Goal: Information Seeking & Learning: Learn about a topic

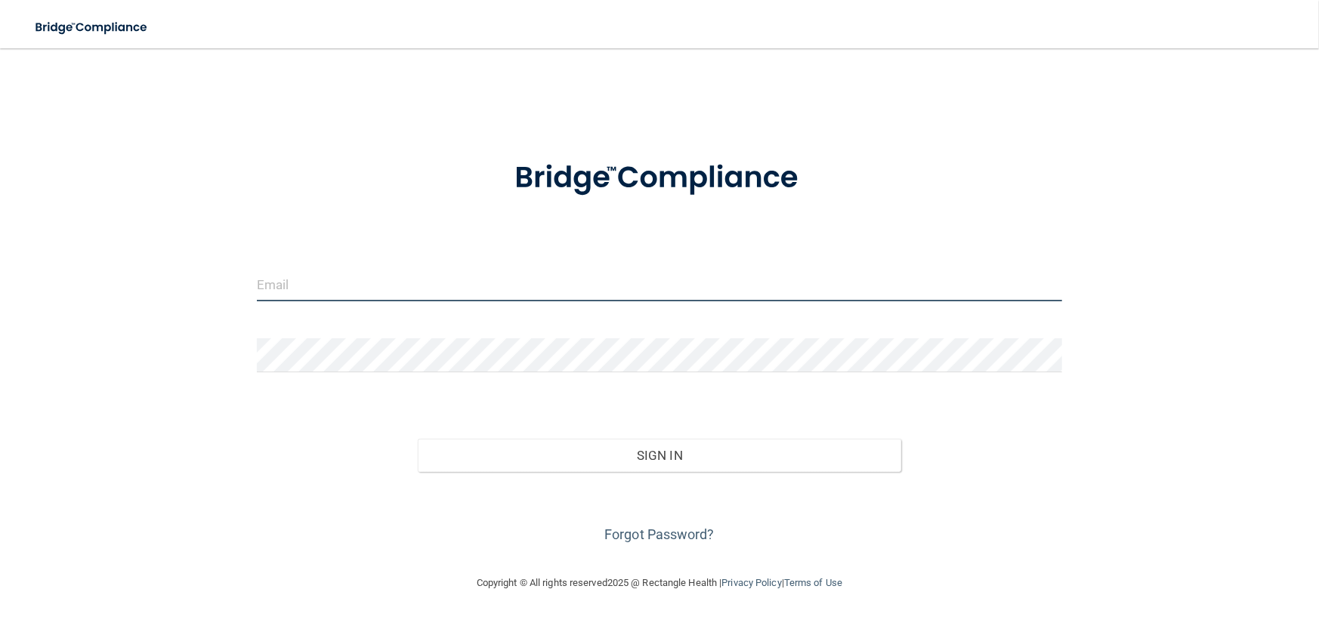
click at [446, 283] on input "email" at bounding box center [659, 284] width 805 height 34
type input "[EMAIL_ADDRESS][DOMAIN_NAME]"
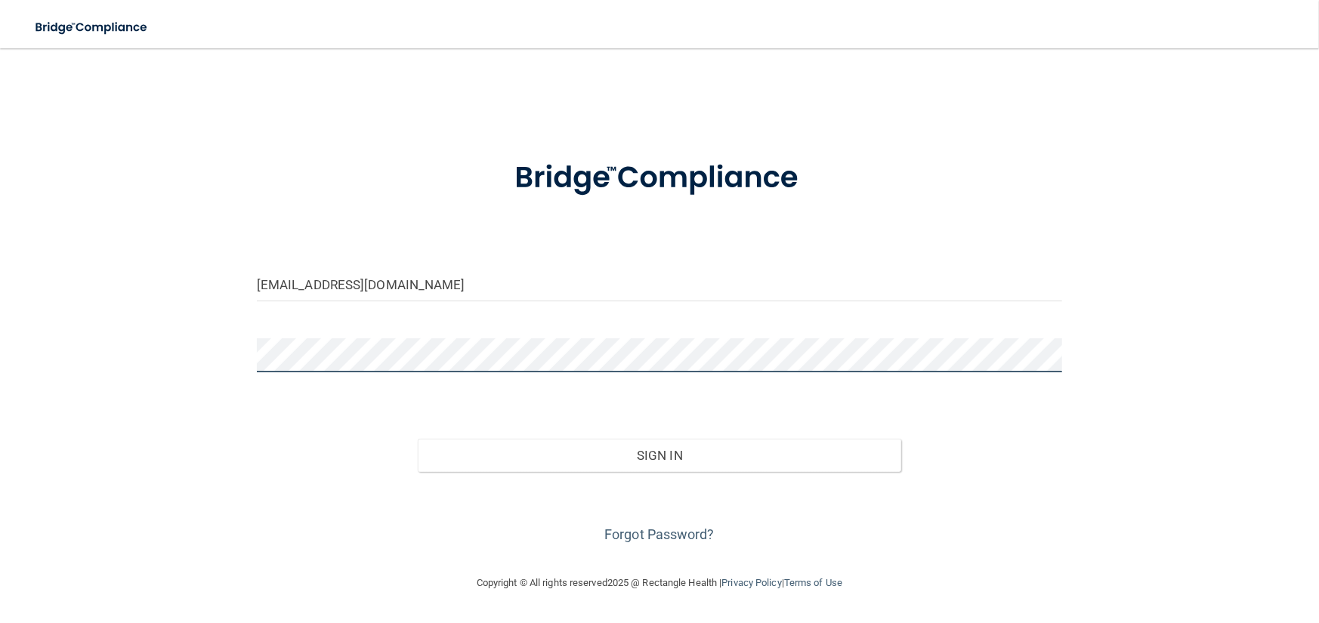
click at [418, 439] on button "Sign In" at bounding box center [659, 455] width 483 height 33
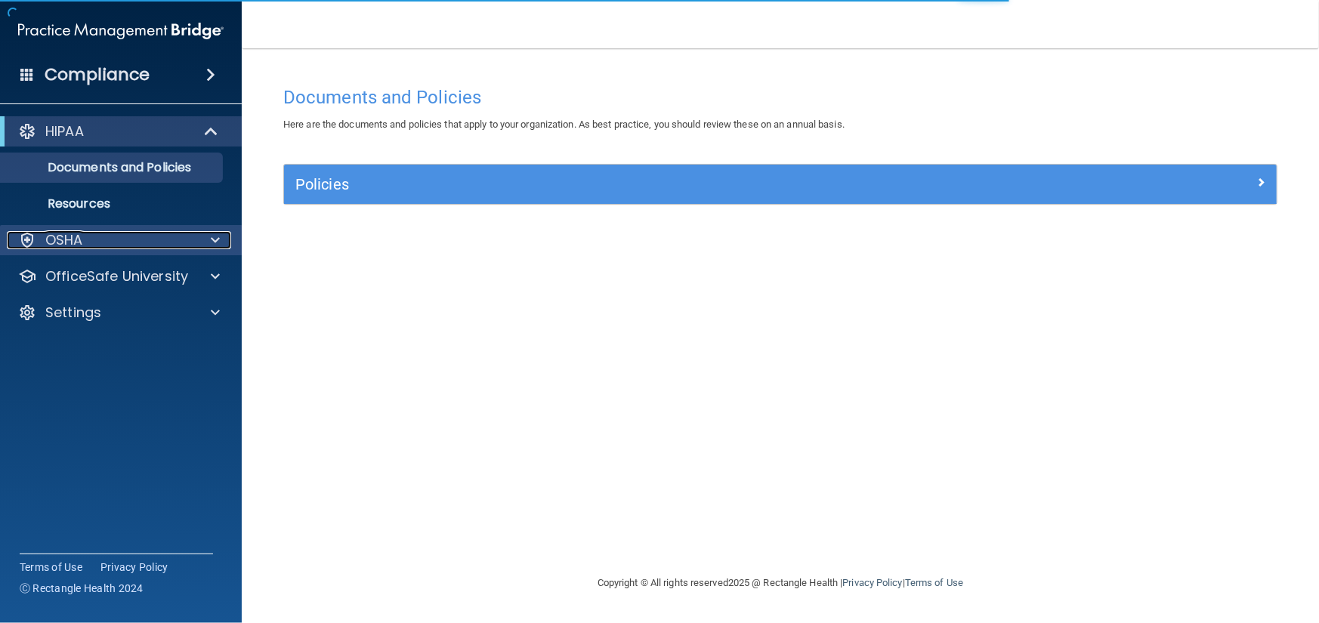
click at [152, 240] on div "OSHA" at bounding box center [100, 240] width 187 height 18
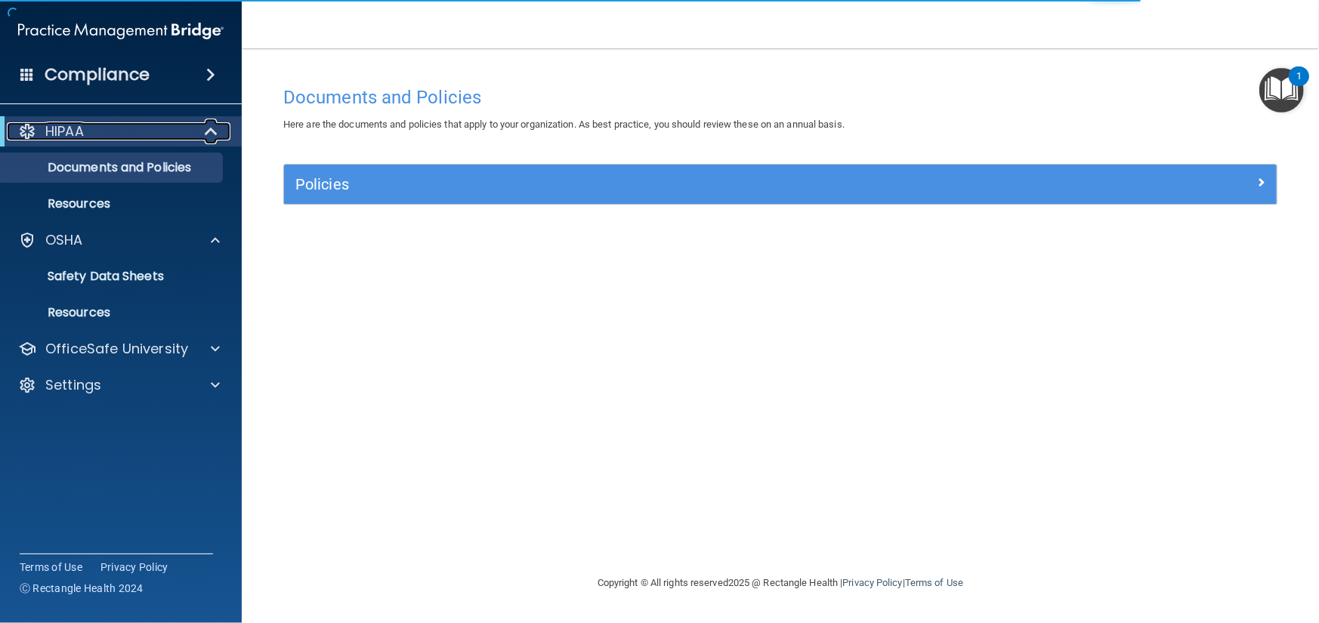
click at [214, 135] on span at bounding box center [212, 131] width 13 height 18
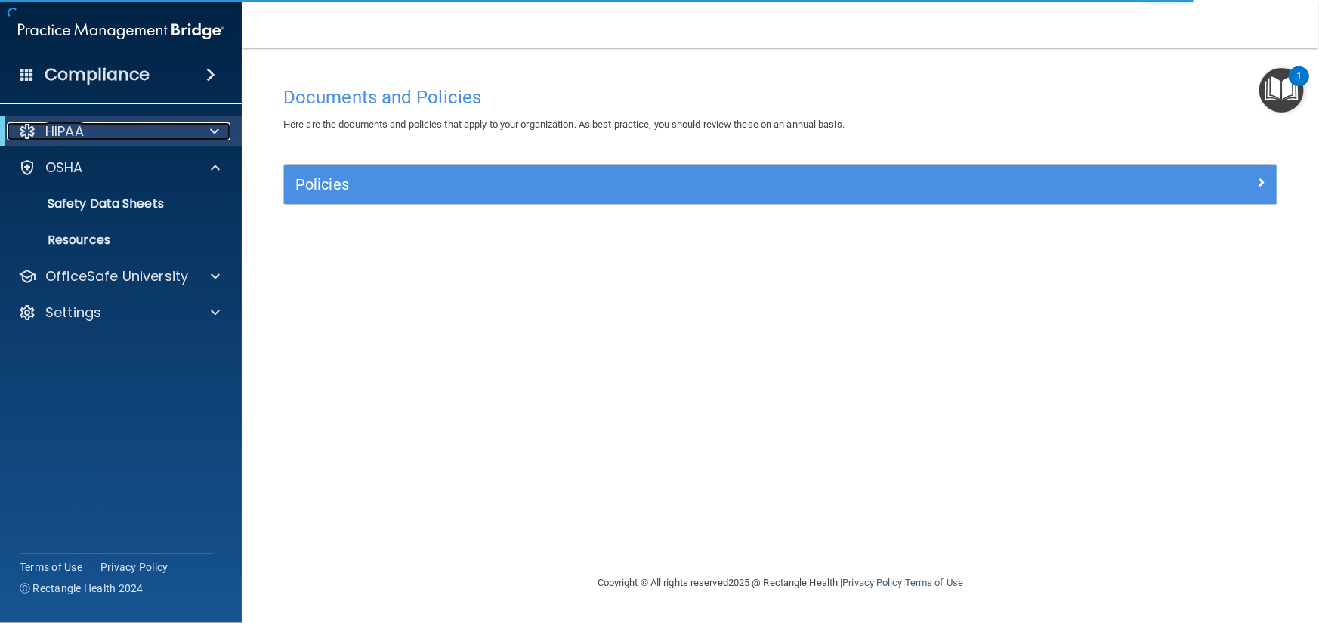
click at [212, 138] on span at bounding box center [214, 131] width 9 height 18
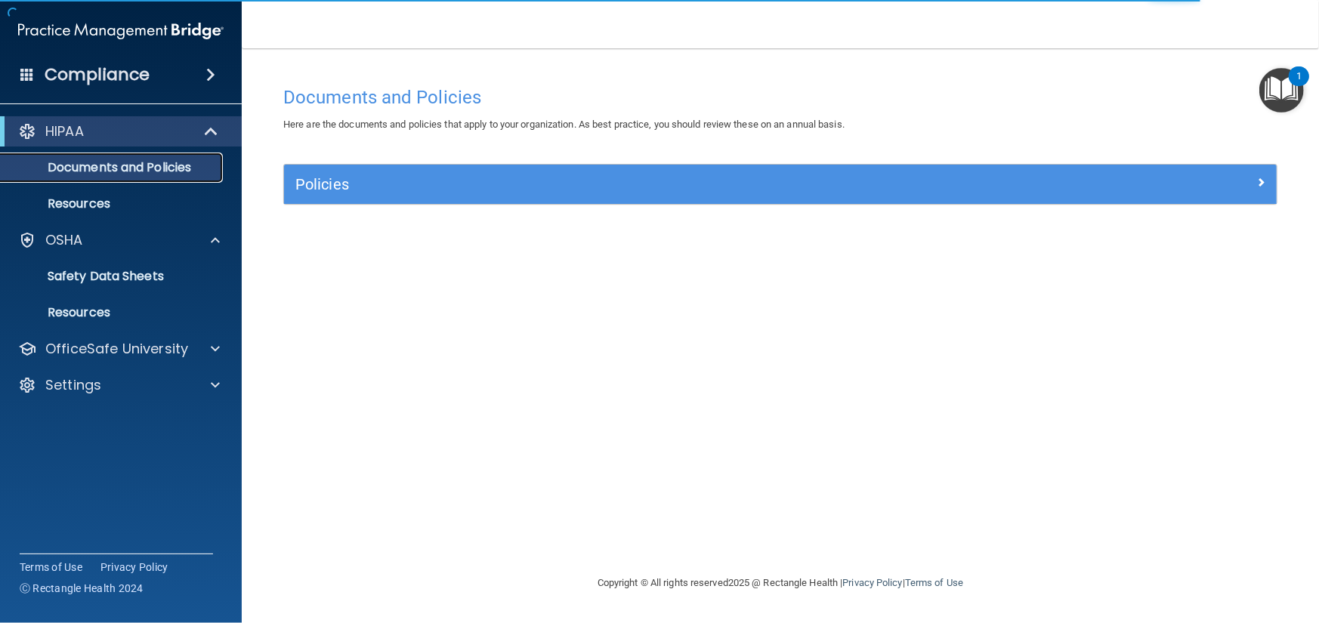
click at [160, 162] on p "Documents and Policies" at bounding box center [113, 167] width 206 height 15
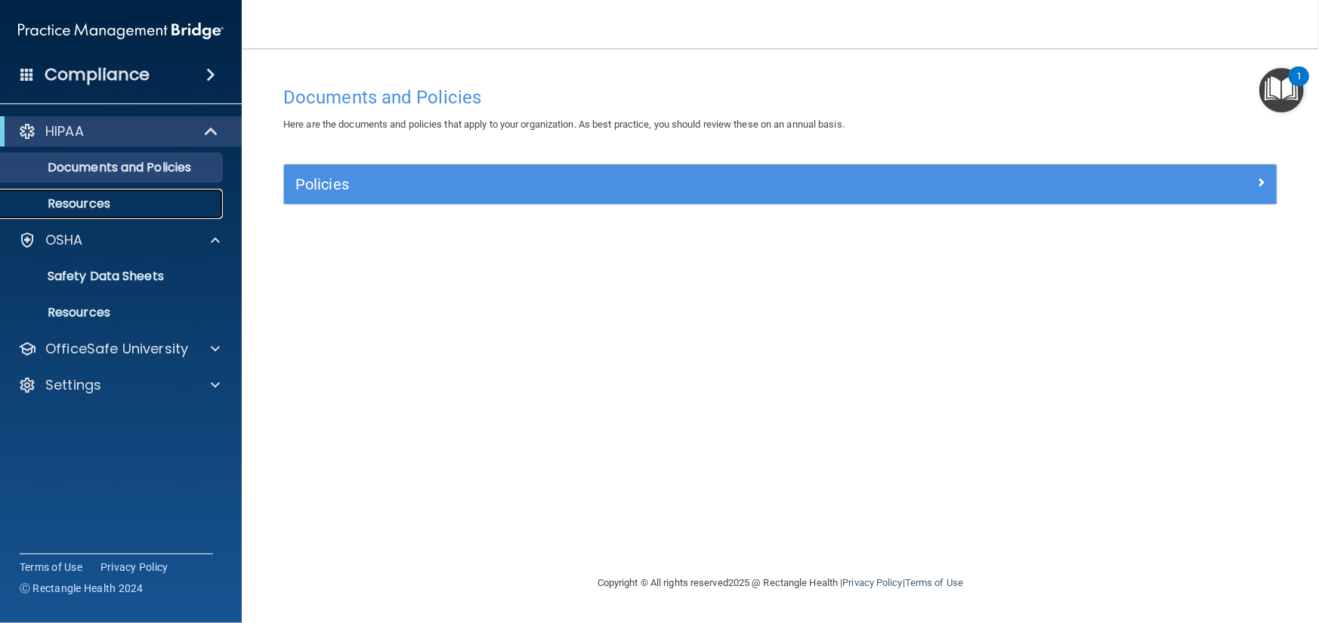
click at [91, 217] on link "Resources" at bounding box center [104, 204] width 238 height 30
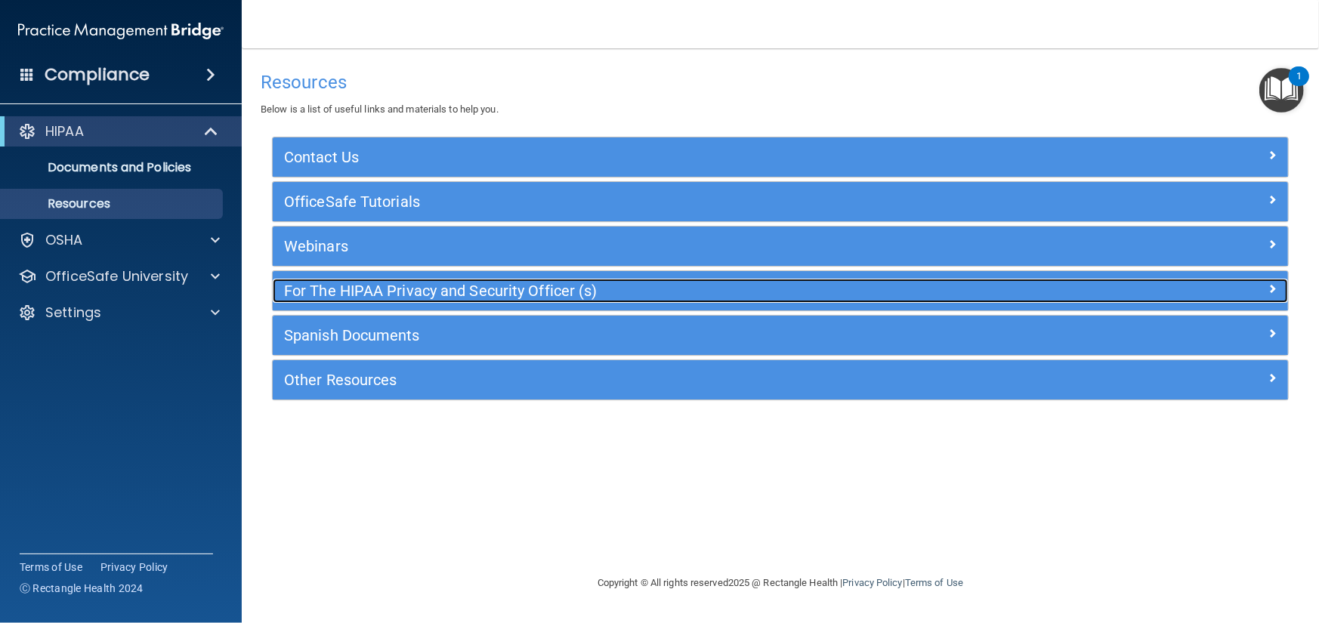
click at [993, 283] on h5 "For The HIPAA Privacy and Security Officer (s)" at bounding box center [653, 291] width 739 height 17
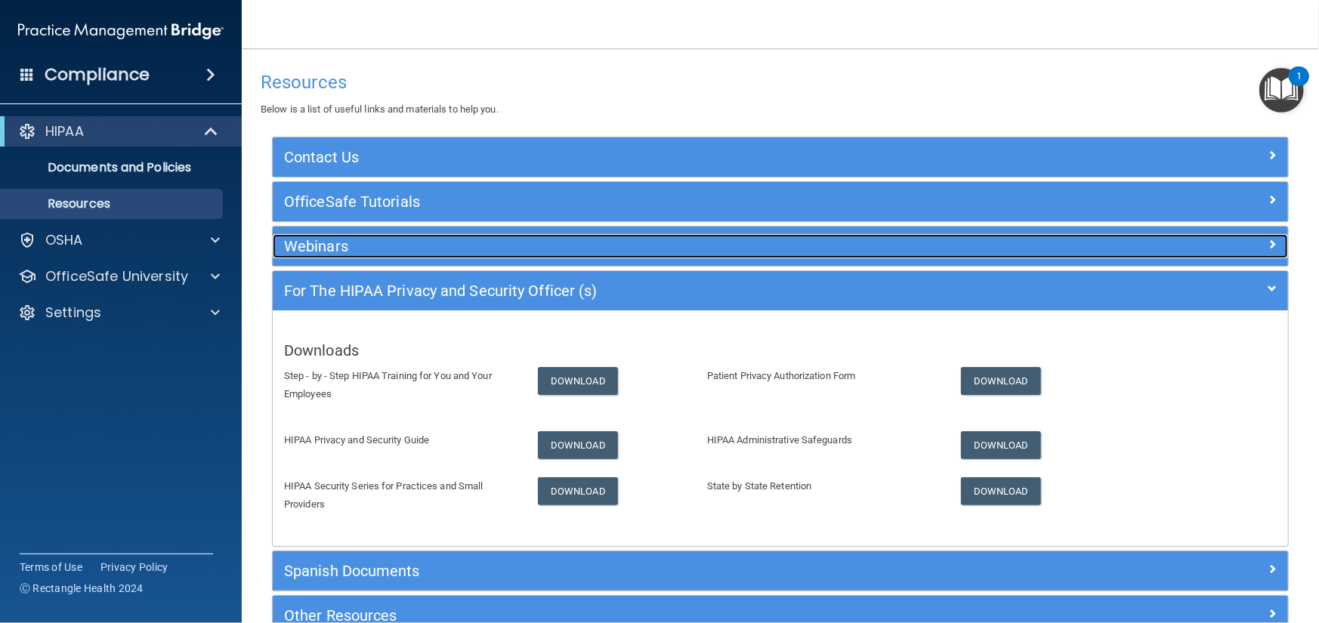
click at [446, 242] on h5 "Webinars" at bounding box center [653, 246] width 739 height 17
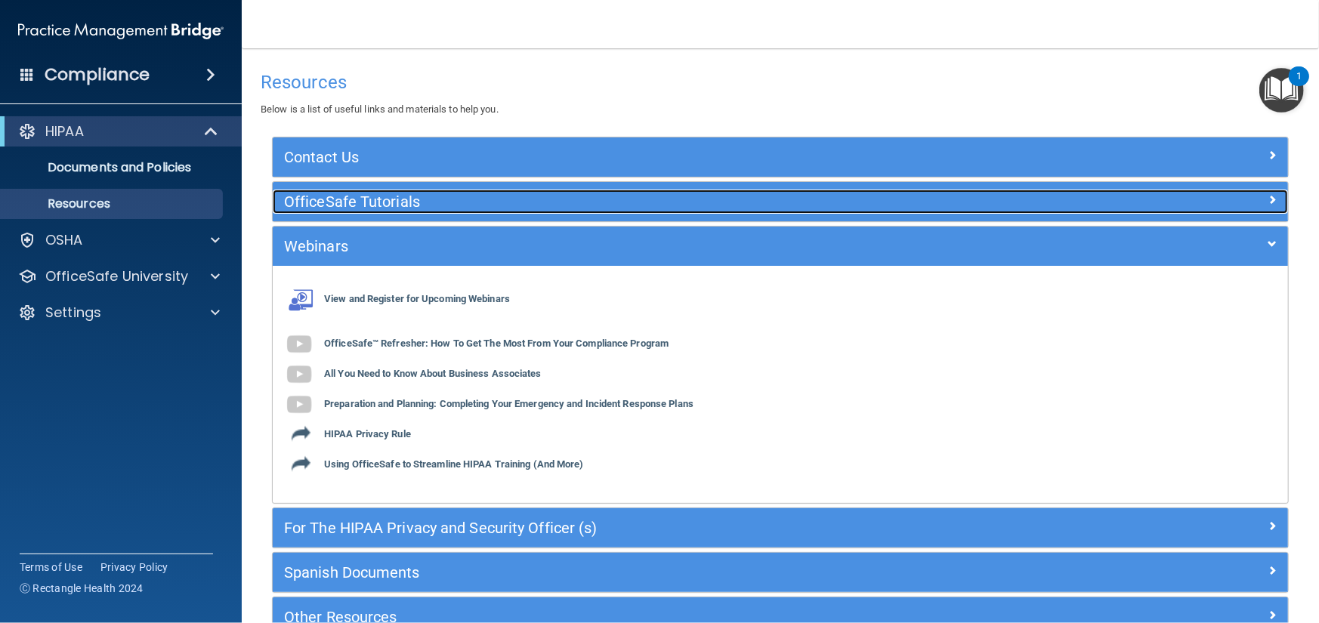
click at [486, 207] on h5 "OfficeSafe Tutorials" at bounding box center [653, 201] width 739 height 17
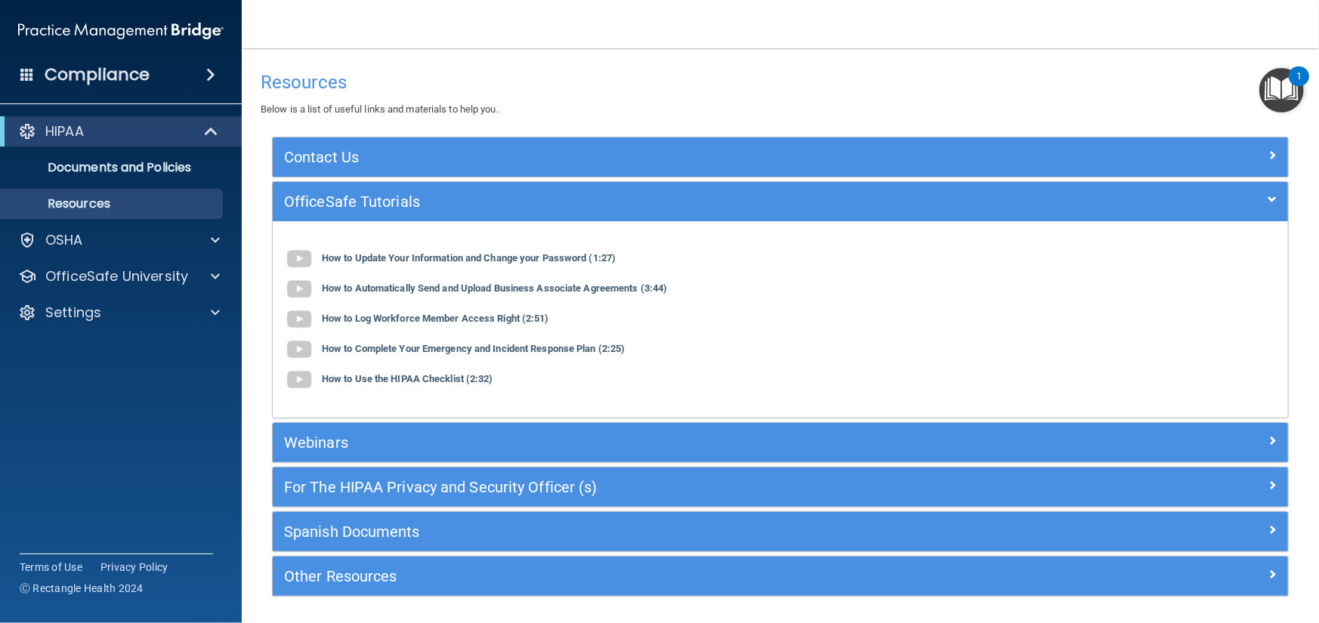
click at [519, 169] on div "Contact Us" at bounding box center [780, 156] width 1015 height 39
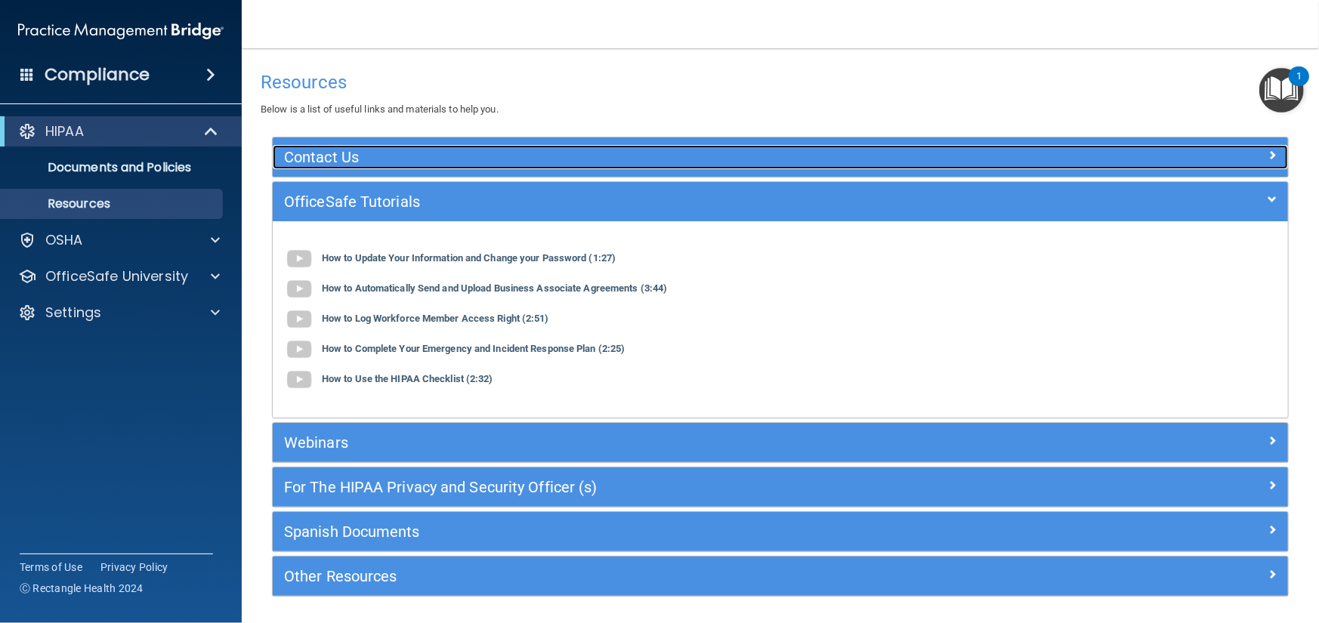
click at [458, 150] on h5 "Contact Us" at bounding box center [653, 157] width 739 height 17
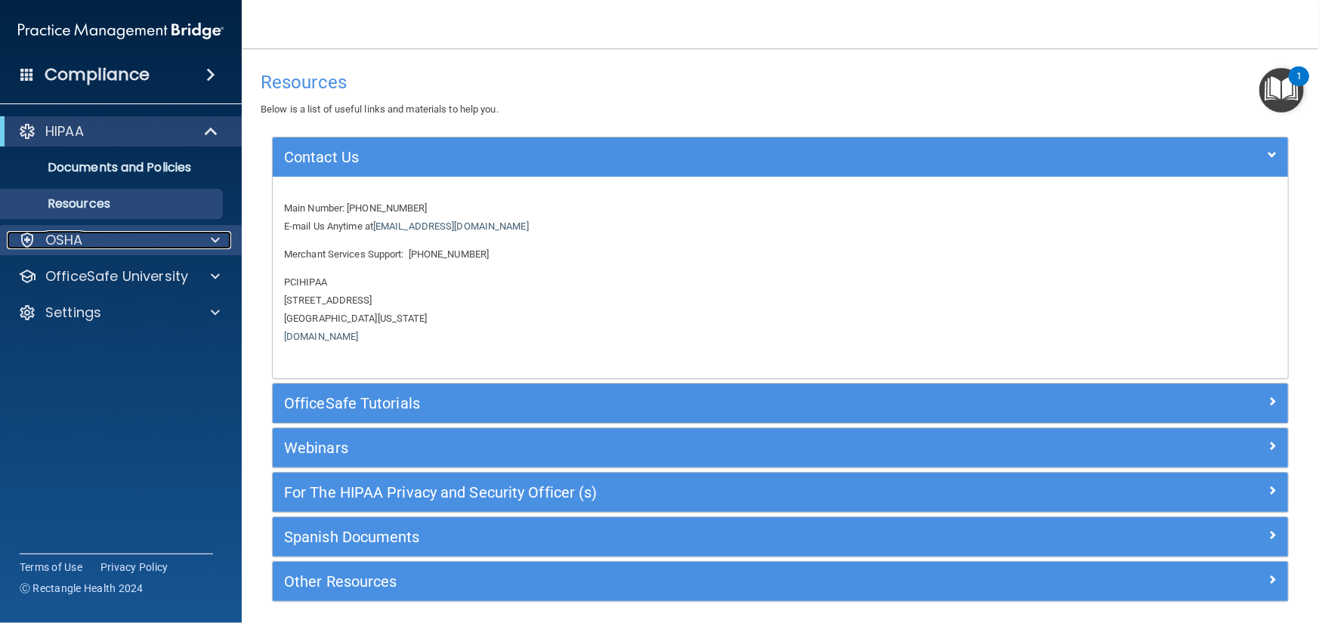
click at [151, 234] on div "OSHA" at bounding box center [100, 240] width 187 height 18
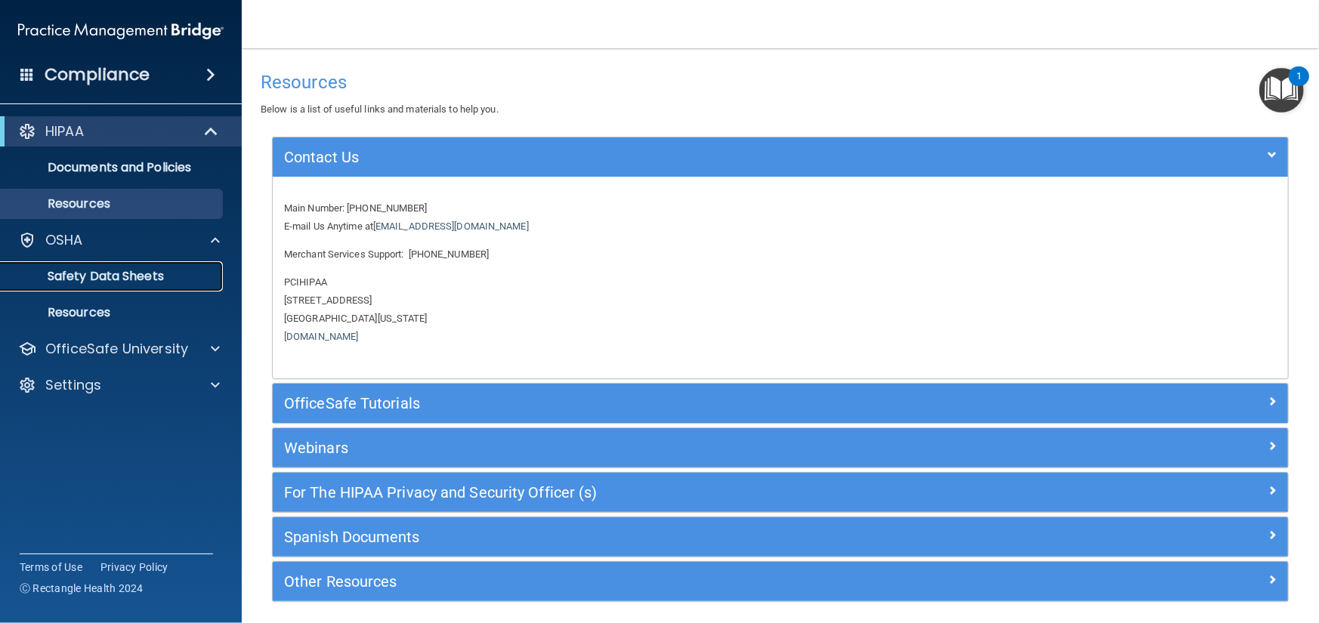
click at [144, 289] on link "Safety Data Sheets" at bounding box center [104, 276] width 238 height 30
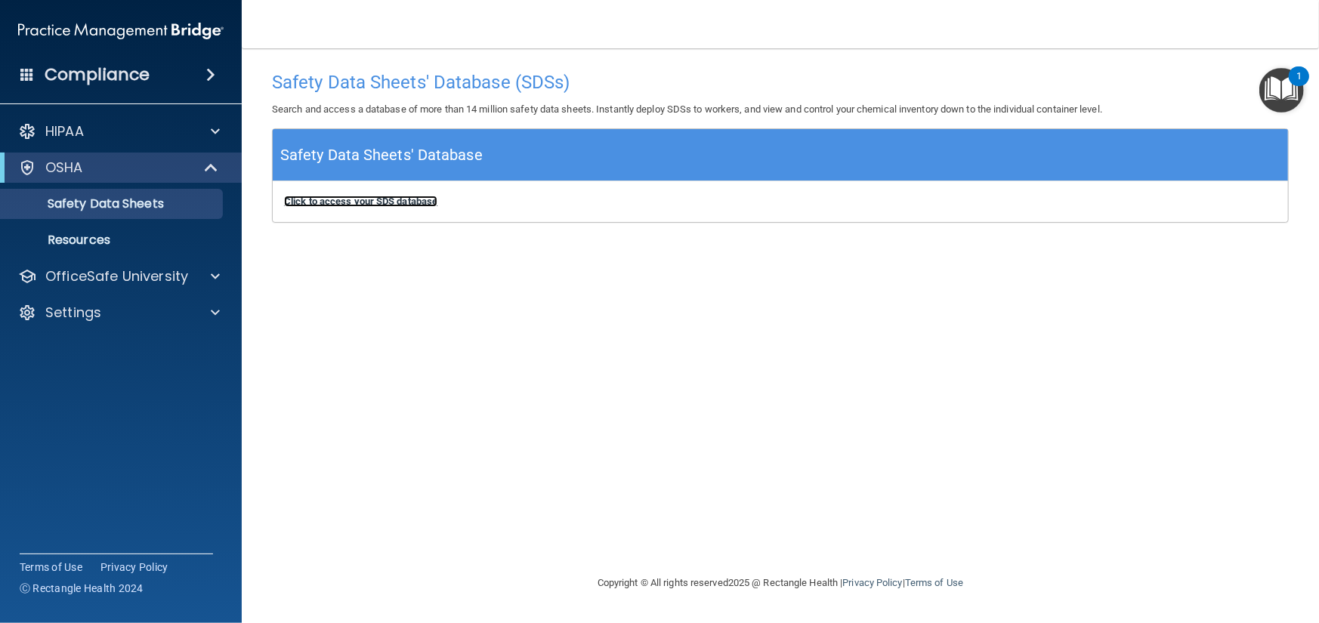
click at [405, 200] on b "Click to access your SDS database" at bounding box center [360, 201] width 153 height 11
click at [196, 73] on div "Compliance" at bounding box center [121, 74] width 242 height 33
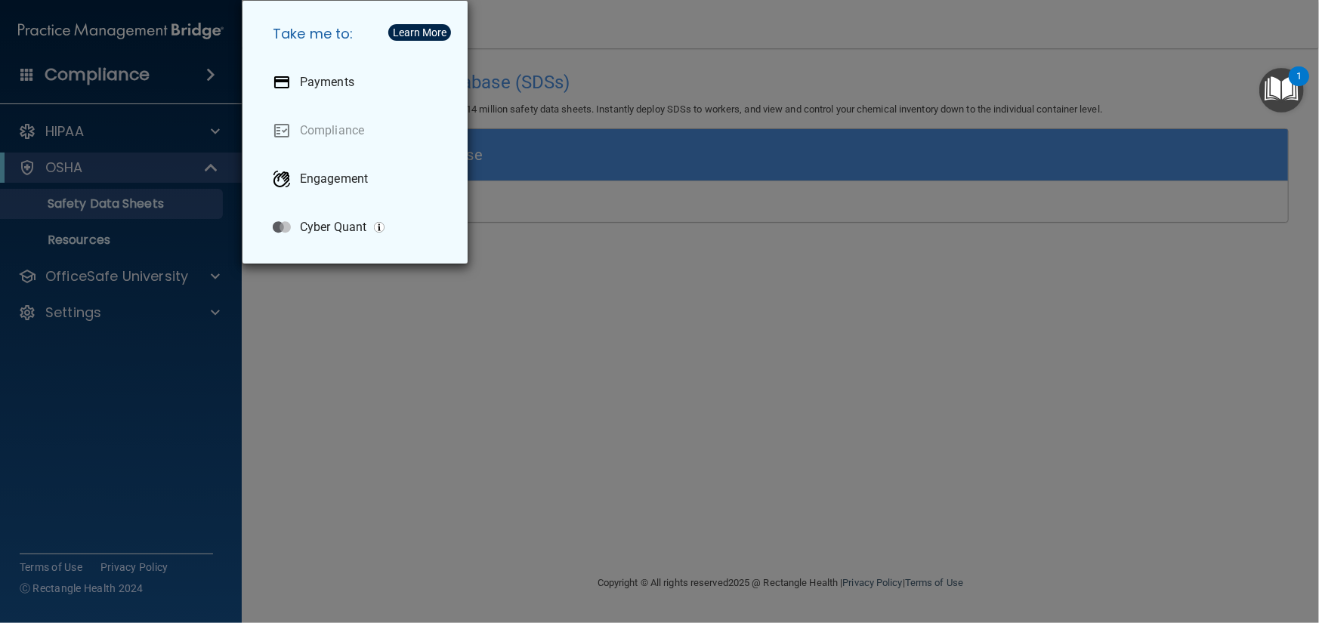
click at [307, 340] on div "Take me to: Payments Compliance Engagement Cyber Quant" at bounding box center [659, 311] width 1319 height 623
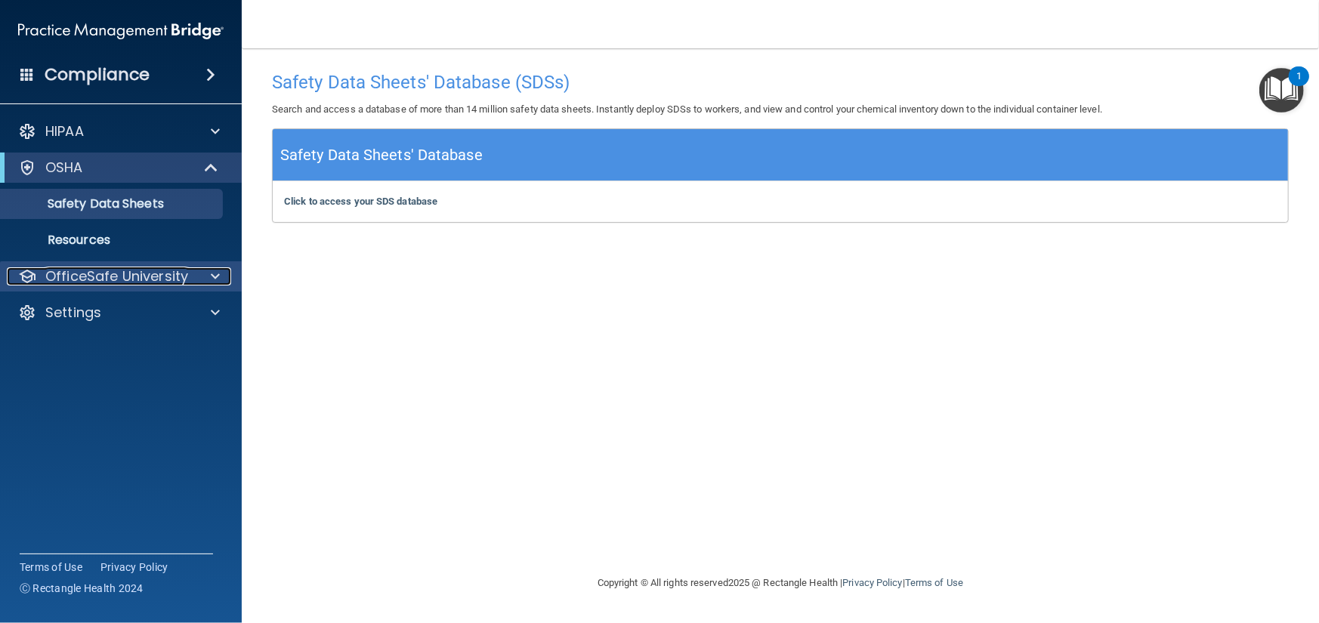
click at [196, 273] on div at bounding box center [213, 276] width 38 height 18
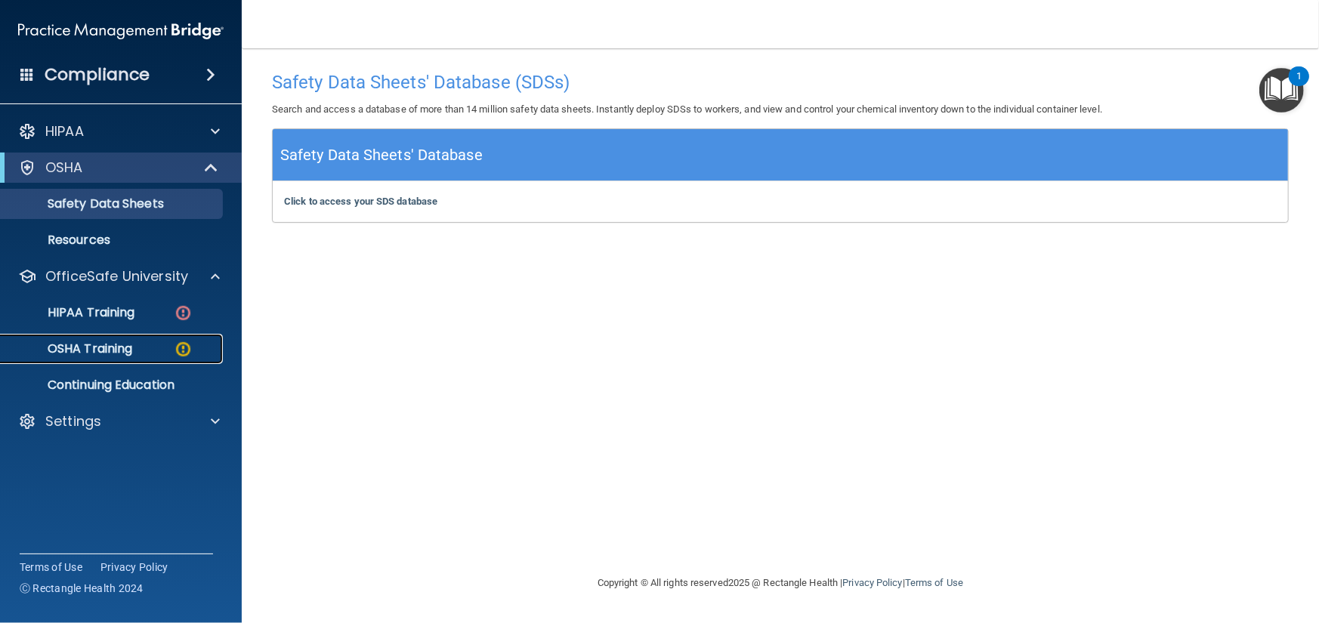
click at [151, 352] on div "OSHA Training" at bounding box center [113, 348] width 206 height 15
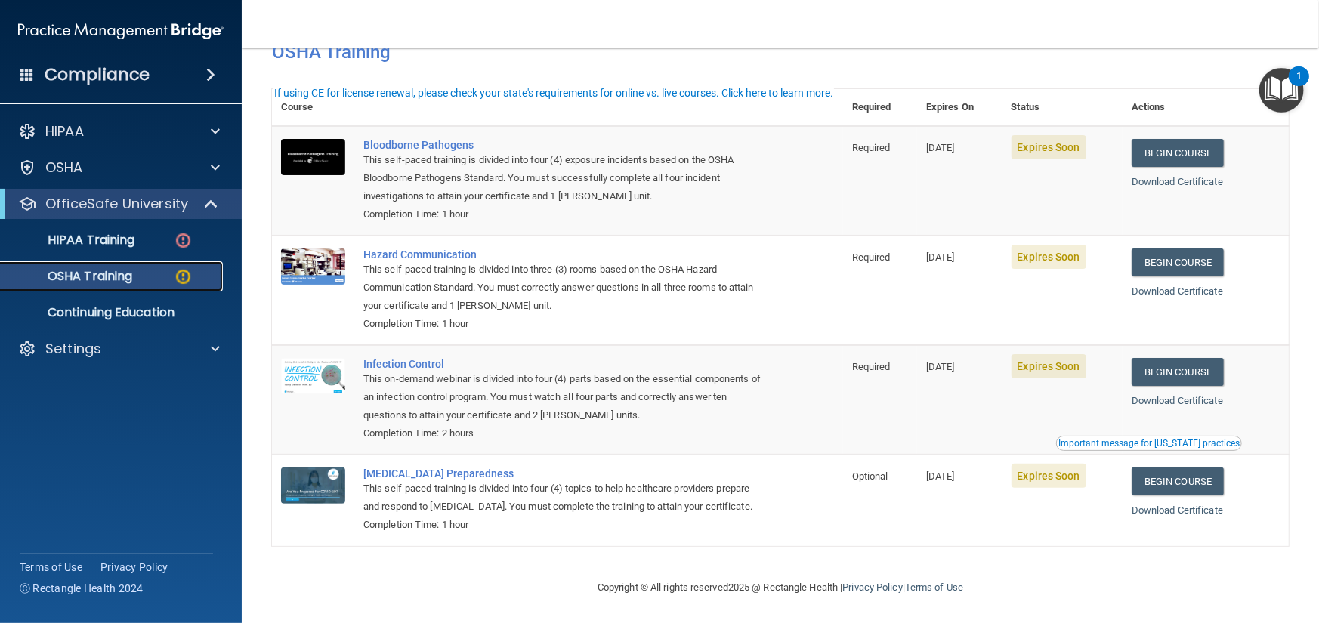
scroll to position [90, 0]
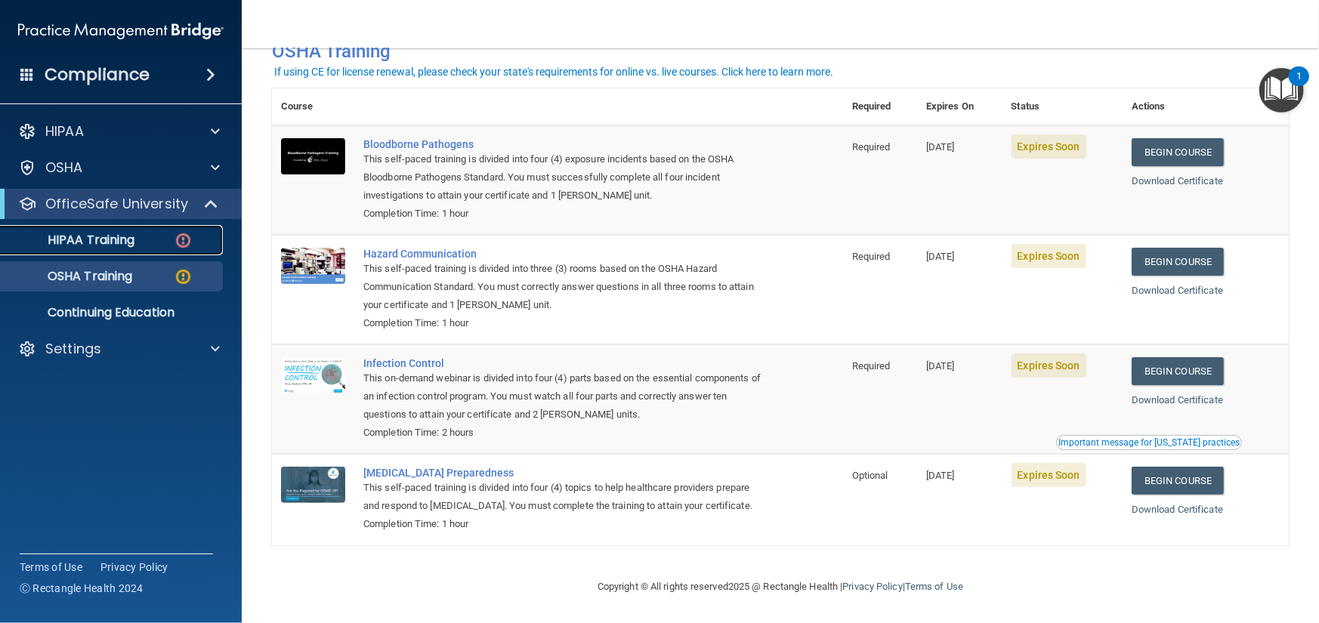
click at [155, 244] on div "HIPAA Training" at bounding box center [113, 240] width 206 height 15
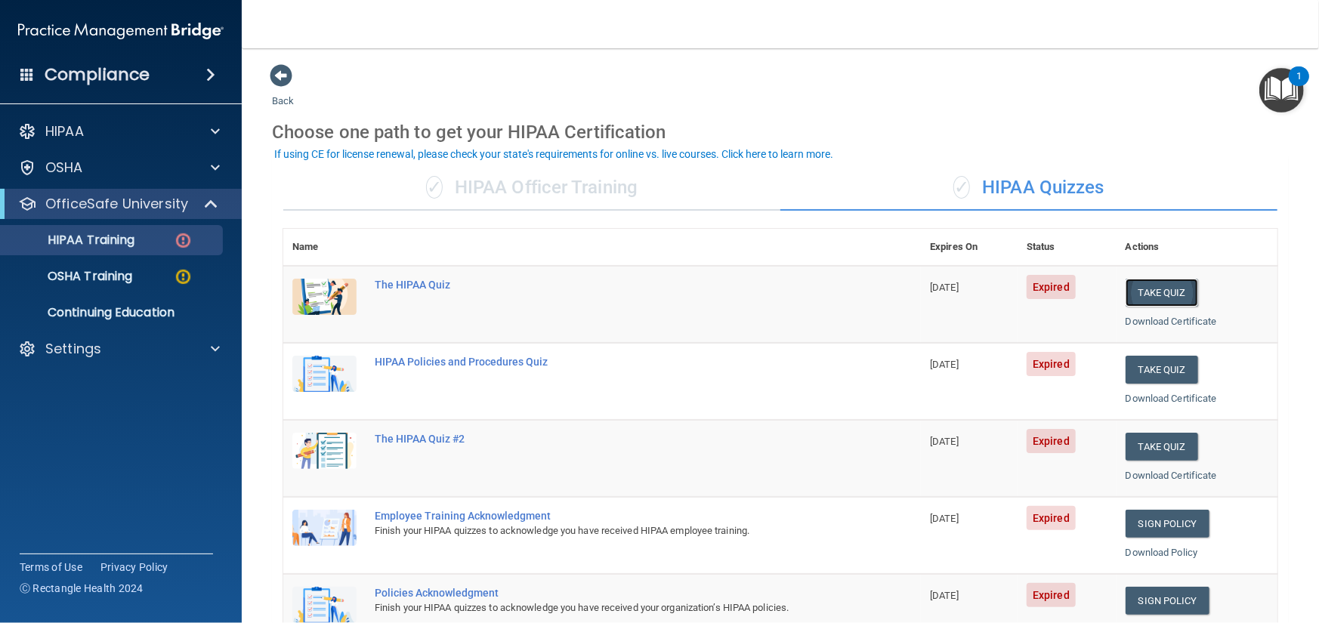
click at [1156, 293] on button "Take Quiz" at bounding box center [1162, 293] width 73 height 28
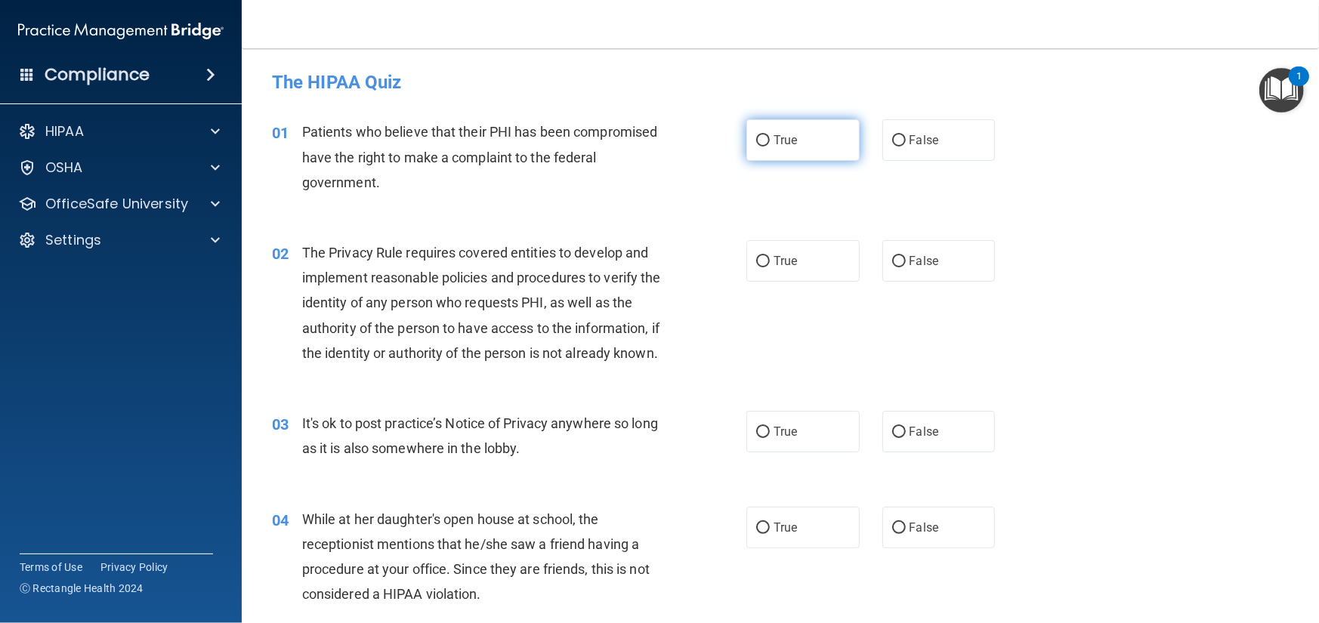
click at [795, 145] on label "True" at bounding box center [802, 140] width 113 height 42
click at [770, 145] on input "True" at bounding box center [763, 140] width 14 height 11
radio input "true"
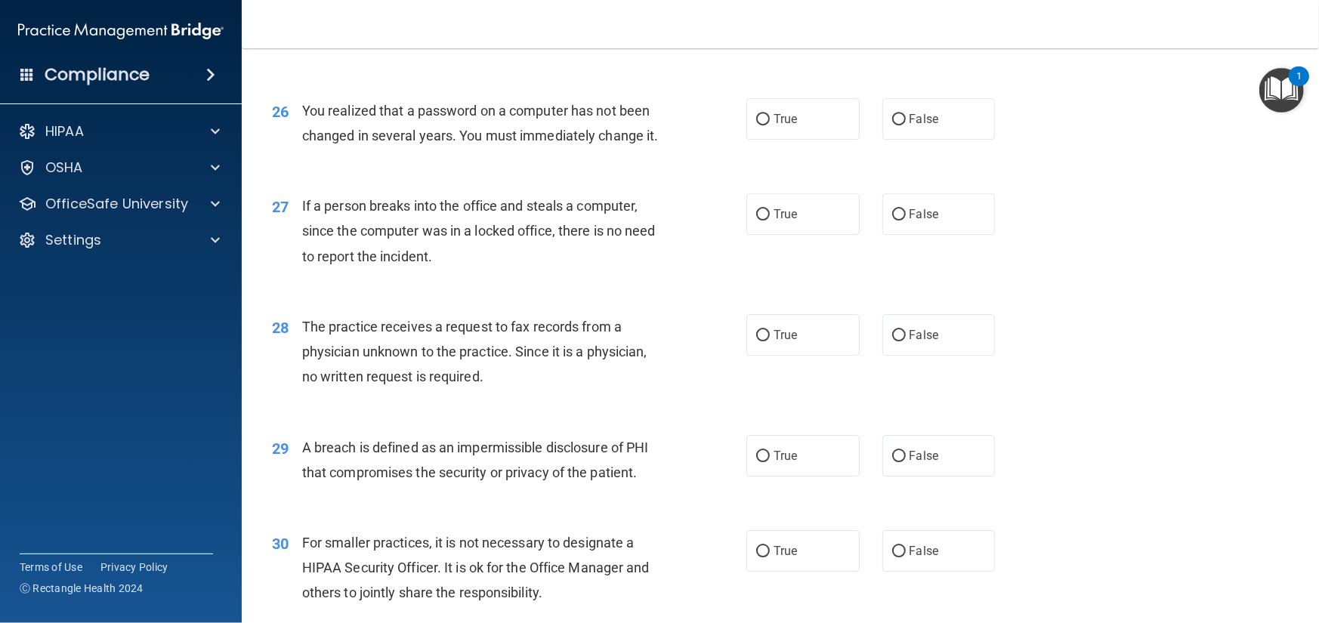
scroll to position [3193, 0]
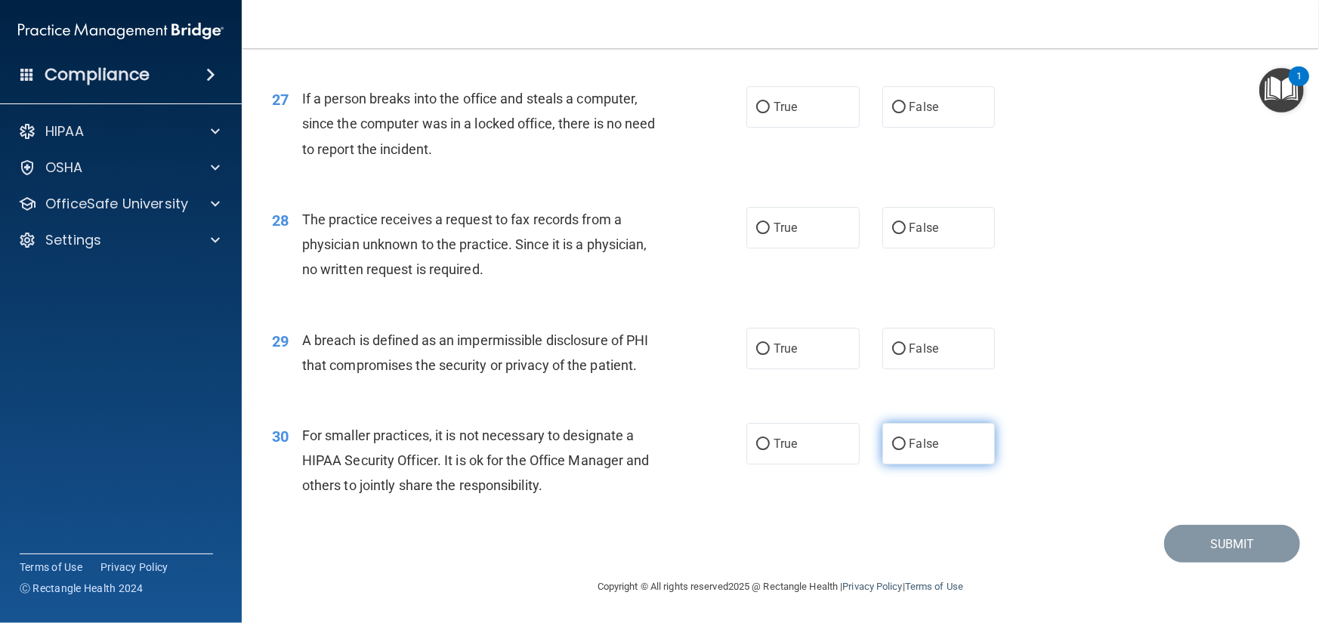
click at [955, 454] on label "False" at bounding box center [938, 444] width 113 height 42
click at [906, 450] on input "False" at bounding box center [899, 444] width 14 height 11
radio input "true"
click at [801, 360] on label "True" at bounding box center [802, 349] width 113 height 42
click at [770, 355] on input "True" at bounding box center [763, 349] width 14 height 11
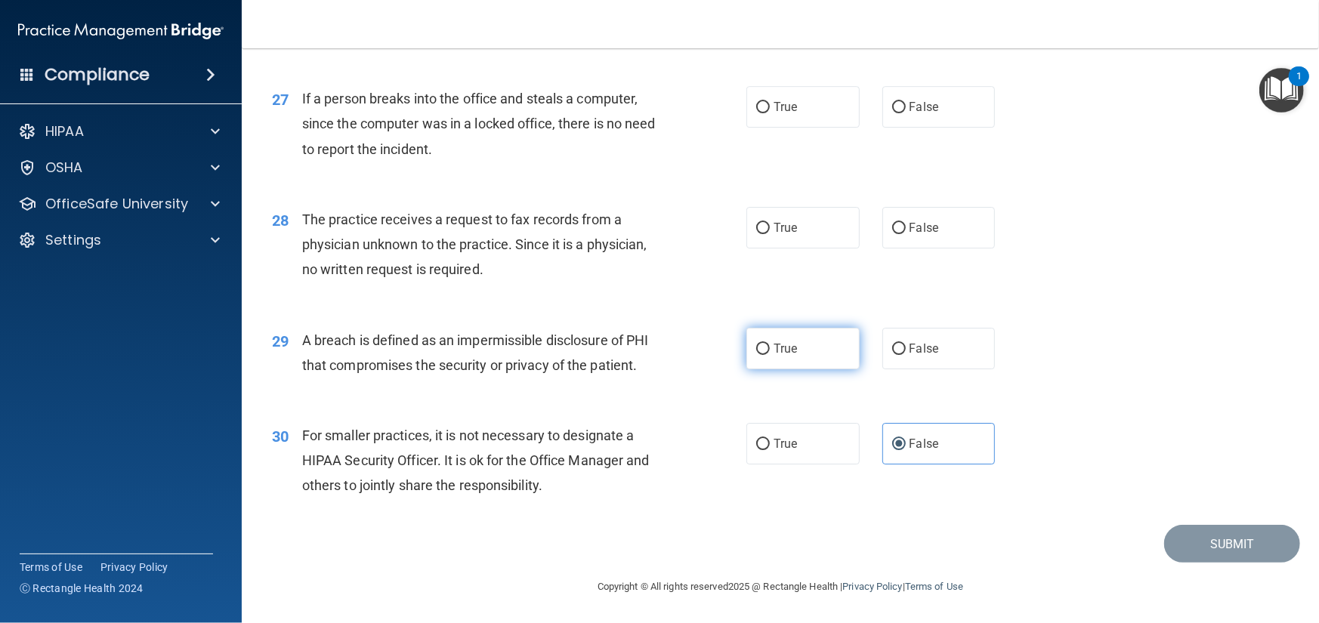
radio input "true"
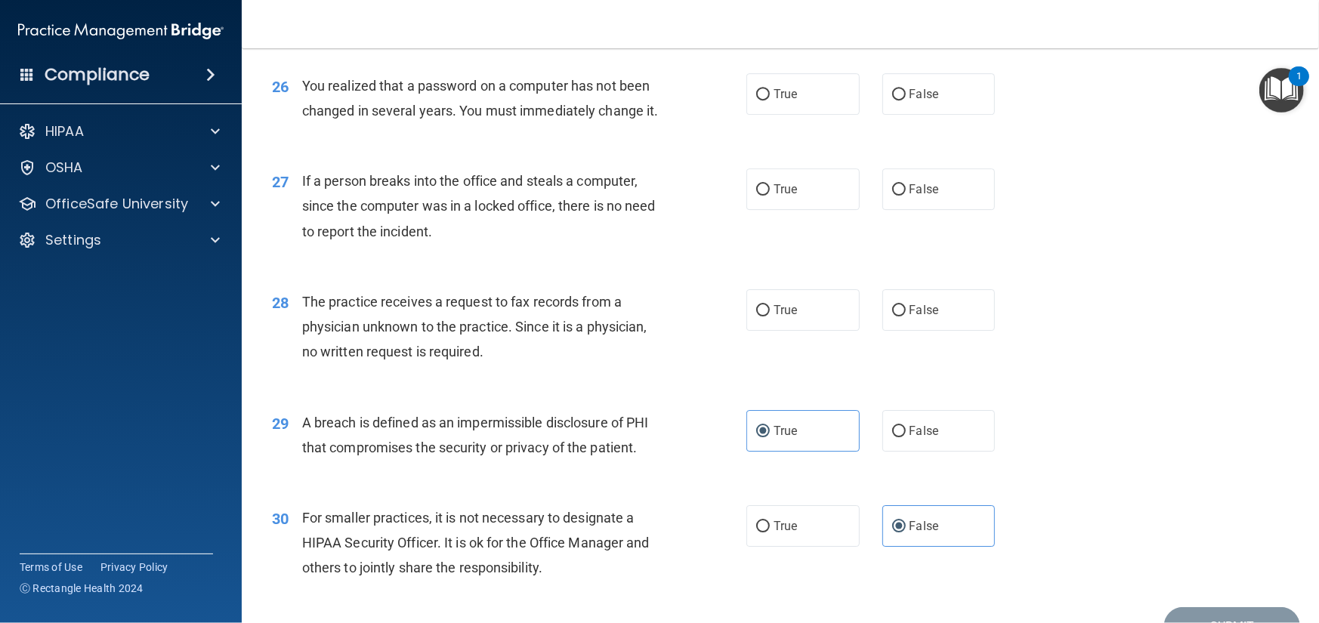
scroll to position [3042, 0]
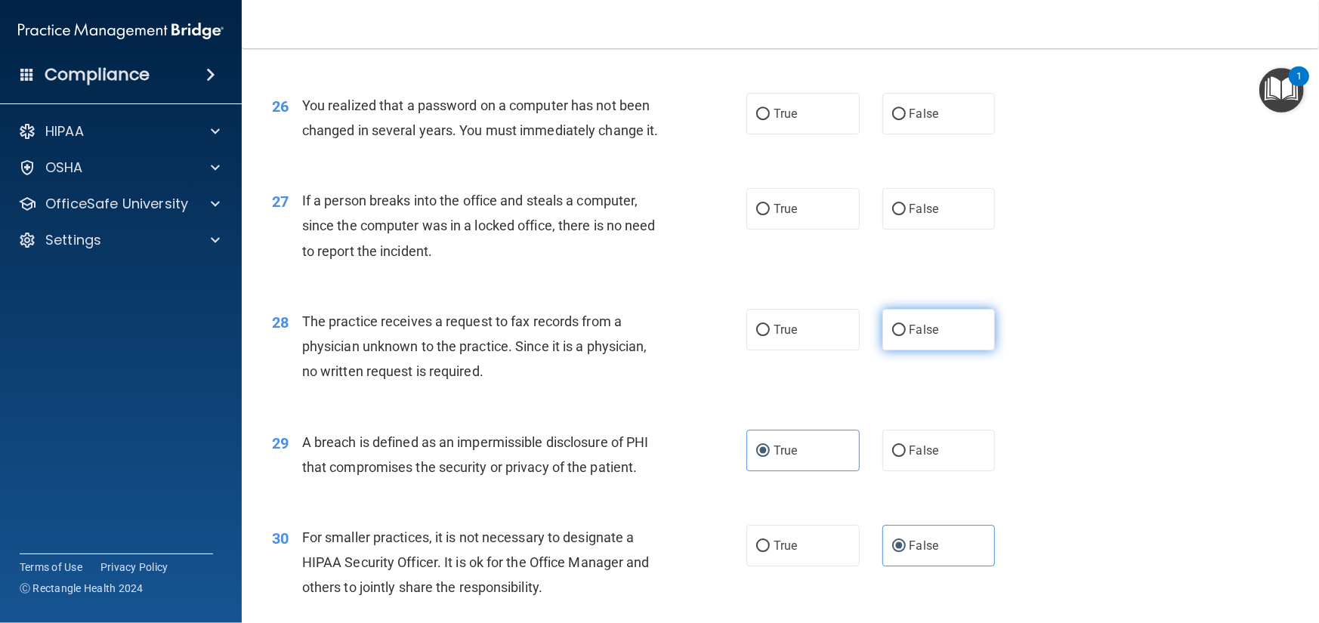
click at [910, 337] on span "False" at bounding box center [924, 330] width 29 height 14
click at [906, 336] on input "False" at bounding box center [899, 330] width 14 height 11
radio input "true"
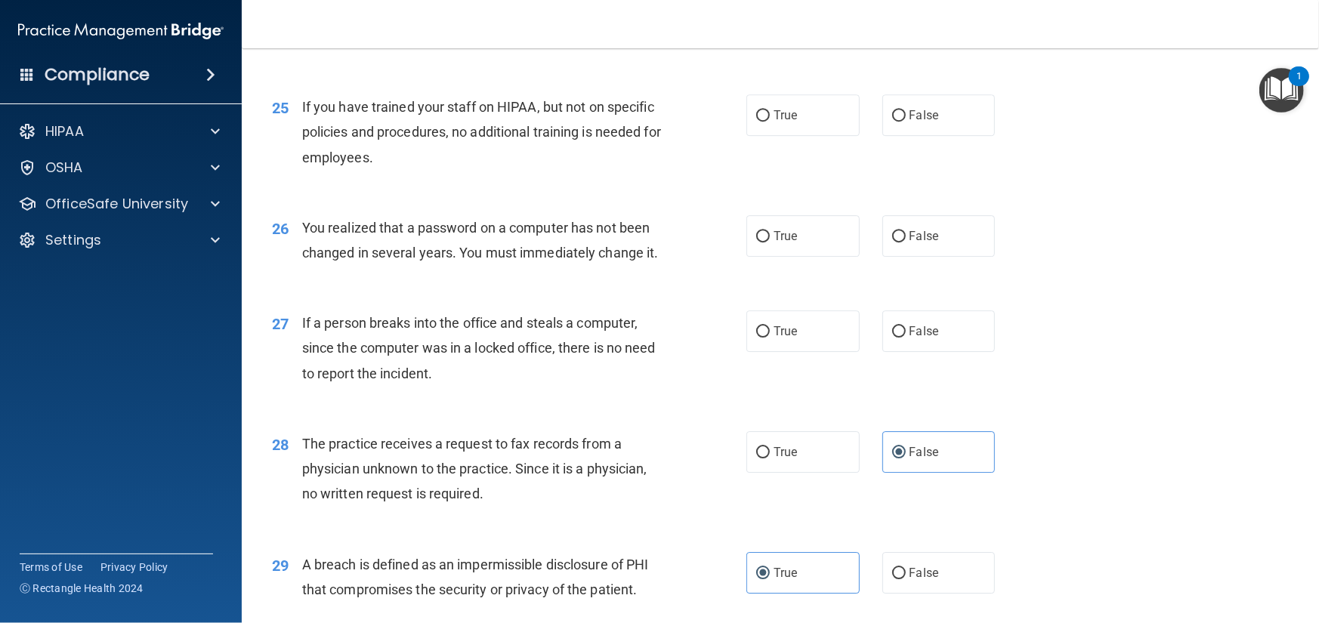
scroll to position [2891, 0]
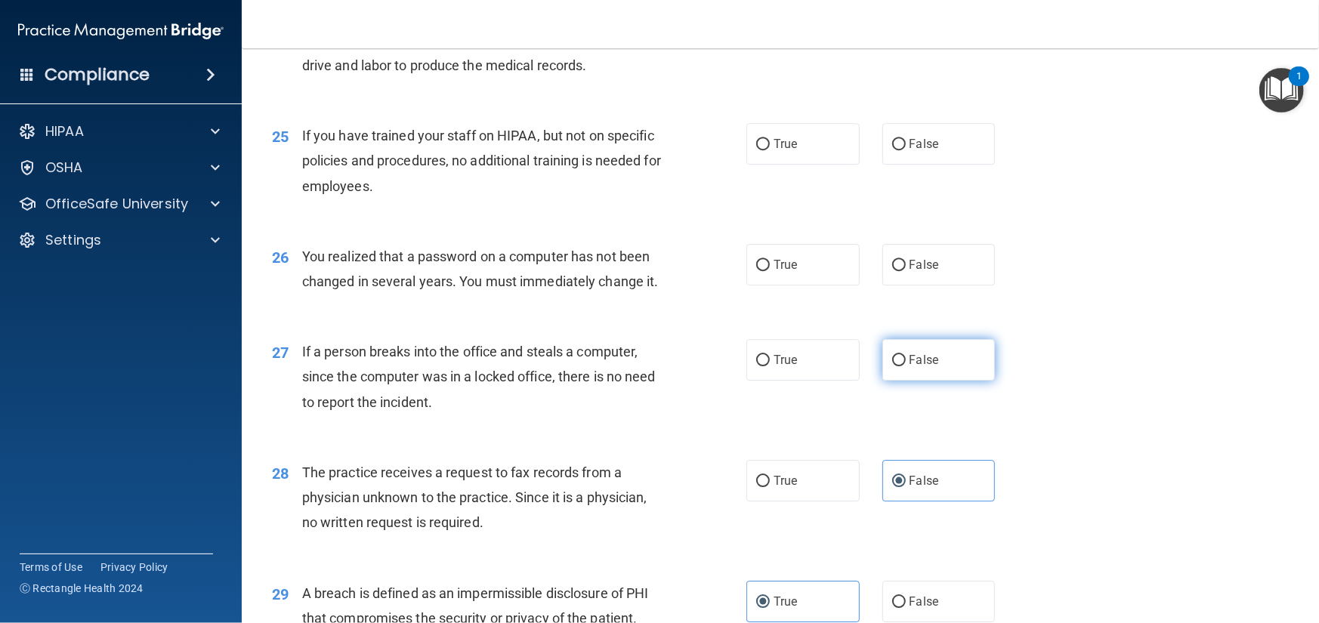
click at [914, 381] on label "False" at bounding box center [938, 360] width 113 height 42
click at [906, 366] on input "False" at bounding box center [899, 360] width 14 height 11
radio input "true"
click at [789, 272] on span "True" at bounding box center [785, 265] width 23 height 14
click at [770, 271] on input "True" at bounding box center [763, 265] width 14 height 11
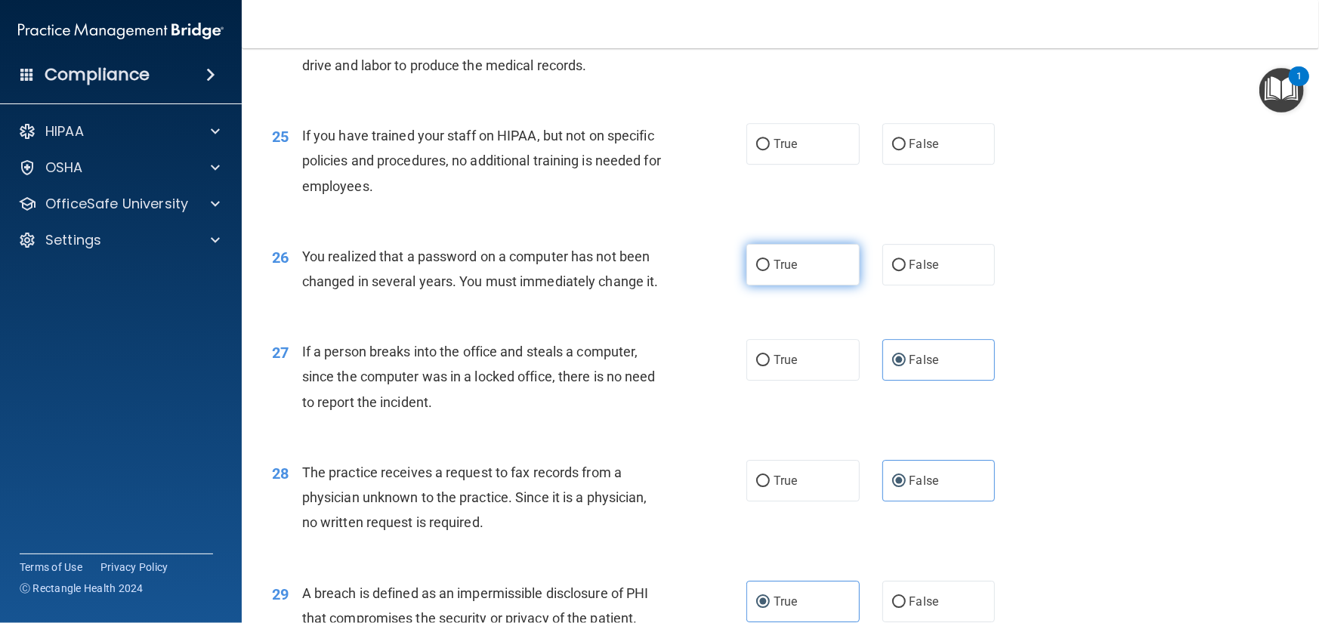
radio input "true"
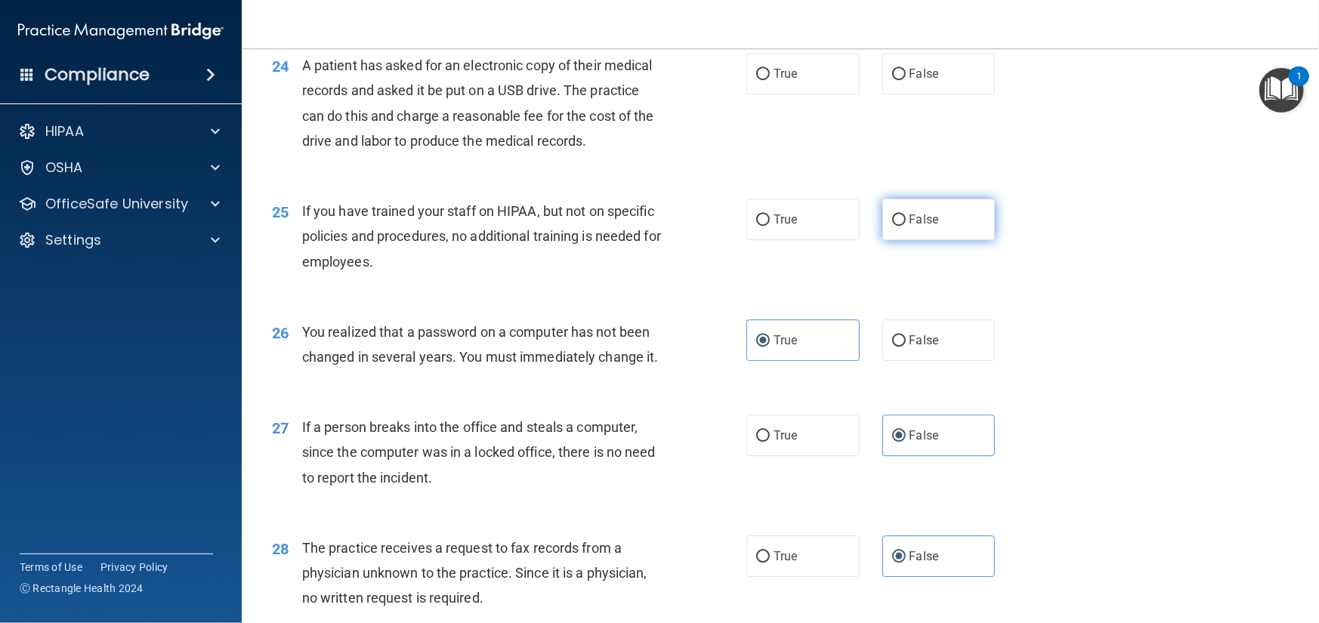
click at [933, 240] on label "False" at bounding box center [938, 220] width 113 height 42
click at [906, 226] on input "False" at bounding box center [899, 220] width 14 height 11
radio input "true"
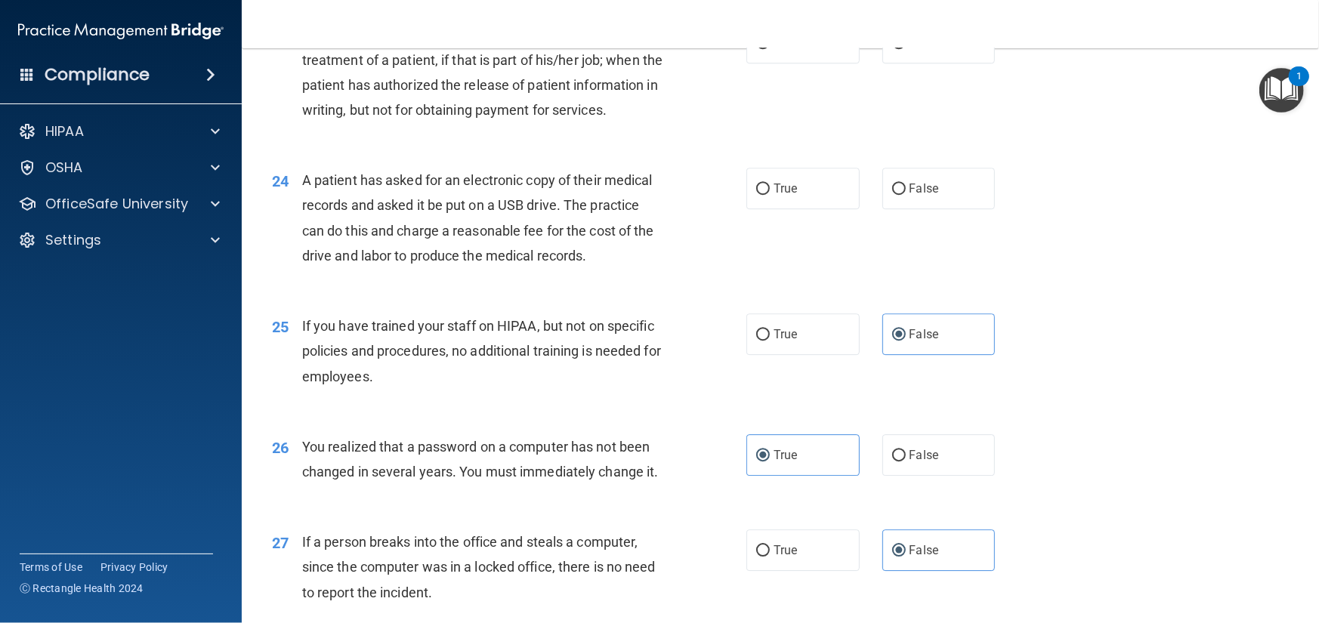
scroll to position [2664, 0]
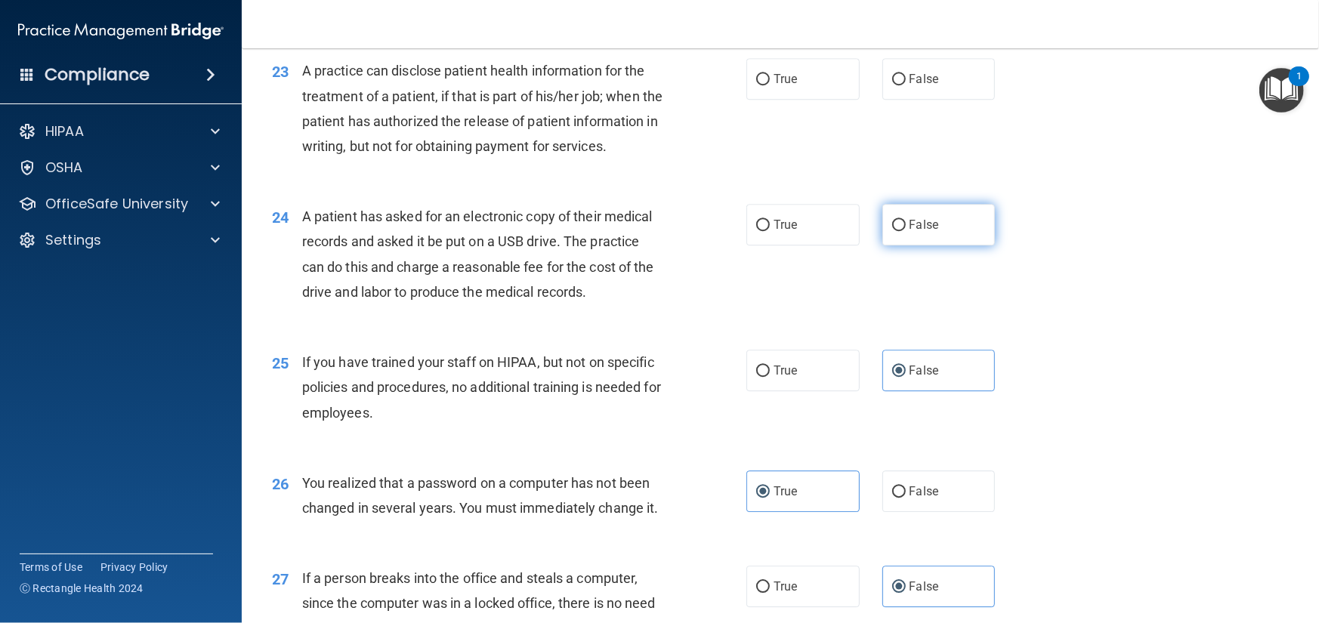
click at [918, 246] on label "False" at bounding box center [938, 225] width 113 height 42
click at [906, 231] on input "False" at bounding box center [899, 225] width 14 height 11
radio input "true"
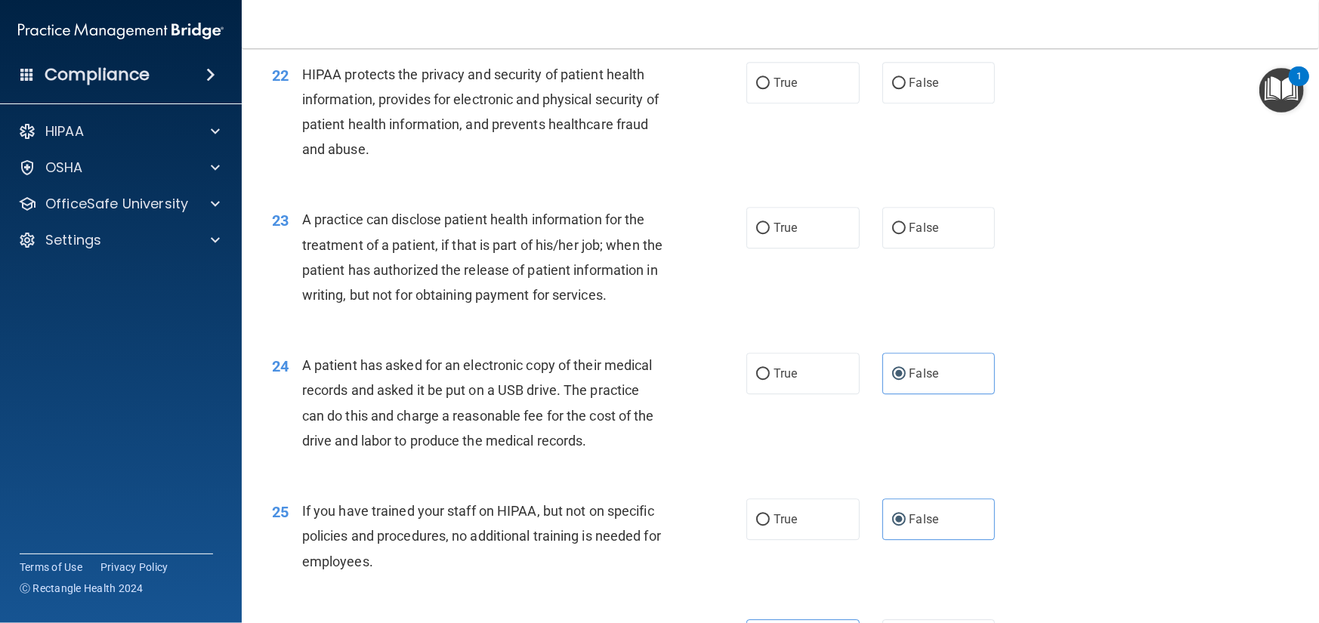
scroll to position [2513, 0]
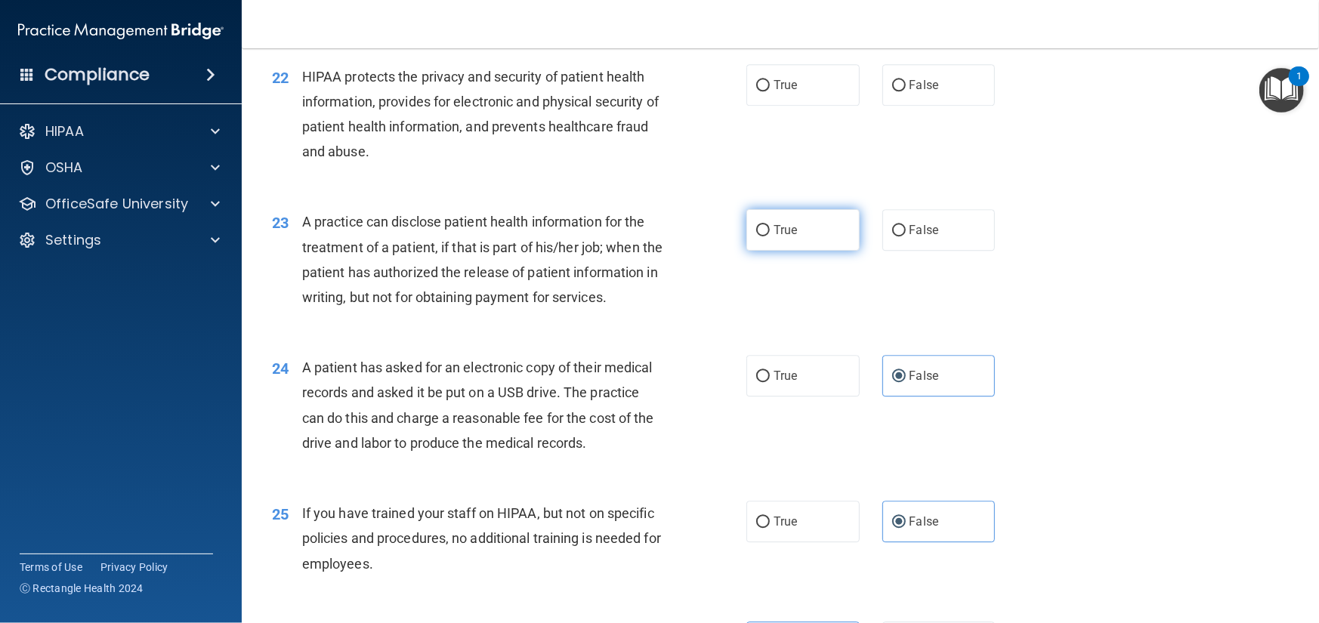
click at [789, 251] on label "True" at bounding box center [802, 230] width 113 height 42
click at [770, 236] on input "True" at bounding box center [763, 230] width 14 height 11
radio input "true"
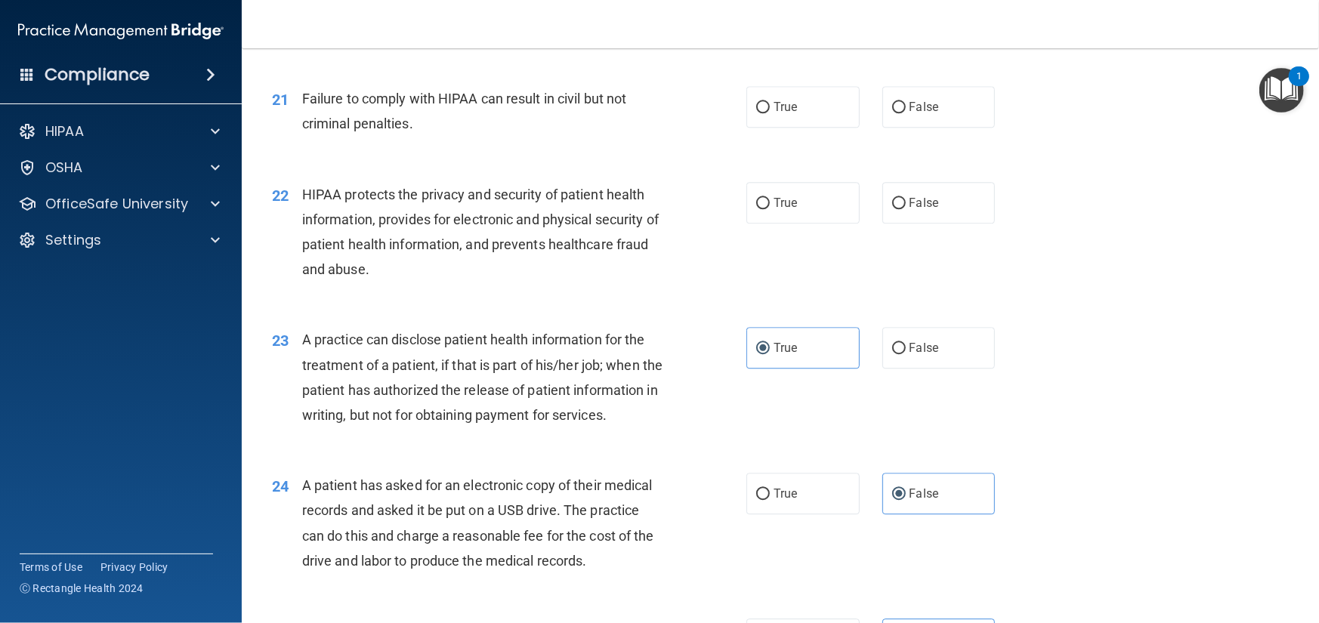
scroll to position [2362, 0]
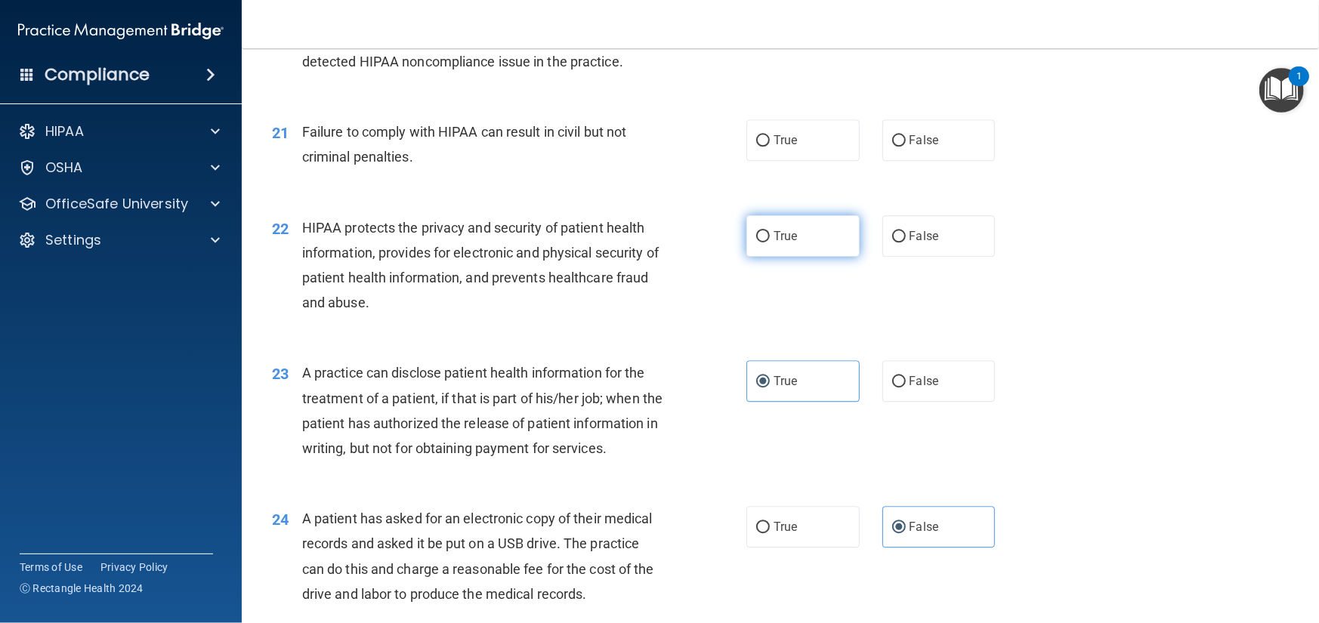
click at [811, 257] on label "True" at bounding box center [802, 236] width 113 height 42
click at [770, 243] on input "True" at bounding box center [763, 236] width 14 height 11
radio input "true"
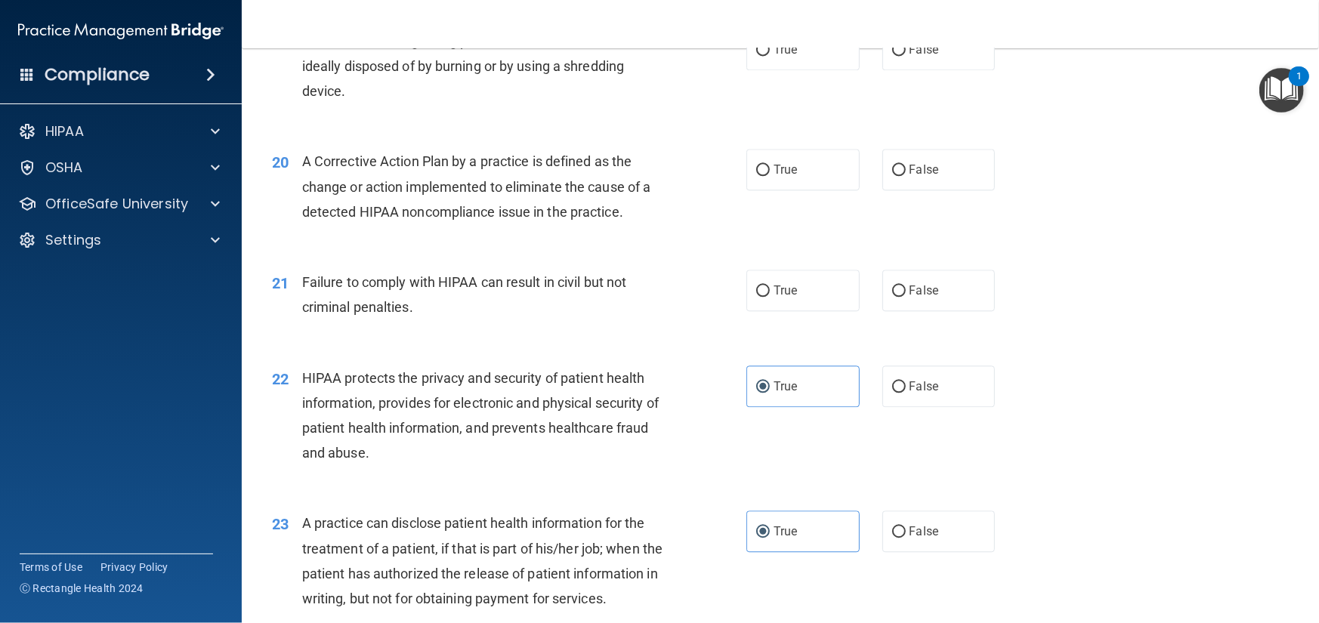
scroll to position [2211, 0]
click at [825, 312] on label "True" at bounding box center [802, 291] width 113 height 42
click at [770, 298] on input "True" at bounding box center [763, 291] width 14 height 11
radio input "true"
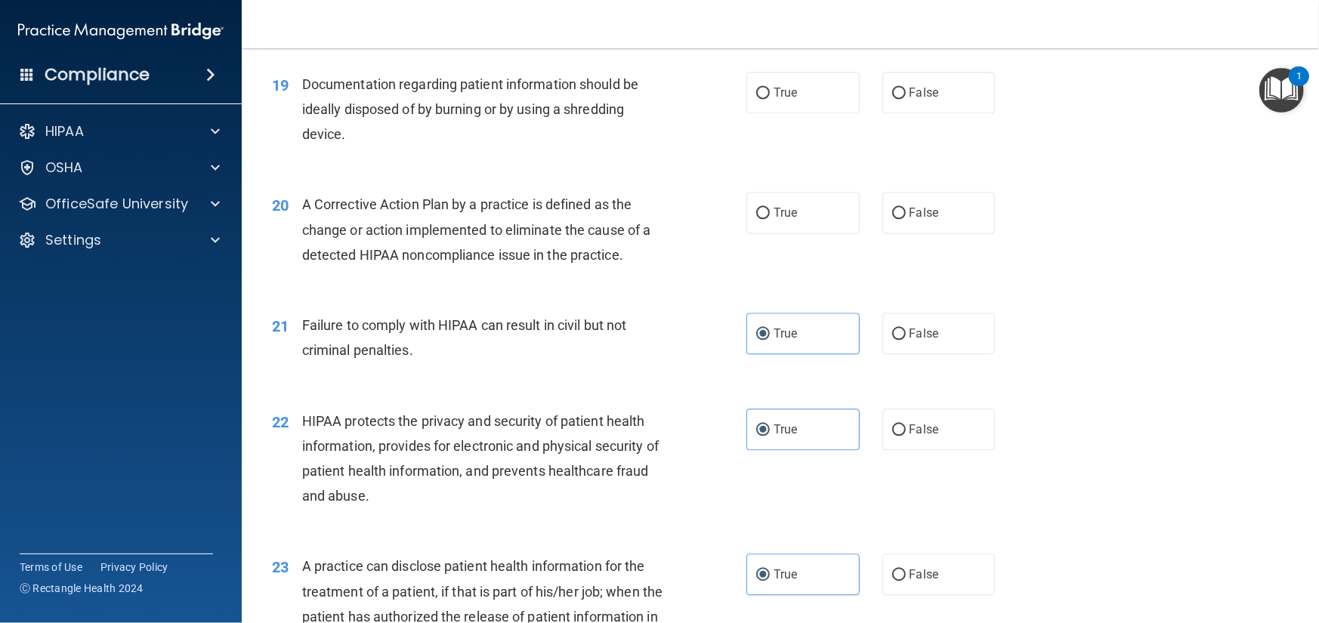
scroll to position [2136, 0]
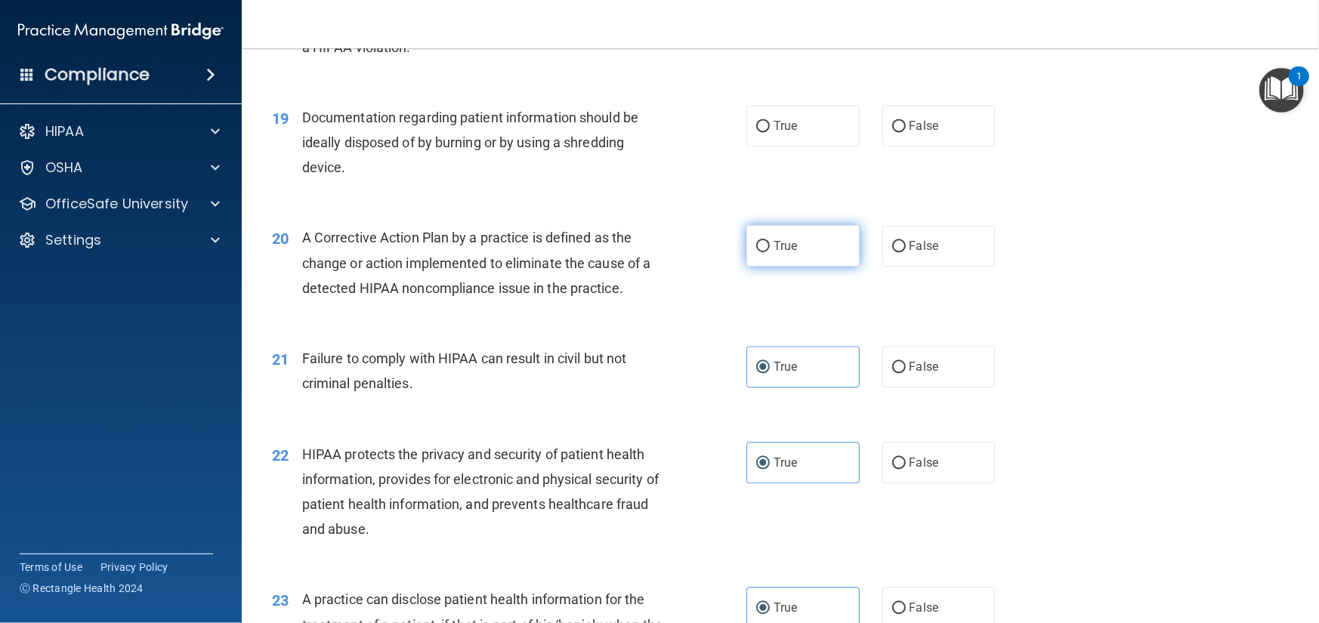
click at [780, 261] on label "True" at bounding box center [802, 246] width 113 height 42
click at [770, 252] on input "True" at bounding box center [763, 246] width 14 height 11
radio input "true"
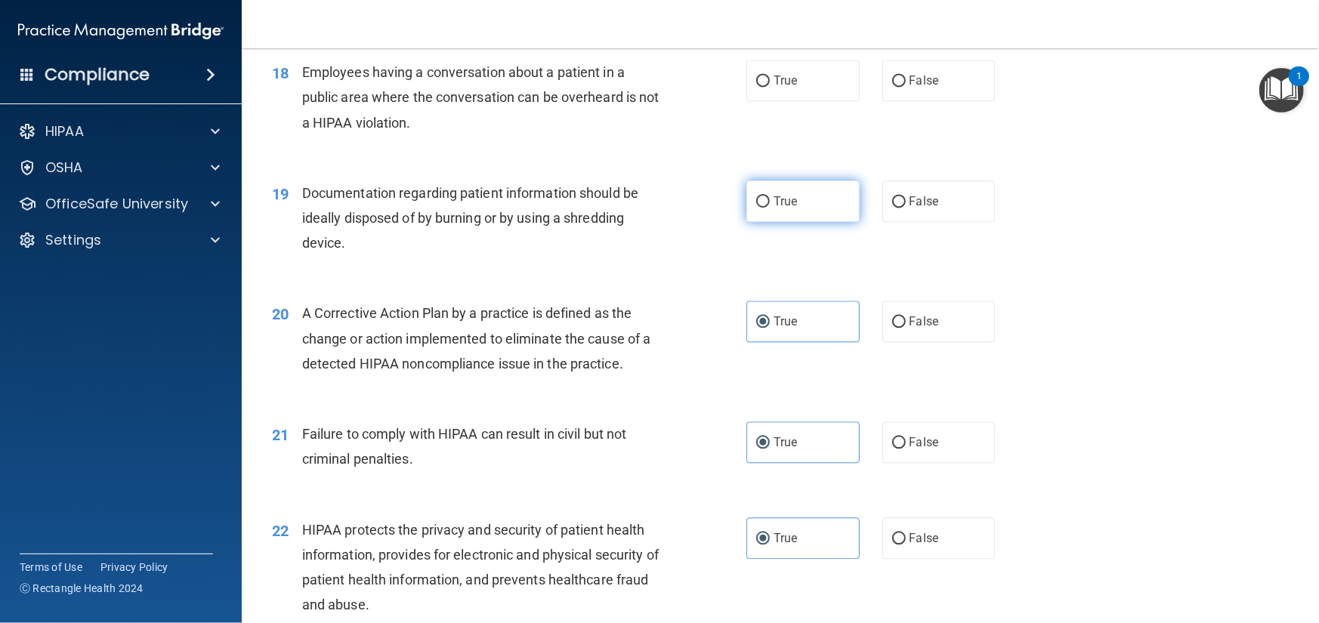
click at [810, 222] on label "True" at bounding box center [802, 202] width 113 height 42
click at [770, 208] on input "True" at bounding box center [763, 201] width 14 height 11
radio input "true"
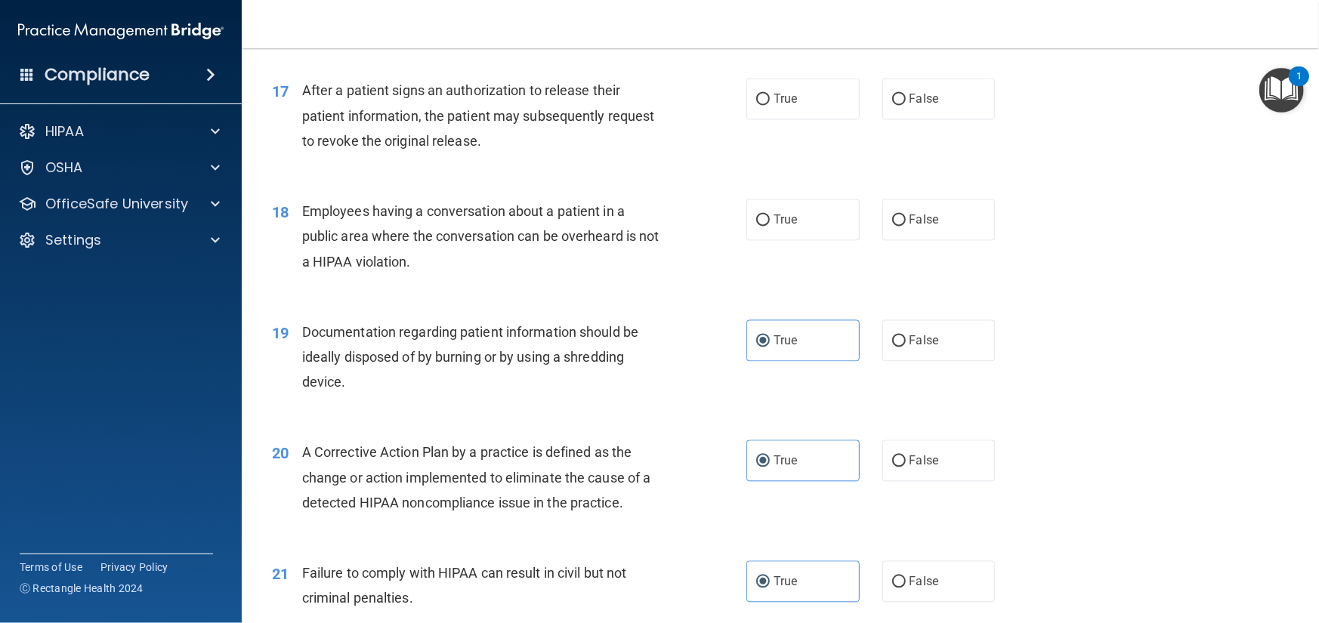
scroll to position [1833, 0]
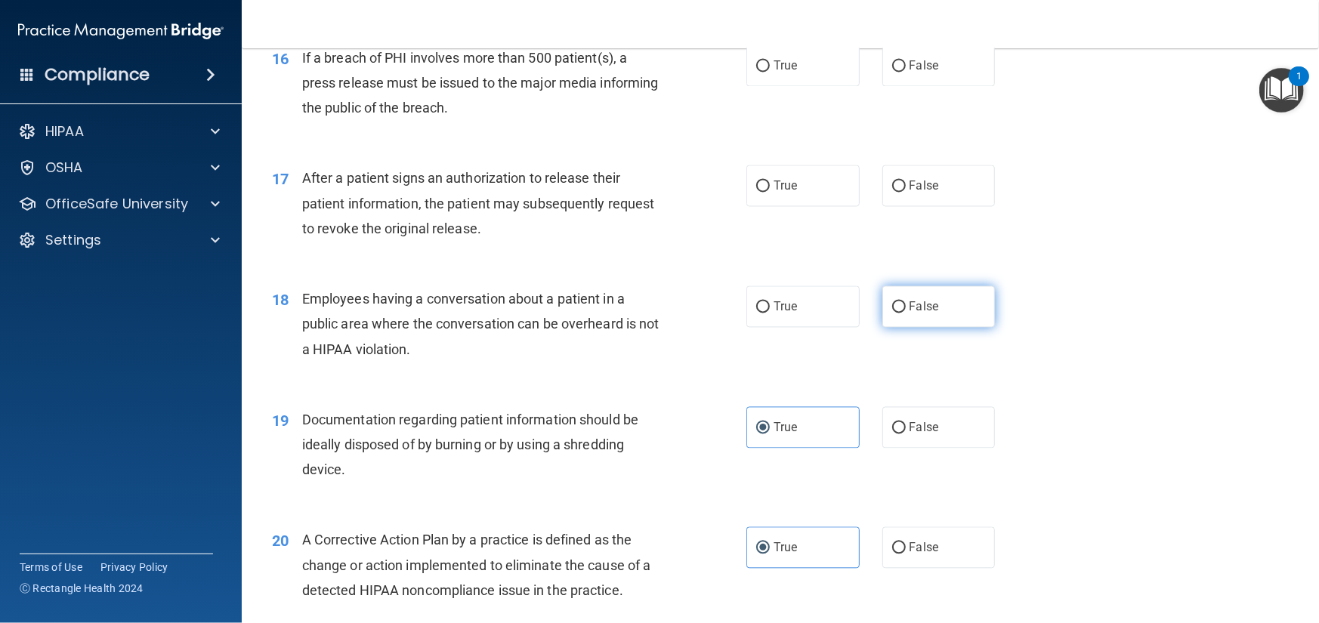
click at [904, 328] on label "False" at bounding box center [938, 307] width 113 height 42
click at [904, 314] on input "False" at bounding box center [899, 307] width 14 height 11
radio input "true"
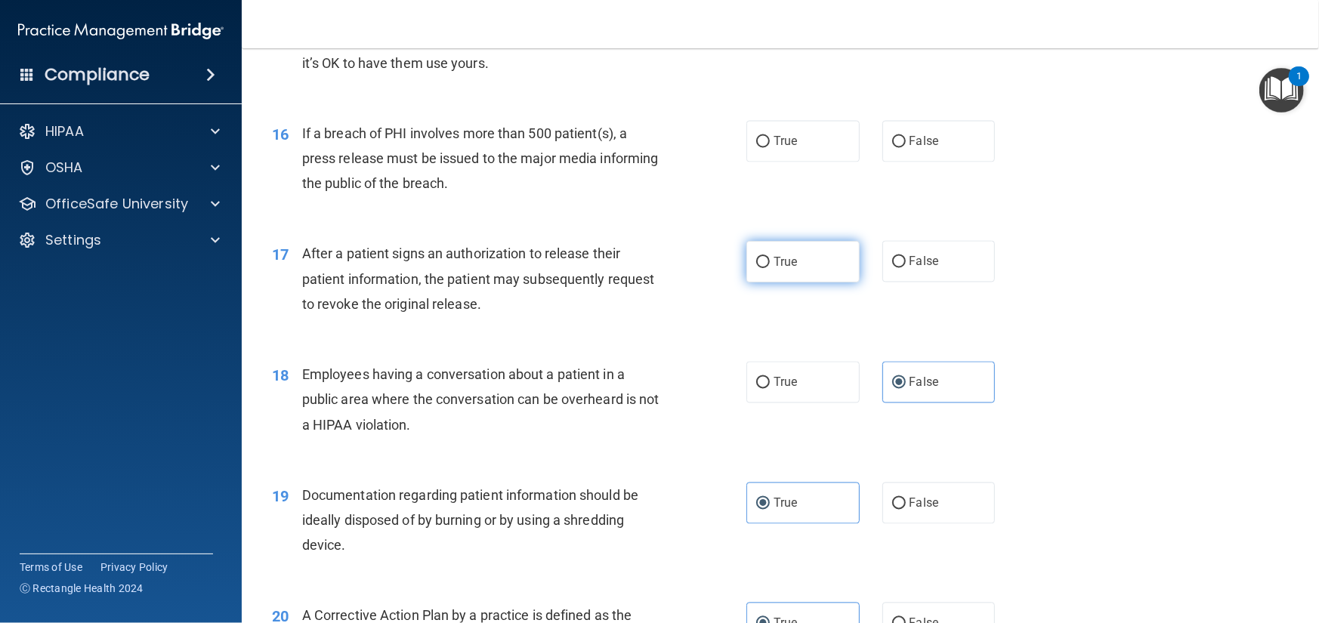
click at [789, 283] on label "True" at bounding box center [802, 262] width 113 height 42
click at [770, 268] on input "True" at bounding box center [763, 262] width 14 height 11
radio input "true"
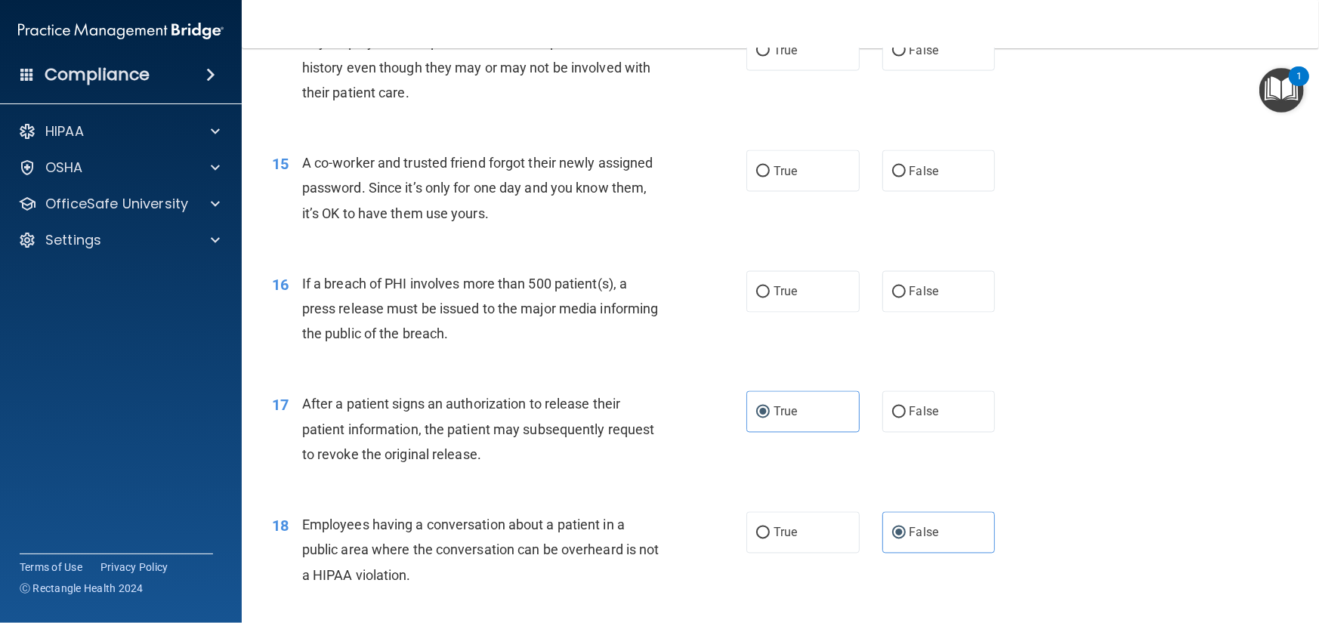
scroll to position [1607, 0]
click at [838, 314] on label "True" at bounding box center [802, 293] width 113 height 42
click at [770, 299] on input "True" at bounding box center [763, 293] width 14 height 11
radio input "true"
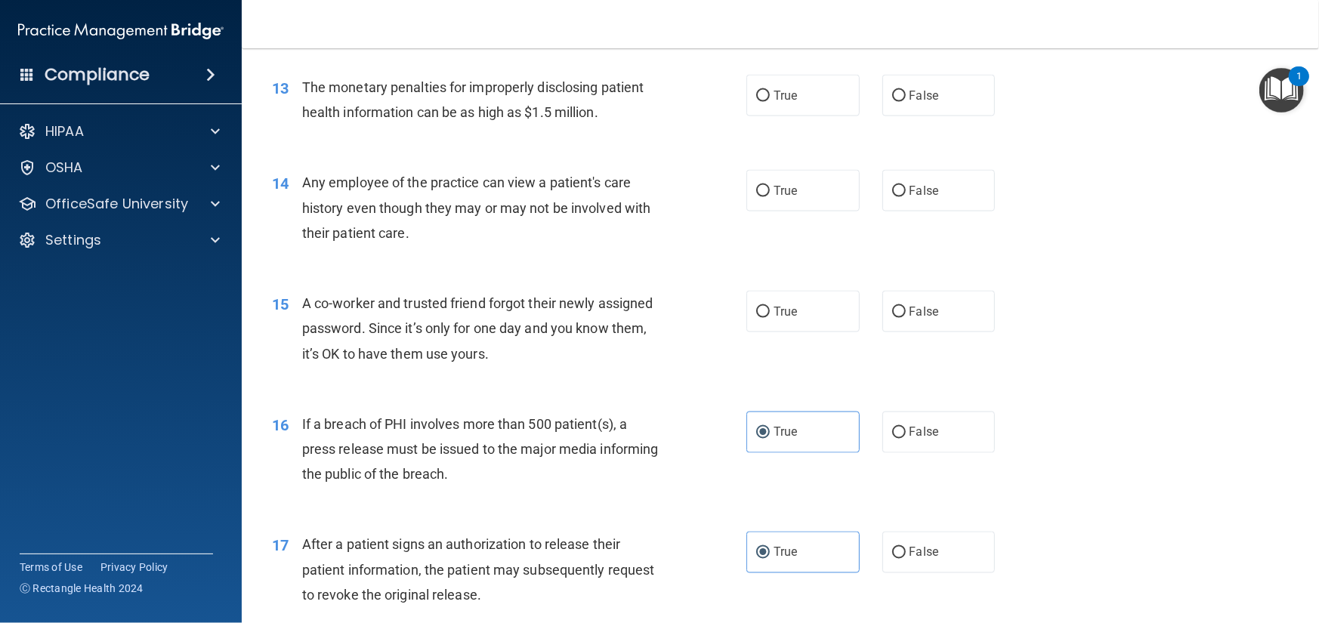
scroll to position [1456, 0]
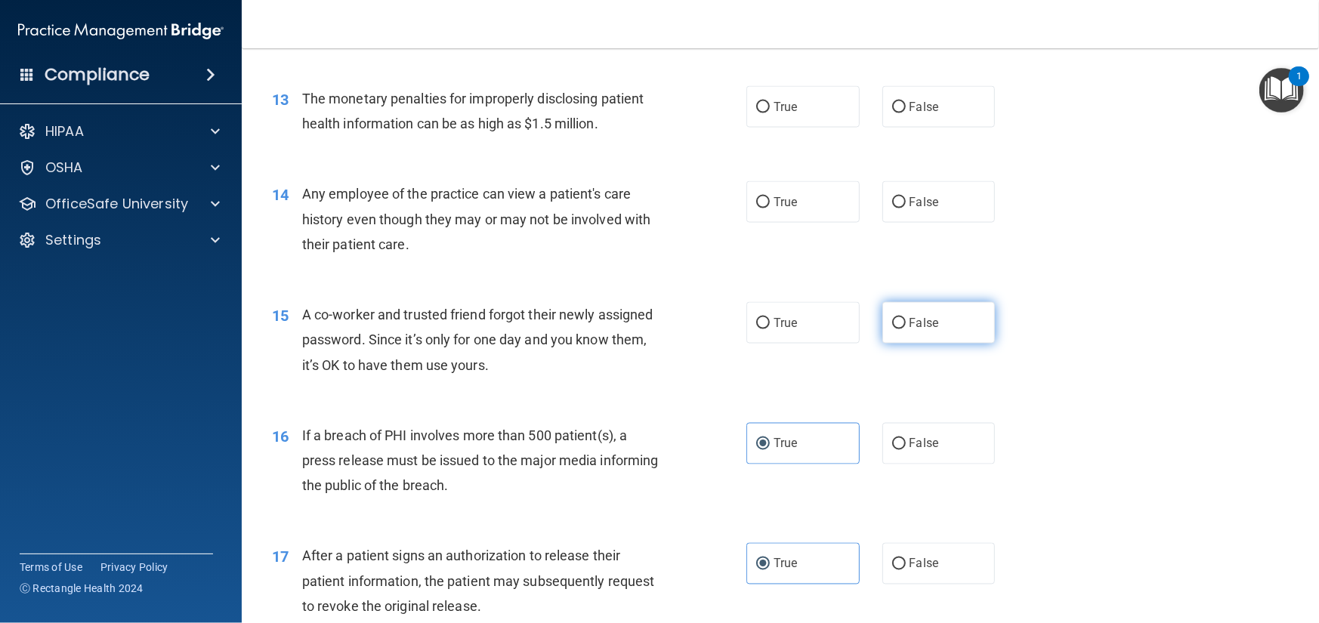
click at [972, 344] on label "False" at bounding box center [938, 323] width 113 height 42
click at [906, 329] on input "False" at bounding box center [899, 323] width 14 height 11
radio input "true"
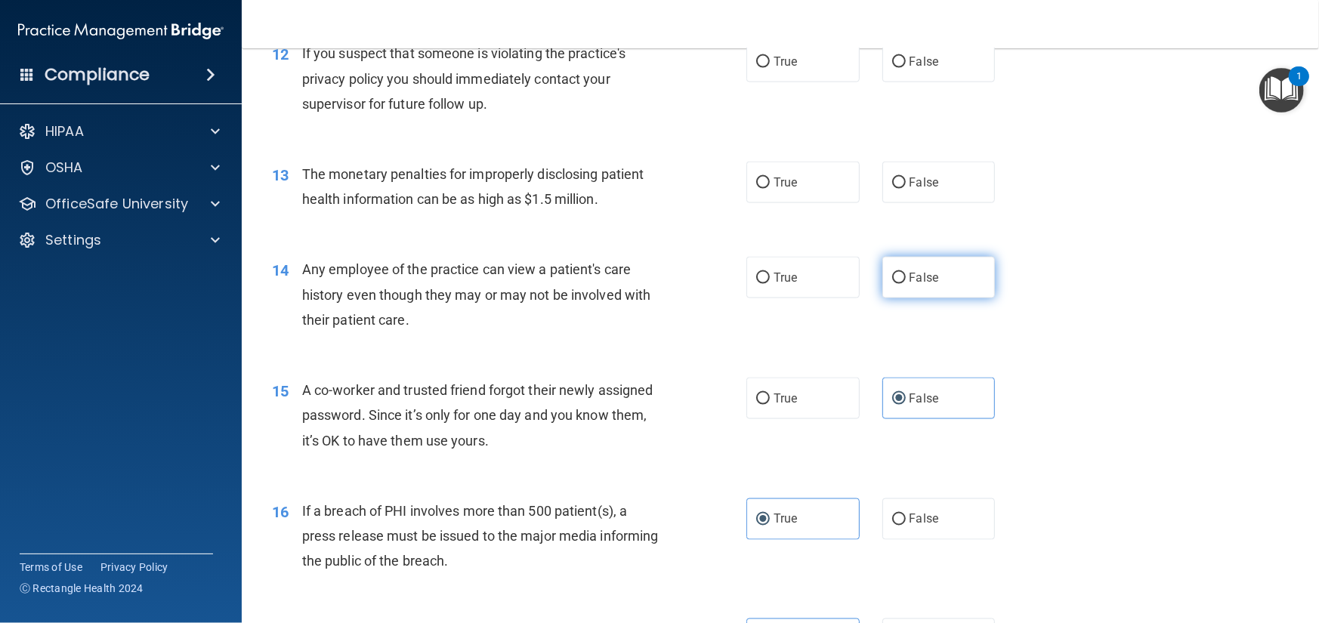
click at [934, 298] on label "False" at bounding box center [938, 278] width 113 height 42
click at [906, 284] on input "False" at bounding box center [899, 278] width 14 height 11
radio input "true"
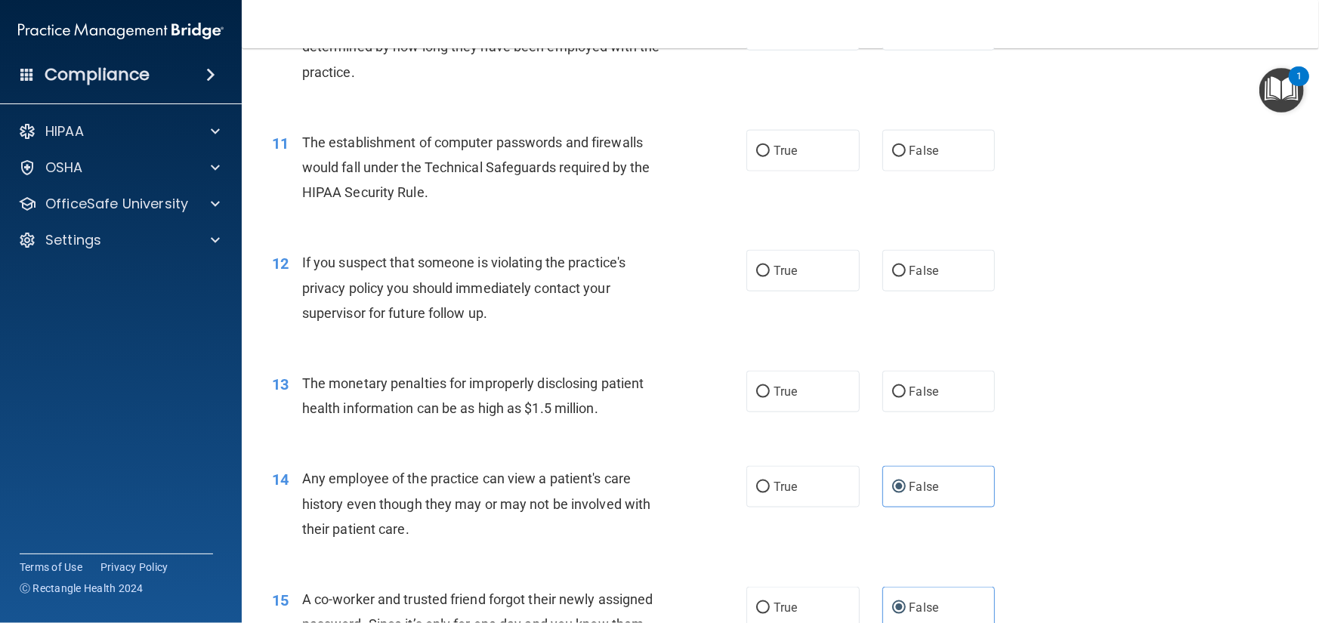
scroll to position [1154, 0]
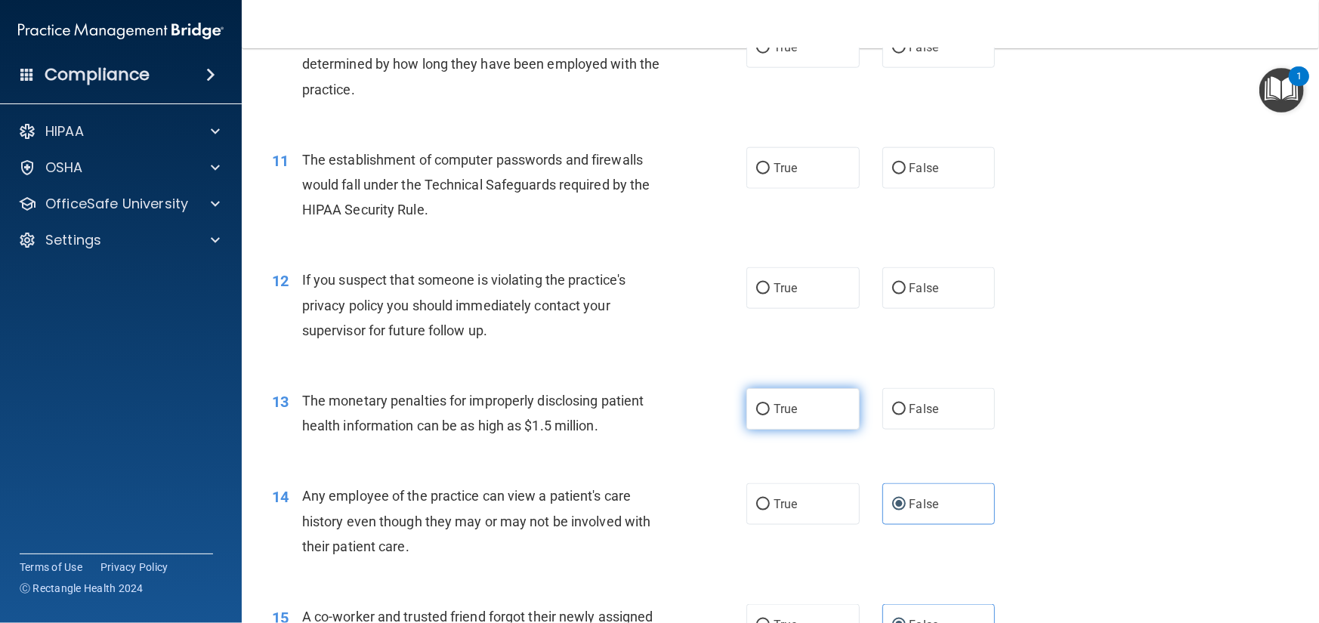
click at [794, 430] on label "True" at bounding box center [802, 409] width 113 height 42
click at [770, 416] on input "True" at bounding box center [763, 409] width 14 height 11
radio input "true"
click at [816, 309] on label "True" at bounding box center [802, 288] width 113 height 42
click at [770, 295] on input "True" at bounding box center [763, 288] width 14 height 11
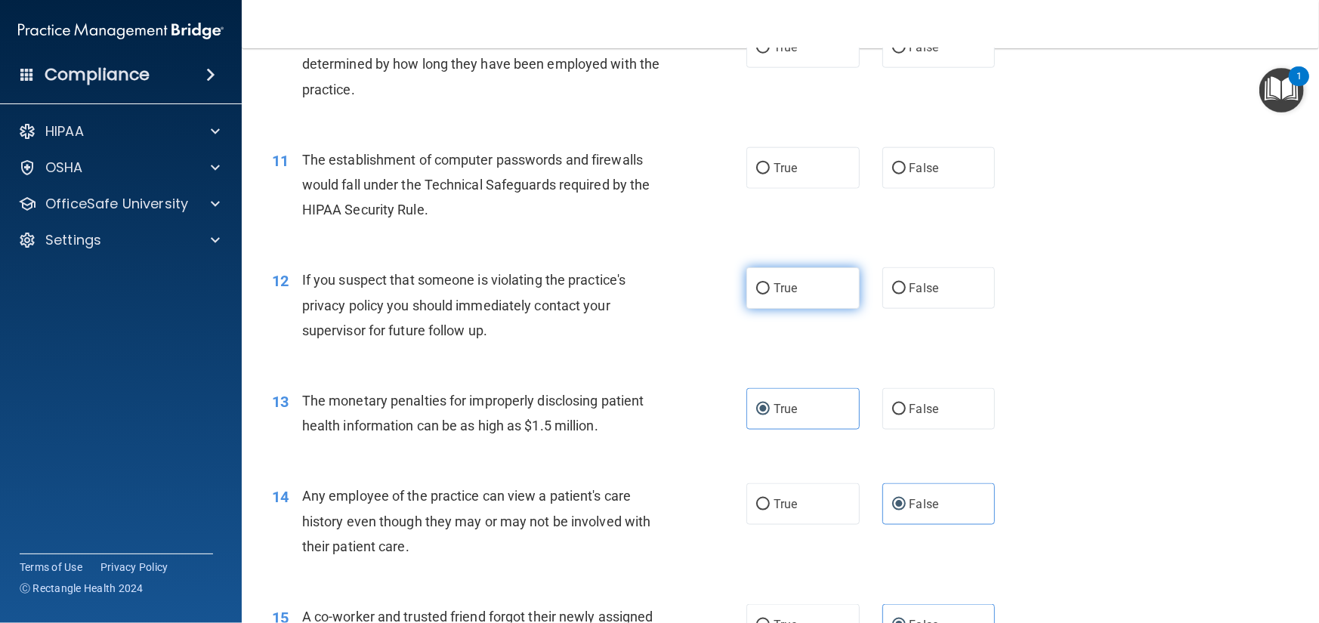
radio input "true"
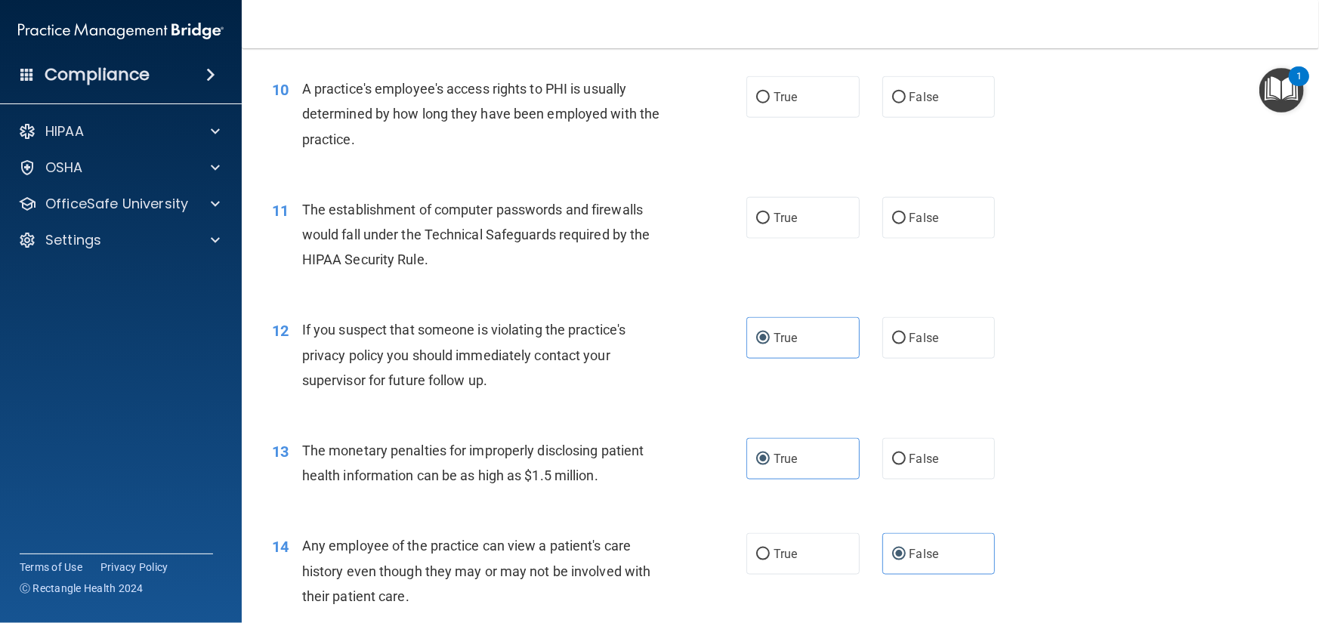
scroll to position [1078, 0]
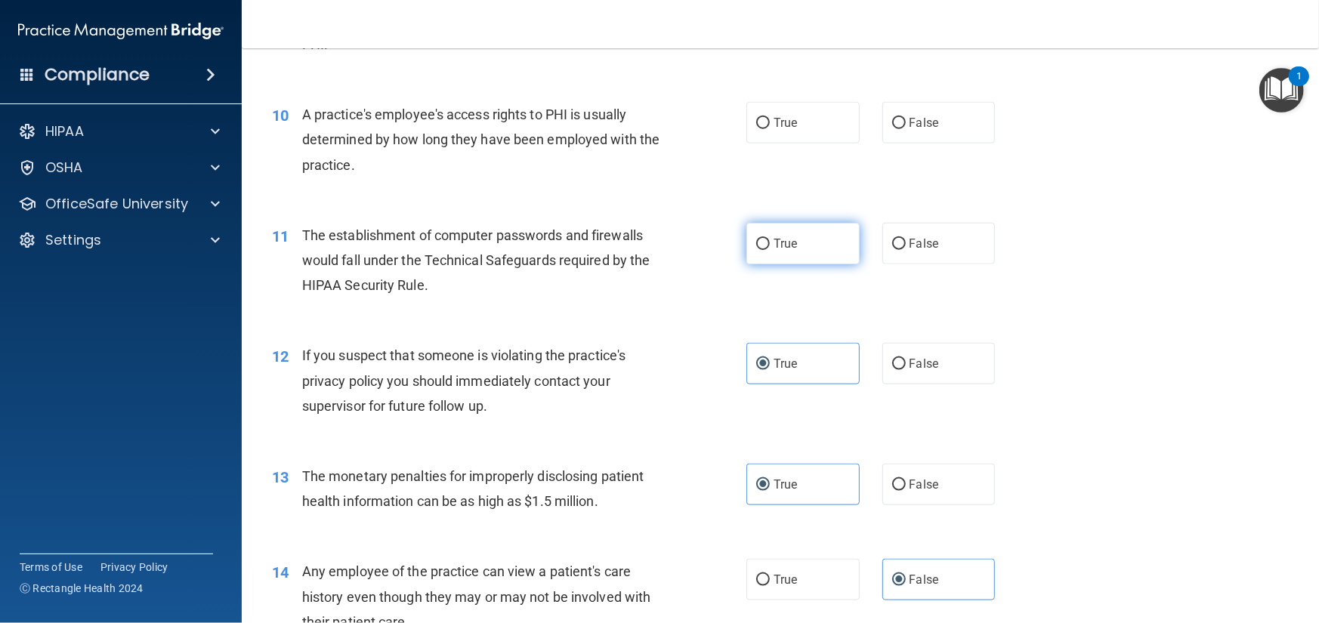
click at [794, 260] on label "True" at bounding box center [802, 244] width 113 height 42
click at [770, 250] on input "True" at bounding box center [763, 244] width 14 height 11
radio input "true"
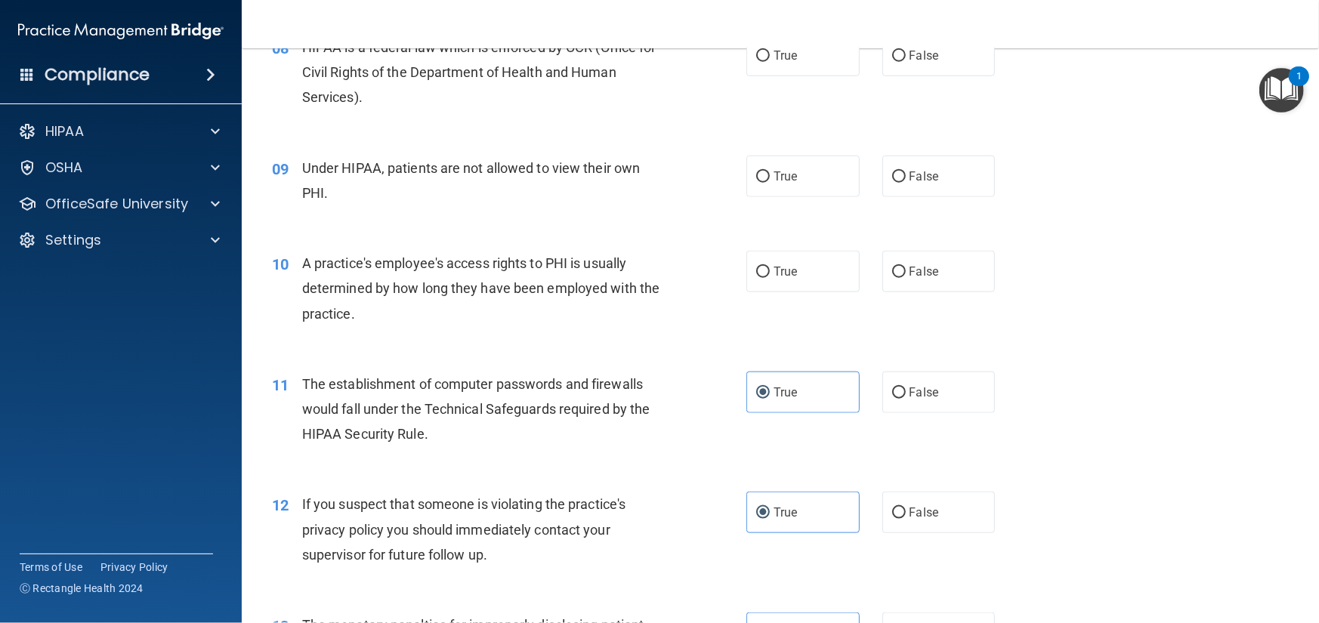
scroll to position [927, 0]
click at [922, 295] on label "False" at bounding box center [938, 274] width 113 height 42
click at [906, 280] on input "False" at bounding box center [899, 274] width 14 height 11
radio input "true"
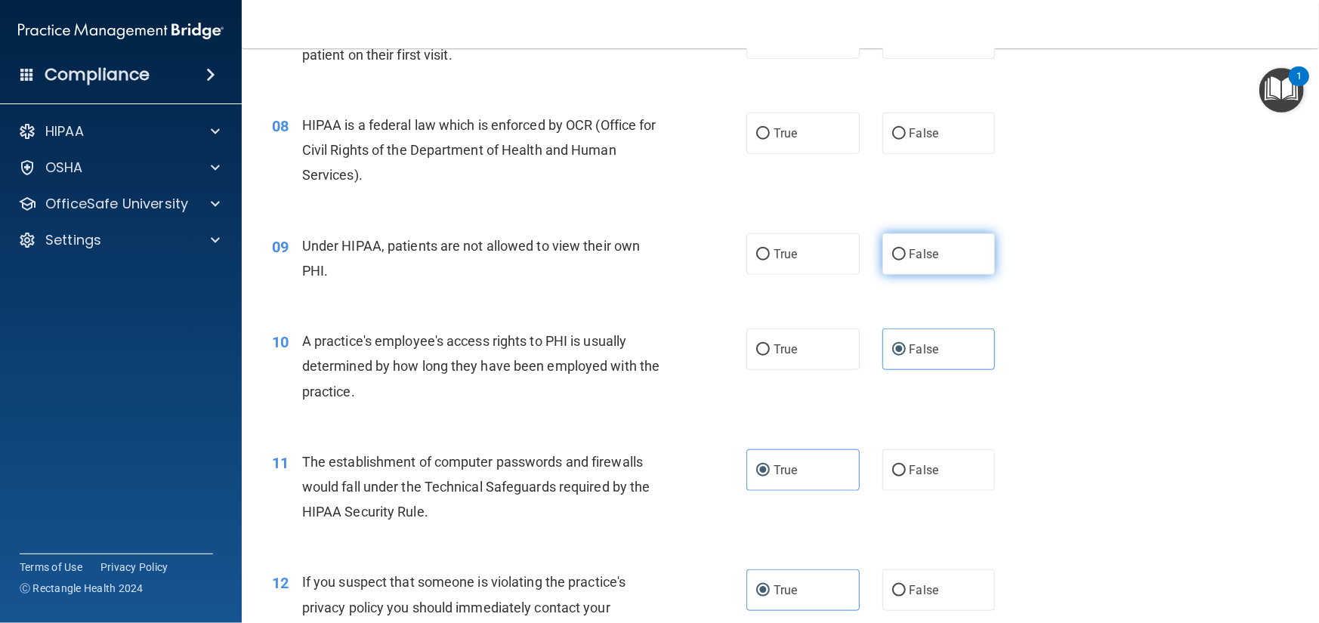
click at [912, 275] on label "False" at bounding box center [938, 254] width 113 height 42
click at [906, 261] on input "False" at bounding box center [899, 254] width 14 height 11
radio input "true"
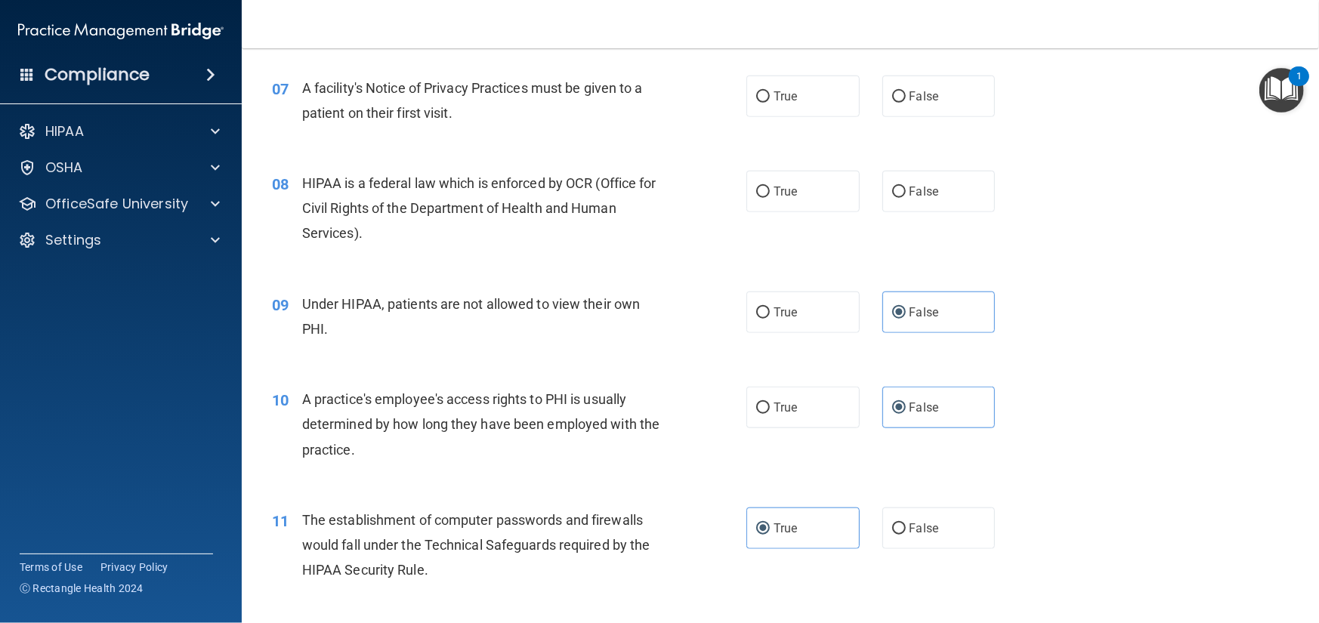
scroll to position [700, 0]
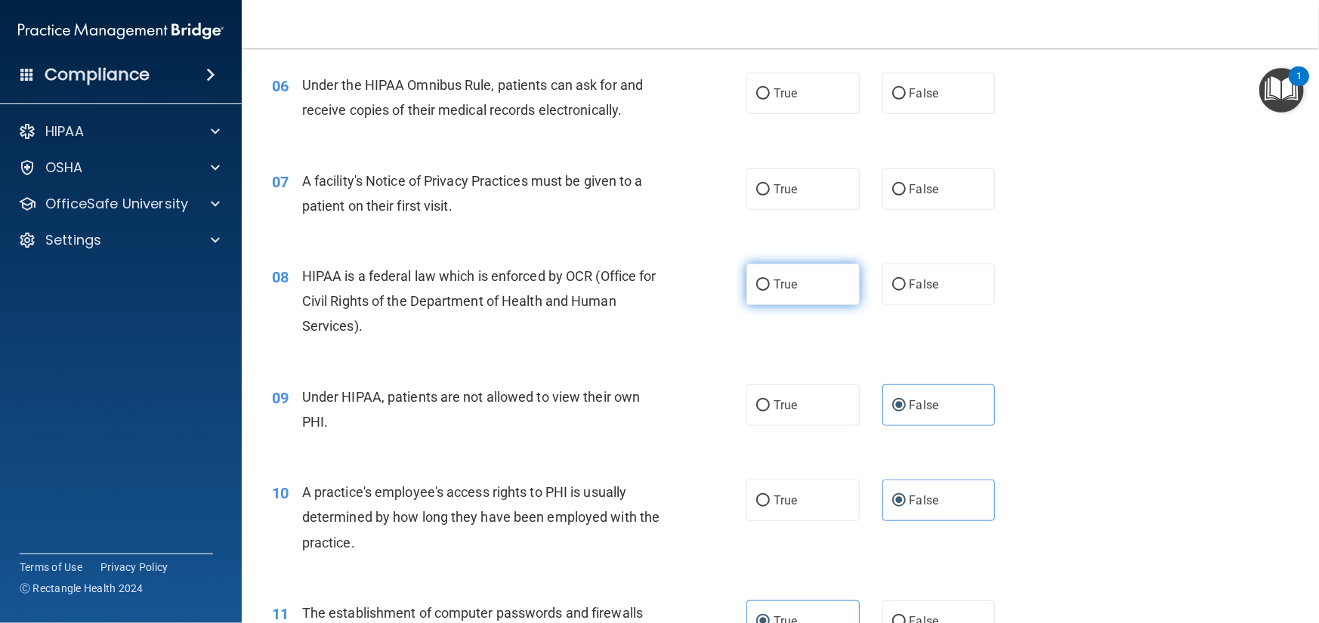
click at [788, 305] on label "True" at bounding box center [802, 285] width 113 height 42
click at [770, 291] on input "True" at bounding box center [763, 285] width 14 height 11
radio input "true"
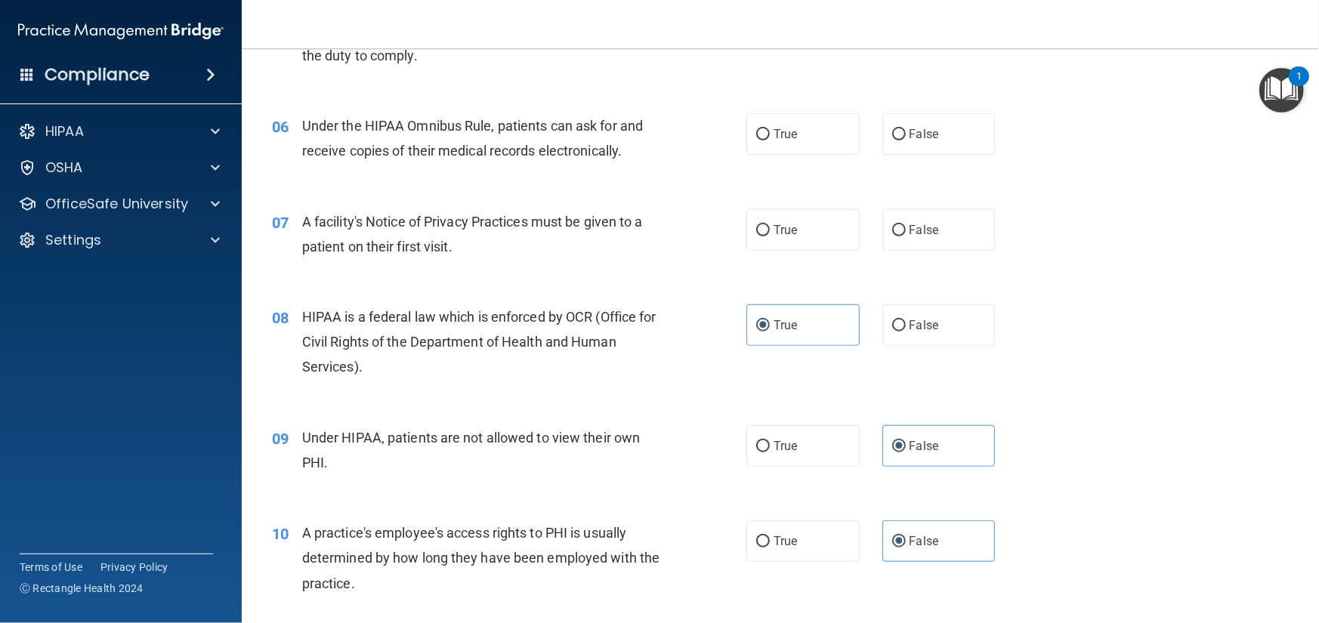
scroll to position [625, 0]
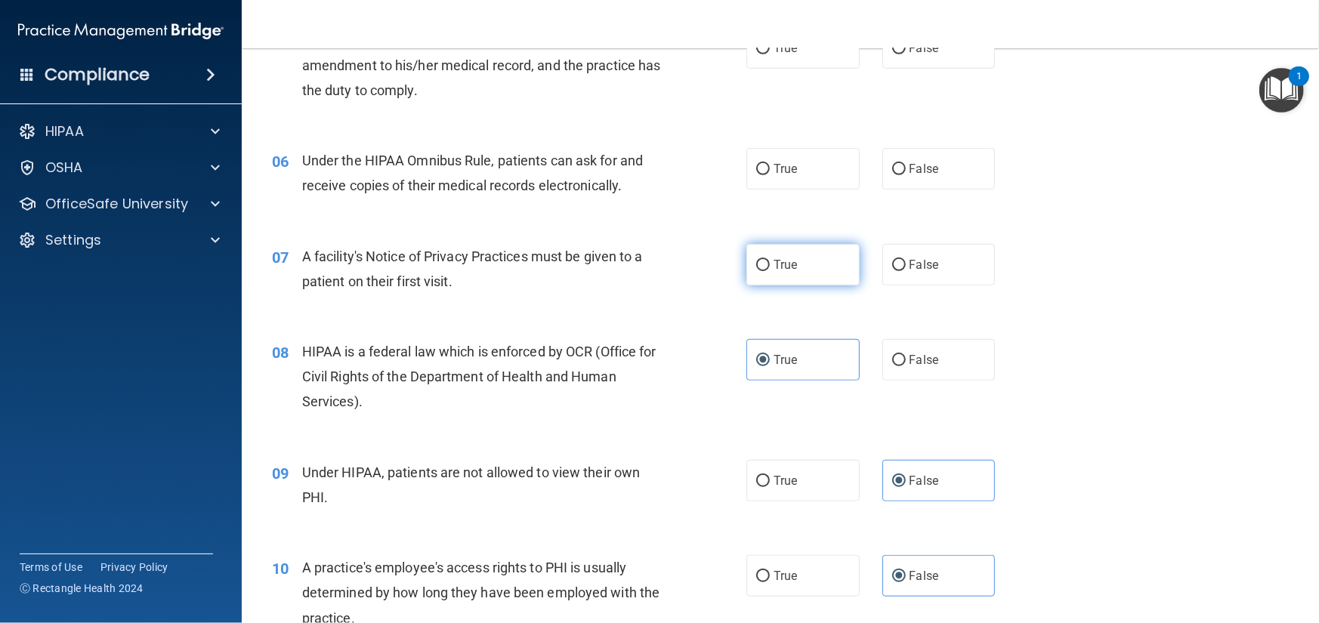
click at [789, 272] on span "True" at bounding box center [785, 265] width 23 height 14
click at [770, 271] on input "True" at bounding box center [763, 265] width 14 height 11
radio input "true"
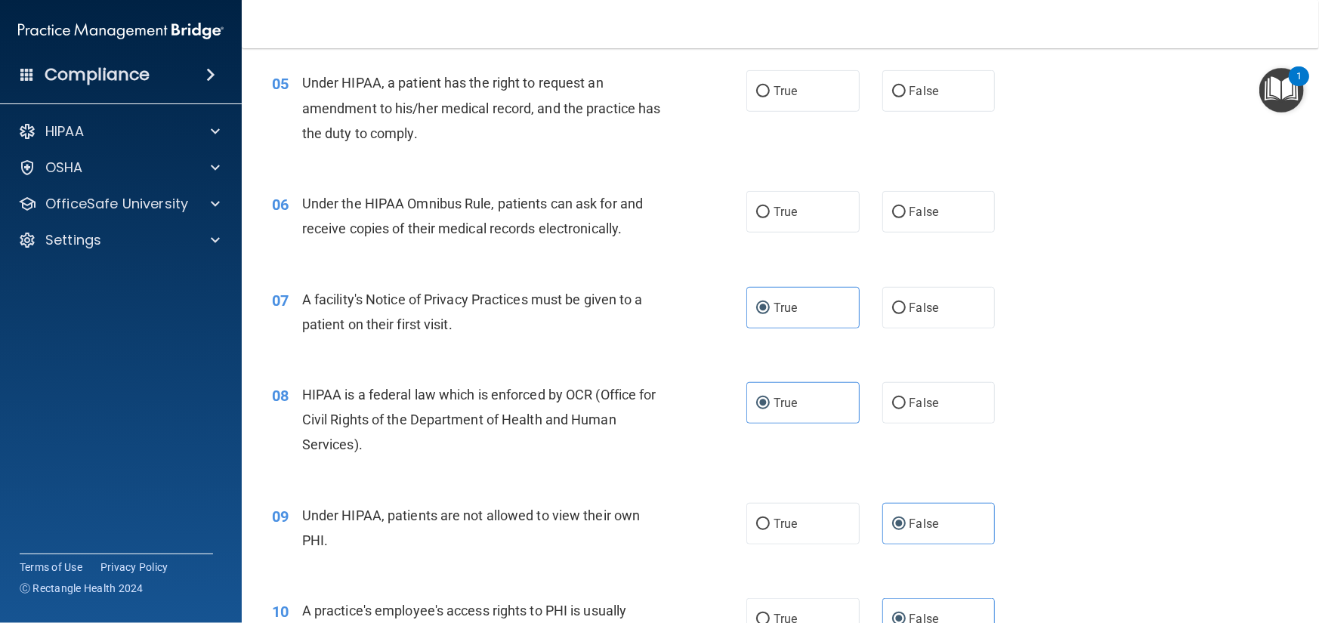
scroll to position [549, 0]
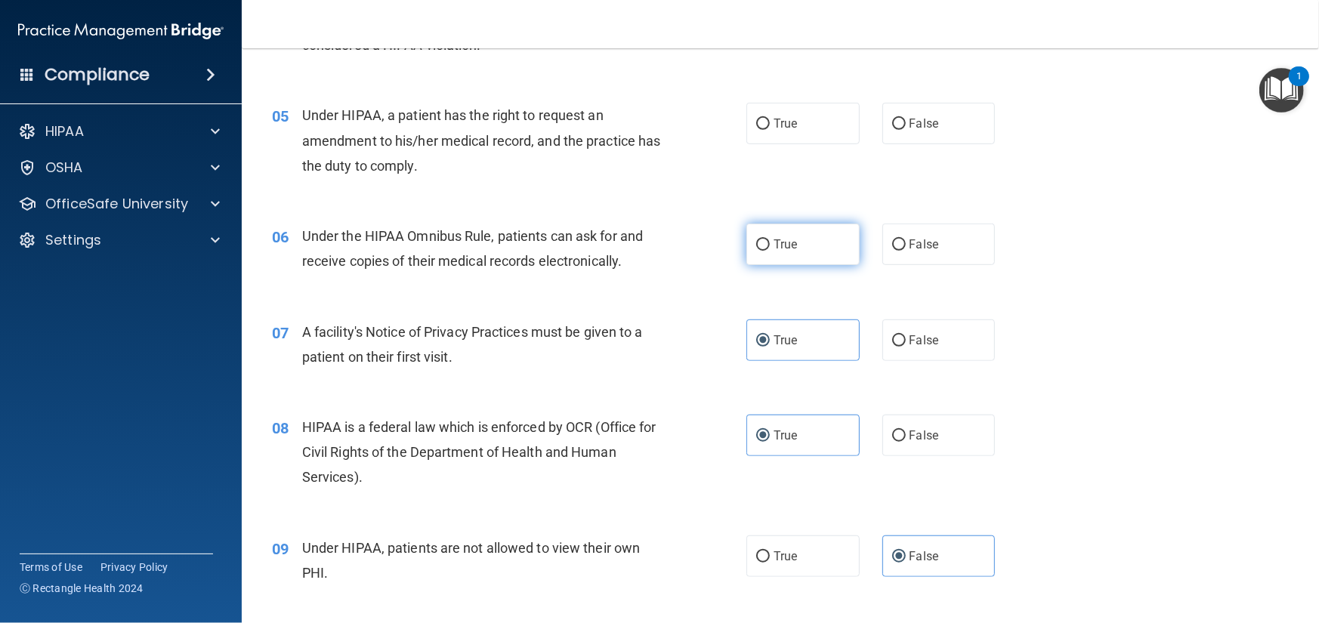
click at [778, 252] on span "True" at bounding box center [785, 244] width 23 height 14
click at [770, 251] on input "True" at bounding box center [763, 244] width 14 height 11
radio input "true"
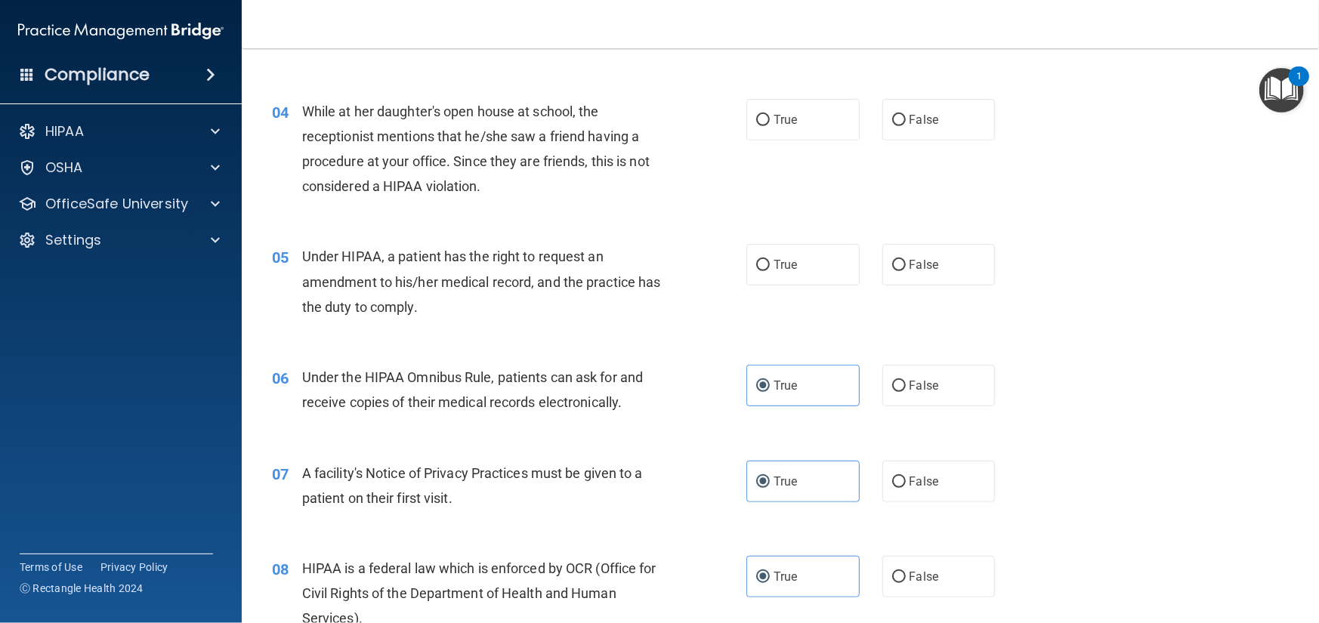
scroll to position [398, 0]
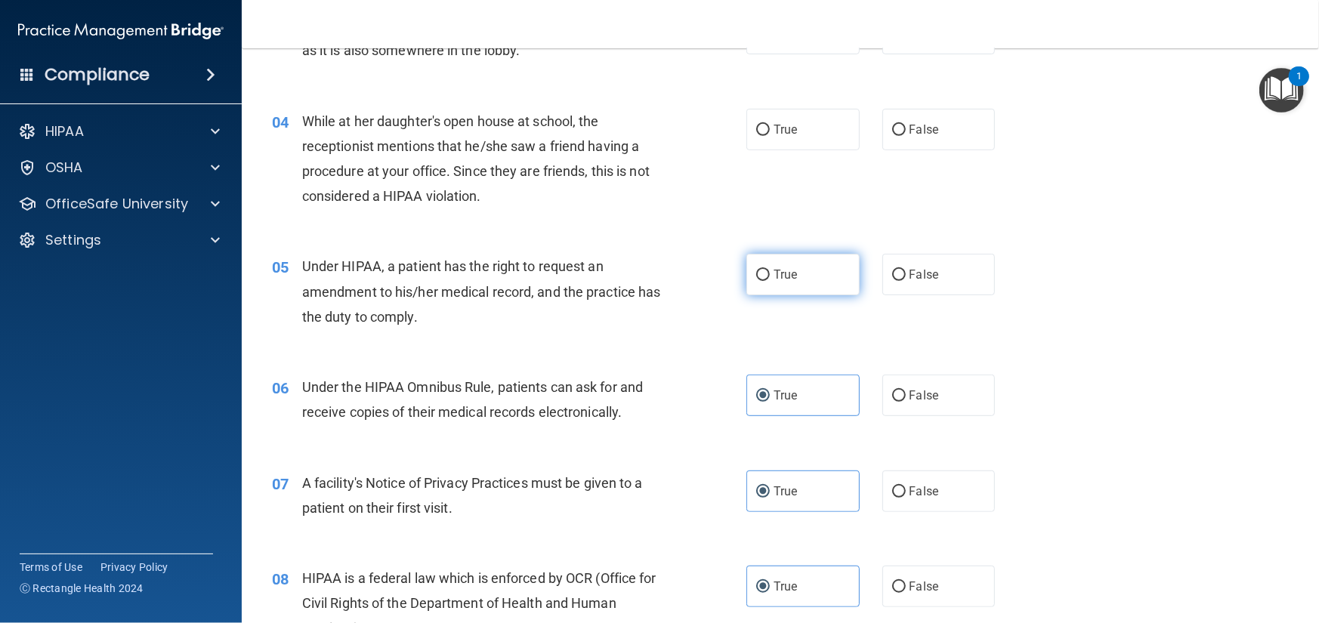
click at [796, 295] on label "True" at bounding box center [802, 275] width 113 height 42
click at [770, 281] on input "True" at bounding box center [763, 275] width 14 height 11
radio input "true"
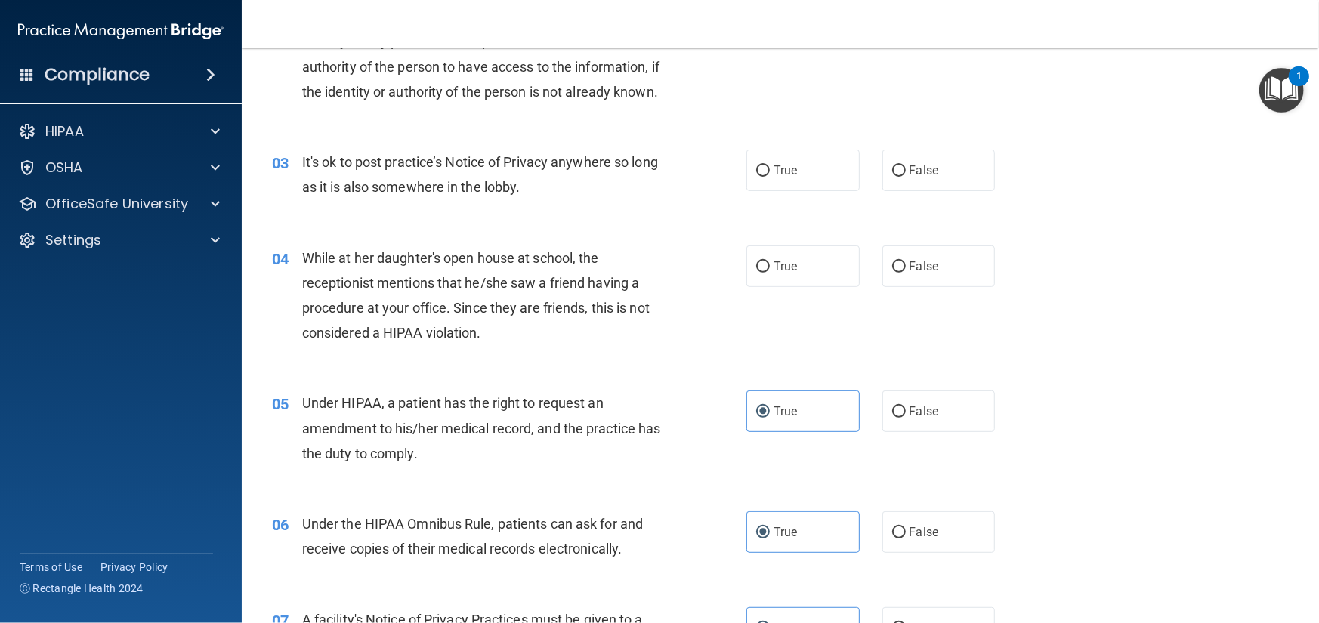
scroll to position [247, 0]
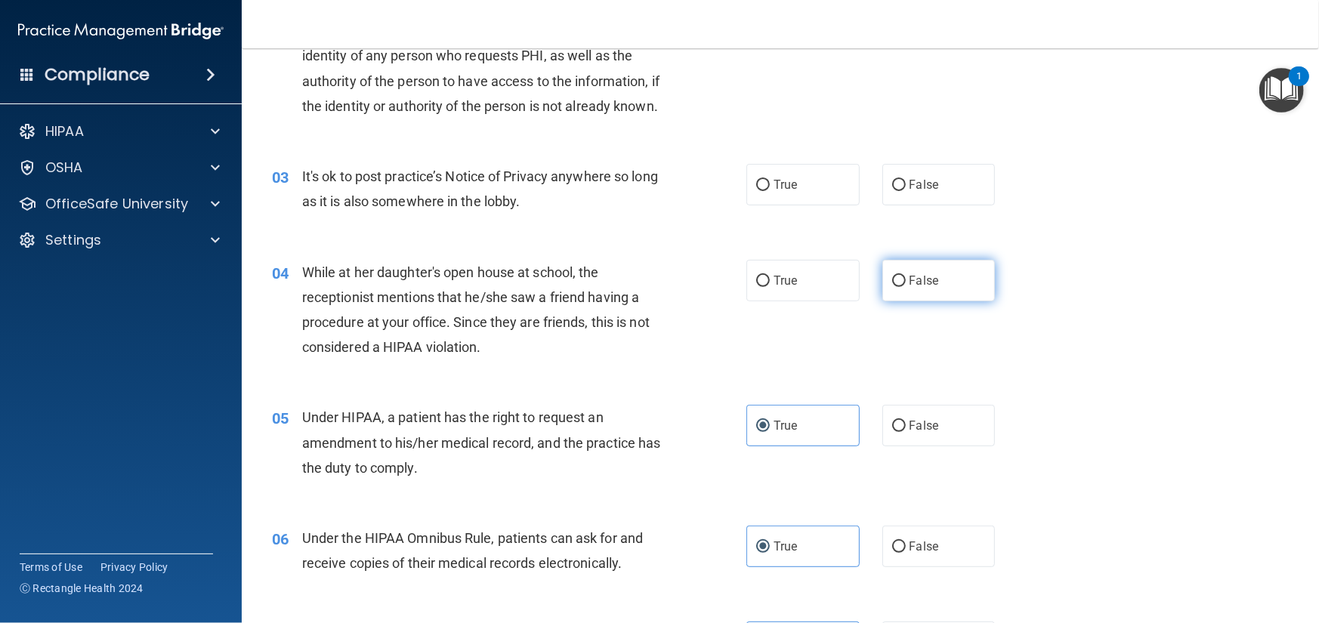
click at [897, 287] on input "False" at bounding box center [899, 281] width 14 height 11
radio input "true"
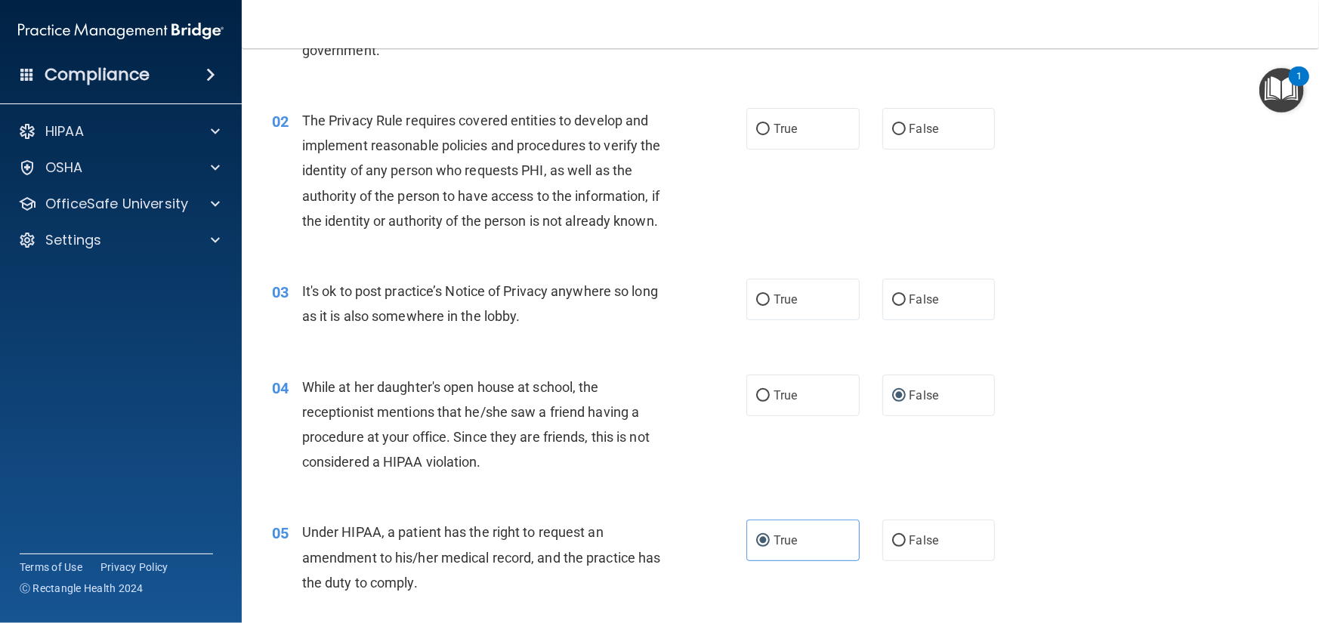
scroll to position [96, 0]
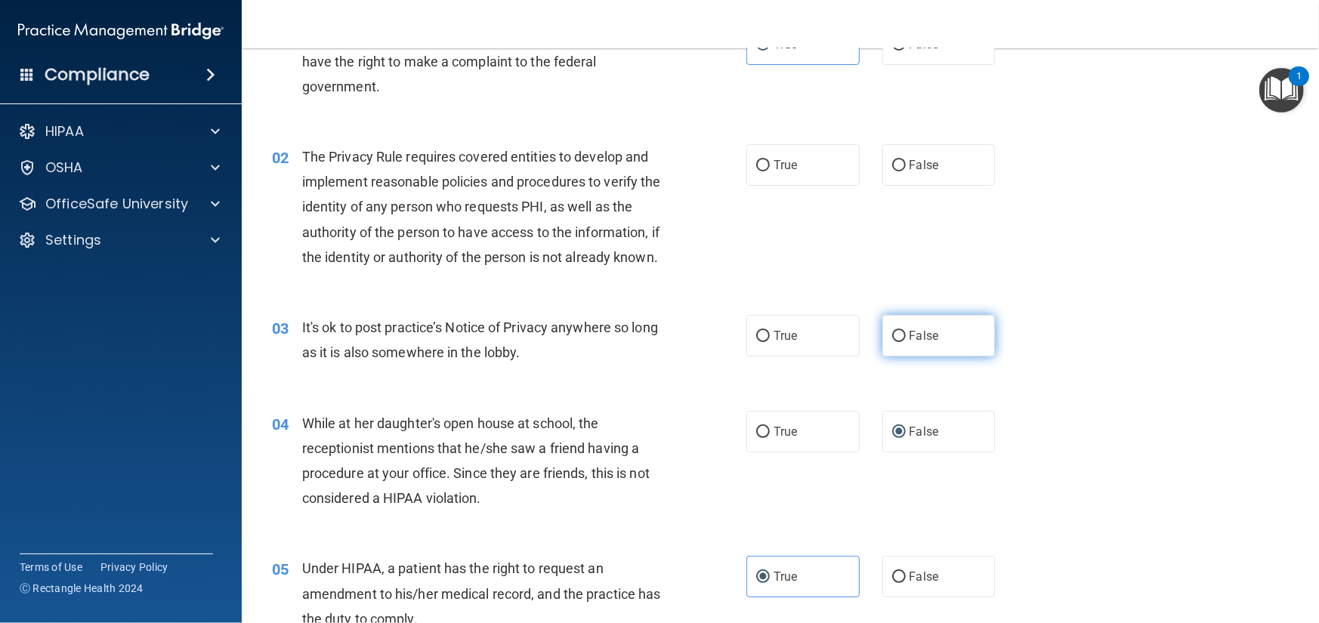
click at [961, 357] on label "False" at bounding box center [938, 336] width 113 height 42
click at [906, 342] on input "False" at bounding box center [899, 336] width 14 height 11
radio input "true"
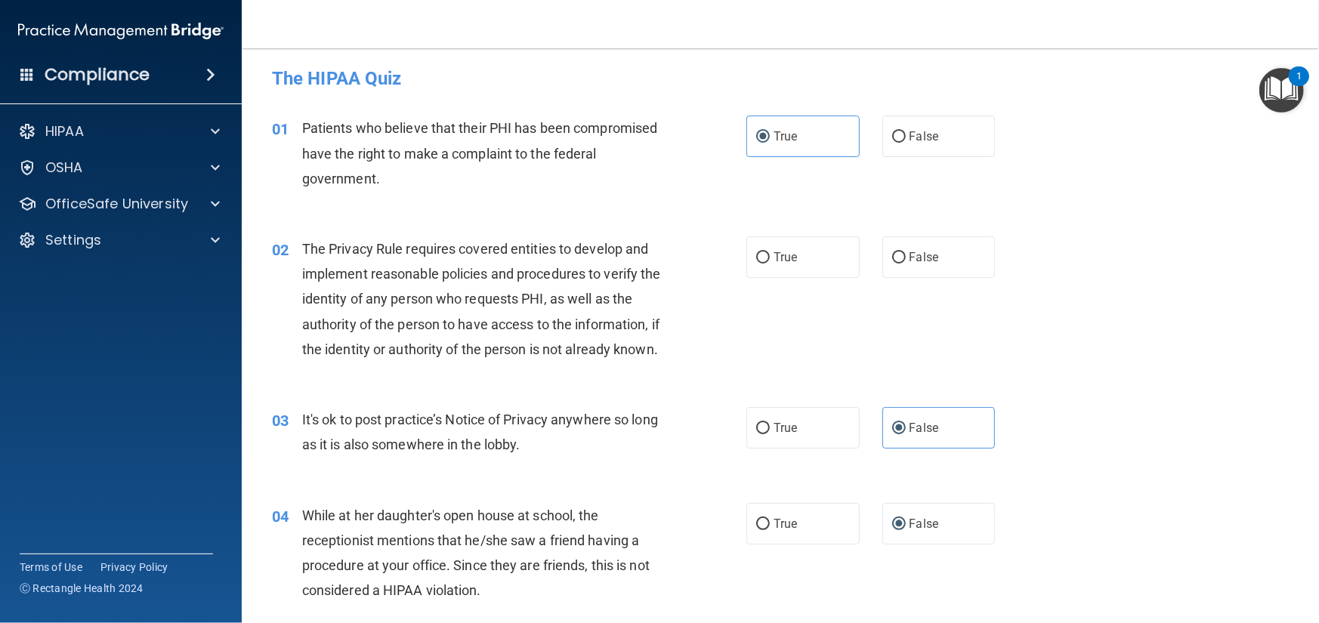
scroll to position [0, 0]
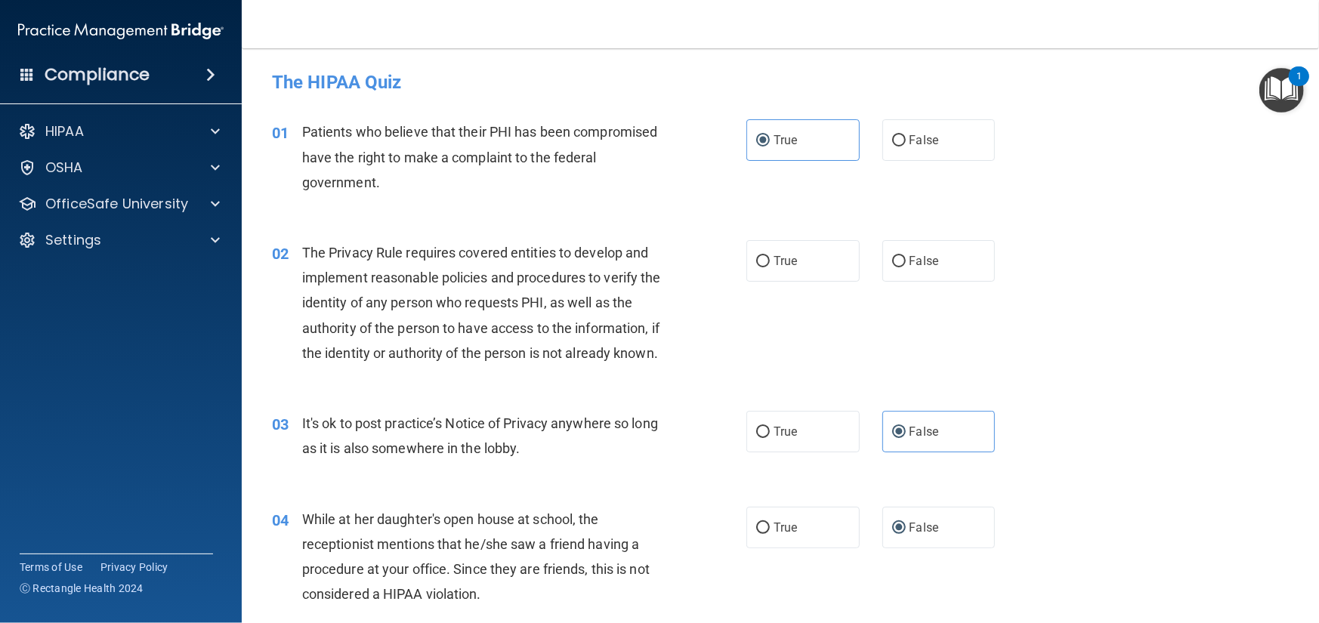
drag, startPoint x: 782, startPoint y: 280, endPoint x: 793, endPoint y: 283, distance: 11.7
click at [786, 280] on label "True" at bounding box center [802, 261] width 113 height 42
click at [770, 267] on input "True" at bounding box center [763, 261] width 14 height 11
radio input "true"
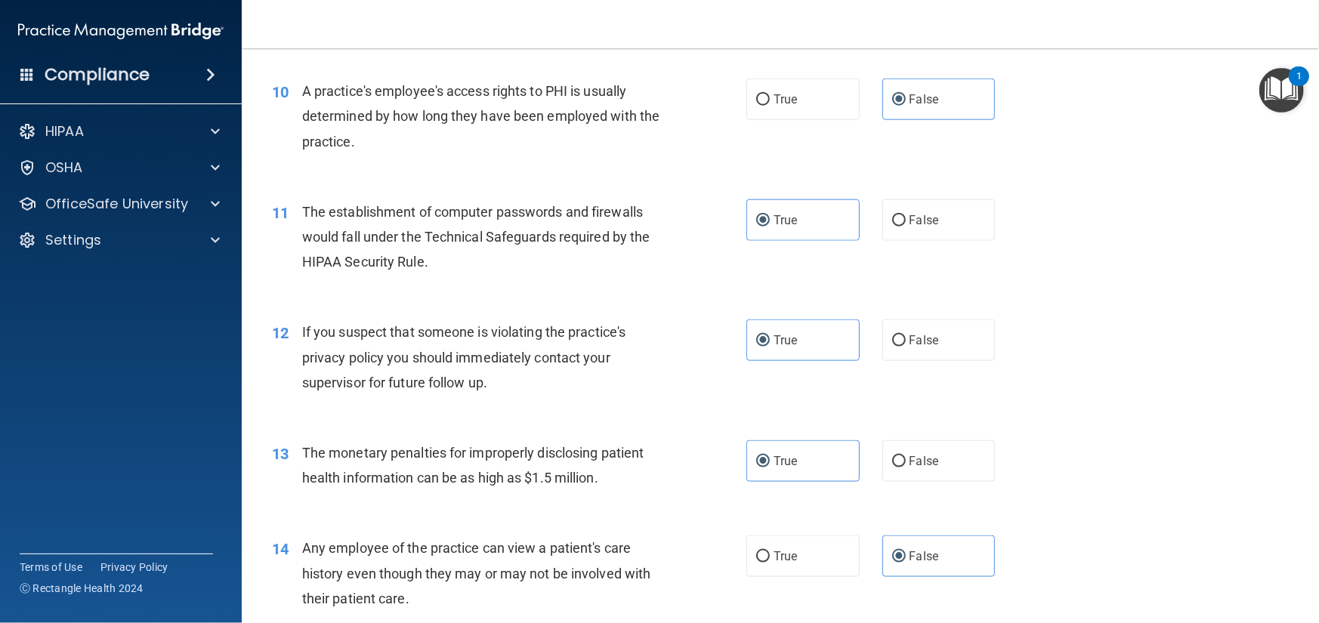
drag, startPoint x: 1200, startPoint y: 376, endPoint x: 1172, endPoint y: 578, distance: 203.6
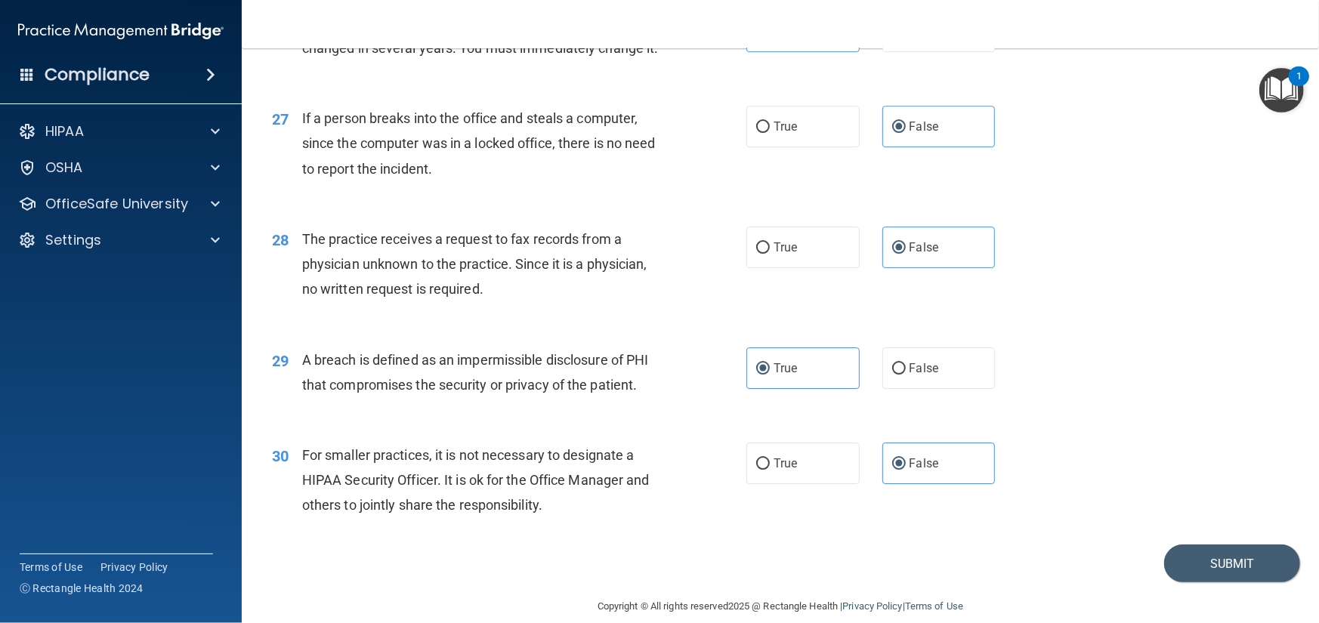
scroll to position [3193, 0]
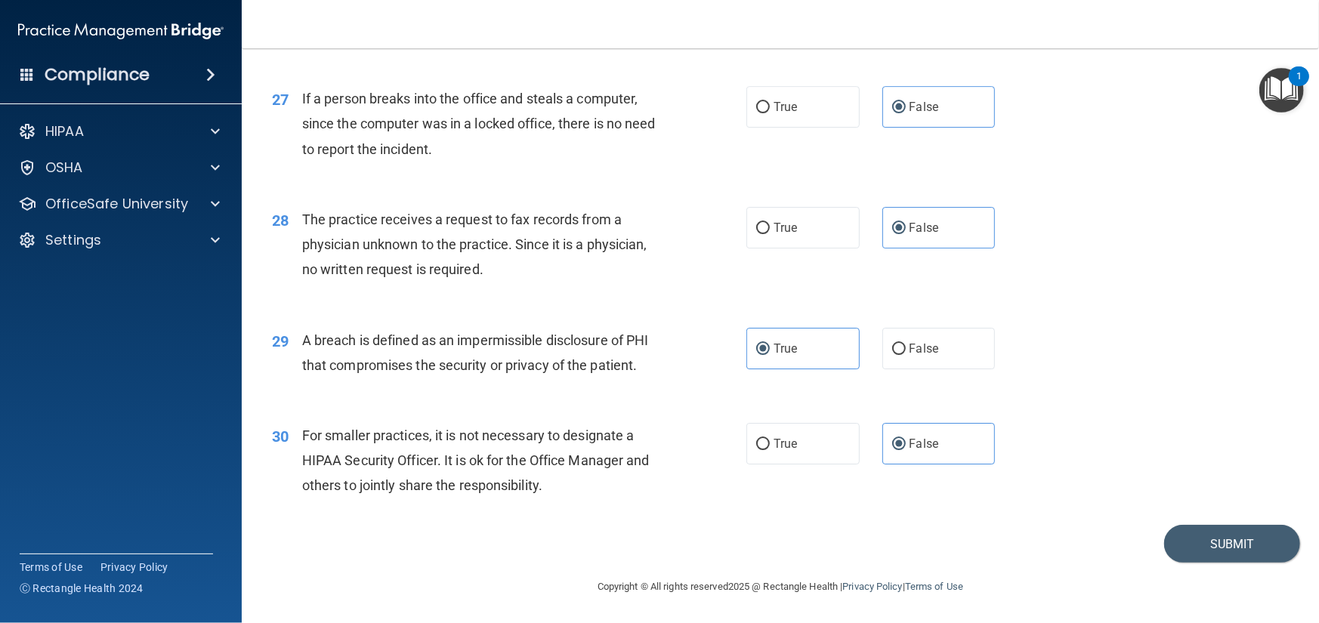
click at [1197, 573] on footer "Copyright © All rights reserved 2025 @ Rectangle Health | Privacy Policy | Term…" at bounding box center [780, 585] width 1017 height 45
click at [1201, 558] on button "Submit" at bounding box center [1232, 544] width 136 height 39
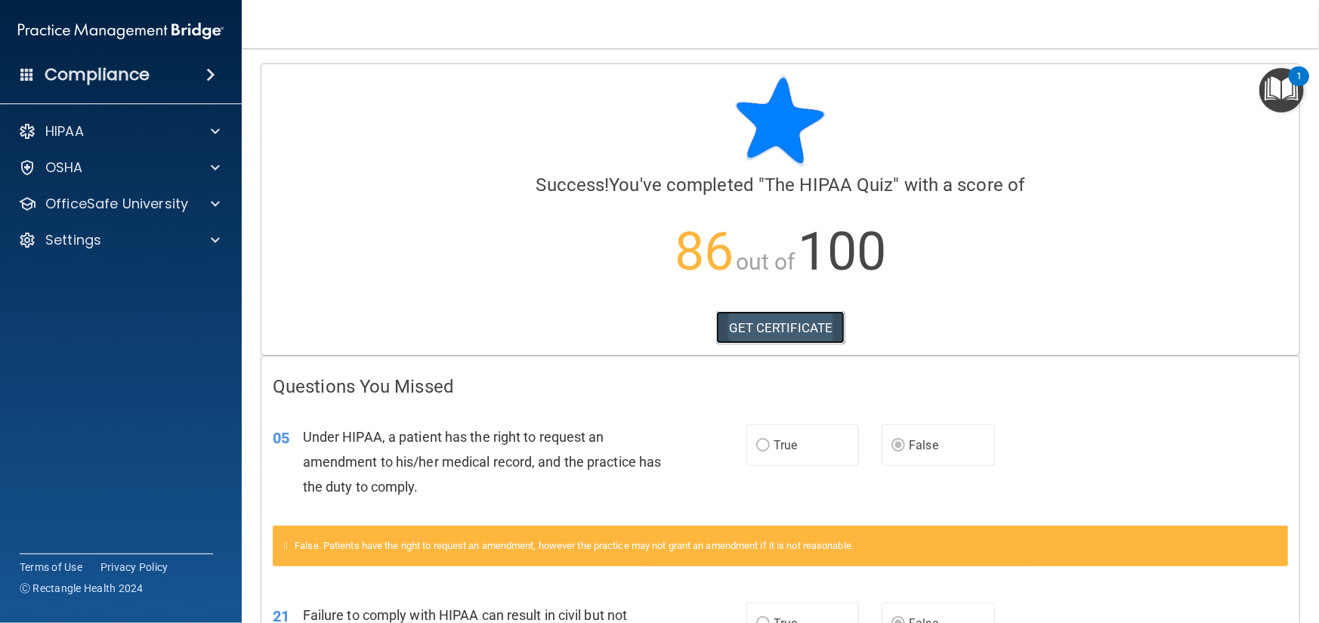
click at [795, 328] on link "GET CERTIFICATE" at bounding box center [780, 327] width 129 height 33
click at [173, 159] on div "OSHA" at bounding box center [100, 168] width 187 height 18
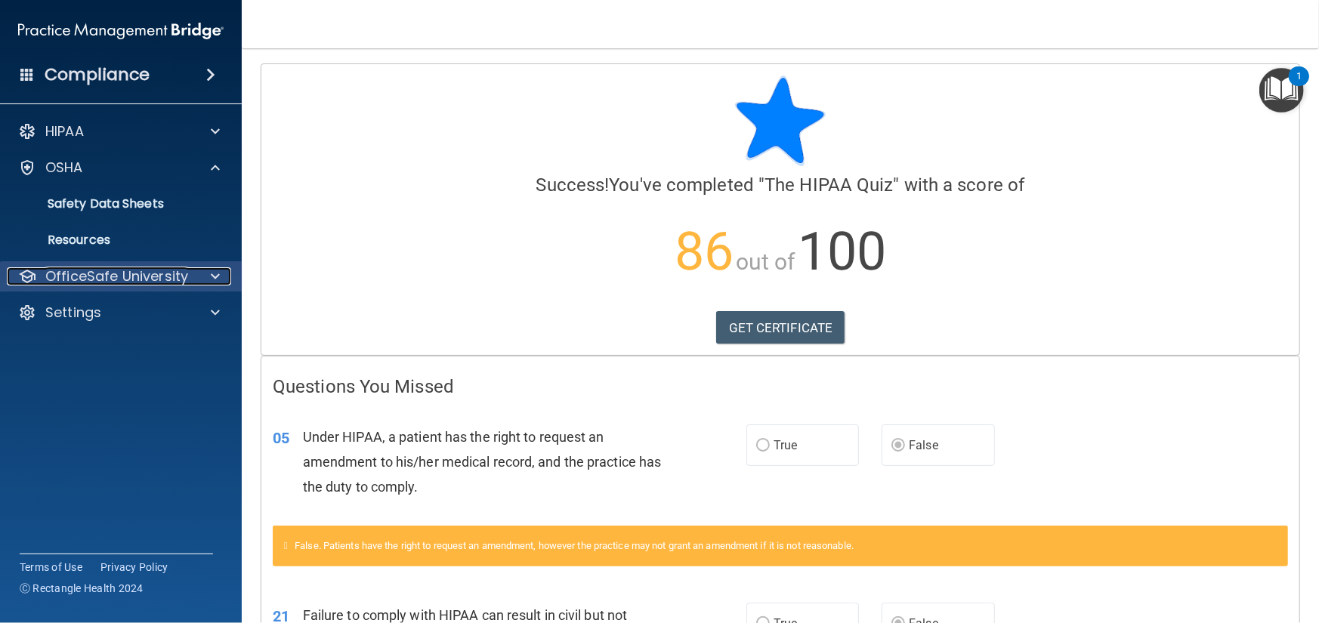
click at [179, 270] on p "OfficeSafe University" at bounding box center [116, 276] width 143 height 18
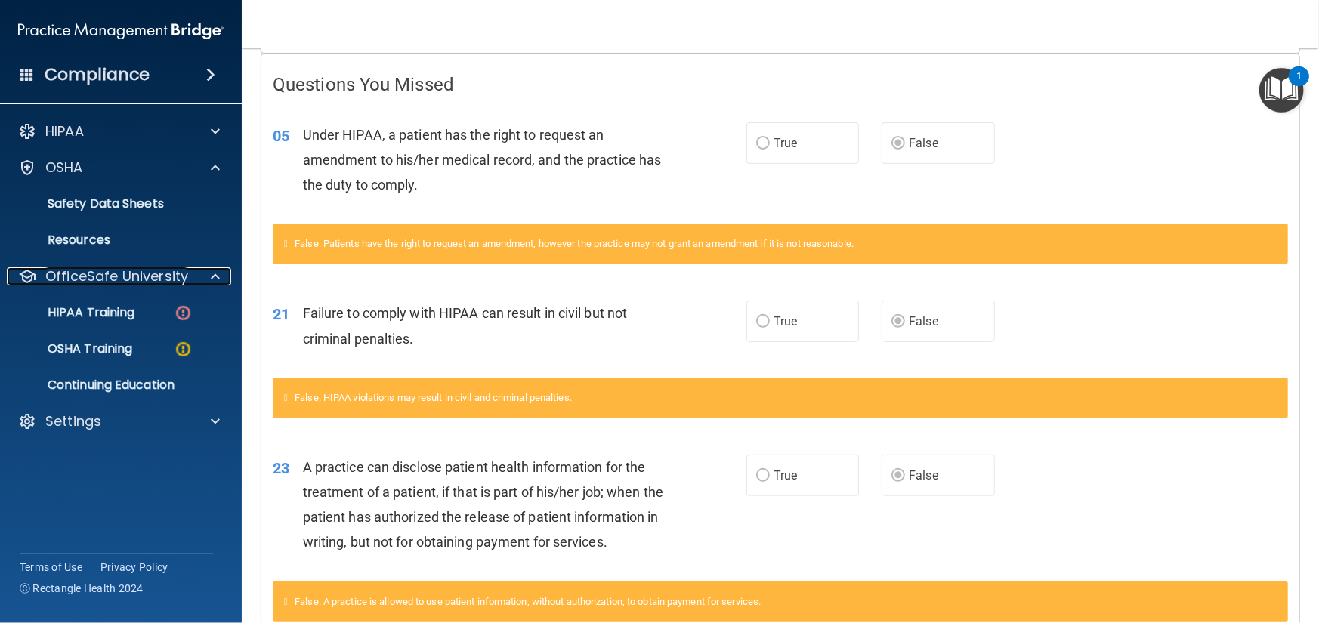
scroll to position [619, 0]
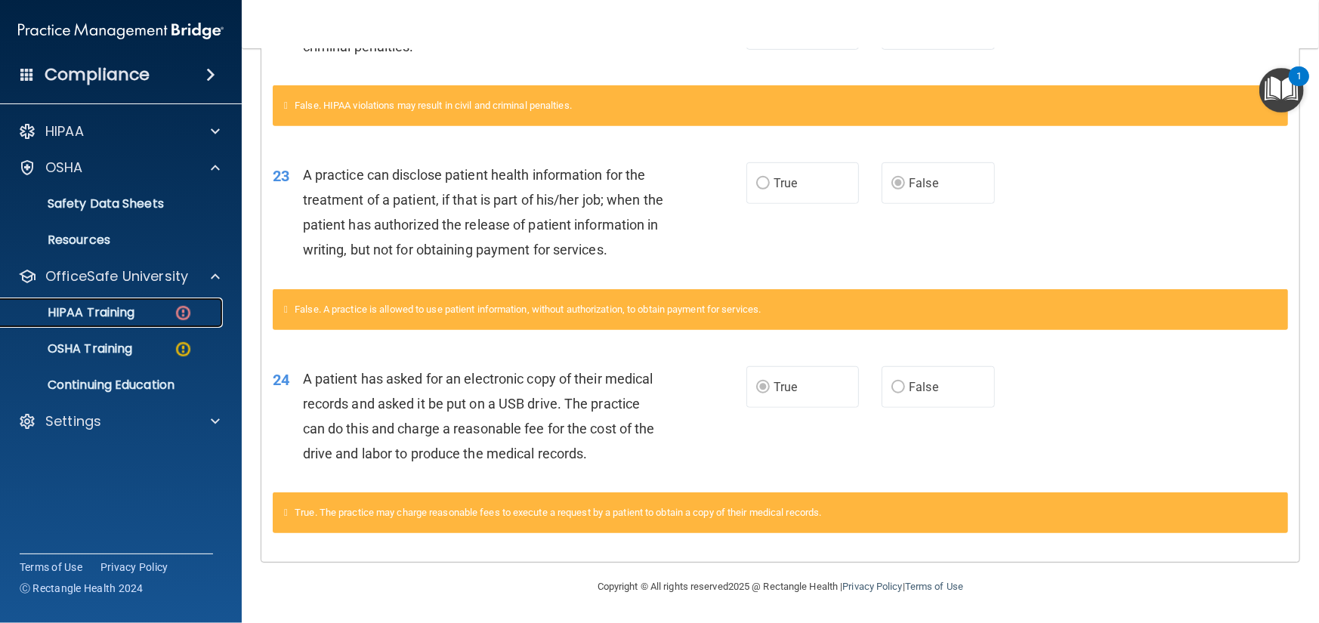
click at [97, 306] on p "HIPAA Training" at bounding box center [72, 312] width 125 height 15
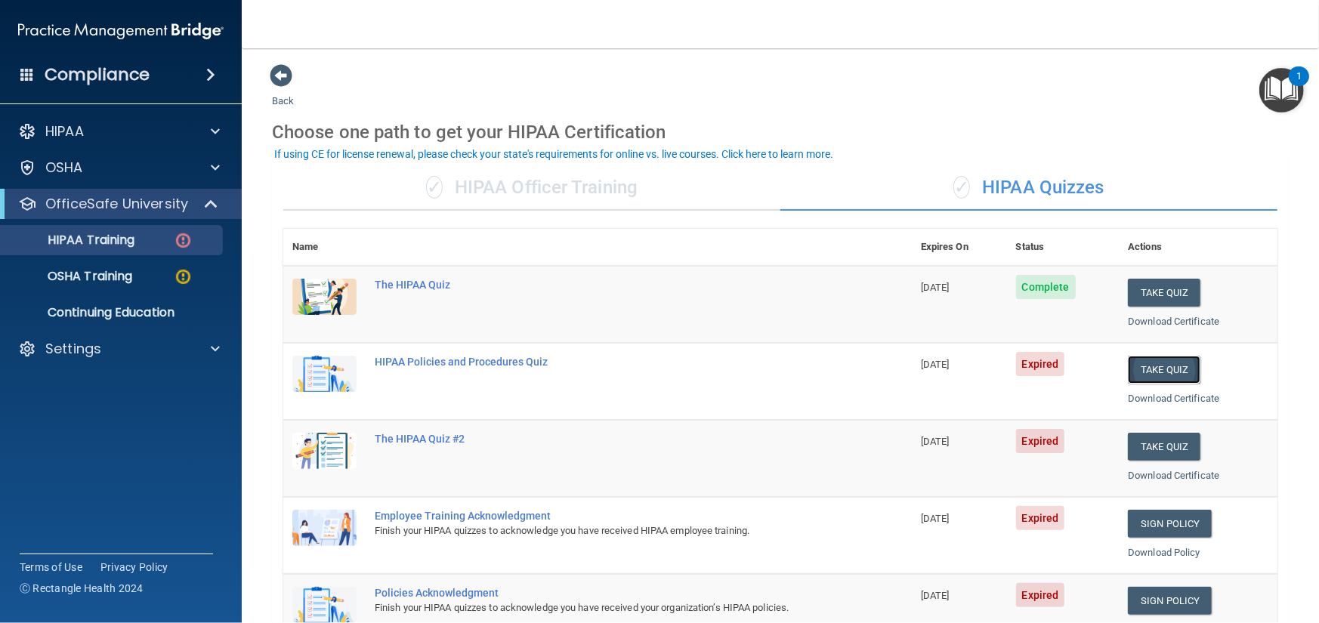
click at [1145, 371] on button "Take Quiz" at bounding box center [1164, 370] width 73 height 28
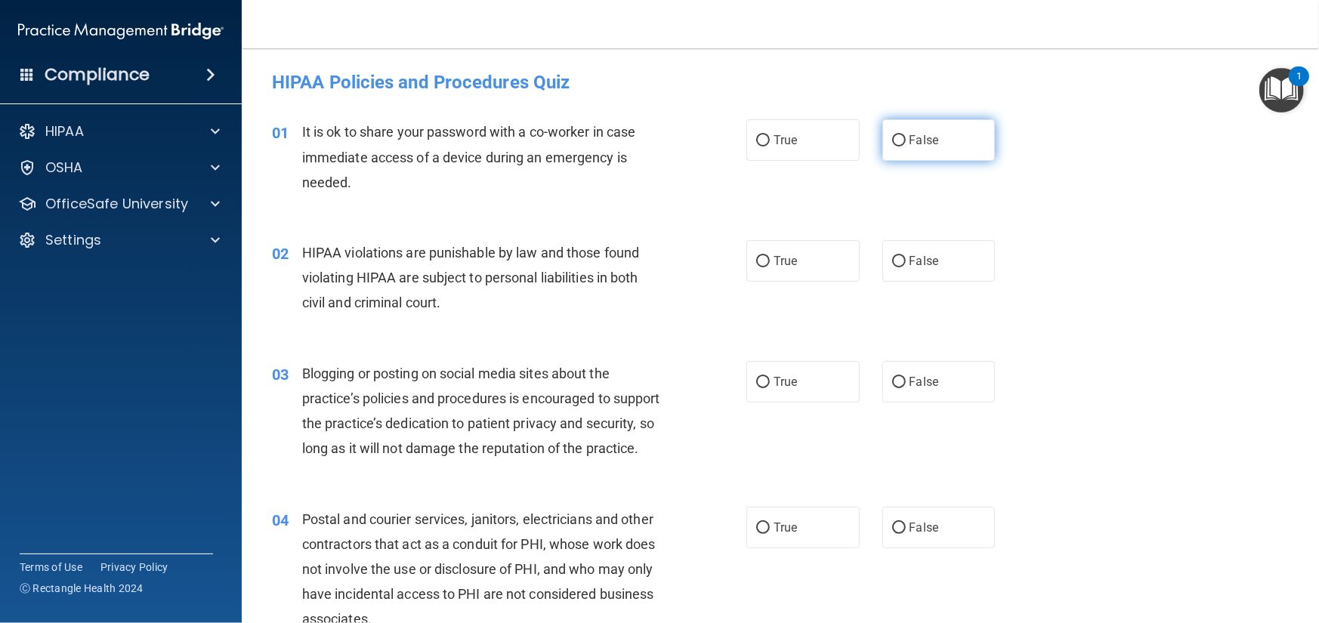
click at [892, 140] on input "False" at bounding box center [899, 140] width 14 height 11
radio input "true"
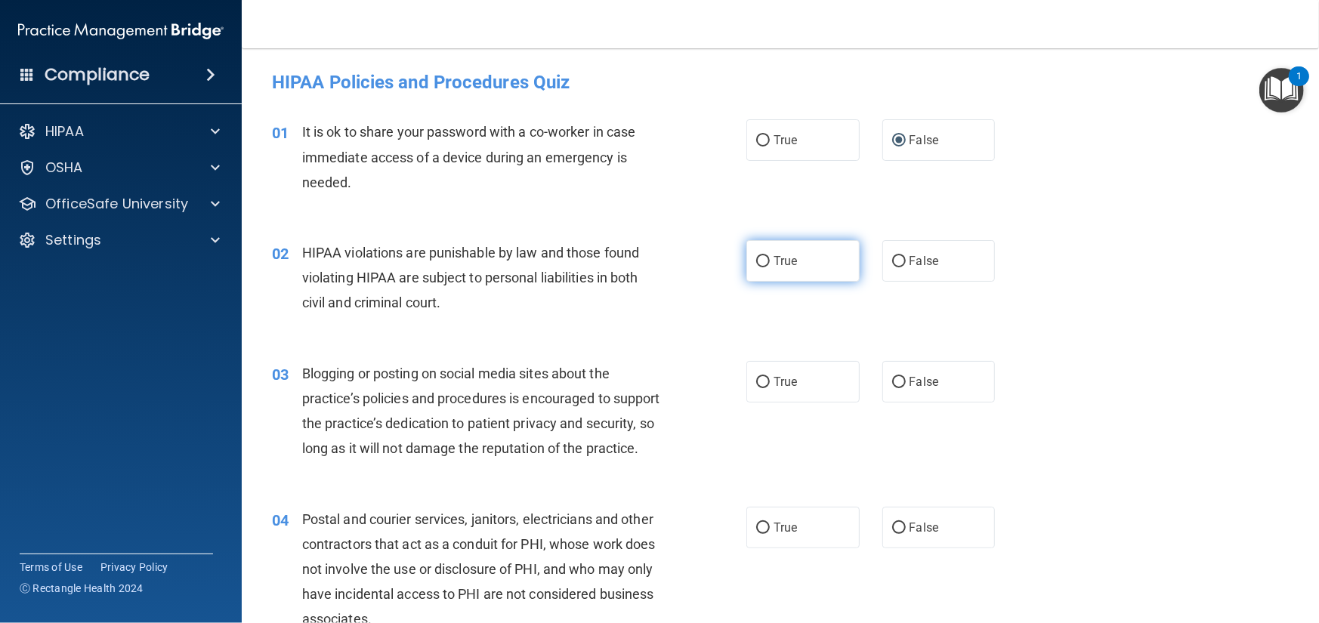
click at [795, 271] on label "True" at bounding box center [802, 261] width 113 height 42
click at [770, 267] on input "True" at bounding box center [763, 261] width 14 height 11
radio input "true"
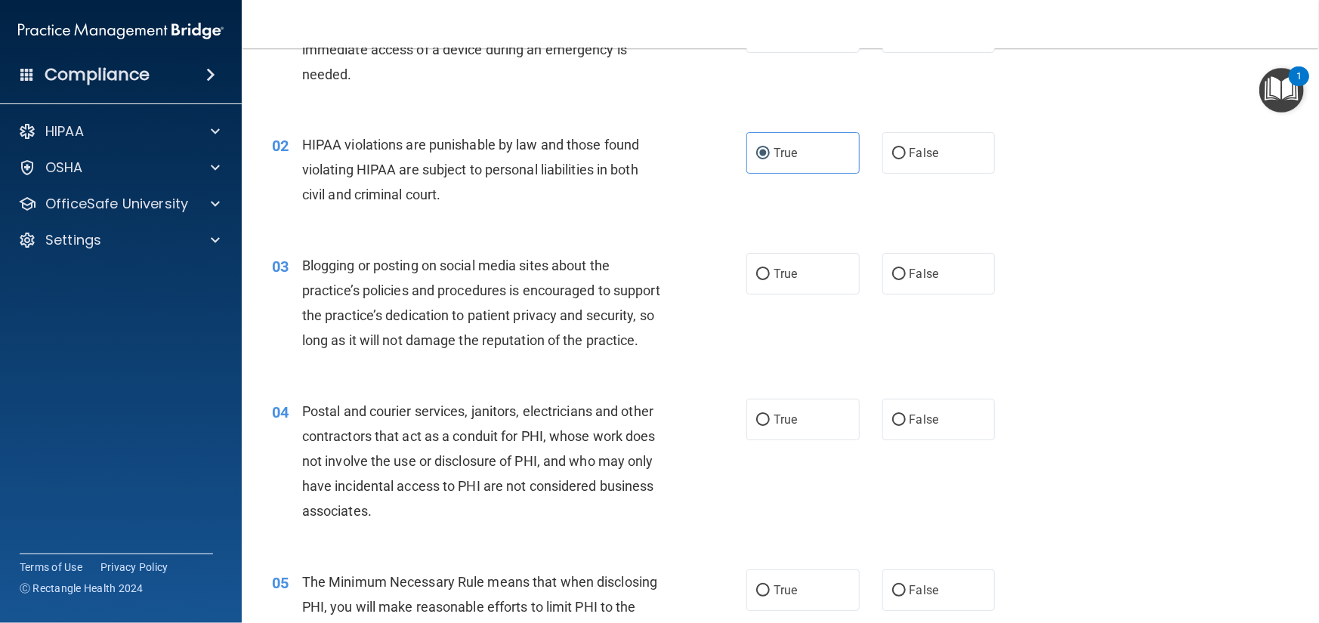
scroll to position [151, 0]
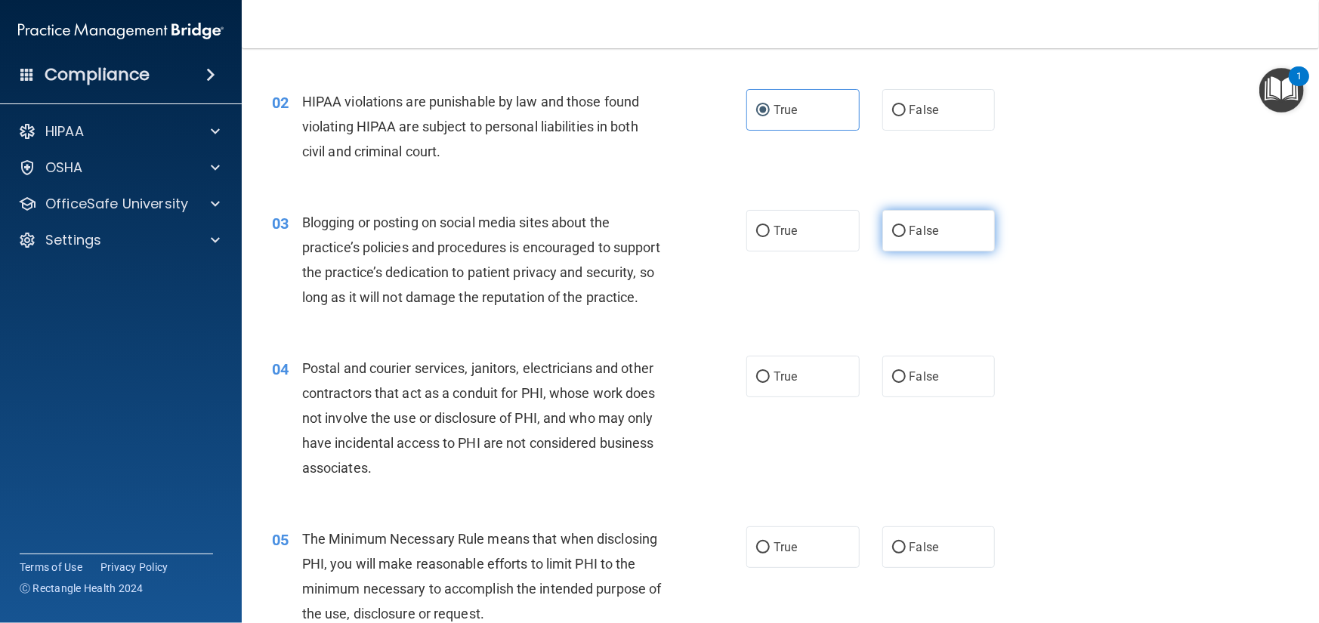
click at [912, 222] on label "False" at bounding box center [938, 231] width 113 height 42
click at [906, 226] on input "False" at bounding box center [899, 231] width 14 height 11
radio input "true"
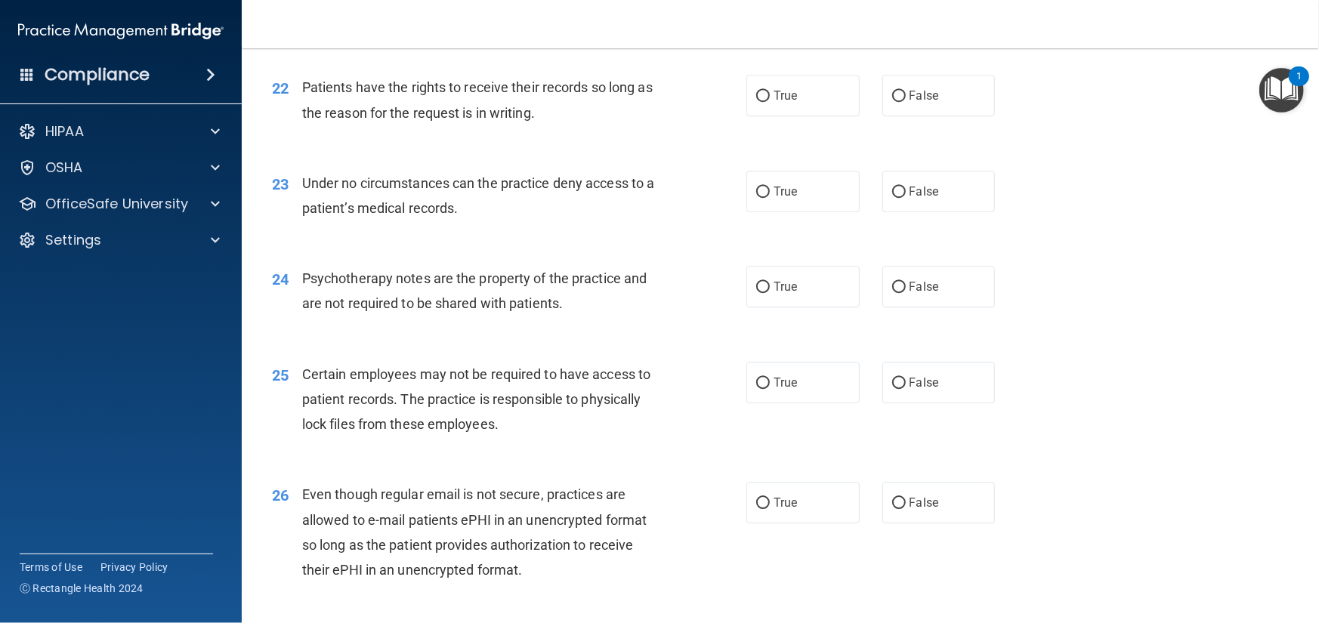
scroll to position [3468, 0]
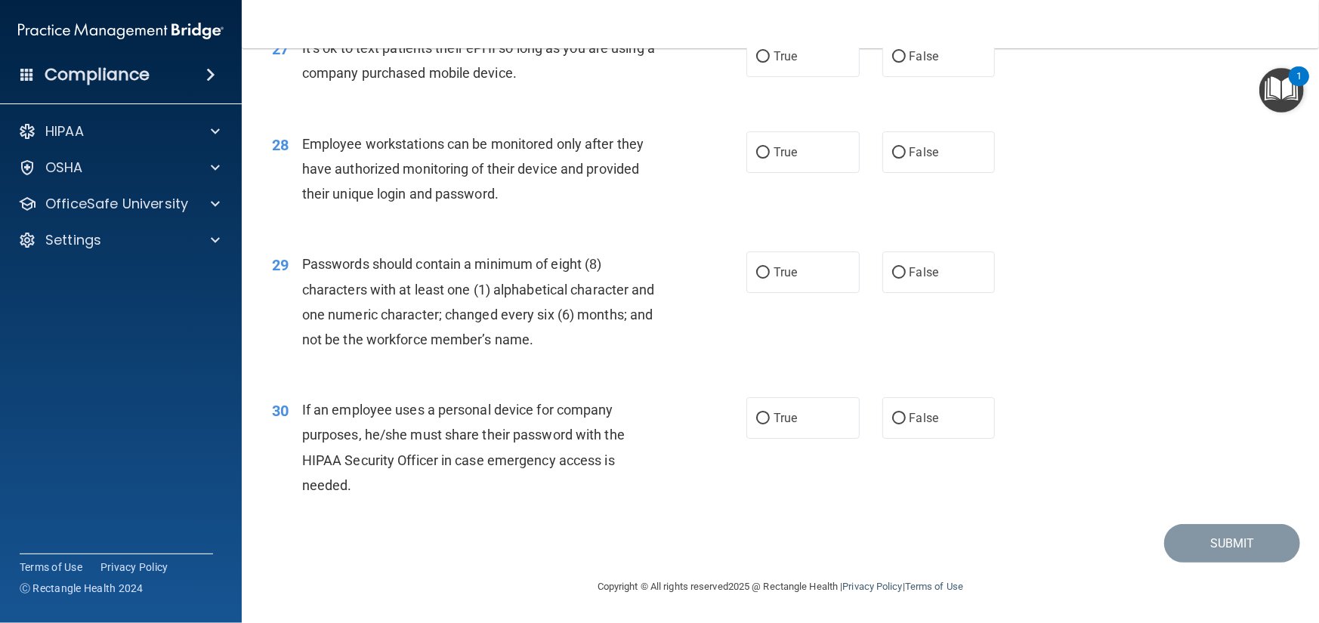
drag, startPoint x: 1155, startPoint y: 254, endPoint x: 1143, endPoint y: 498, distance: 244.3
click at [817, 430] on label "True" at bounding box center [802, 418] width 113 height 42
click at [770, 425] on input "True" at bounding box center [763, 418] width 14 height 11
radio input "true"
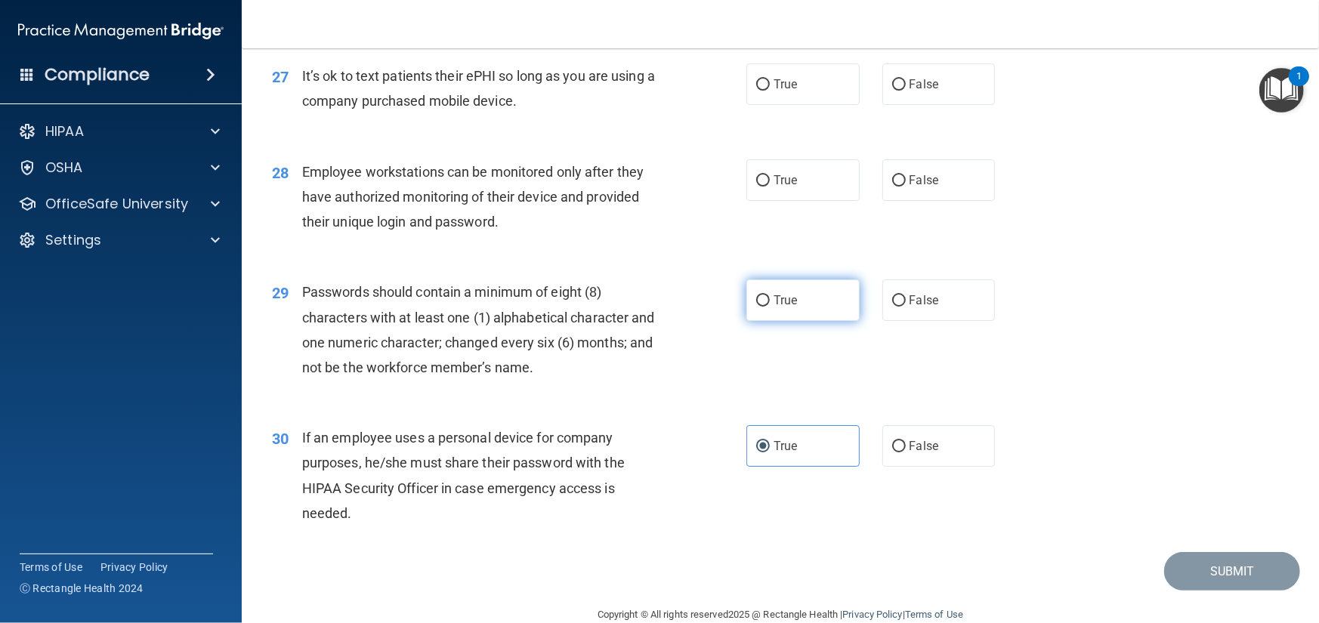
click at [799, 321] on label "True" at bounding box center [802, 301] width 113 height 42
click at [770, 307] on input "True" at bounding box center [763, 300] width 14 height 11
radio input "true"
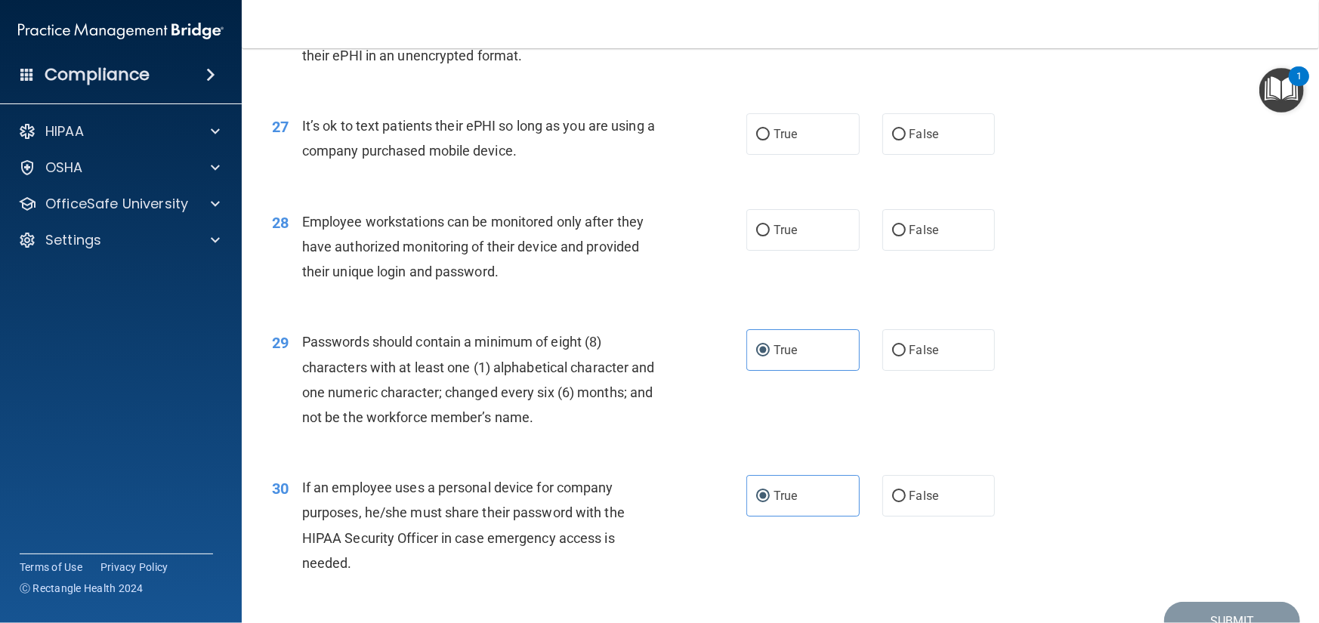
scroll to position [3317, 0]
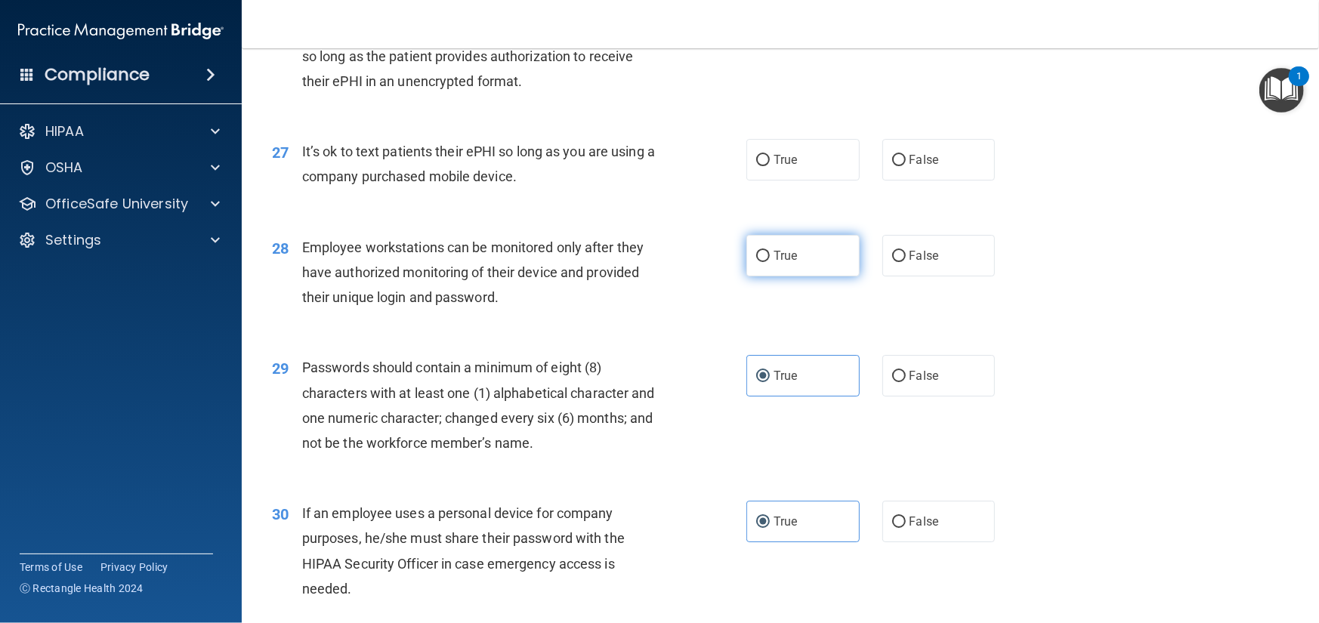
click at [795, 276] on label "True" at bounding box center [802, 256] width 113 height 42
click at [770, 262] on input "True" at bounding box center [763, 256] width 14 height 11
radio input "true"
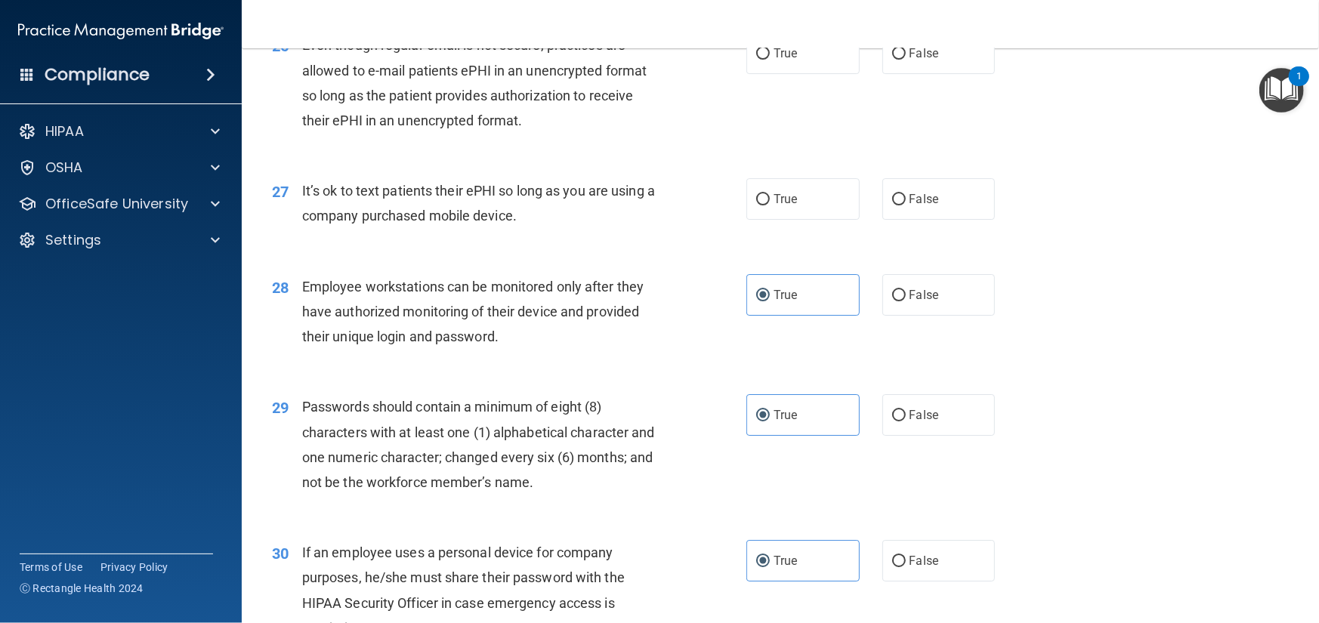
scroll to position [3242, 0]
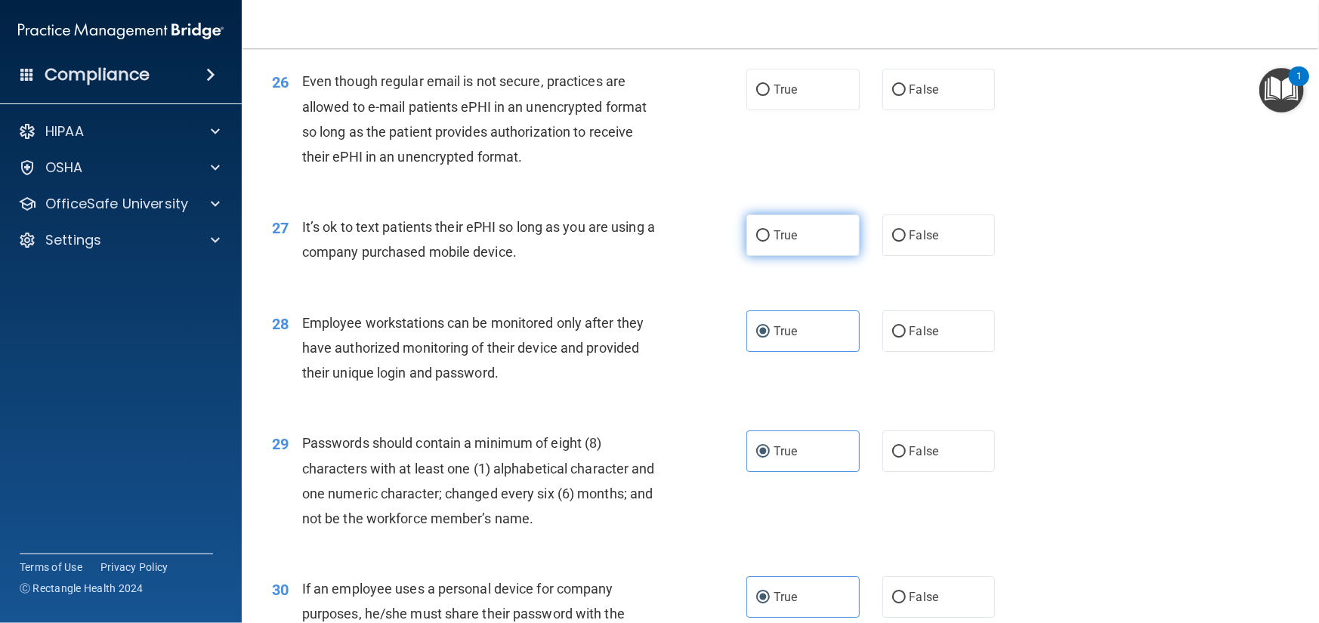
click at [789, 243] on span "True" at bounding box center [785, 235] width 23 height 14
click at [770, 242] on input "True" at bounding box center [763, 235] width 14 height 11
radio input "true"
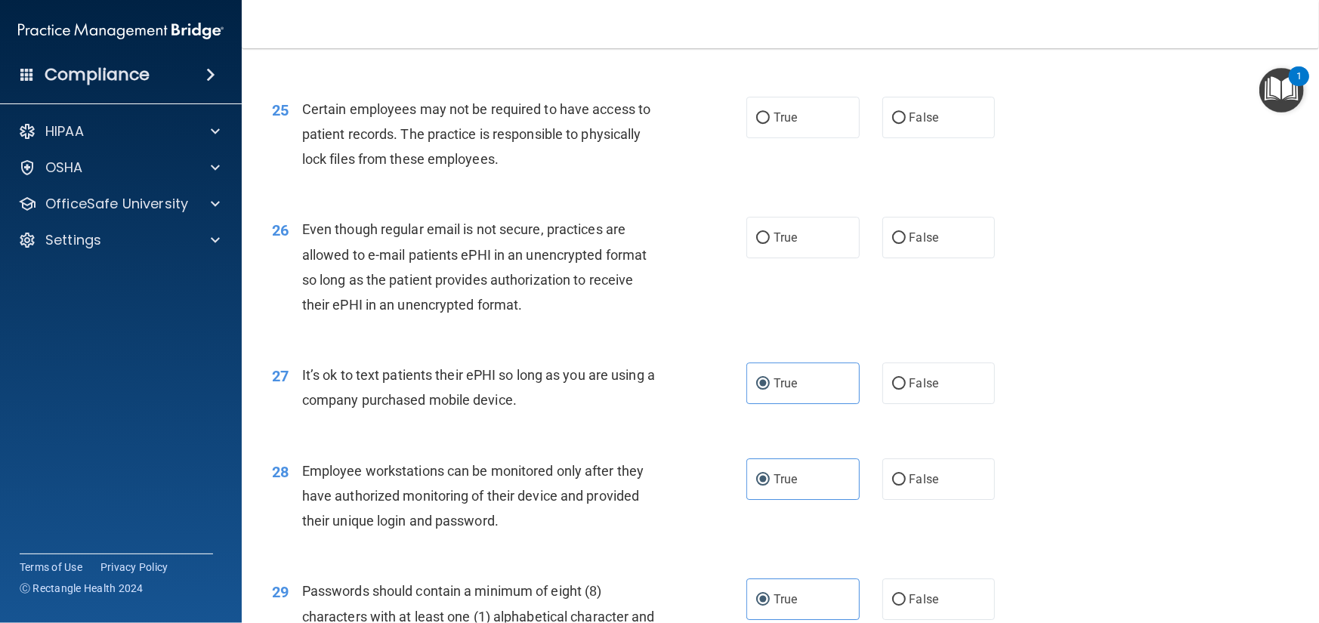
scroll to position [3091, 0]
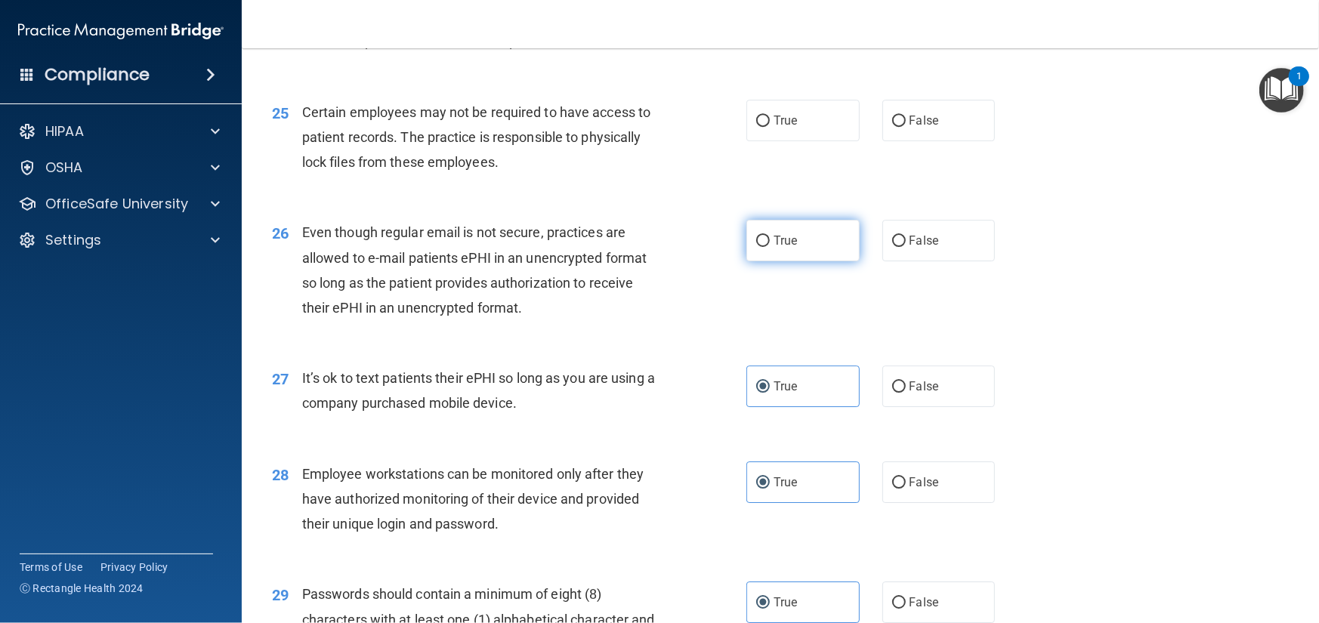
click at [781, 248] on span "True" at bounding box center [785, 240] width 23 height 14
click at [770, 247] on input "True" at bounding box center [763, 241] width 14 height 11
radio input "true"
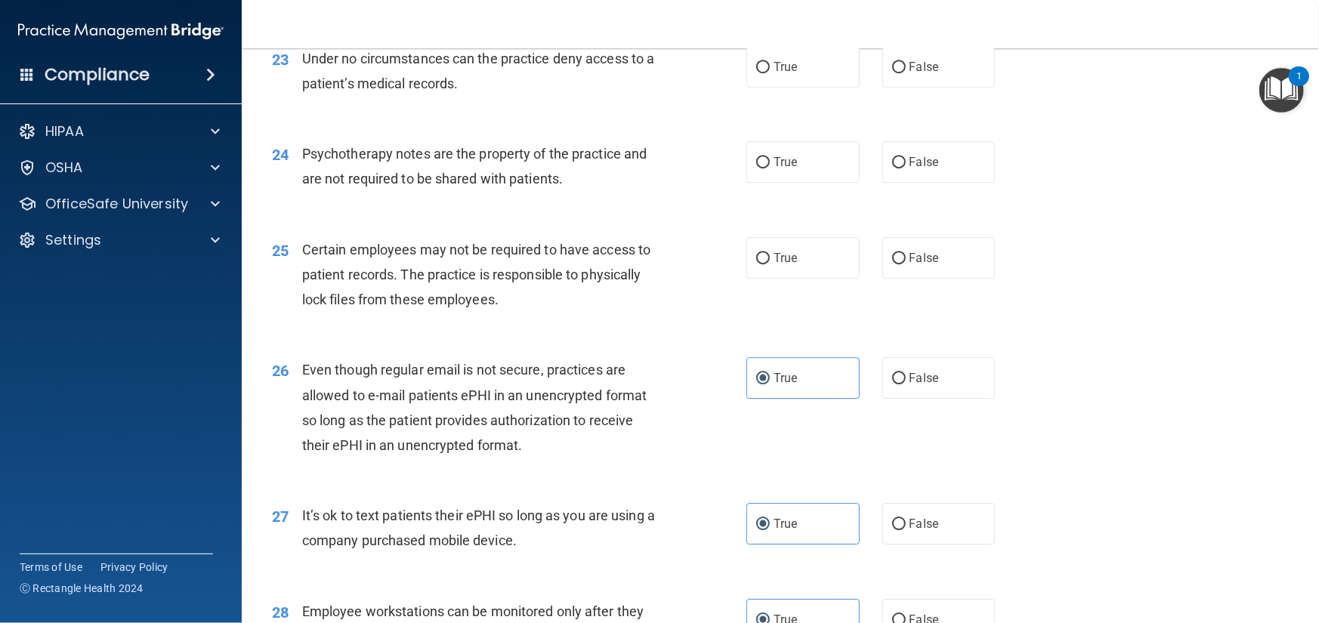
scroll to position [2939, 0]
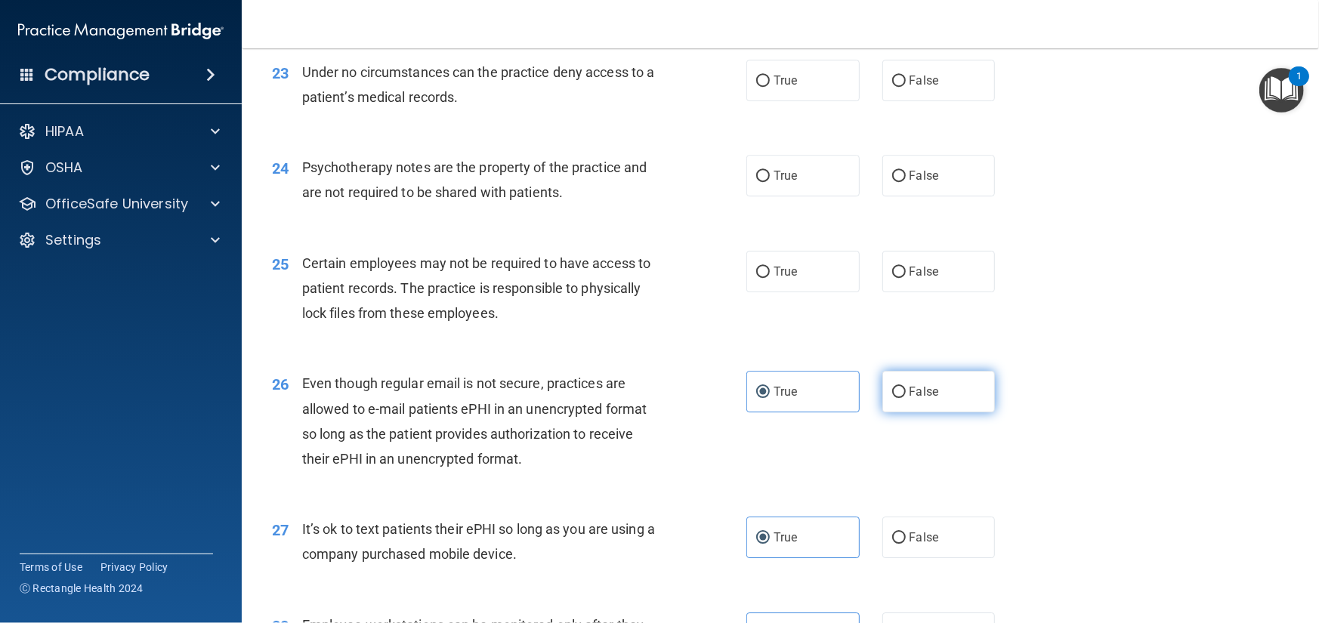
click at [891, 412] on label "False" at bounding box center [938, 392] width 113 height 42
click at [892, 398] on input "False" at bounding box center [899, 392] width 14 height 11
radio input "true"
radio input "false"
click at [774, 279] on span "True" at bounding box center [785, 271] width 23 height 14
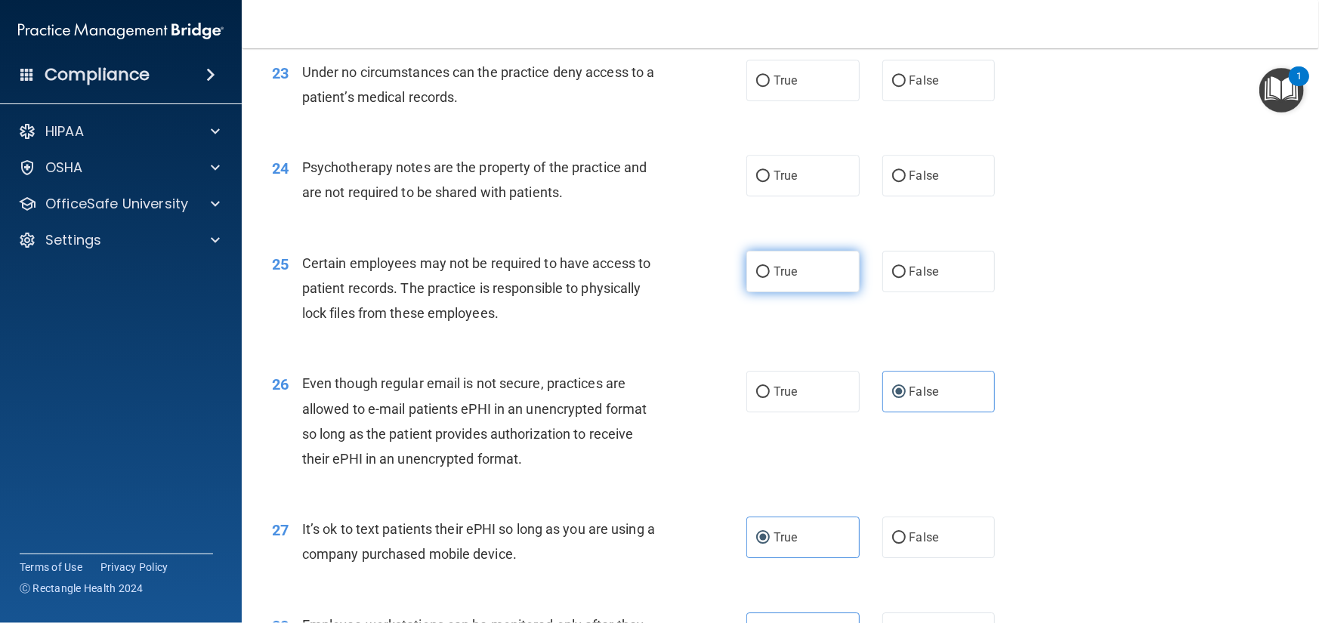
click at [770, 278] on input "True" at bounding box center [763, 272] width 14 height 11
radio input "true"
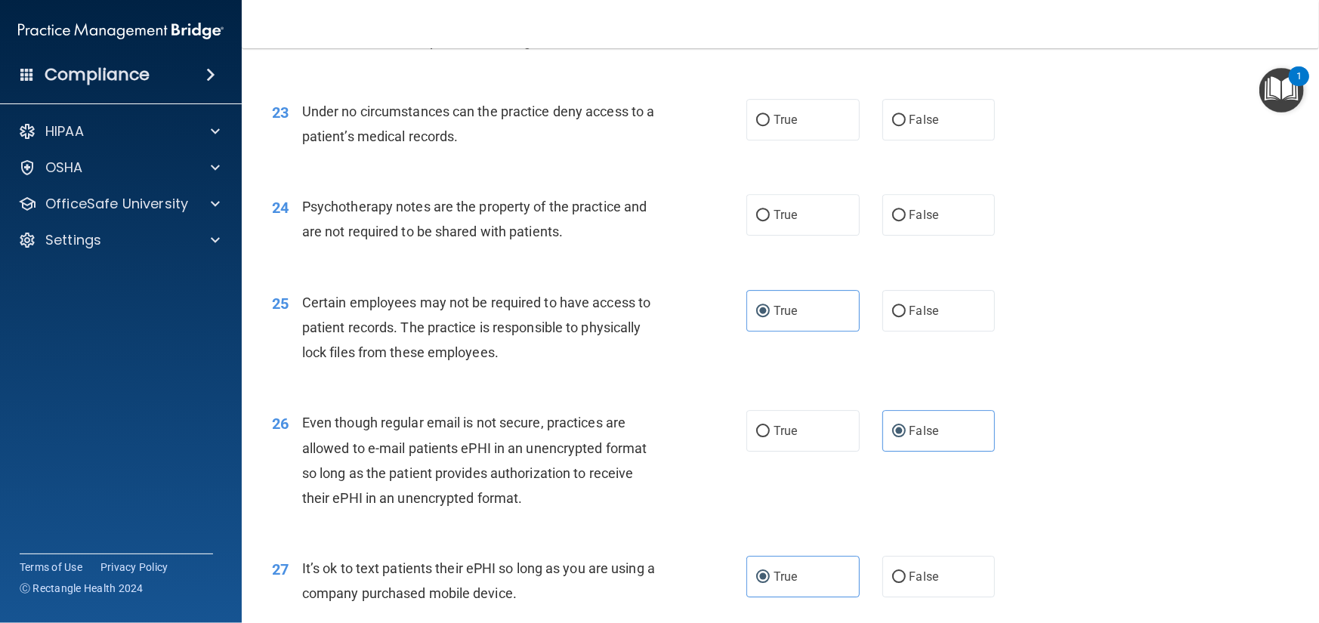
scroll to position [2864, 0]
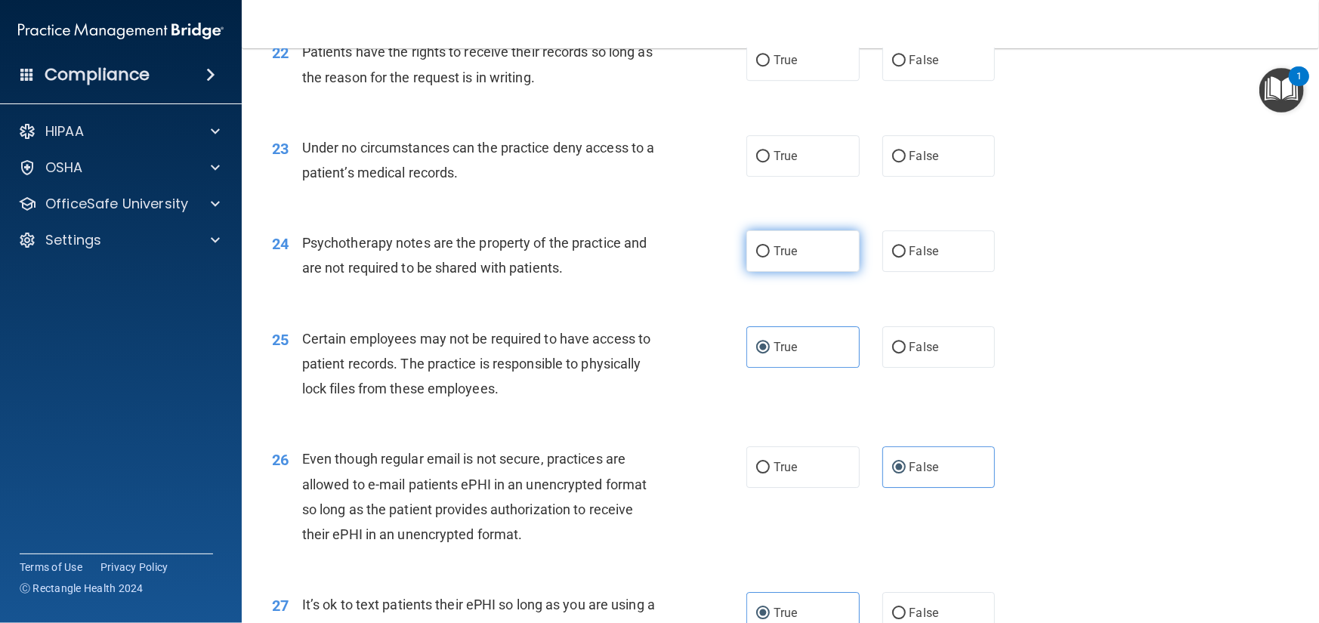
click at [822, 272] on label "True" at bounding box center [802, 251] width 113 height 42
click at [770, 258] on input "True" at bounding box center [763, 251] width 14 height 11
radio input "true"
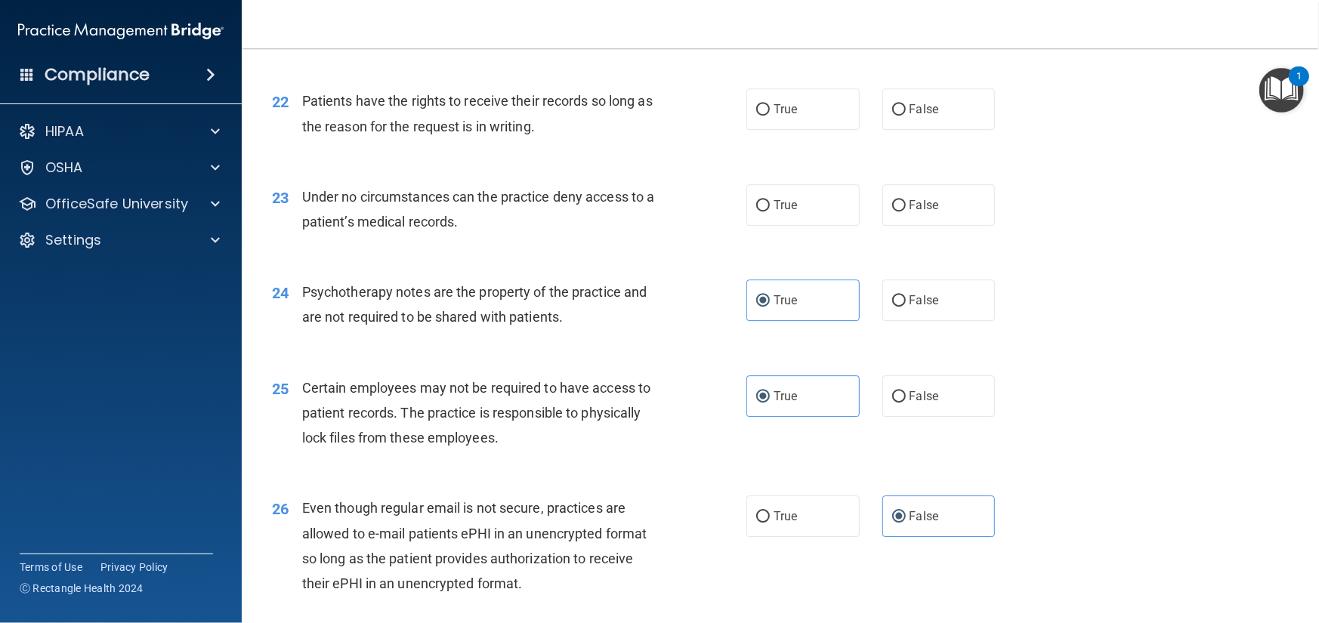
scroll to position [2788, 0]
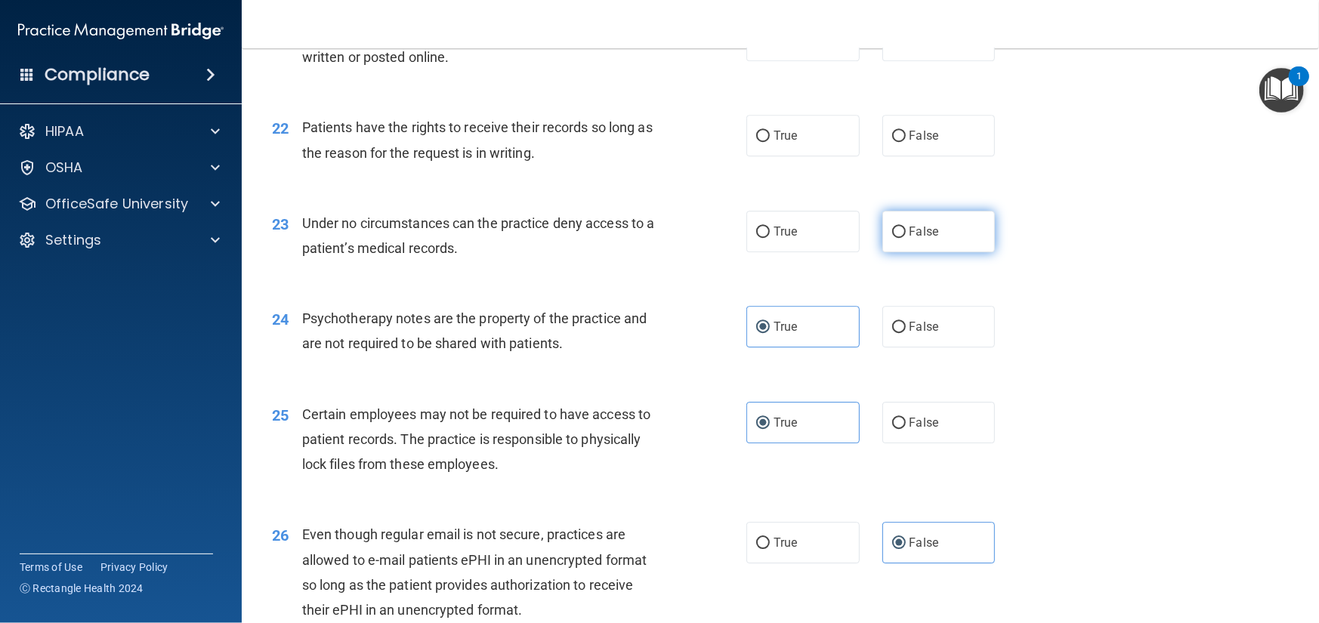
click at [919, 239] on span "False" at bounding box center [924, 231] width 29 height 14
click at [906, 238] on input "False" at bounding box center [899, 232] width 14 height 11
radio input "true"
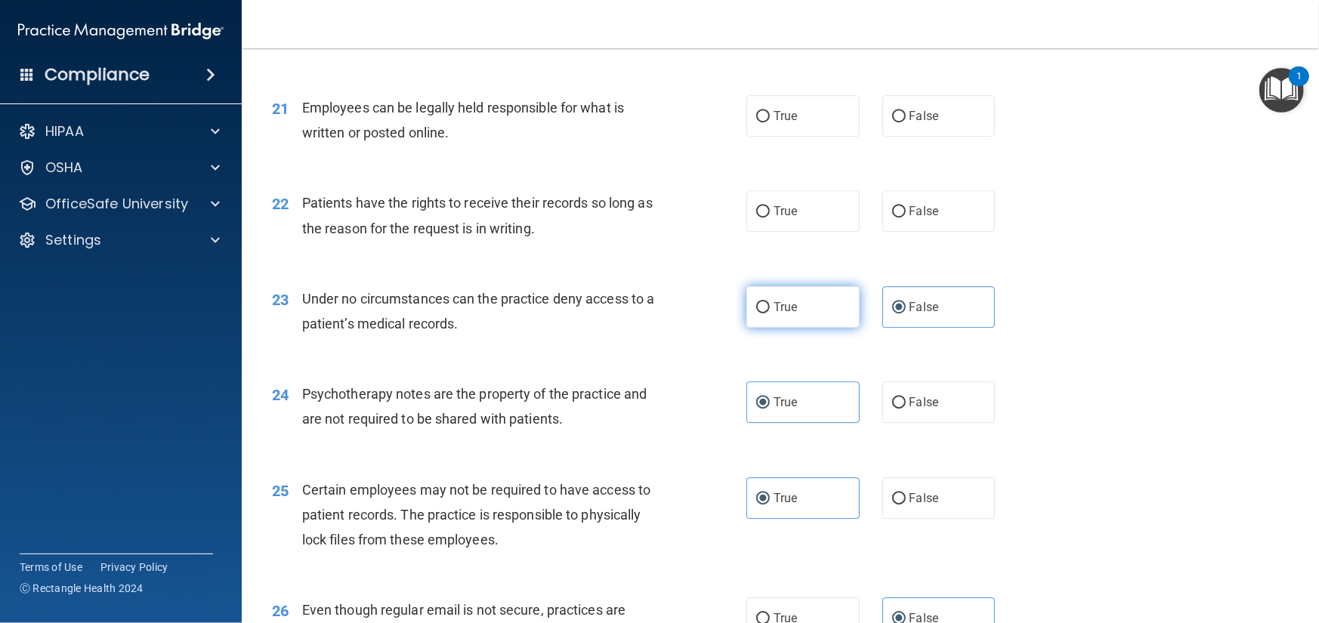
click at [816, 328] on label "True" at bounding box center [802, 307] width 113 height 42
click at [770, 314] on input "True" at bounding box center [763, 307] width 14 height 11
radio input "true"
radio input "false"
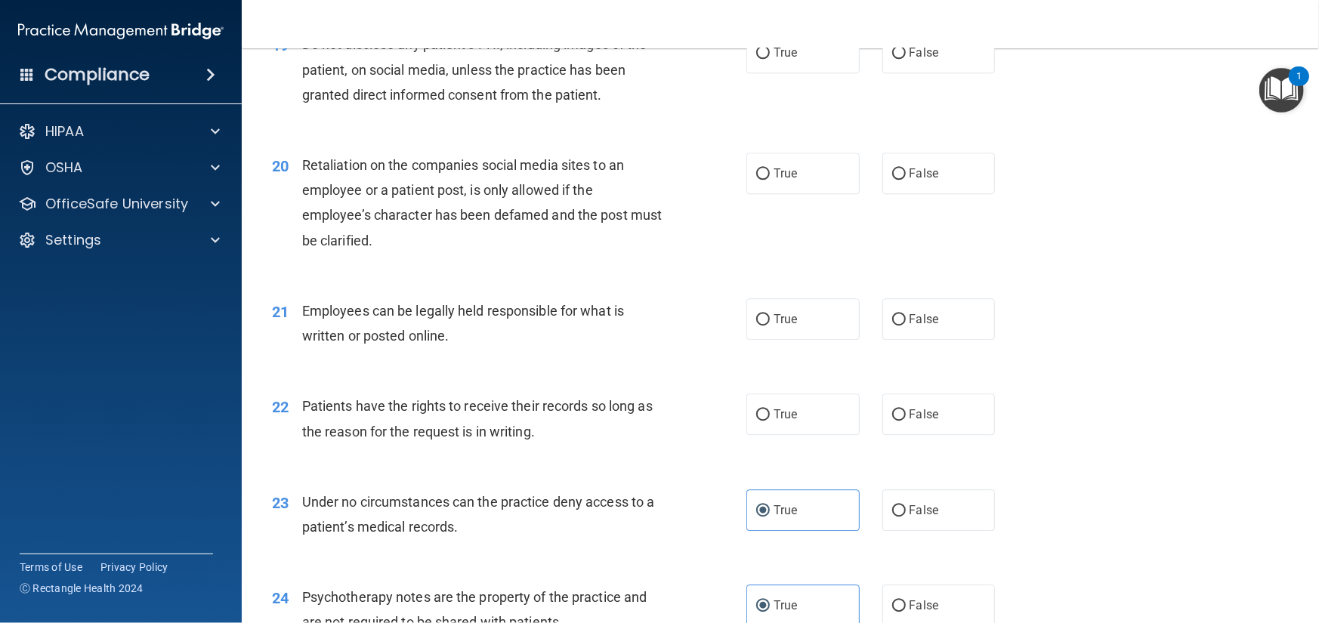
scroll to position [2486, 0]
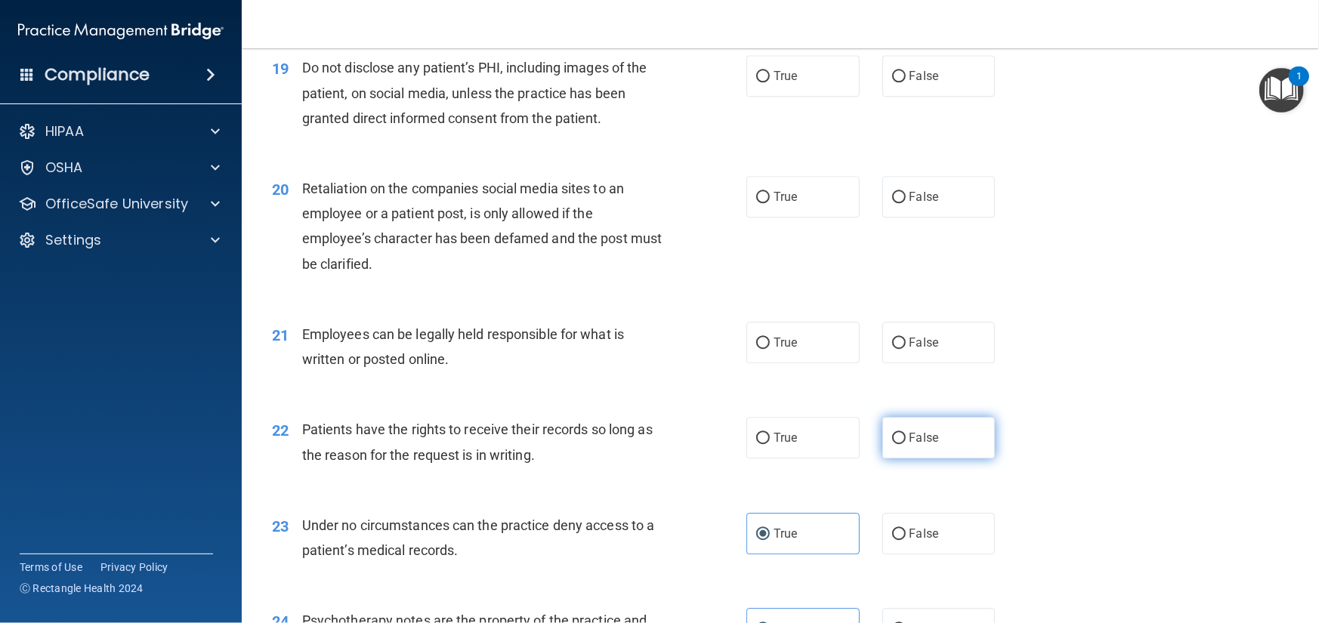
click at [919, 445] on span "False" at bounding box center [924, 438] width 29 height 14
click at [906, 444] on input "False" at bounding box center [899, 438] width 14 height 11
radio input "true"
click at [804, 363] on label "True" at bounding box center [802, 343] width 113 height 42
click at [770, 349] on input "True" at bounding box center [763, 343] width 14 height 11
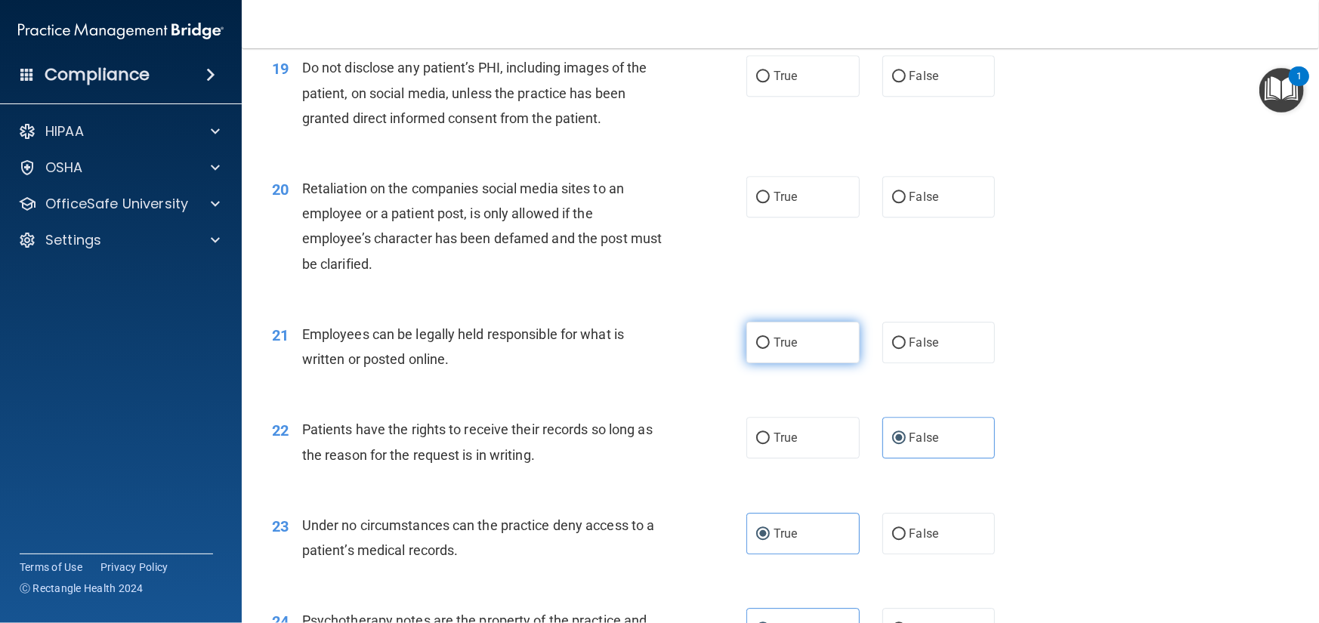
radio input "true"
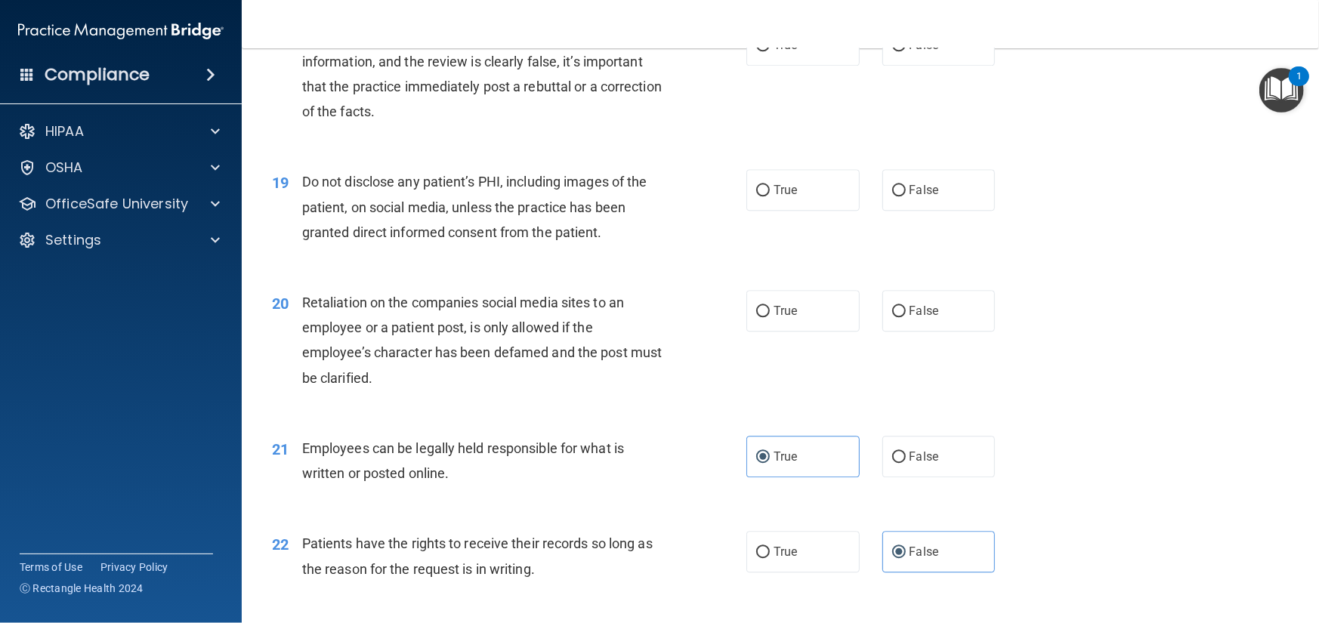
scroll to position [2335, 0]
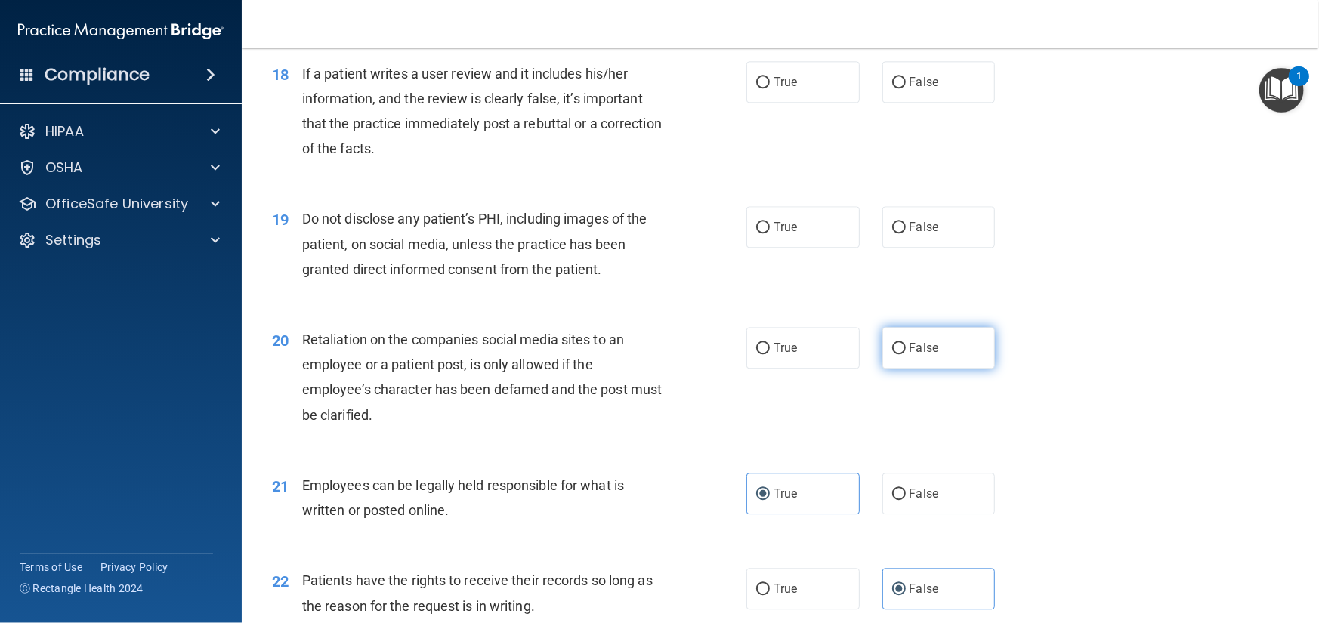
click at [943, 369] on label "False" at bounding box center [938, 348] width 113 height 42
click at [906, 354] on input "False" at bounding box center [899, 348] width 14 height 11
radio input "true"
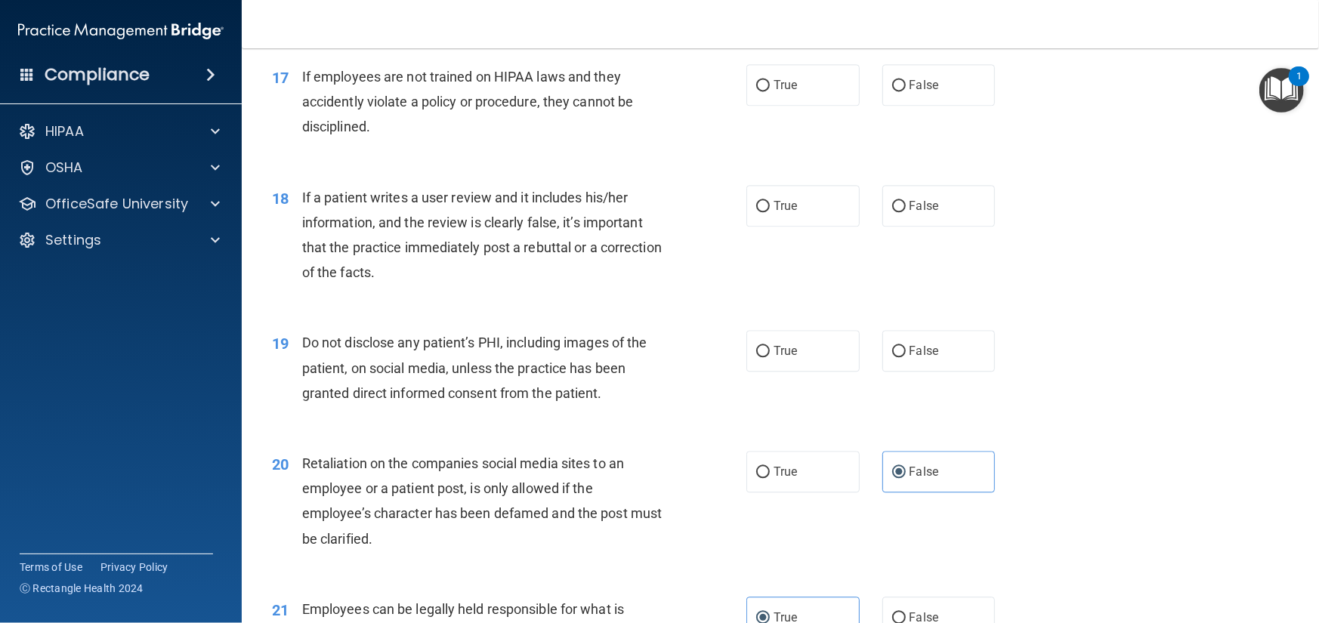
scroll to position [2184, 0]
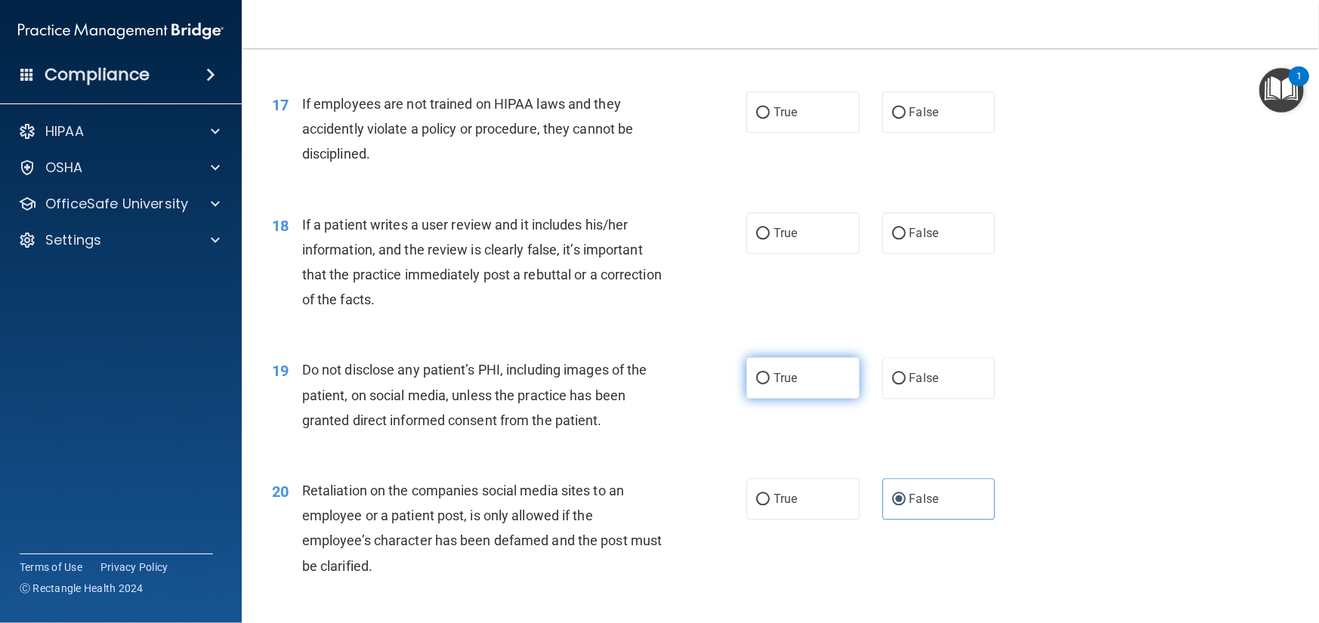
click at [793, 399] on label "True" at bounding box center [802, 378] width 113 height 42
click at [770, 385] on input "True" at bounding box center [763, 378] width 14 height 11
radio input "true"
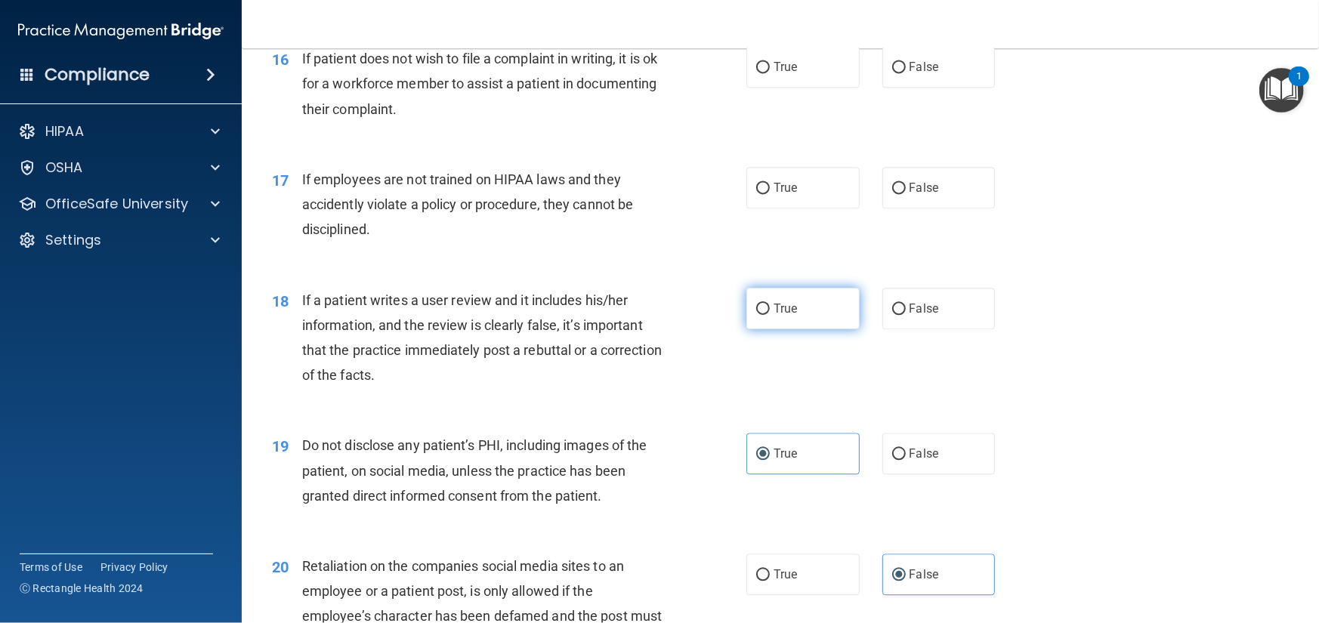
click at [808, 329] on label "True" at bounding box center [802, 309] width 113 height 42
click at [770, 315] on input "True" at bounding box center [763, 309] width 14 height 11
radio input "true"
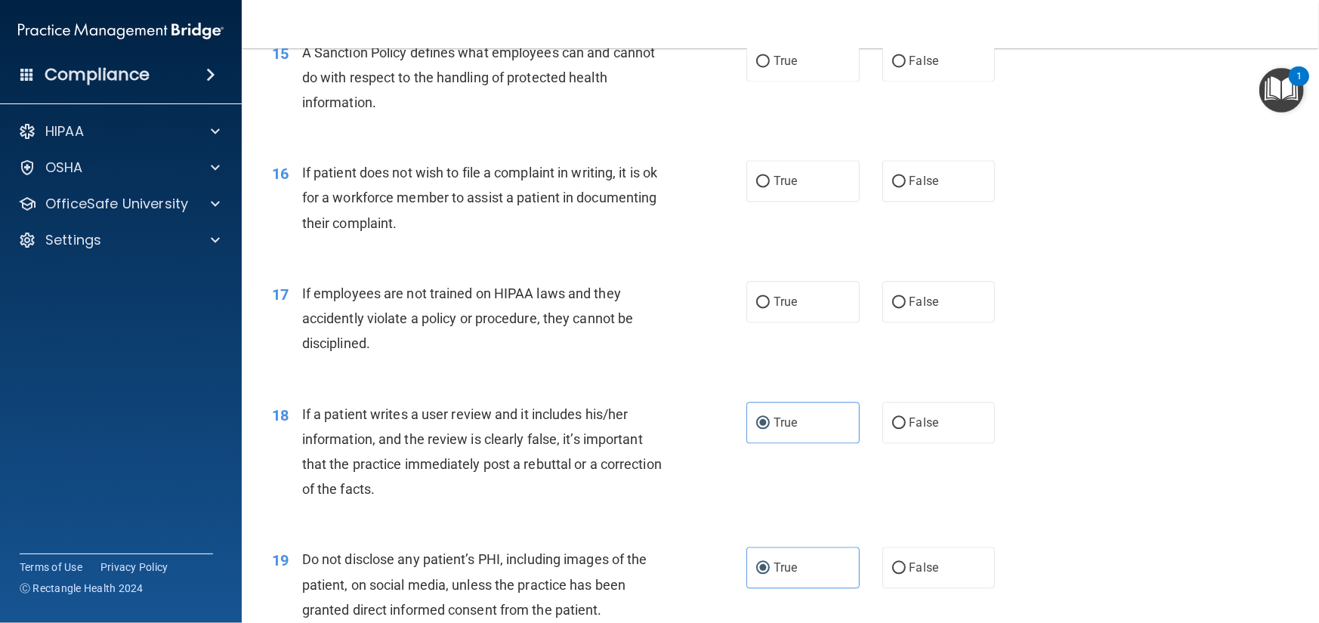
scroll to position [1957, 0]
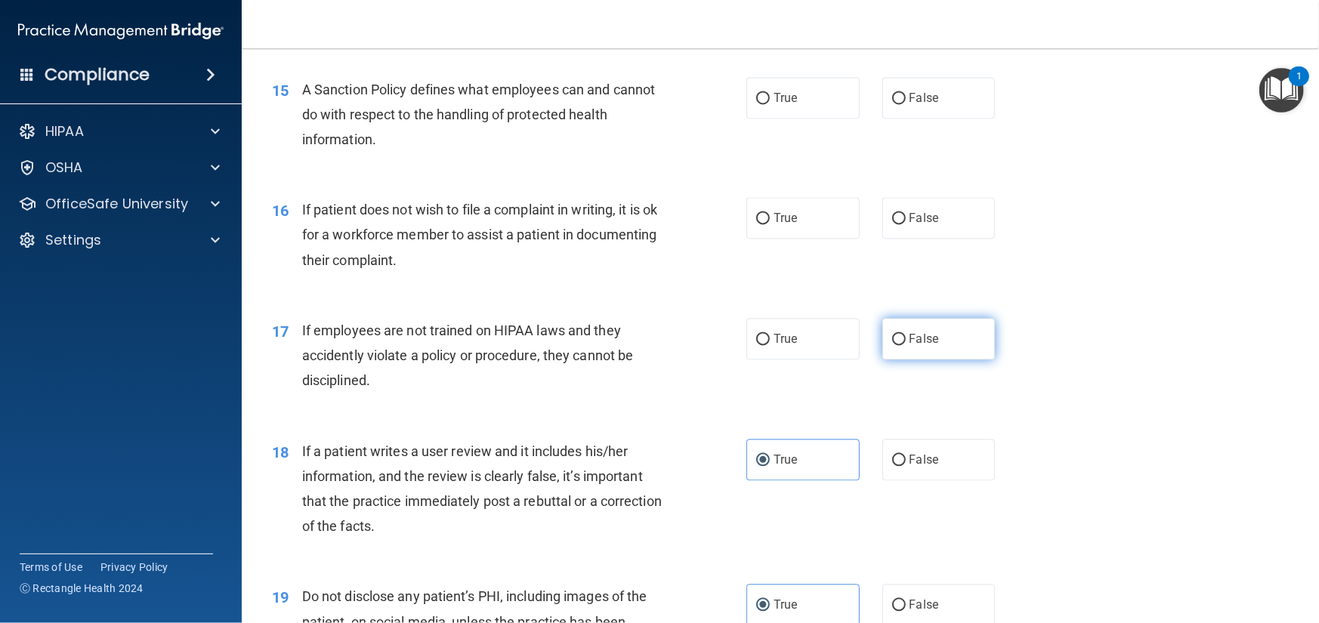
click at [910, 346] on span "False" at bounding box center [924, 339] width 29 height 14
click at [906, 345] on input "False" at bounding box center [899, 339] width 14 height 11
radio input "true"
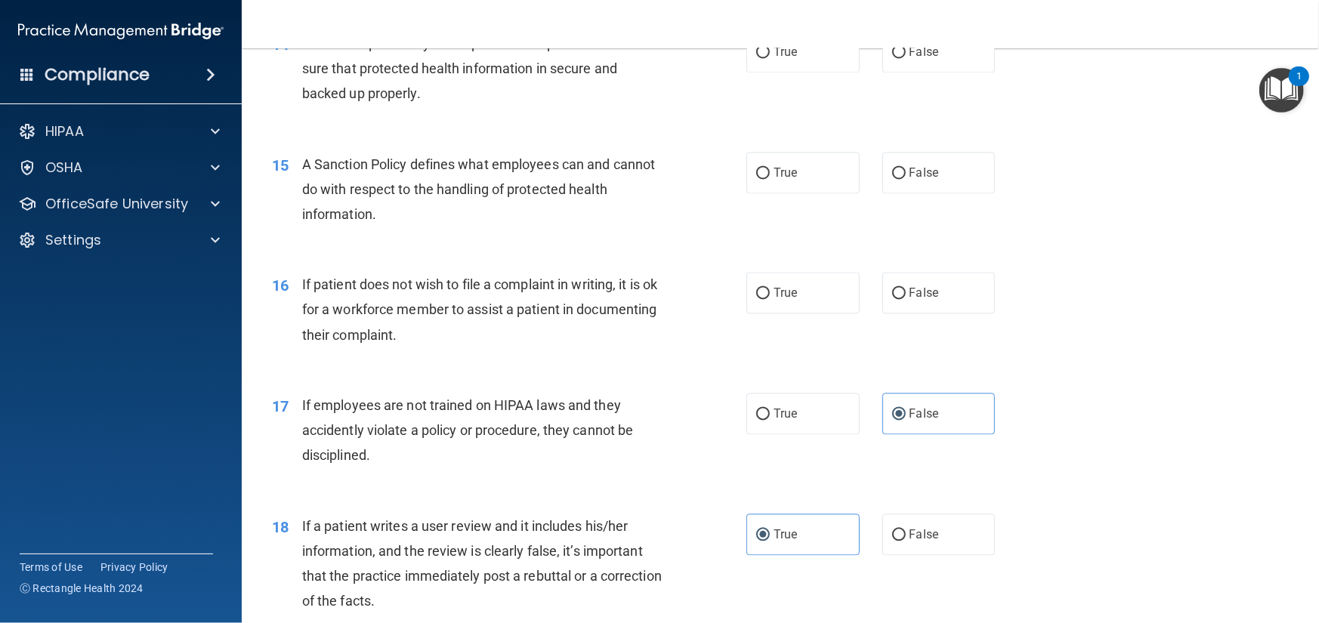
scroll to position [1882, 0]
click at [792, 314] on label "True" at bounding box center [802, 294] width 113 height 42
click at [770, 300] on input "True" at bounding box center [763, 294] width 14 height 11
radio input "true"
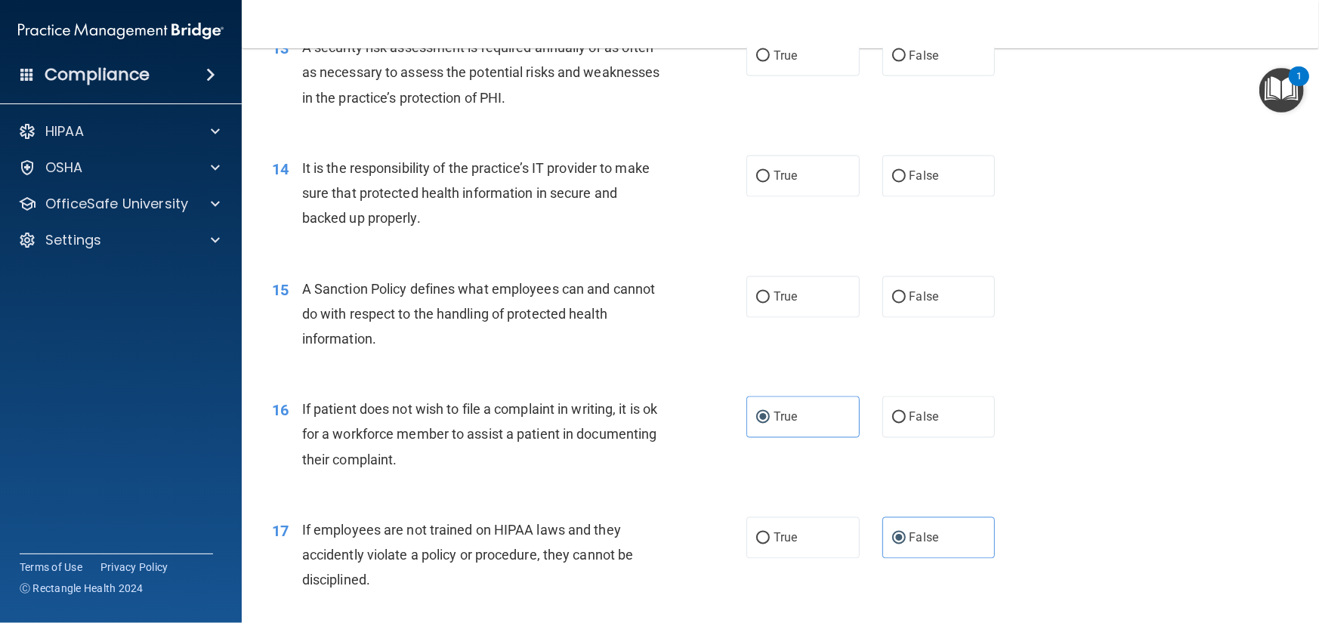
scroll to position [1731, 0]
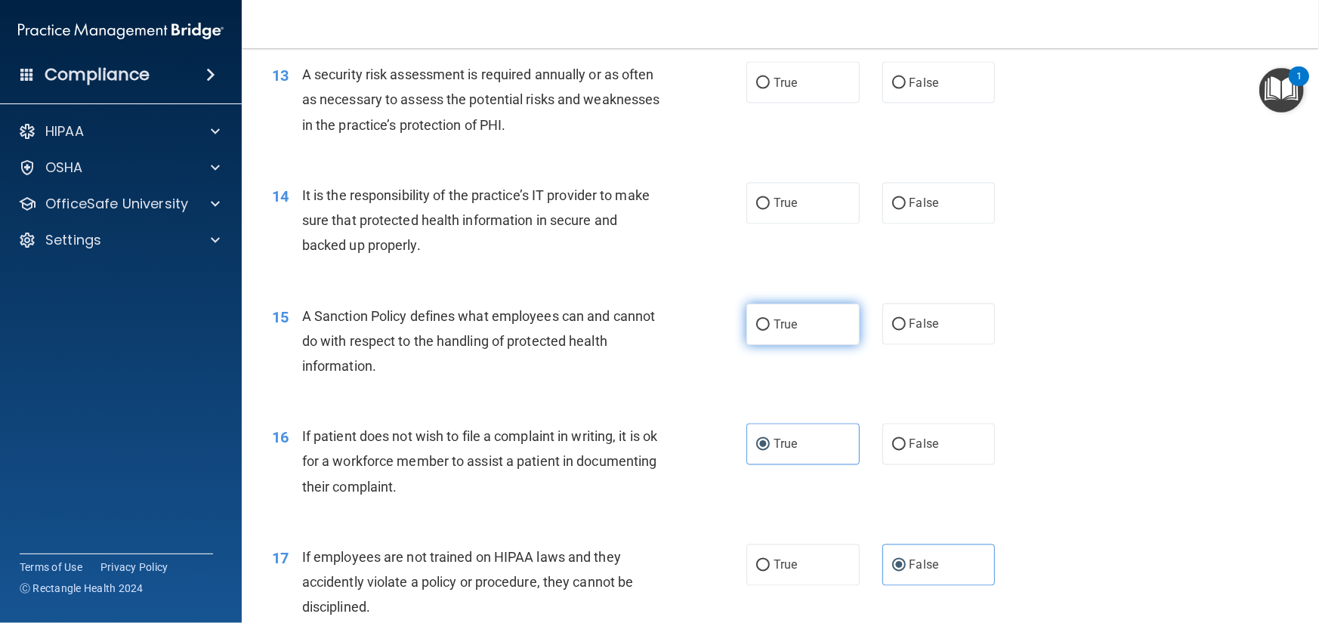
click at [833, 345] on label "True" at bounding box center [802, 325] width 113 height 42
click at [770, 331] on input "True" at bounding box center [763, 325] width 14 height 11
radio input "true"
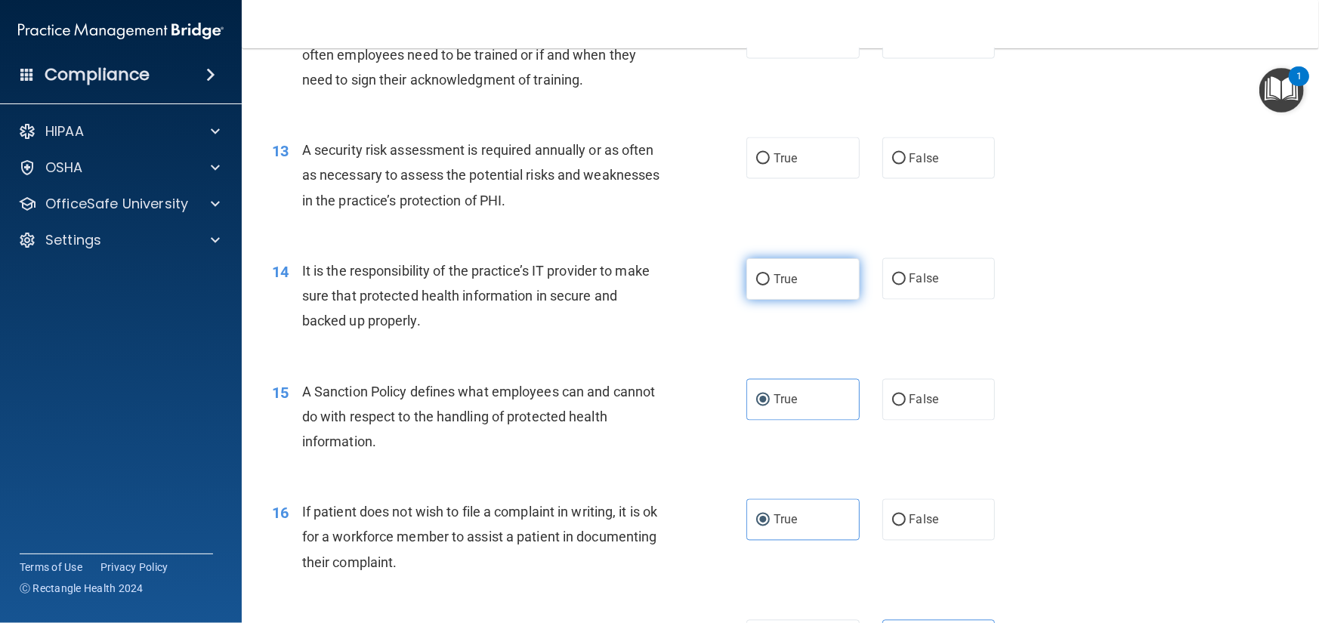
click at [783, 300] on label "True" at bounding box center [802, 279] width 113 height 42
click at [770, 286] on input "True" at bounding box center [763, 279] width 14 height 11
radio input "true"
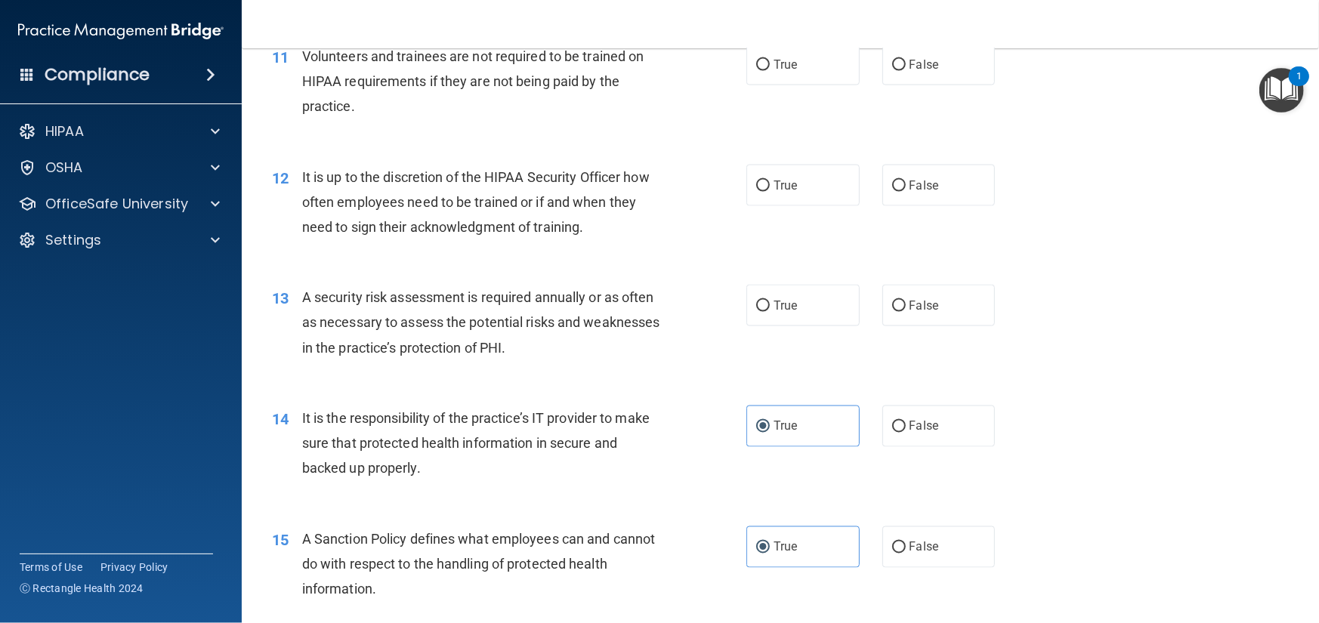
scroll to position [1504, 0]
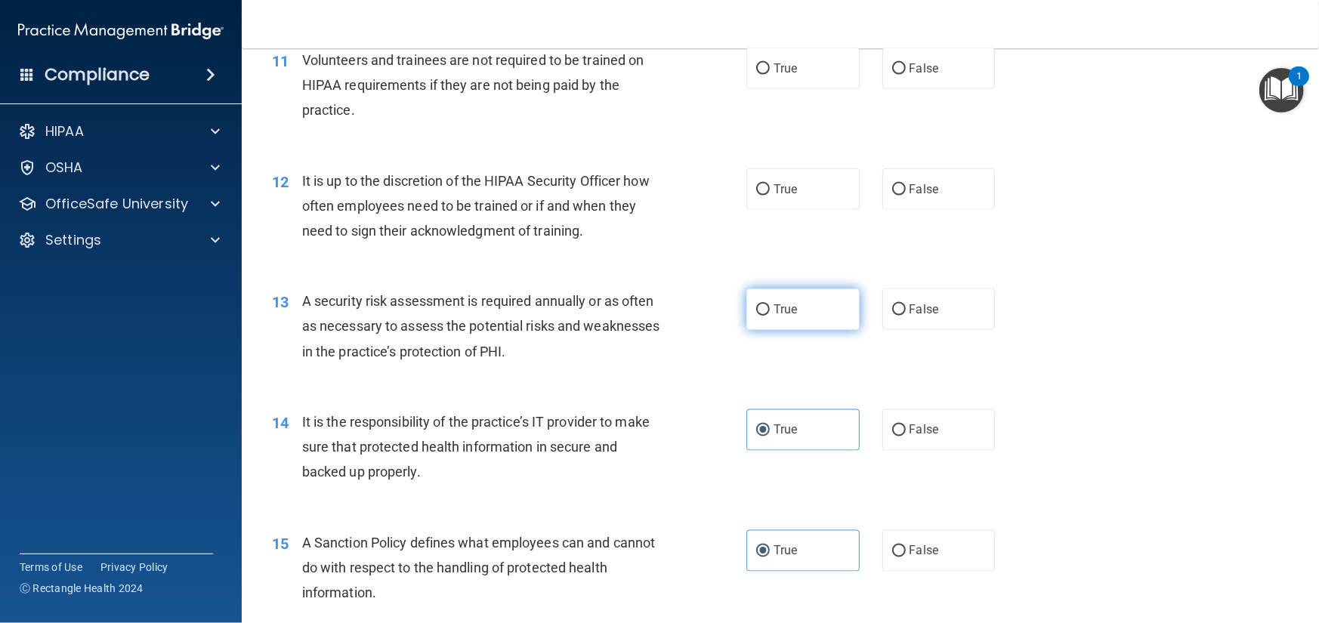
click at [811, 330] on label "True" at bounding box center [802, 310] width 113 height 42
click at [770, 316] on input "True" at bounding box center [763, 309] width 14 height 11
radio input "true"
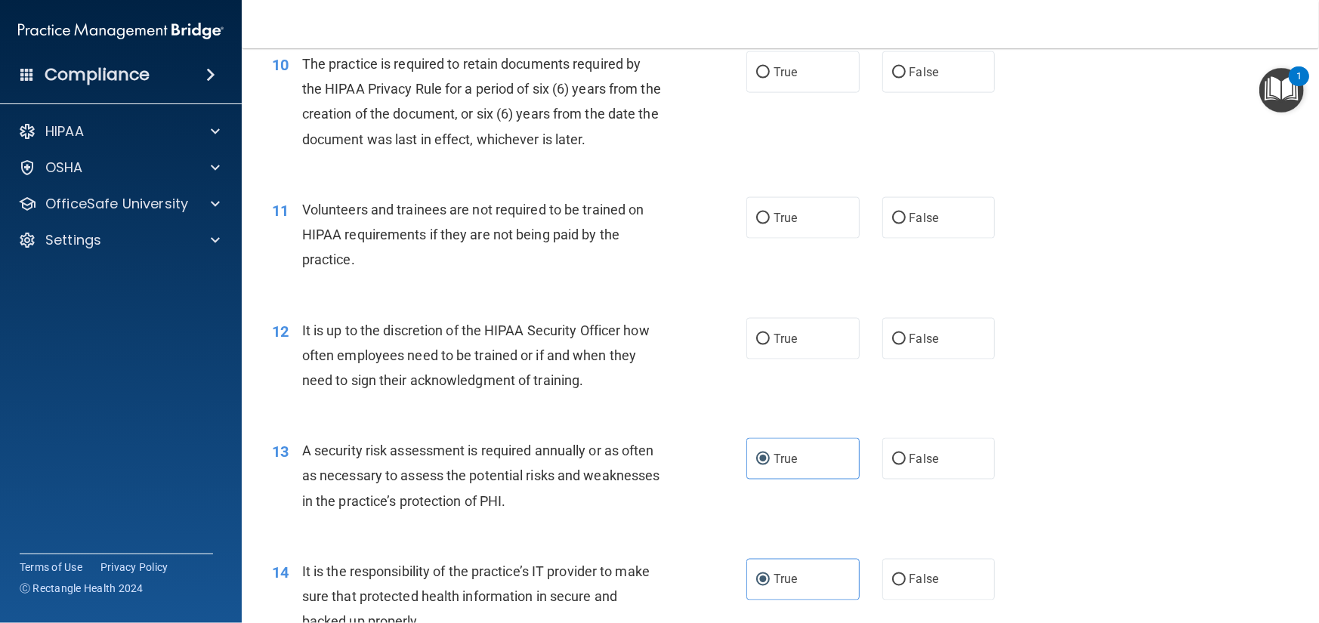
scroll to position [1353, 0]
click at [777, 361] on label "True" at bounding box center [802, 341] width 113 height 42
click at [770, 347] on input "True" at bounding box center [763, 340] width 14 height 11
radio input "true"
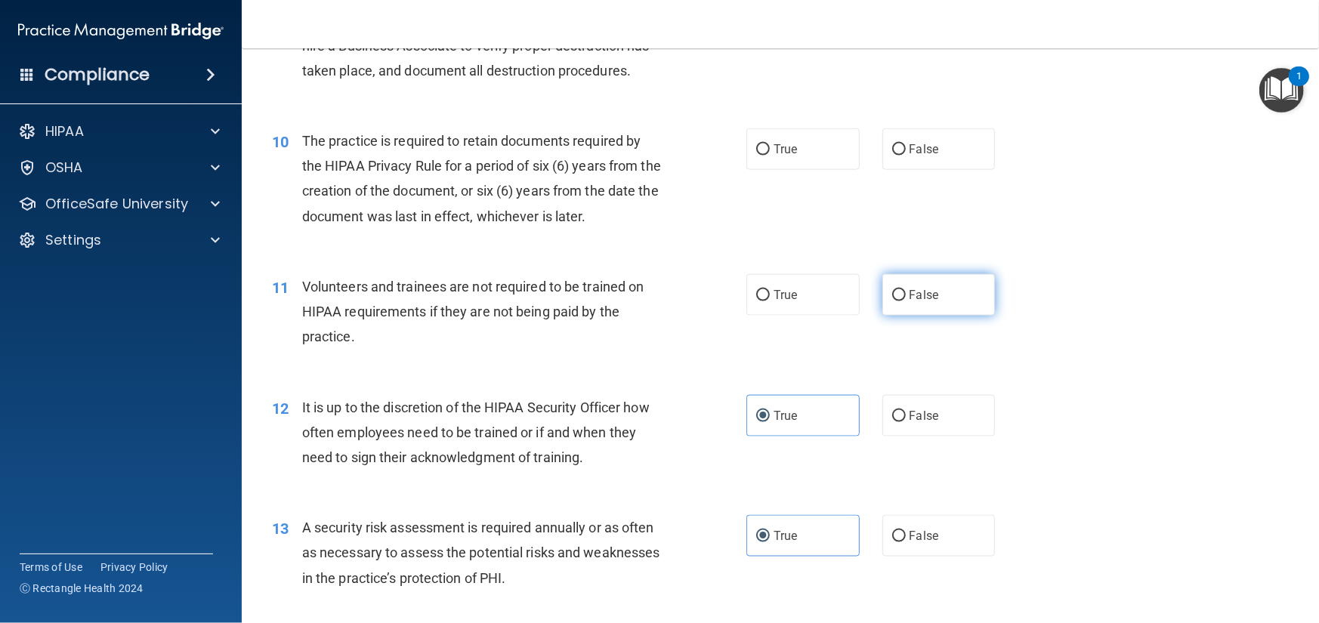
click at [938, 316] on label "False" at bounding box center [938, 295] width 113 height 42
click at [906, 301] on input "False" at bounding box center [899, 295] width 14 height 11
radio input "true"
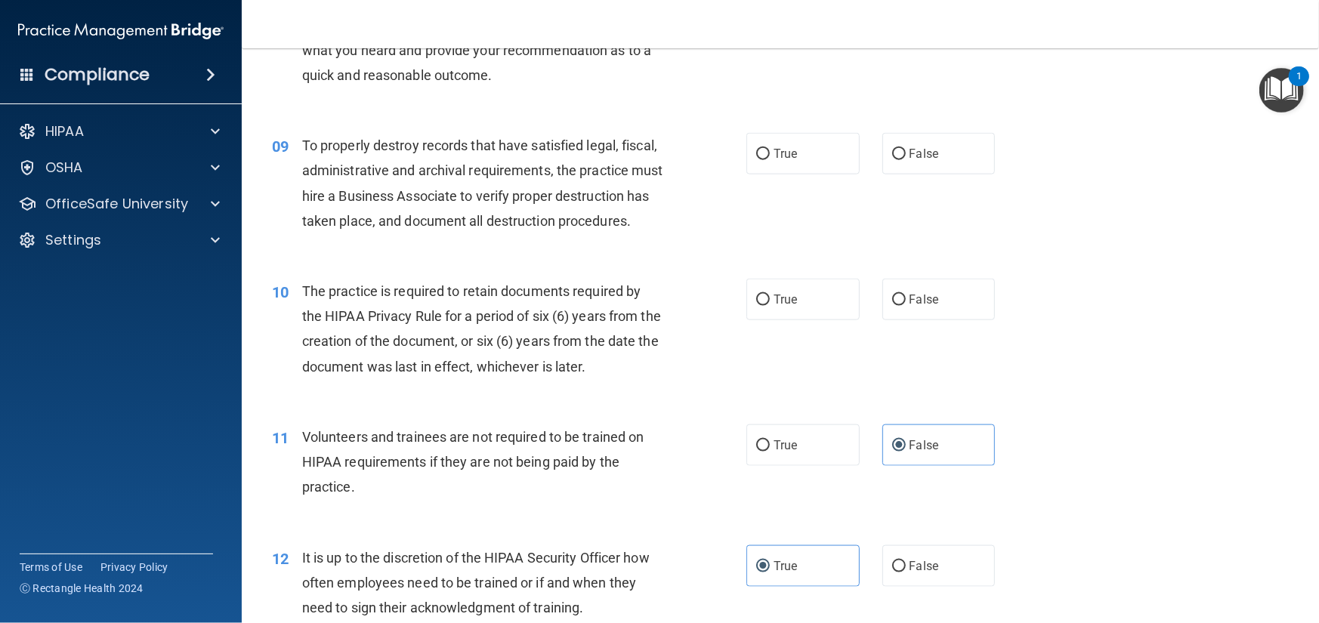
scroll to position [1126, 0]
click at [925, 307] on span "False" at bounding box center [924, 300] width 29 height 14
click at [906, 307] on input "False" at bounding box center [899, 300] width 14 height 11
radio input "true"
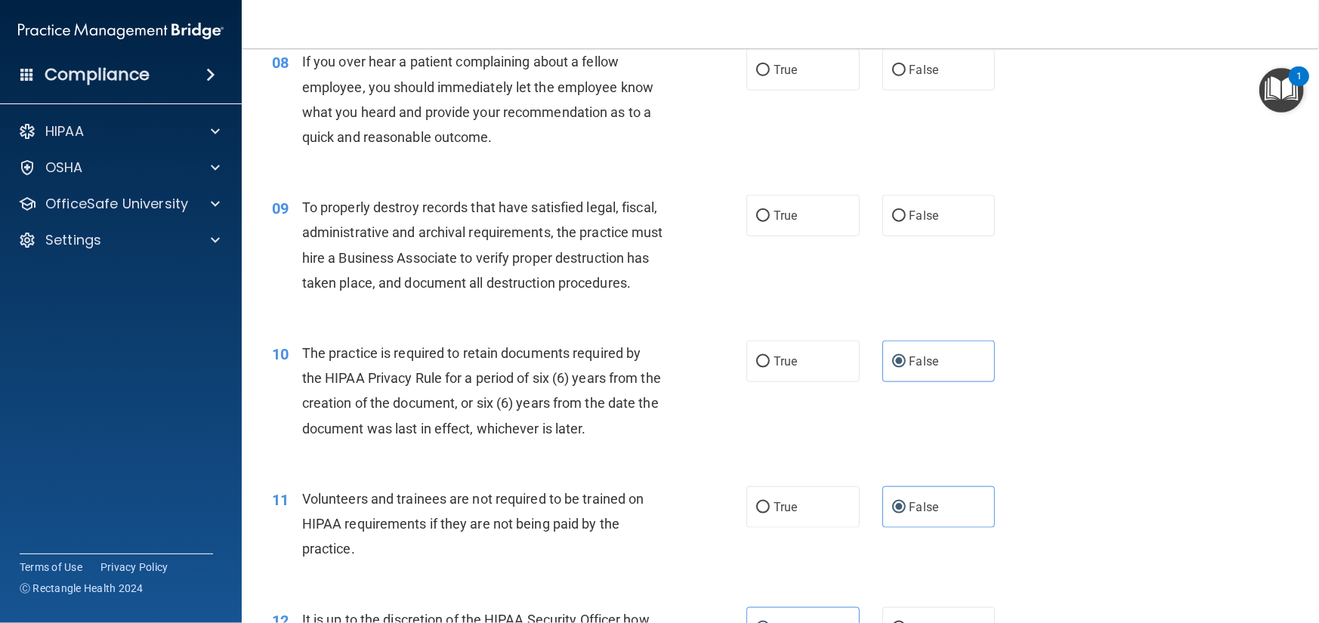
scroll to position [975, 0]
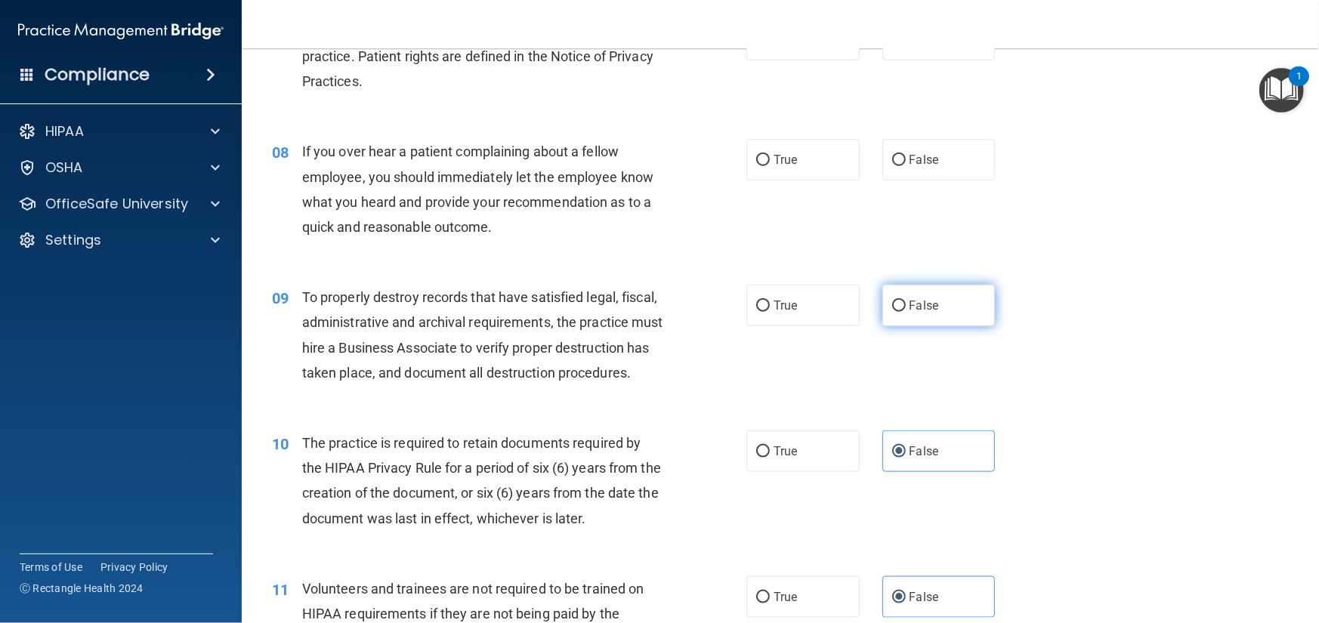
click at [910, 313] on span "False" at bounding box center [924, 305] width 29 height 14
click at [904, 312] on input "False" at bounding box center [899, 306] width 14 height 11
radio input "true"
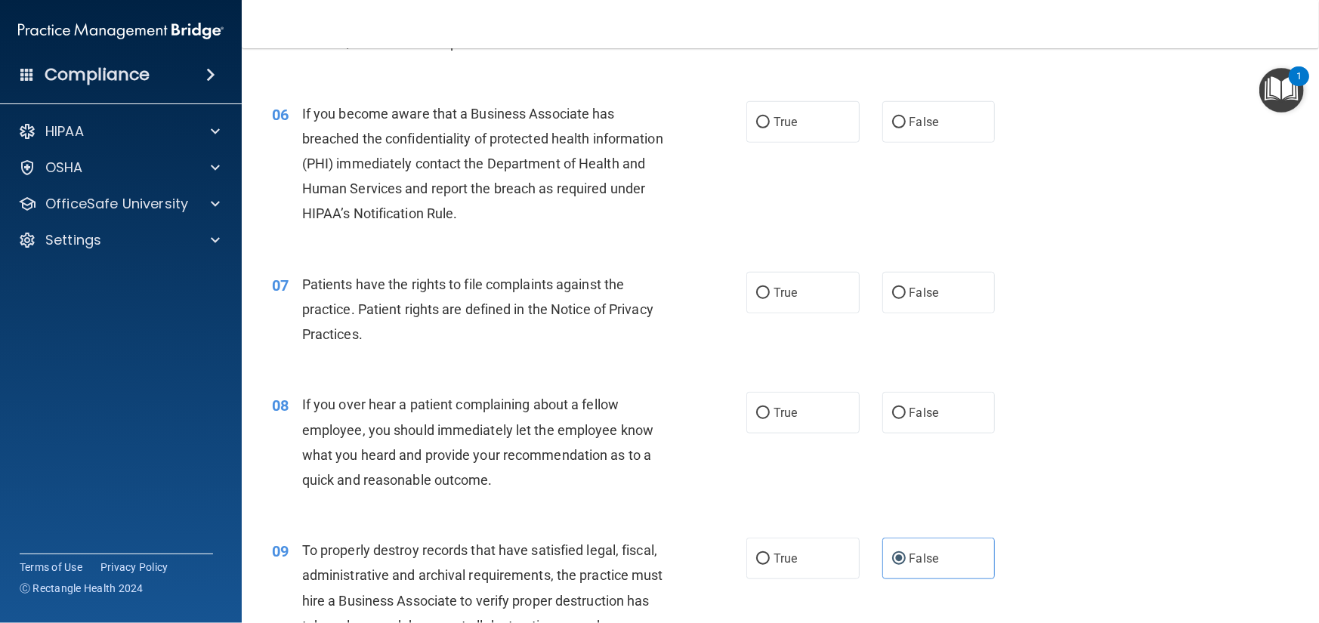
scroll to position [749, 0]
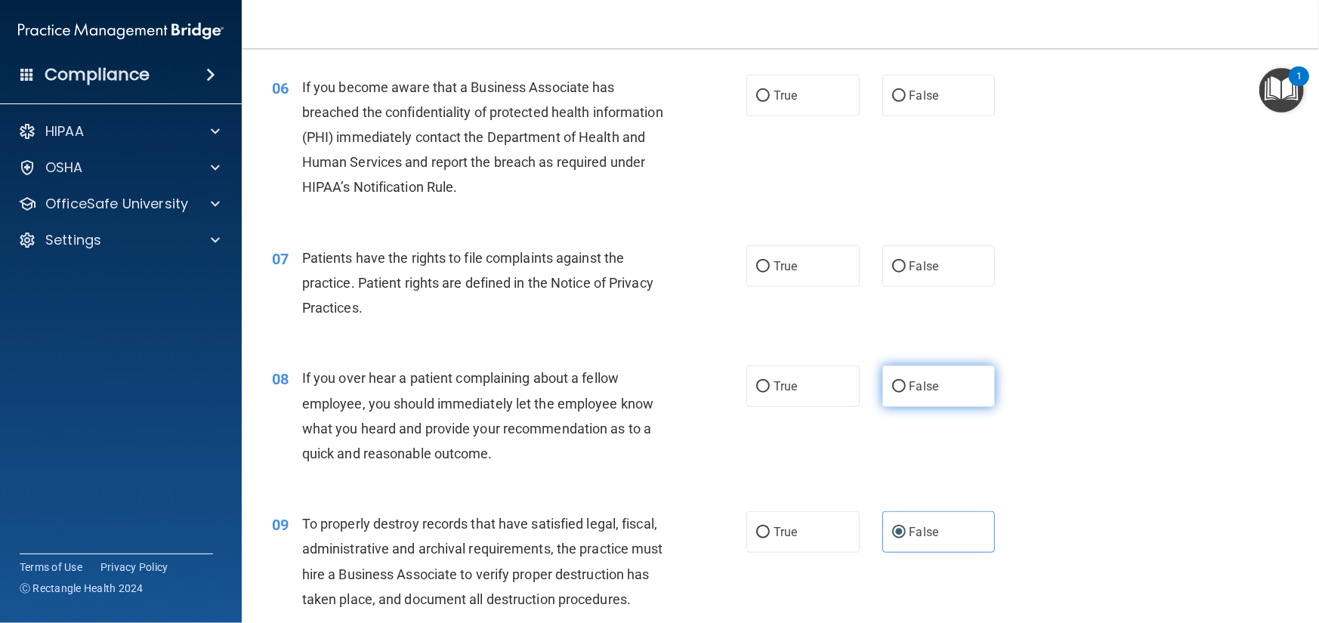
click at [910, 394] on span "False" at bounding box center [924, 386] width 29 height 14
click at [906, 393] on input "False" at bounding box center [899, 387] width 14 height 11
radio input "true"
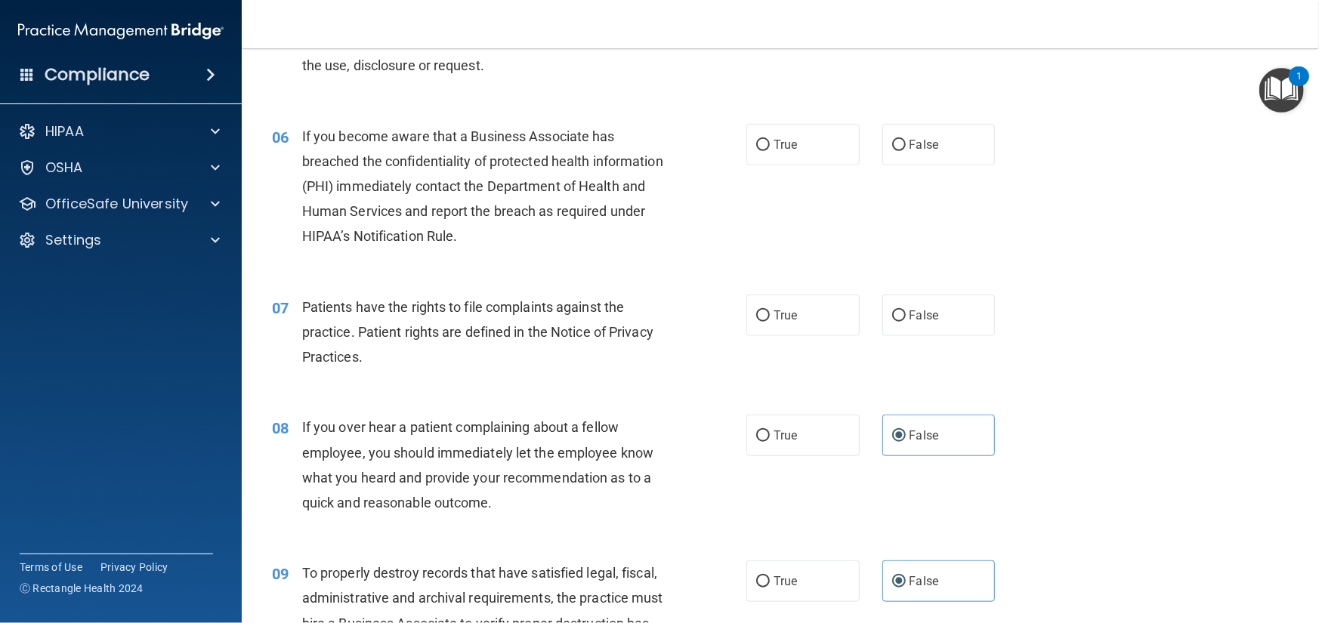
scroll to position [673, 0]
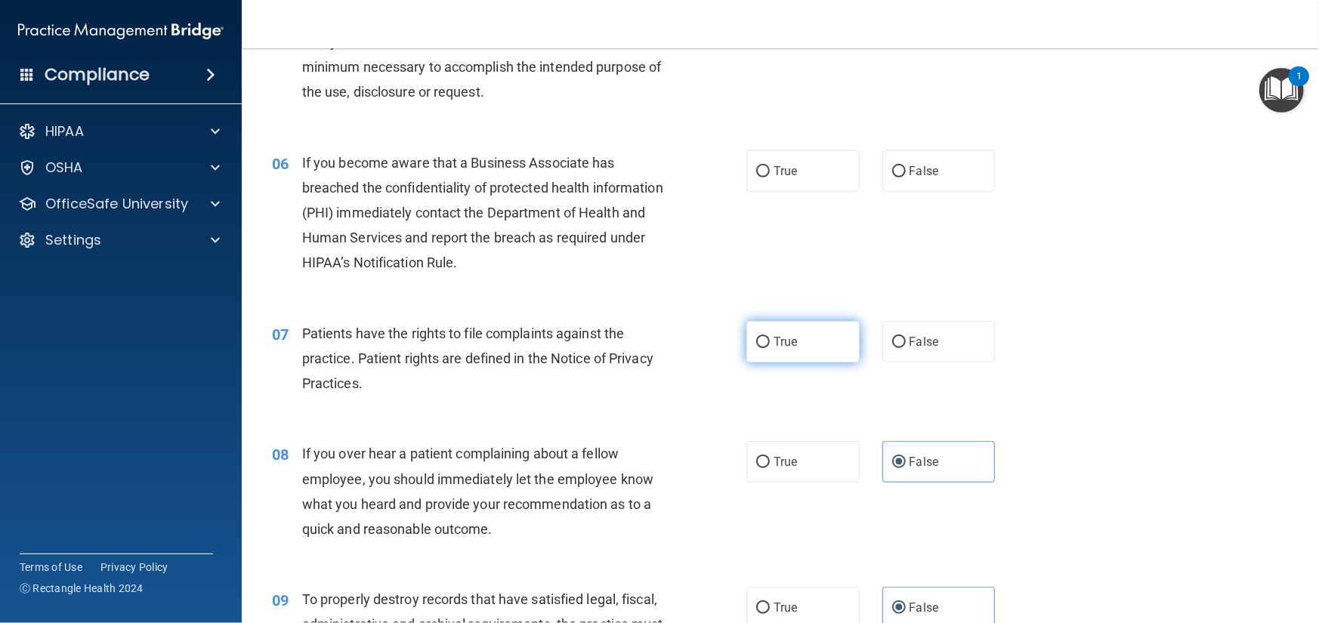
click at [795, 363] on label "True" at bounding box center [802, 342] width 113 height 42
click at [770, 348] on input "True" at bounding box center [763, 342] width 14 height 11
radio input "true"
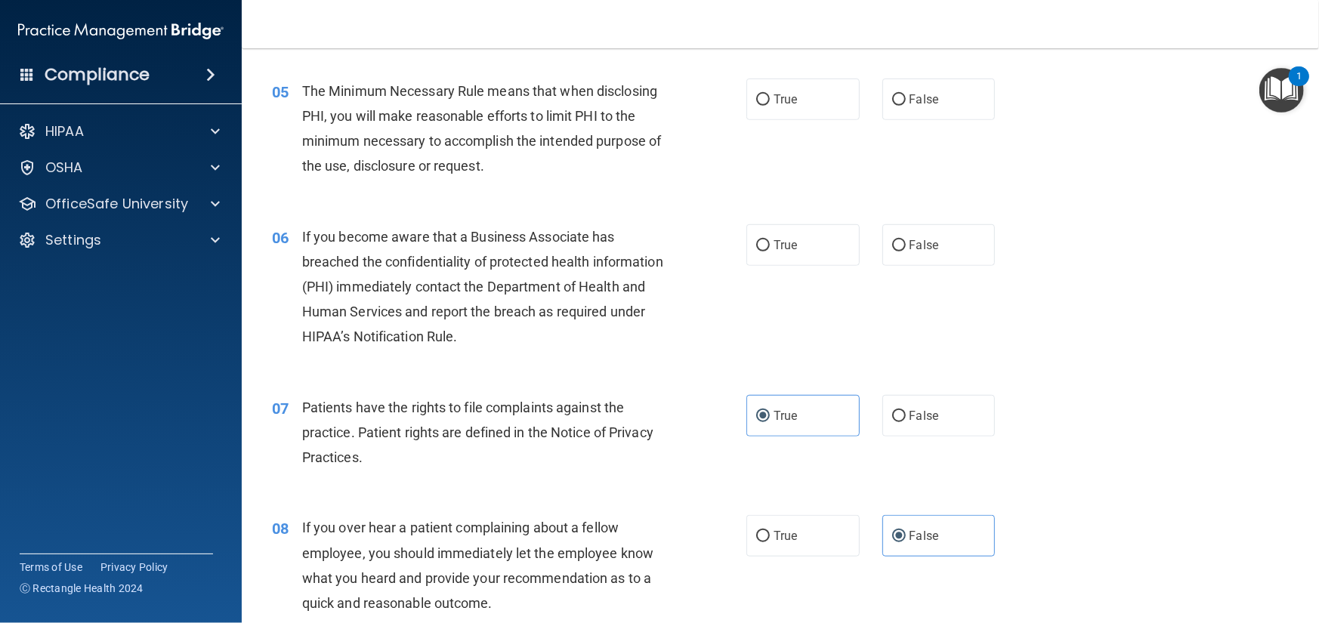
scroll to position [522, 0]
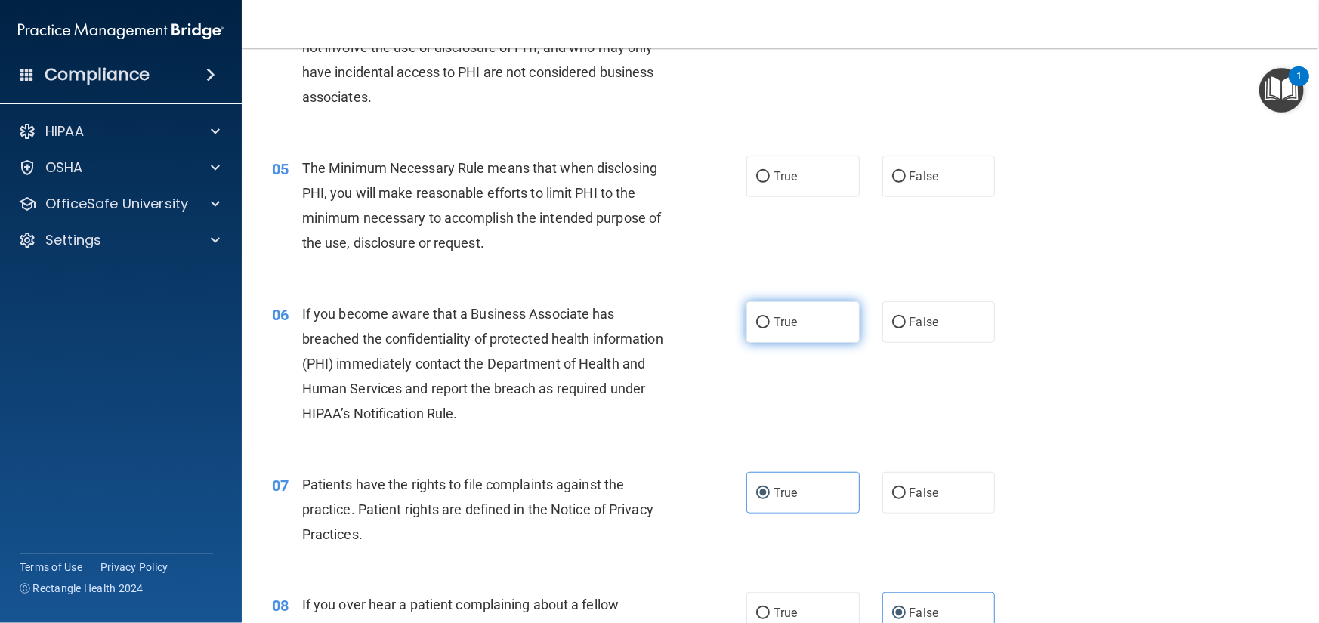
click at [802, 343] on label "True" at bounding box center [802, 322] width 113 height 42
click at [770, 329] on input "True" at bounding box center [763, 322] width 14 height 11
radio input "true"
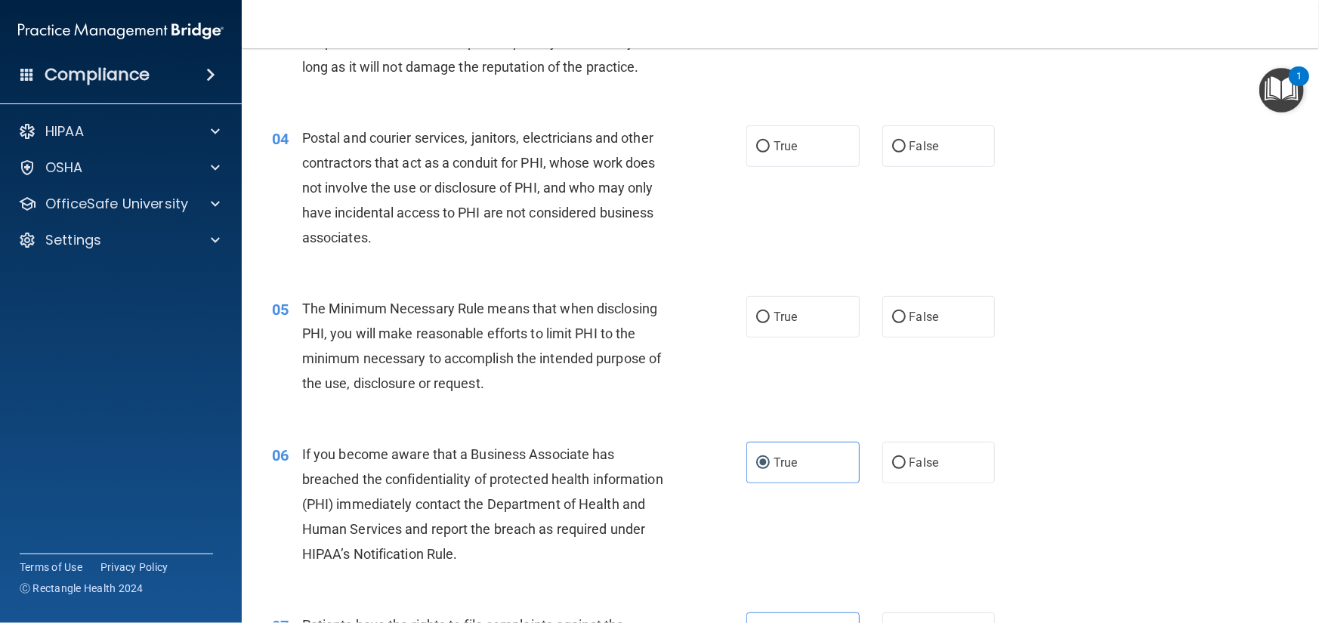
scroll to position [371, 0]
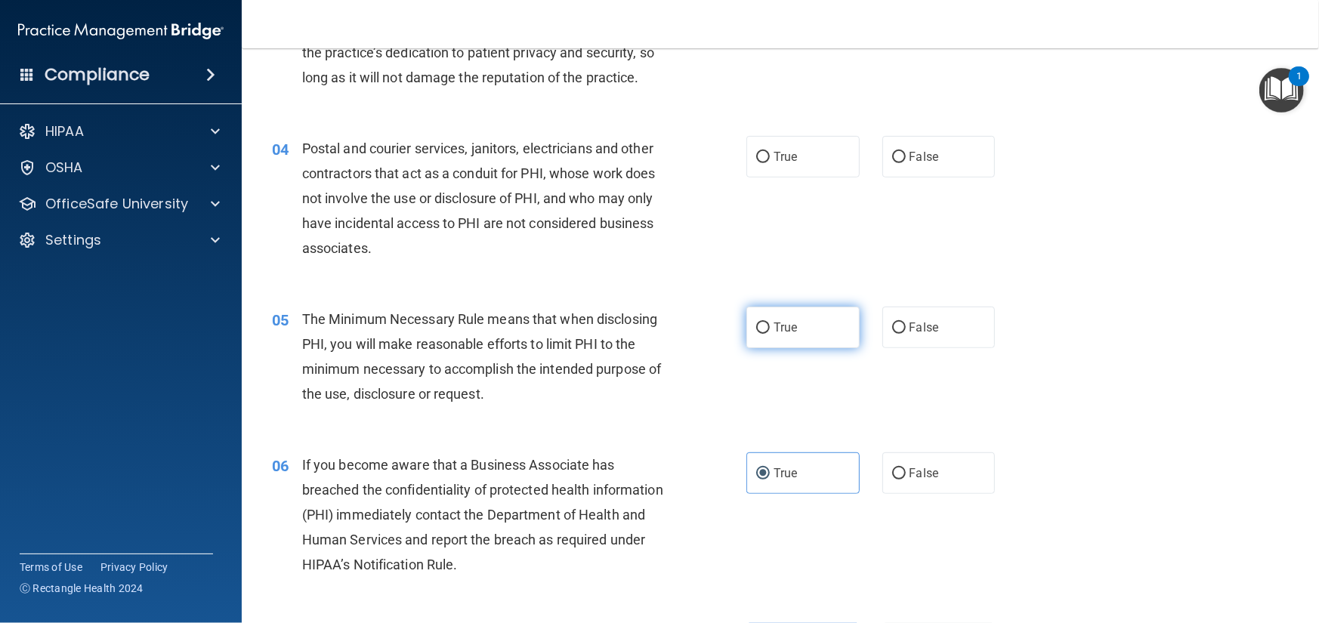
click at [838, 348] on label "True" at bounding box center [802, 328] width 113 height 42
click at [770, 334] on input "True" at bounding box center [763, 328] width 14 height 11
radio input "true"
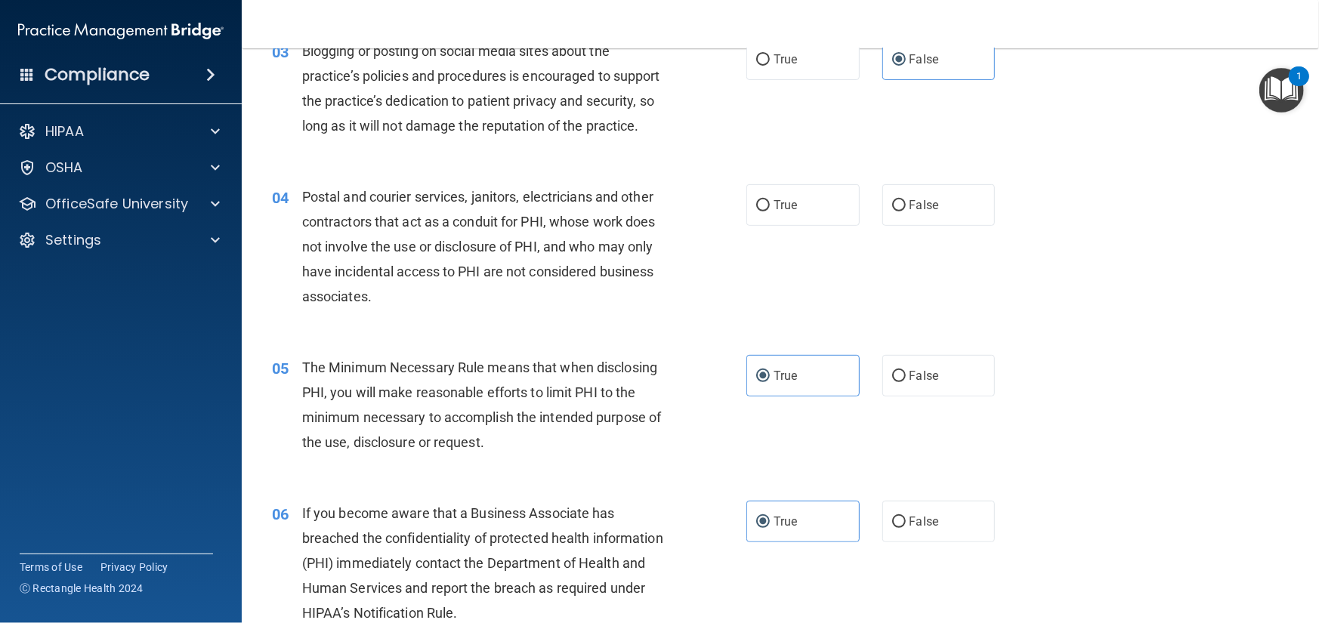
scroll to position [295, 0]
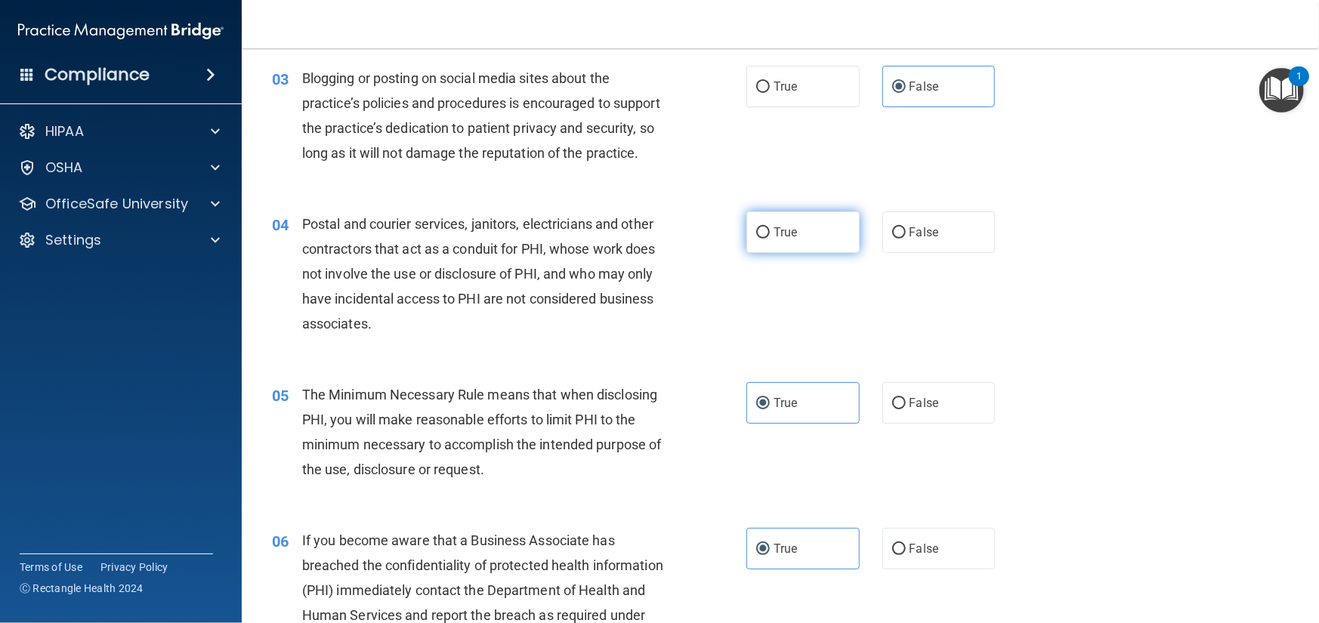
click at [831, 253] on label "True" at bounding box center [802, 233] width 113 height 42
click at [770, 239] on input "True" at bounding box center [763, 232] width 14 height 11
radio input "true"
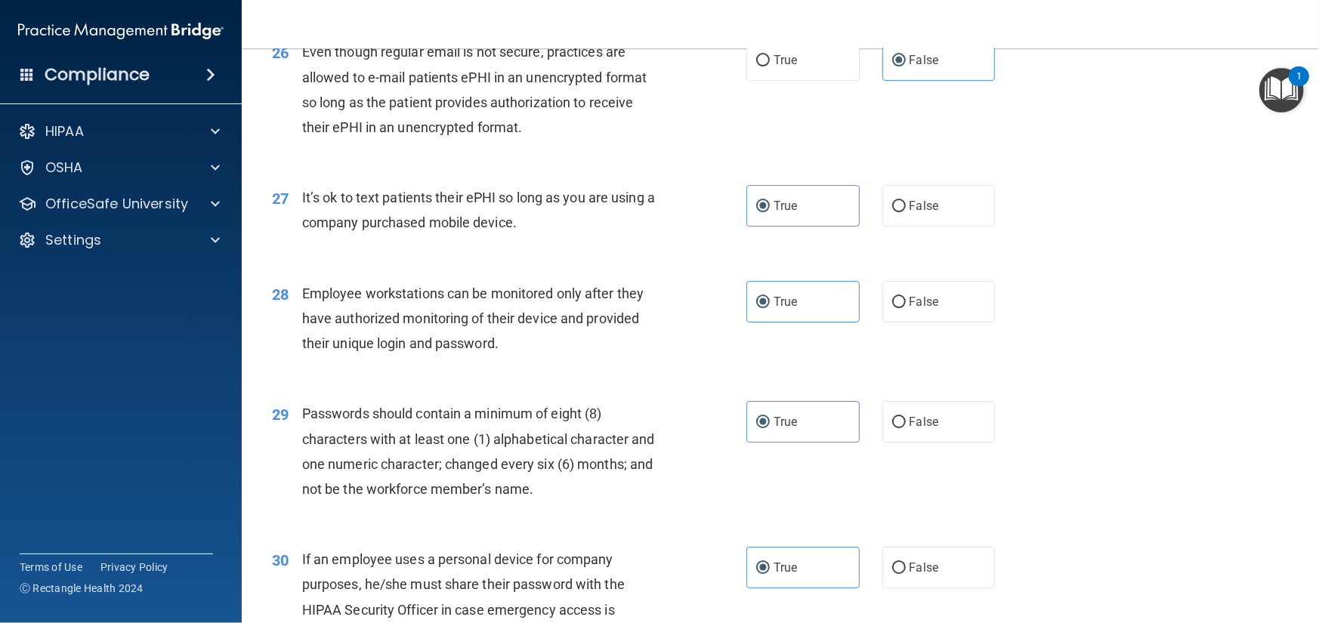
scroll to position [3468, 0]
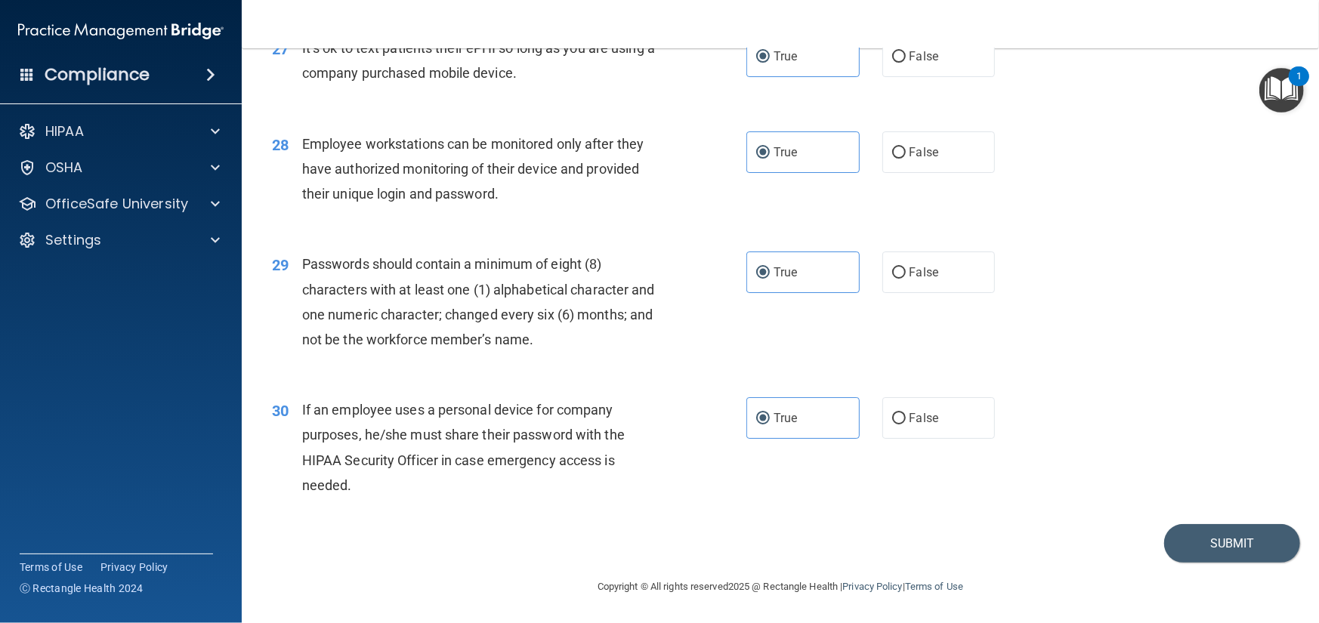
drag, startPoint x: 1183, startPoint y: 345, endPoint x: 1179, endPoint y: 503, distance: 158.0
click at [1228, 548] on button "Submit" at bounding box center [1232, 543] width 136 height 39
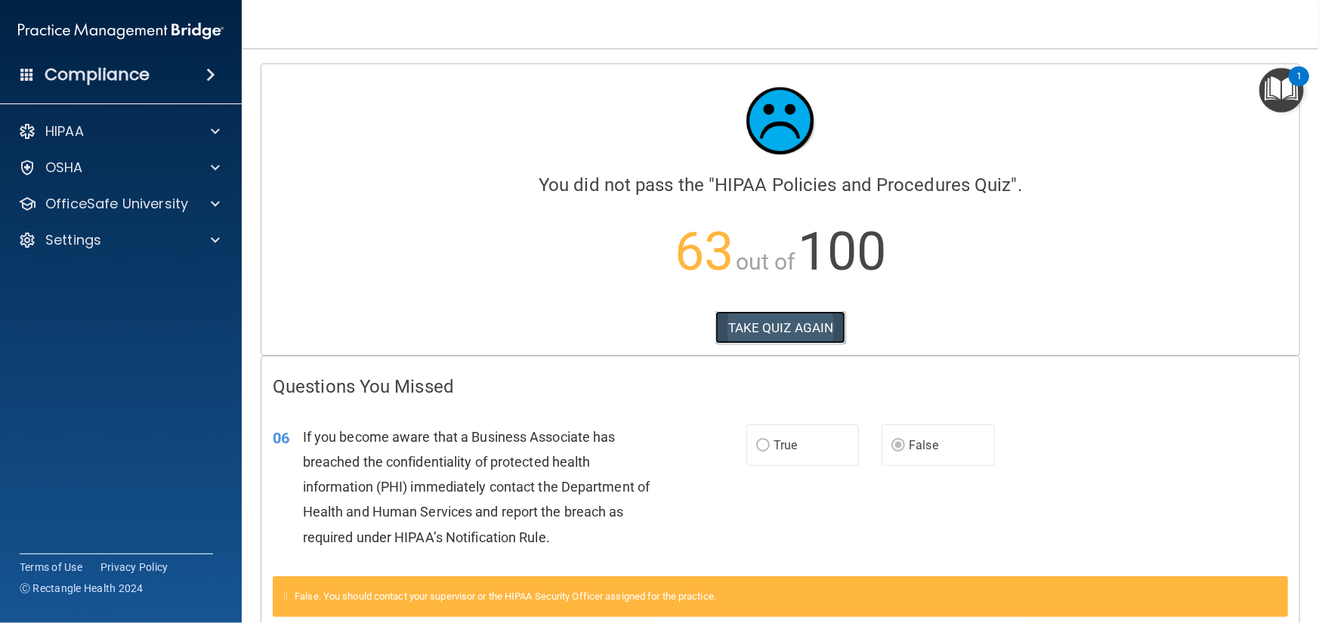
click at [765, 323] on button "TAKE QUIZ AGAIN" at bounding box center [780, 327] width 131 height 33
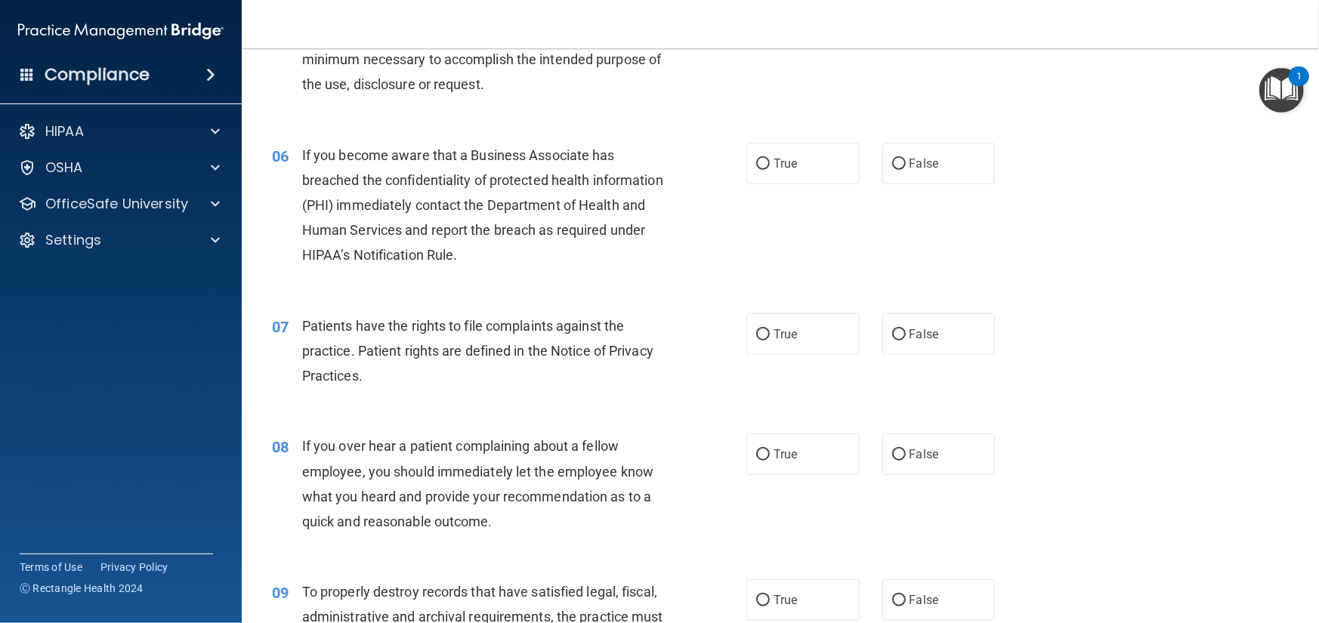
drag, startPoint x: 1120, startPoint y: 557, endPoint x: 1112, endPoint y: 574, distance: 19.3
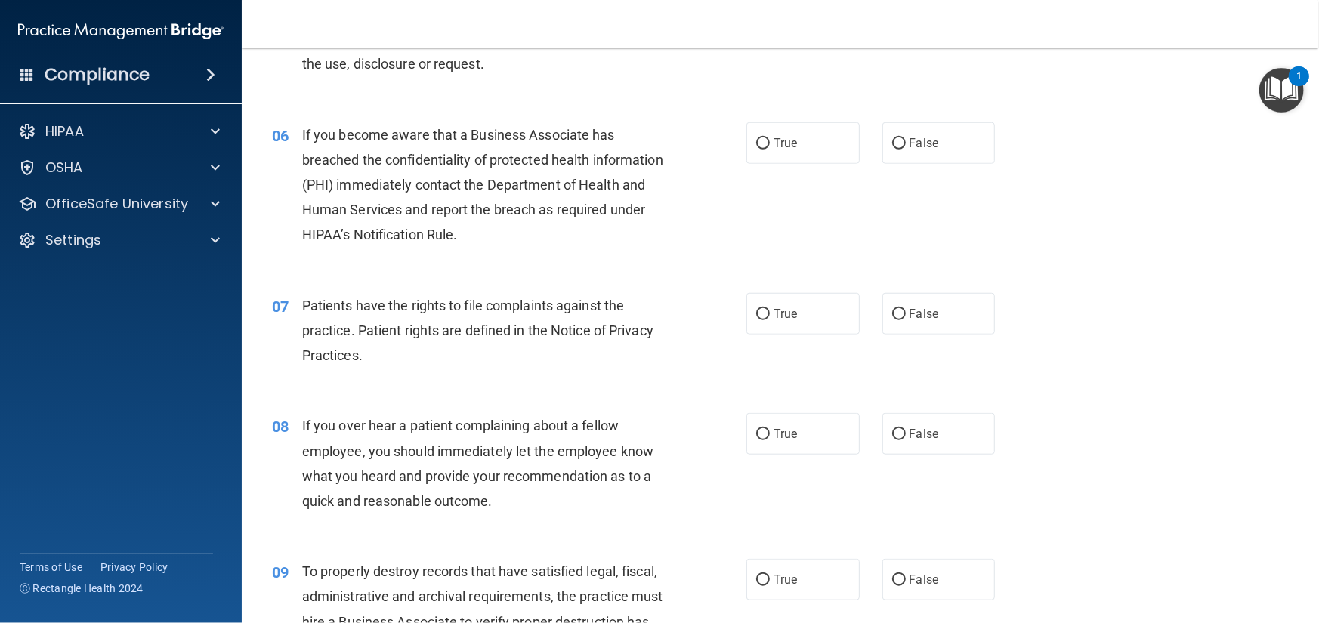
drag, startPoint x: 1107, startPoint y: 585, endPoint x: 1111, endPoint y: 563, distance: 22.1
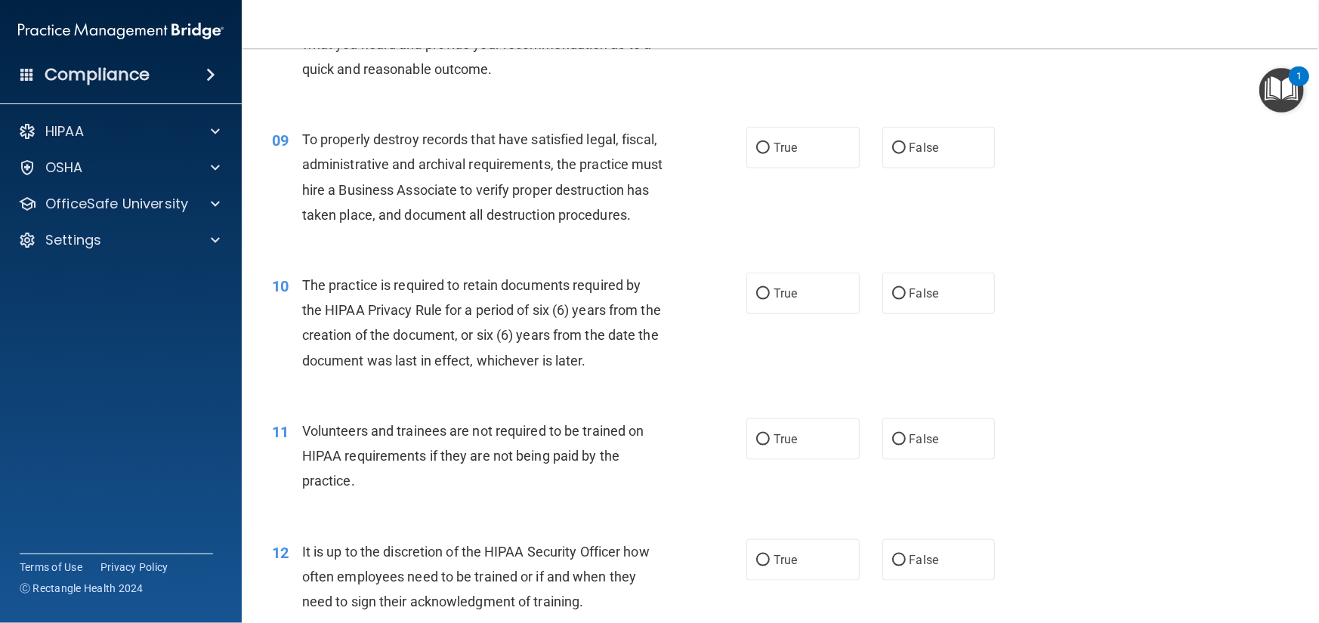
drag, startPoint x: 1105, startPoint y: 298, endPoint x: 1082, endPoint y: 410, distance: 114.2
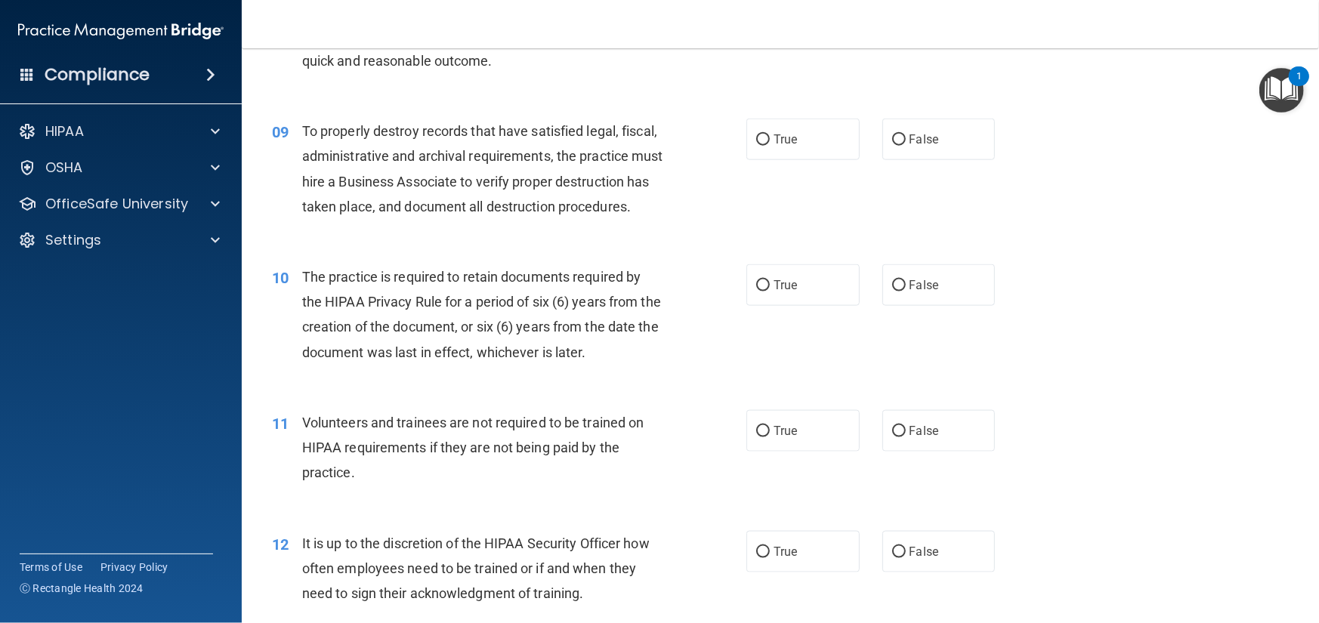
drag, startPoint x: 1073, startPoint y: 469, endPoint x: 1059, endPoint y: 564, distance: 96.2
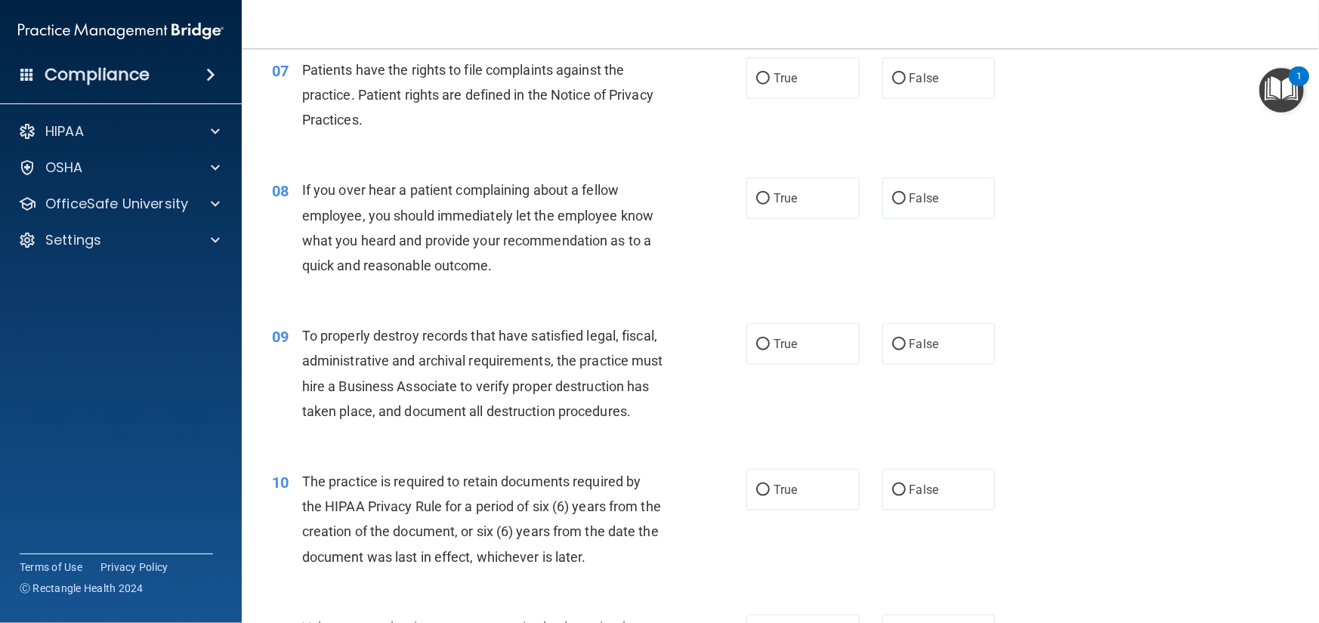
drag, startPoint x: 1059, startPoint y: 564, endPoint x: 1253, endPoint y: 537, distance: 196.0
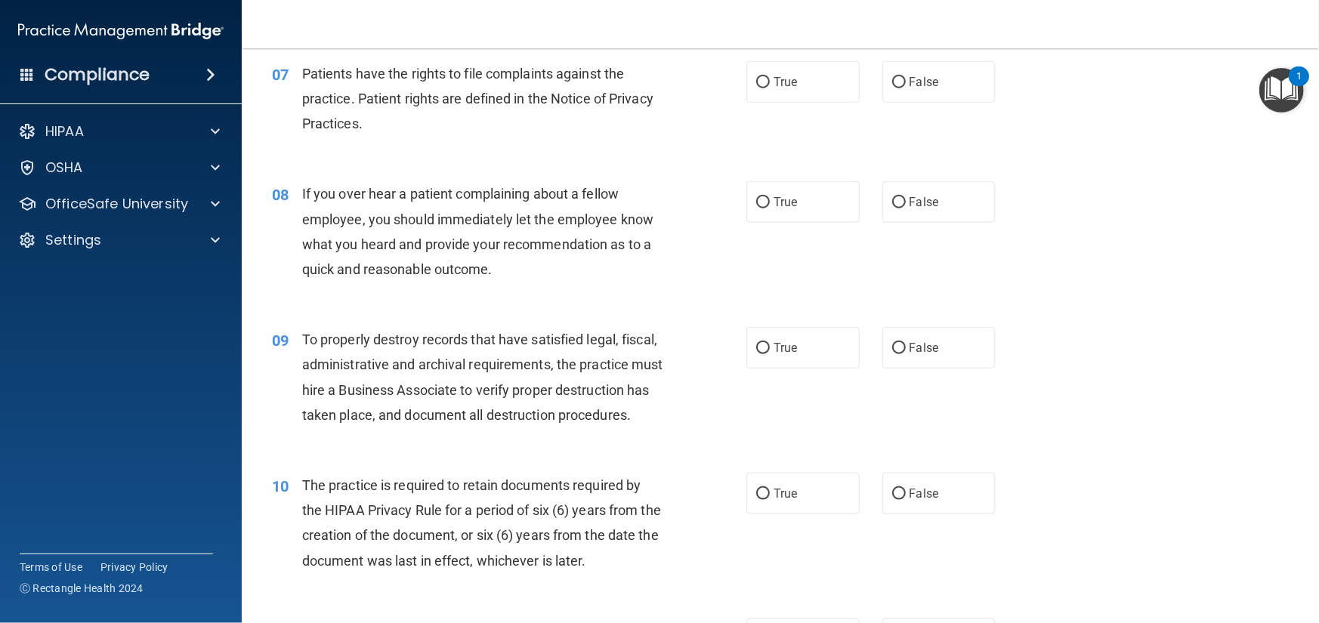
drag, startPoint x: 1253, startPoint y: 537, endPoint x: 1235, endPoint y: 621, distance: 85.8
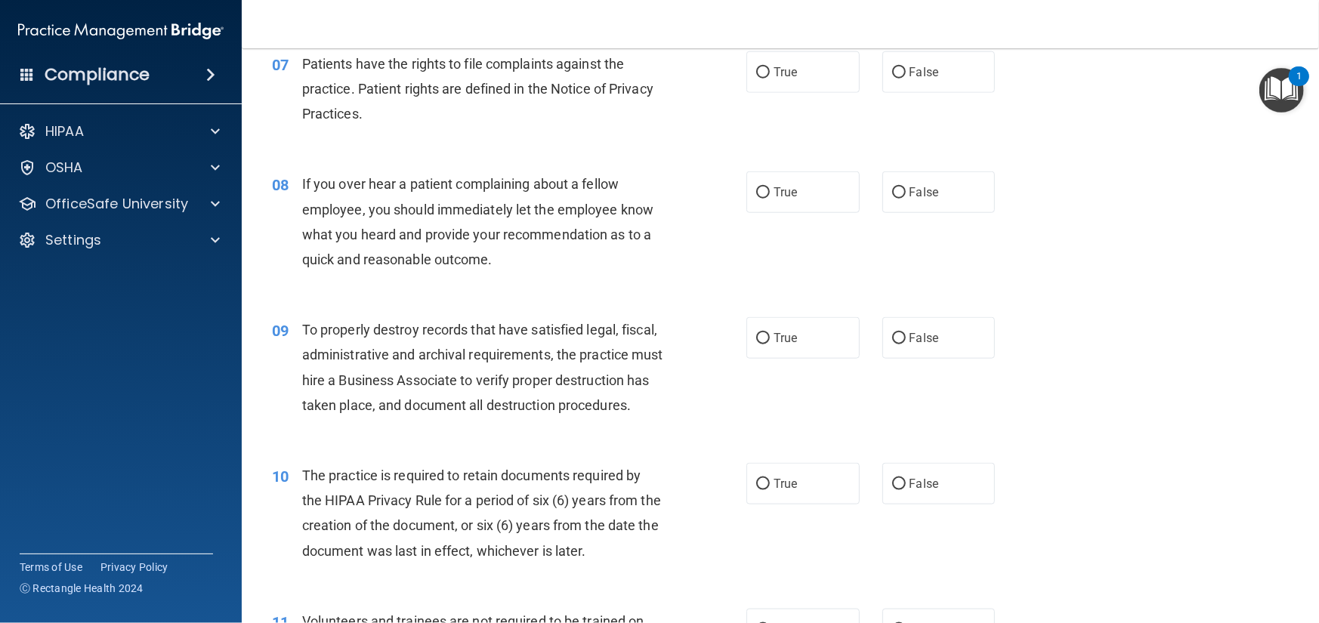
drag, startPoint x: 1271, startPoint y: 573, endPoint x: 1271, endPoint y: 580, distance: 7.6
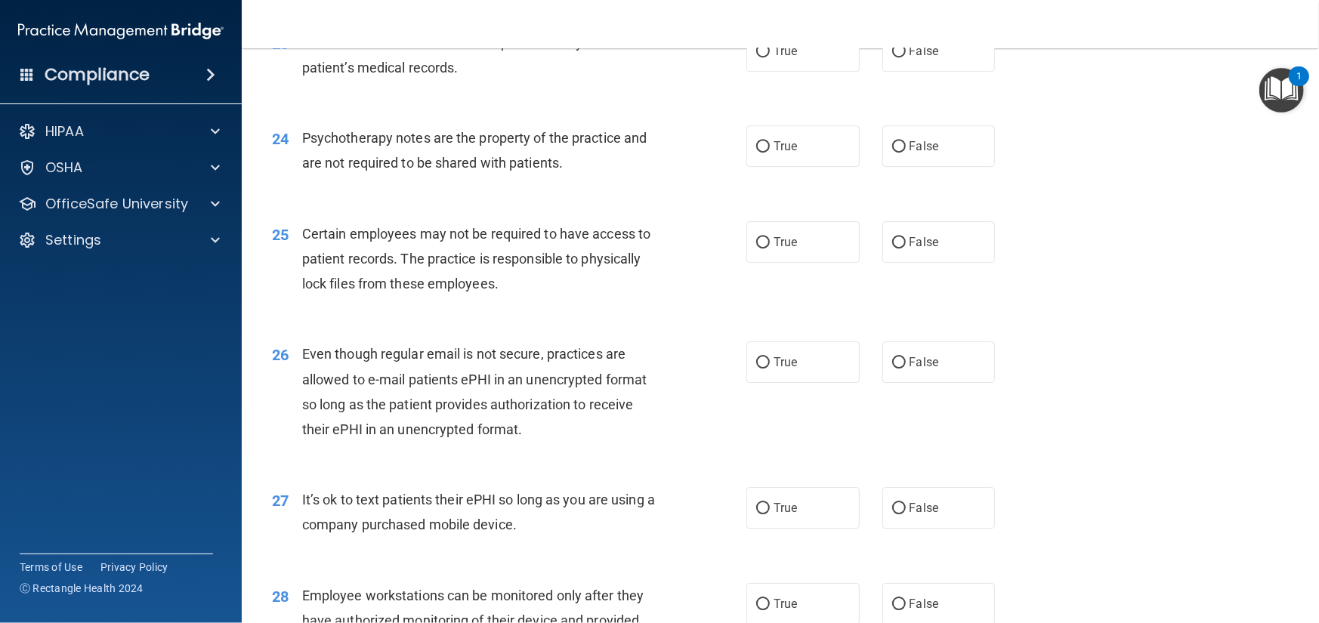
scroll to position [3468, 0]
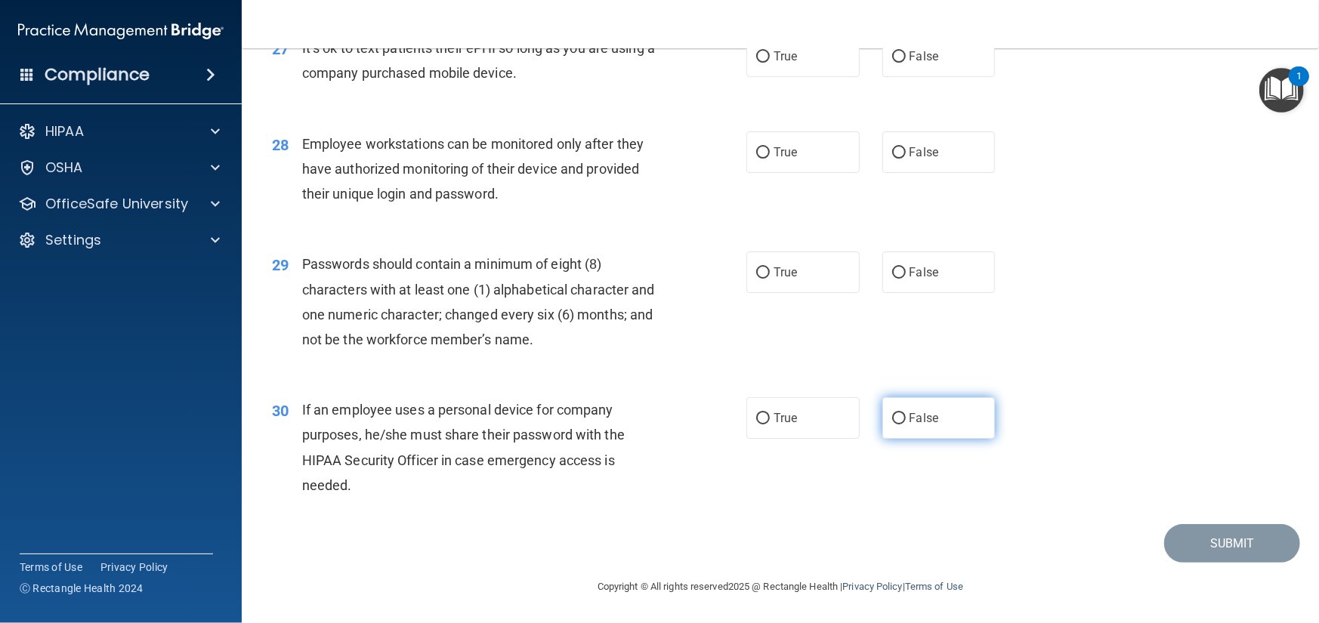
click at [917, 414] on span "False" at bounding box center [924, 418] width 29 height 14
click at [906, 414] on input "False" at bounding box center [899, 418] width 14 height 11
radio input "true"
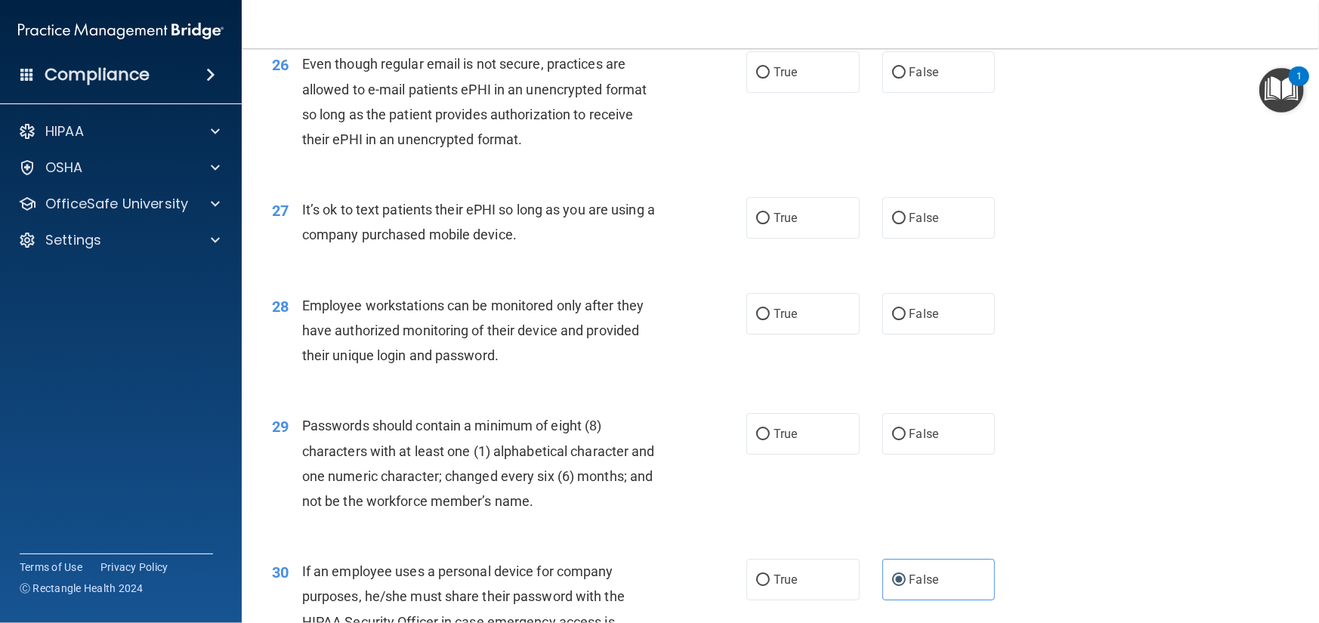
scroll to position [3242, 0]
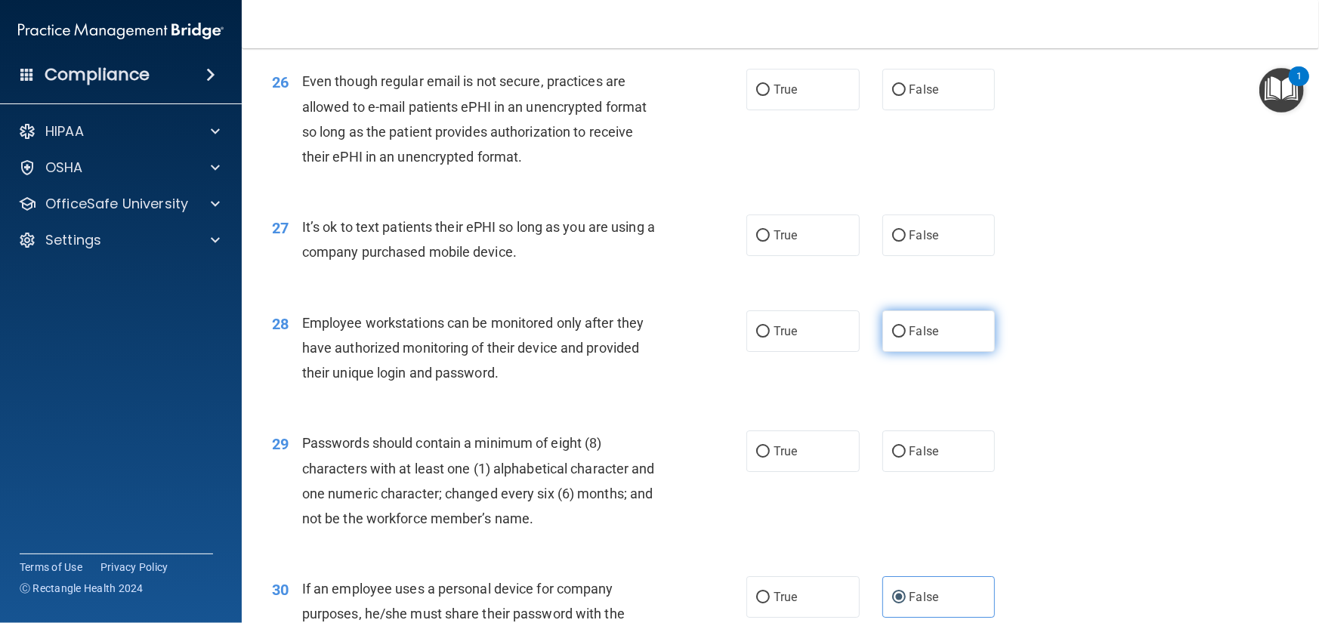
click at [944, 352] on label "False" at bounding box center [938, 331] width 113 height 42
click at [906, 338] on input "False" at bounding box center [899, 331] width 14 height 11
radio input "true"
click at [910, 243] on span "False" at bounding box center [924, 235] width 29 height 14
click at [903, 242] on input "False" at bounding box center [899, 235] width 14 height 11
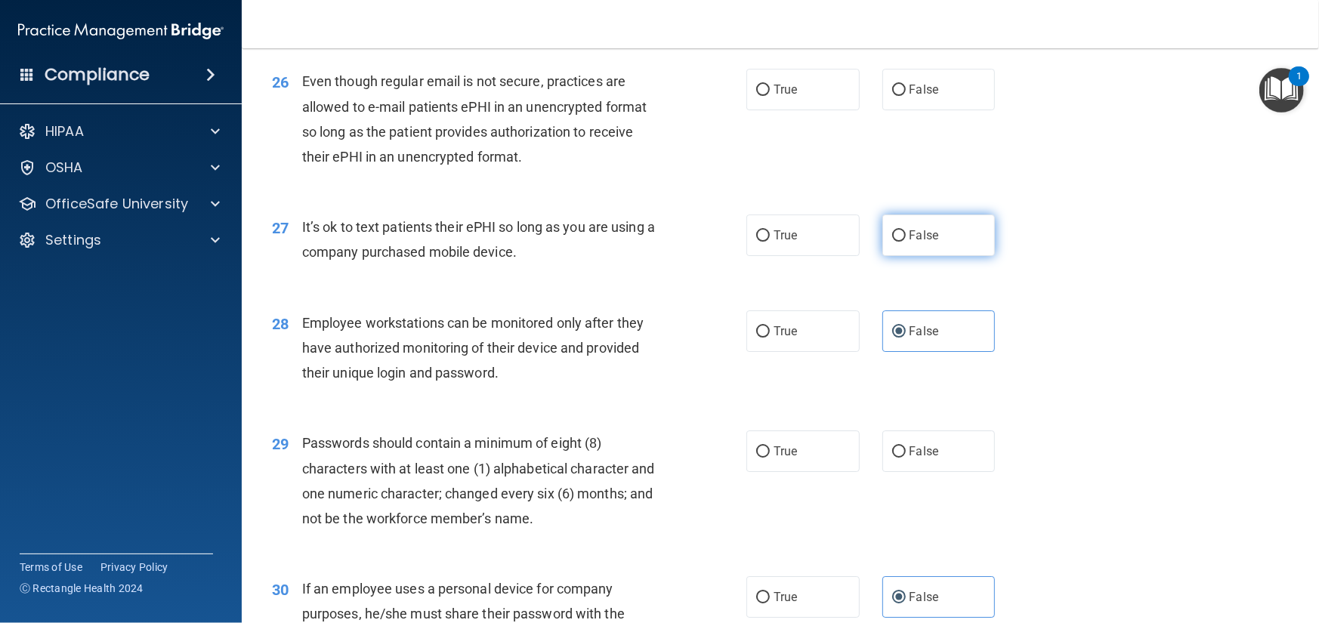
radio input "true"
click at [797, 110] on label "True" at bounding box center [802, 90] width 113 height 42
click at [770, 96] on input "True" at bounding box center [763, 90] width 14 height 11
radio input "true"
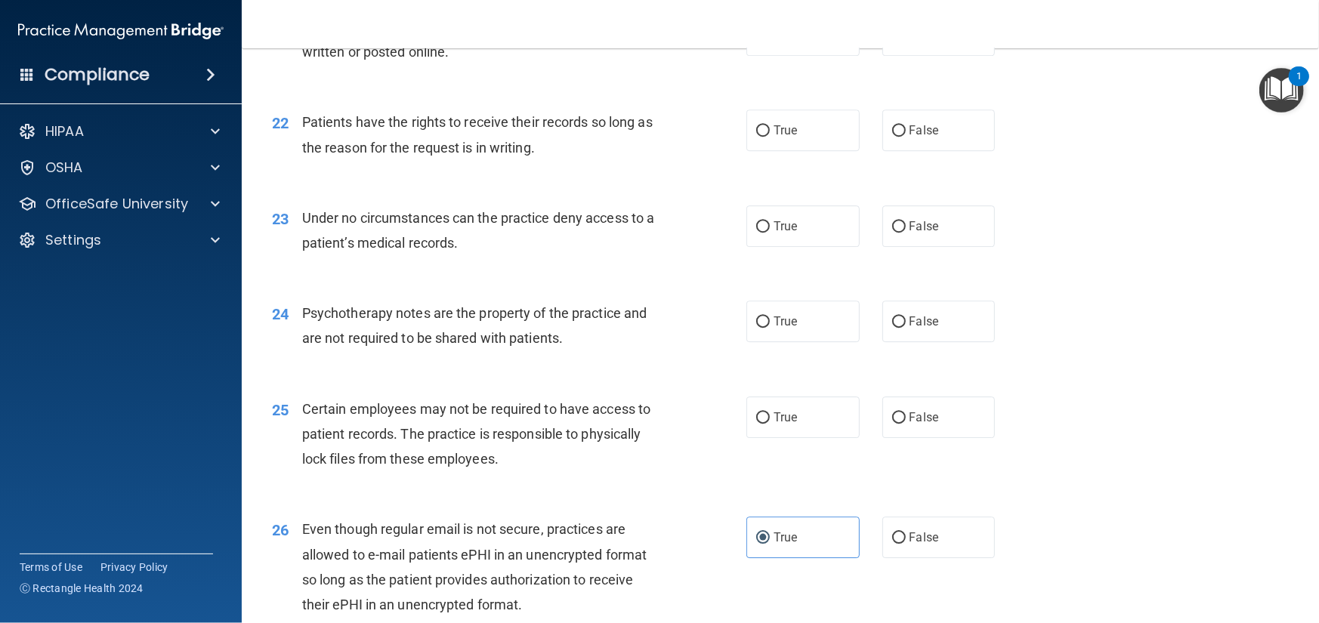
scroll to position [2788, 0]
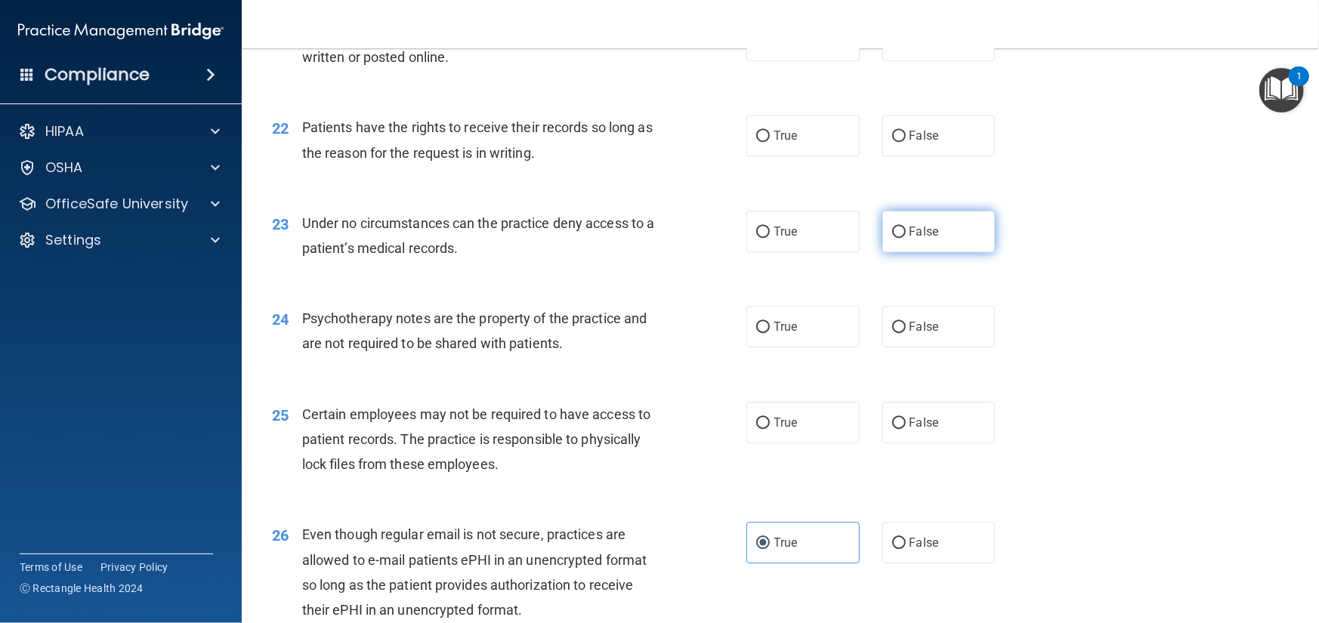
click at [933, 252] on label "False" at bounding box center [938, 232] width 113 height 42
click at [906, 238] on input "False" at bounding box center [899, 232] width 14 height 11
radio input "true"
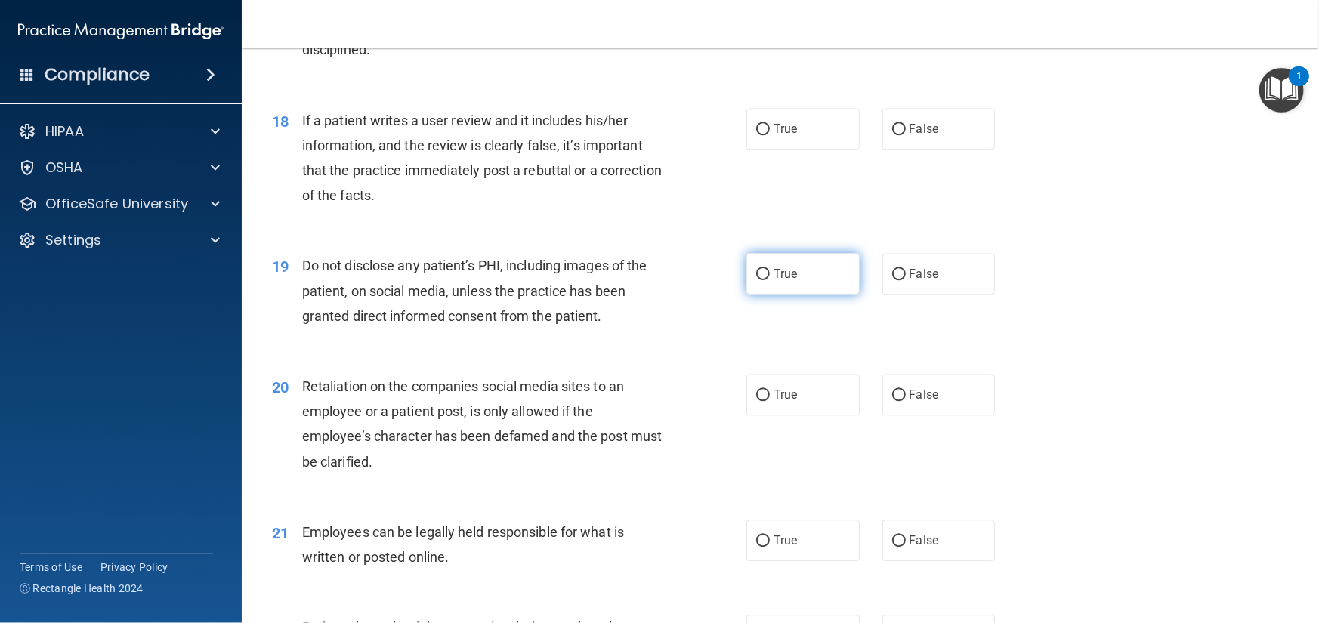
scroll to position [2184, 0]
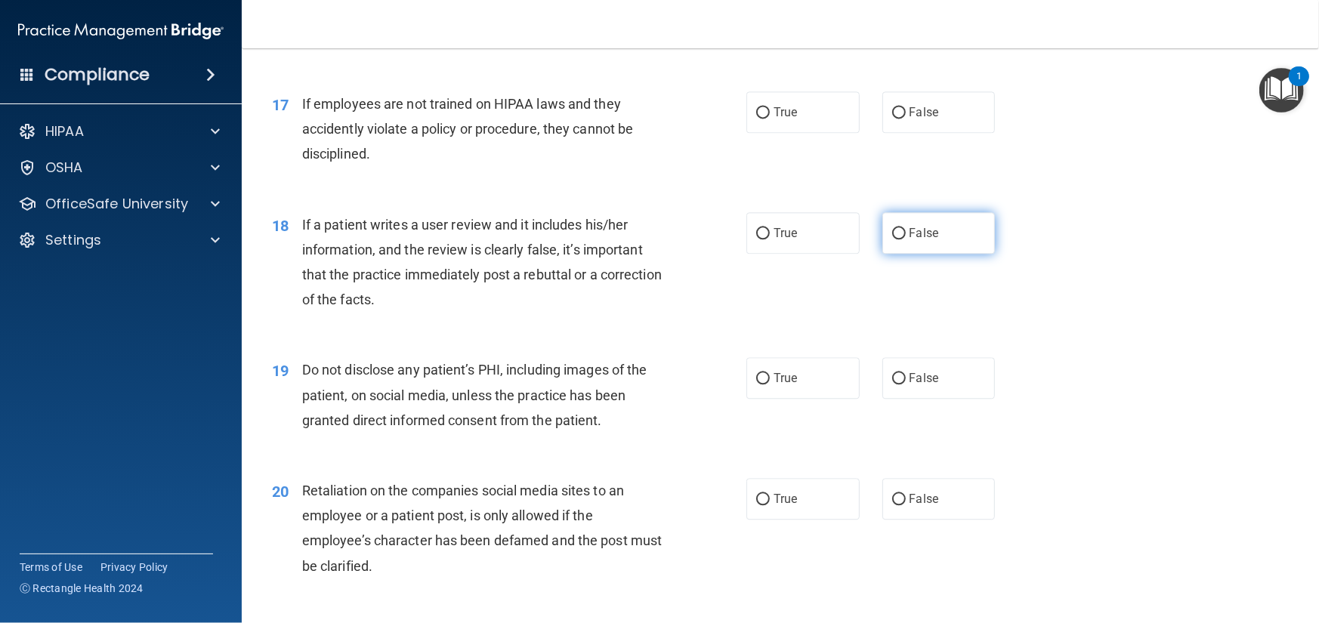
click at [942, 254] on label "False" at bounding box center [938, 233] width 113 height 42
click at [906, 239] on input "False" at bounding box center [899, 233] width 14 height 11
radio input "true"
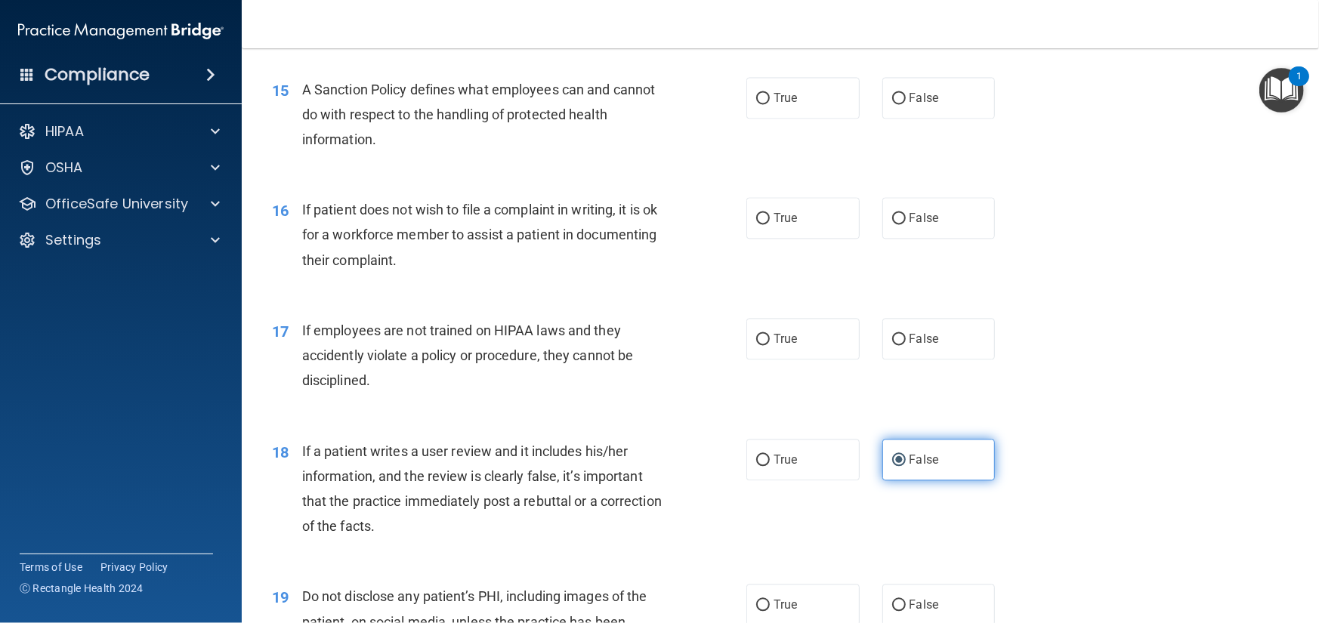
scroll to position [1882, 0]
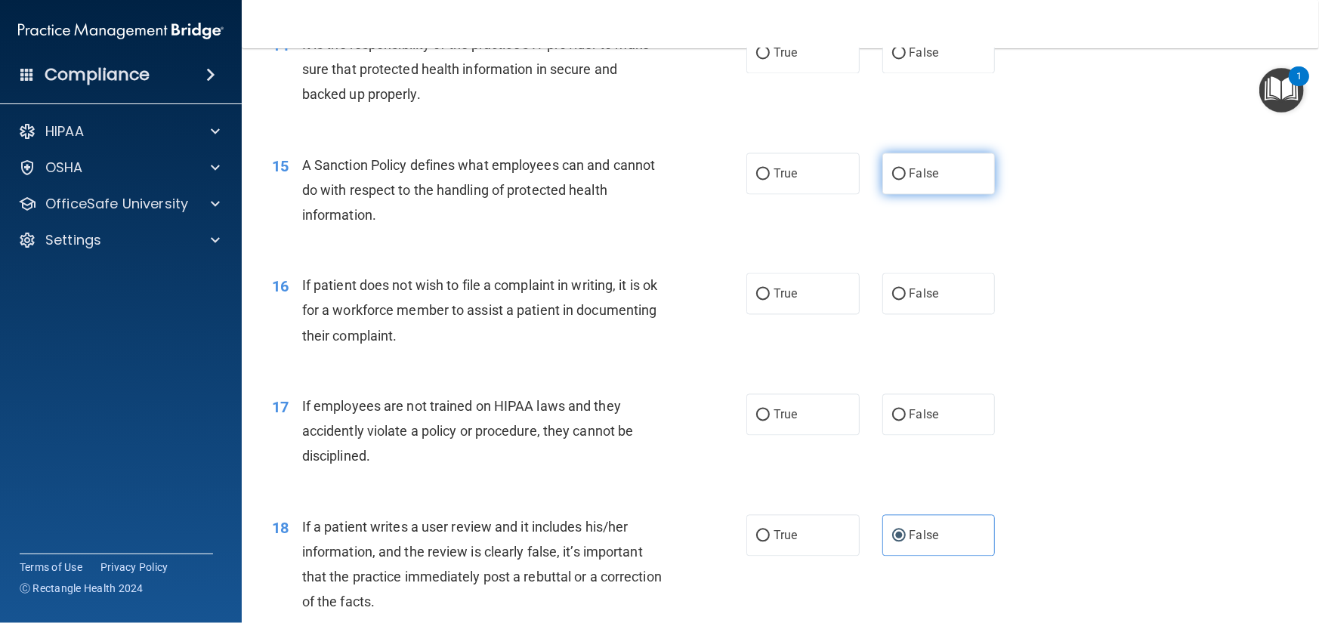
click at [925, 194] on label "False" at bounding box center [938, 174] width 113 height 42
click at [906, 180] on input "False" at bounding box center [899, 173] width 14 height 11
radio input "true"
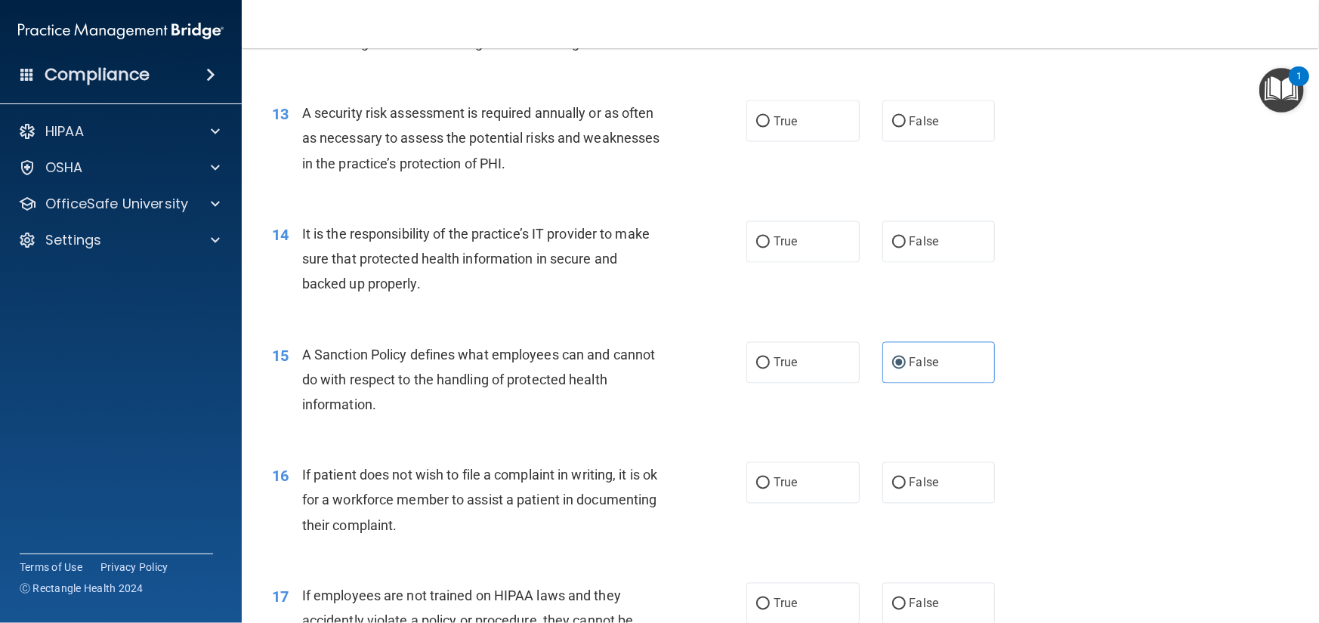
scroll to position [1655, 0]
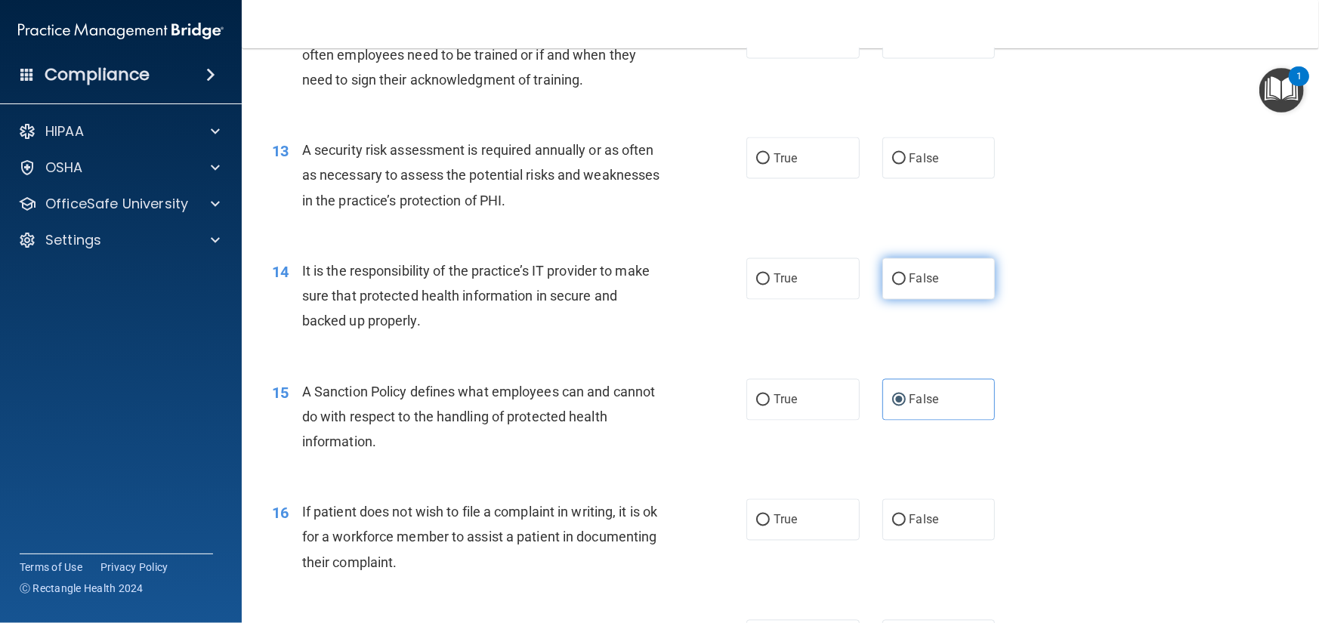
click at [910, 286] on span "False" at bounding box center [924, 279] width 29 height 14
click at [906, 286] on input "False" at bounding box center [899, 279] width 14 height 11
radio input "true"
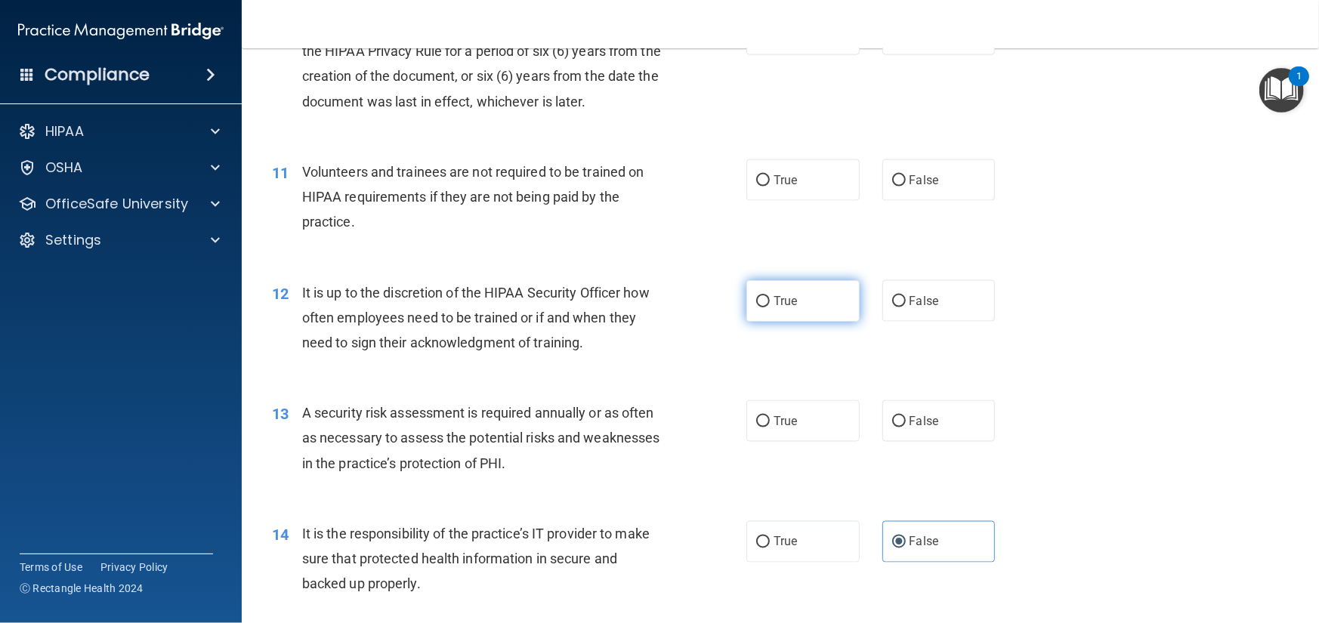
scroll to position [1429, 0]
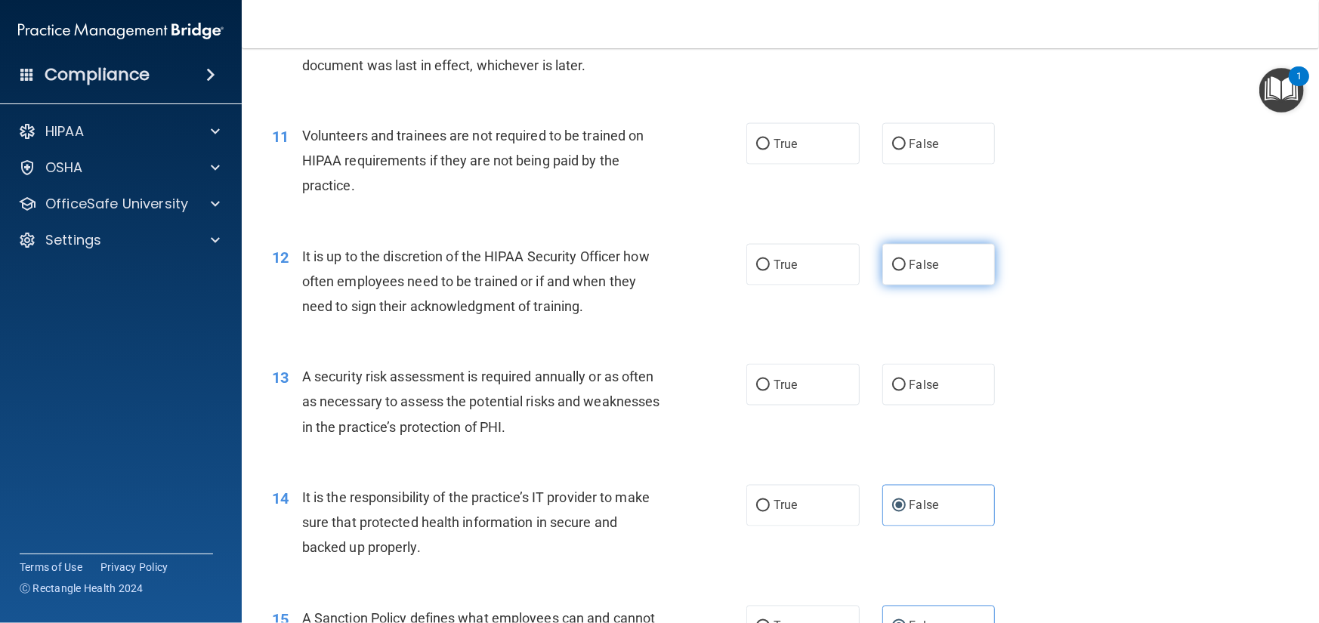
click at [910, 272] on span "False" at bounding box center [924, 265] width 29 height 14
click at [902, 271] on input "False" at bounding box center [899, 265] width 14 height 11
radio input "true"
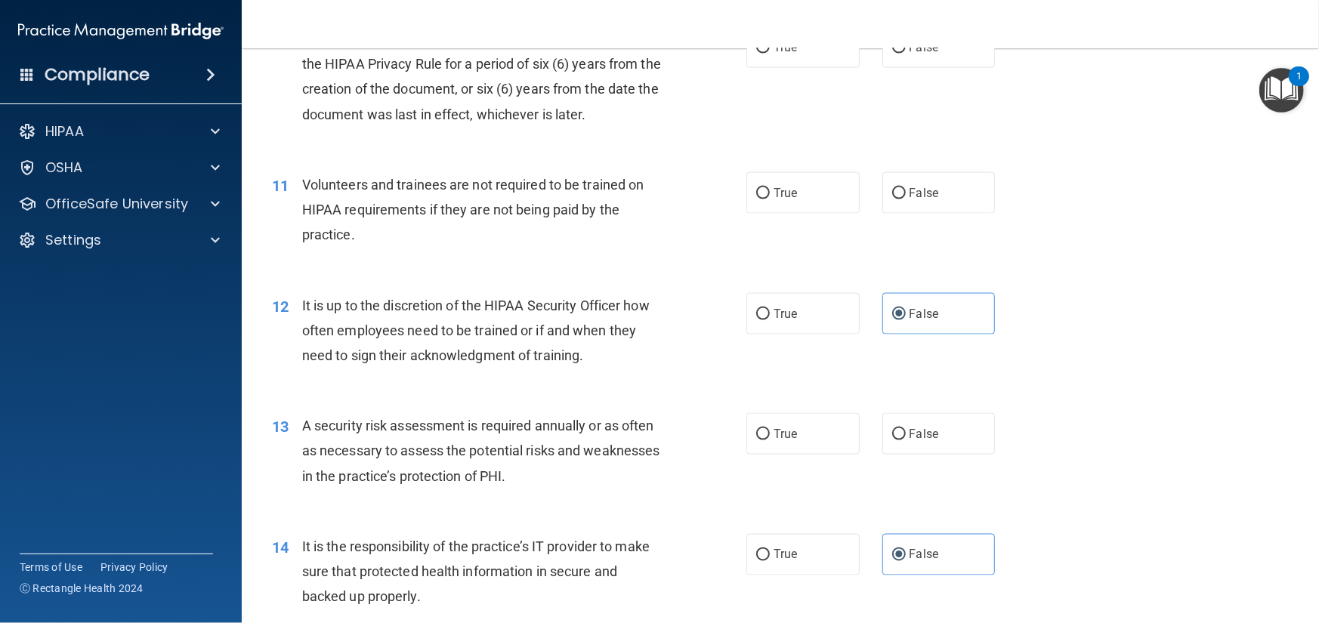
scroll to position [1277, 0]
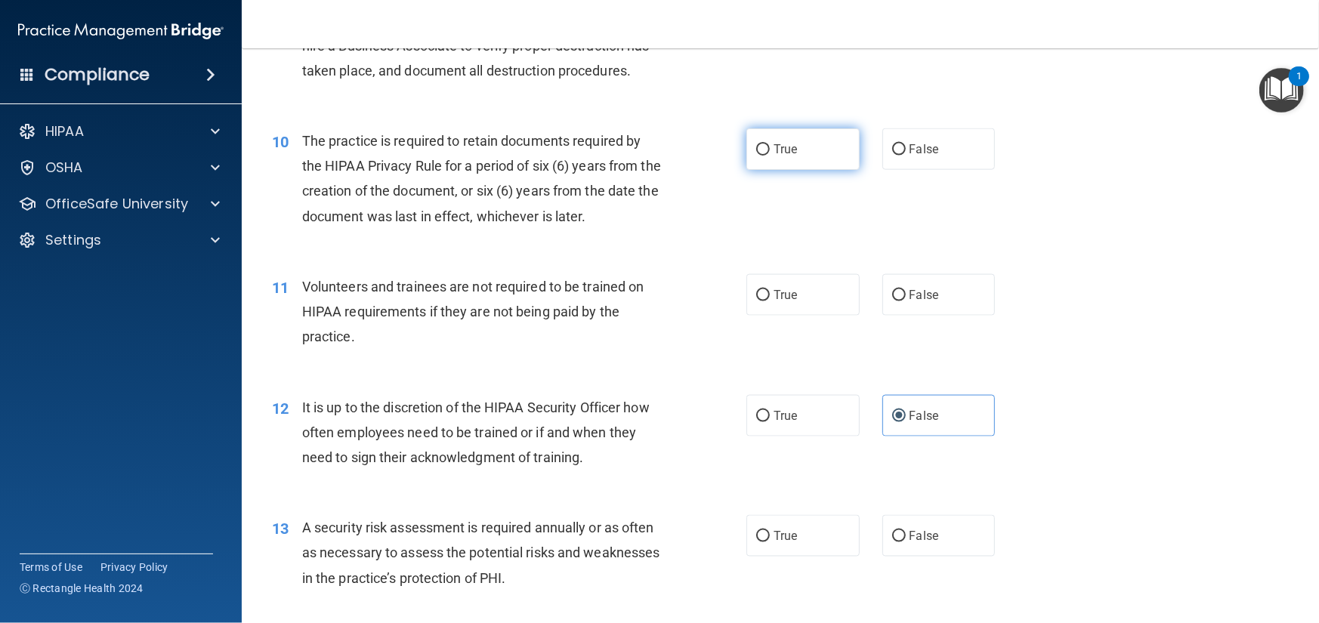
click at [807, 170] on label "True" at bounding box center [802, 149] width 113 height 42
click at [770, 156] on input "True" at bounding box center [763, 149] width 14 height 11
radio input "true"
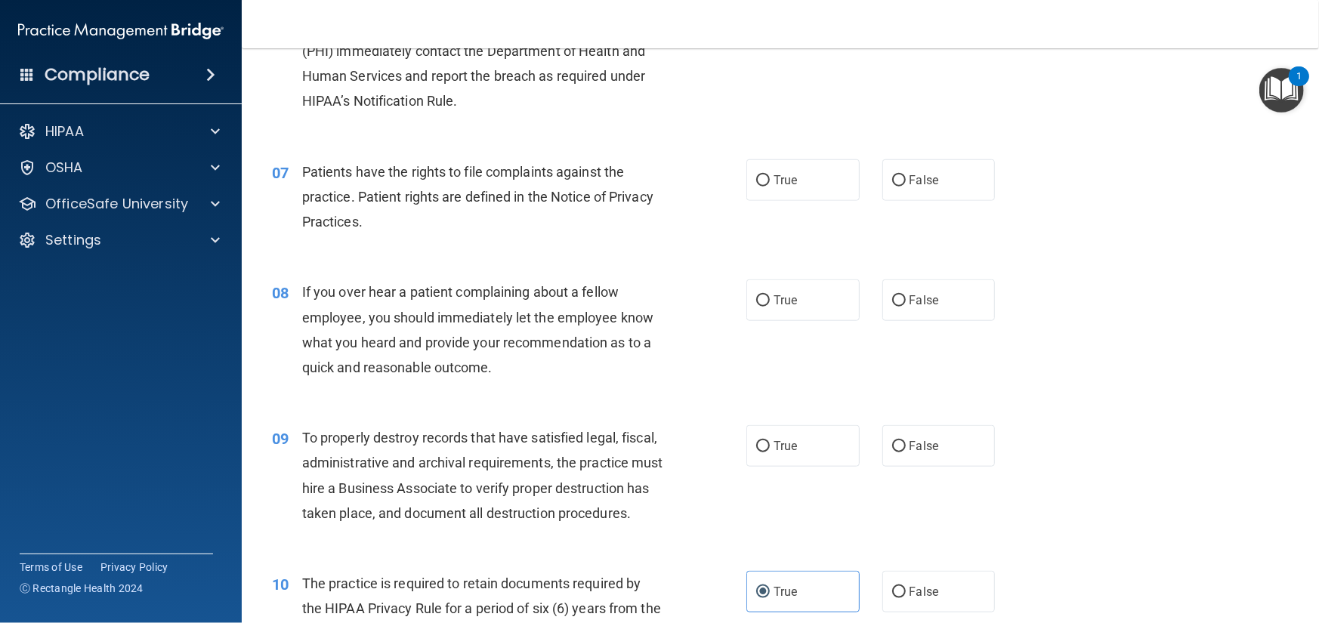
scroll to position [749, 0]
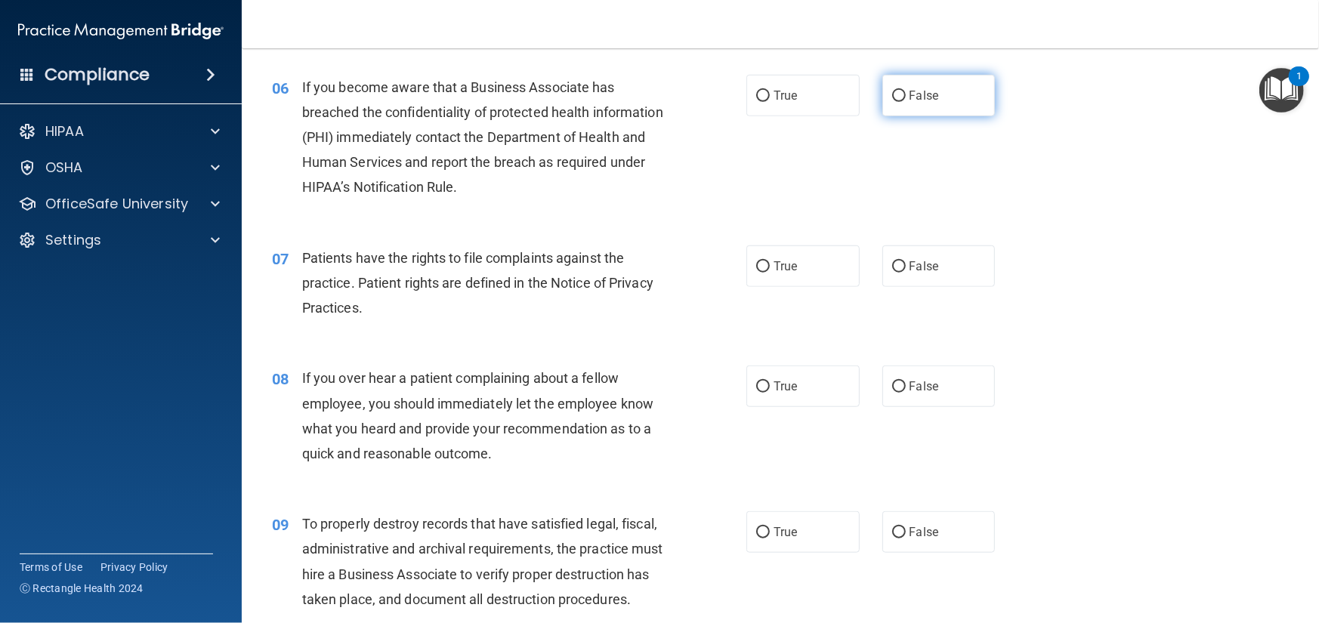
click at [925, 116] on label "False" at bounding box center [938, 96] width 113 height 42
click at [906, 102] on input "False" at bounding box center [899, 96] width 14 height 11
radio input "true"
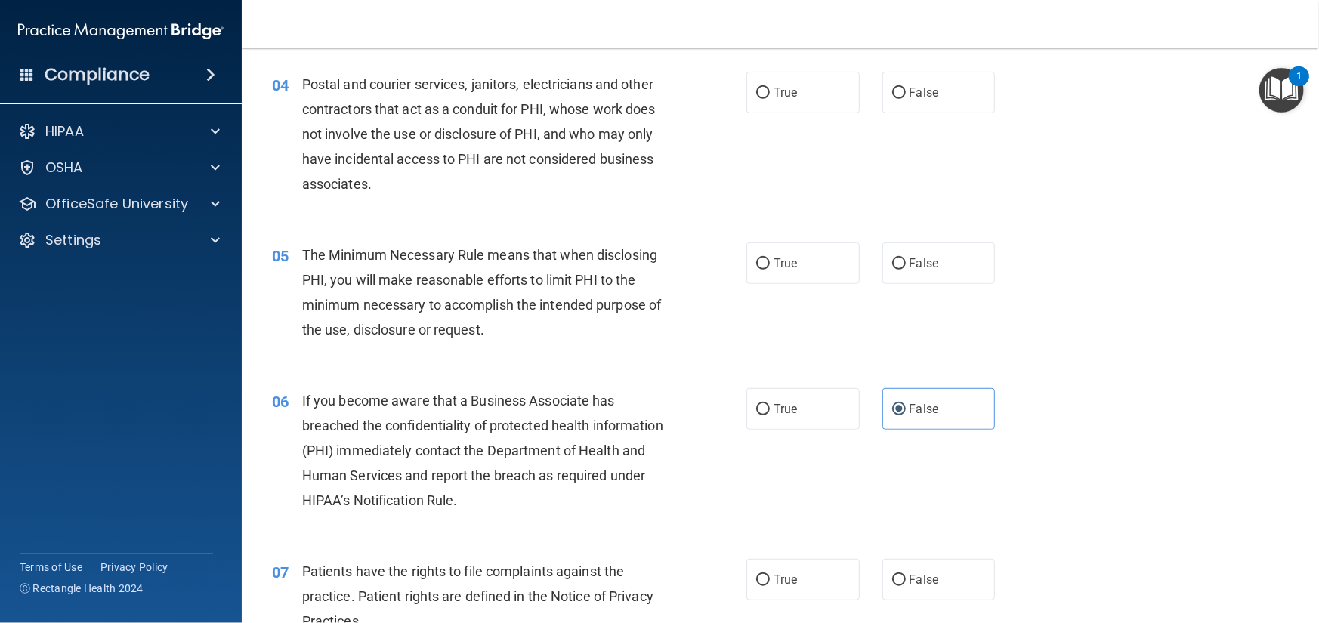
drag, startPoint x: 1130, startPoint y: 205, endPoint x: 1127, endPoint y: 152, distance: 53.7
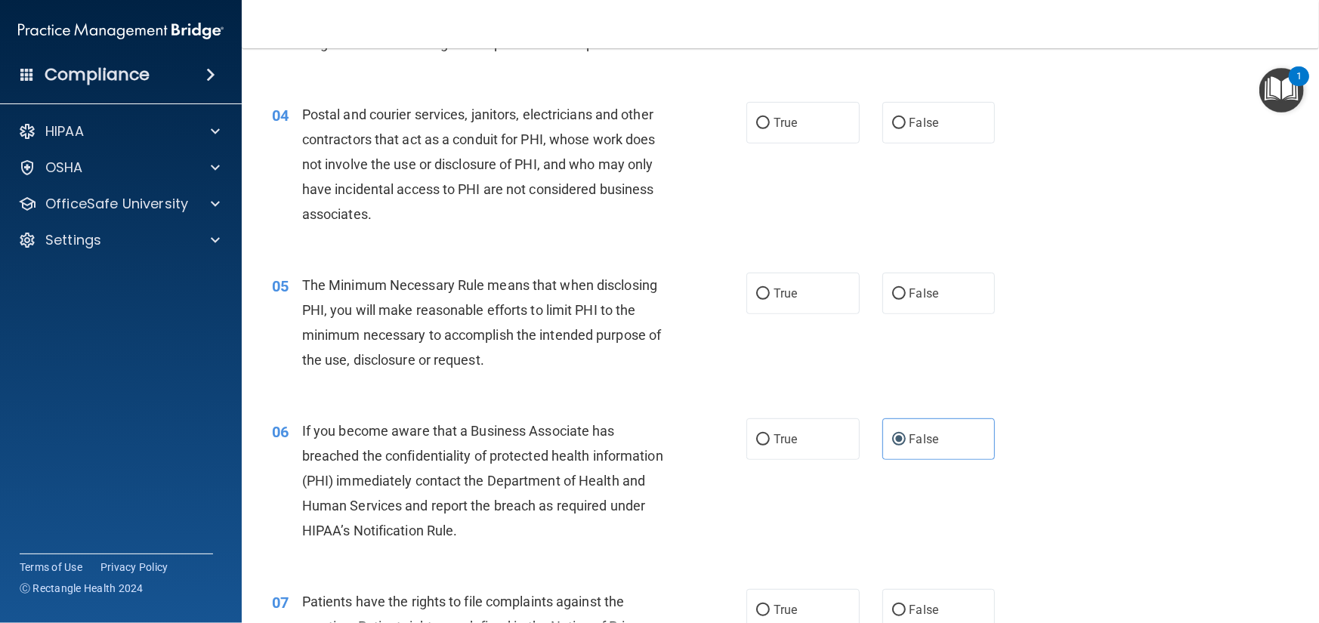
drag, startPoint x: 1119, startPoint y: 91, endPoint x: 1098, endPoint y: 73, distance: 27.3
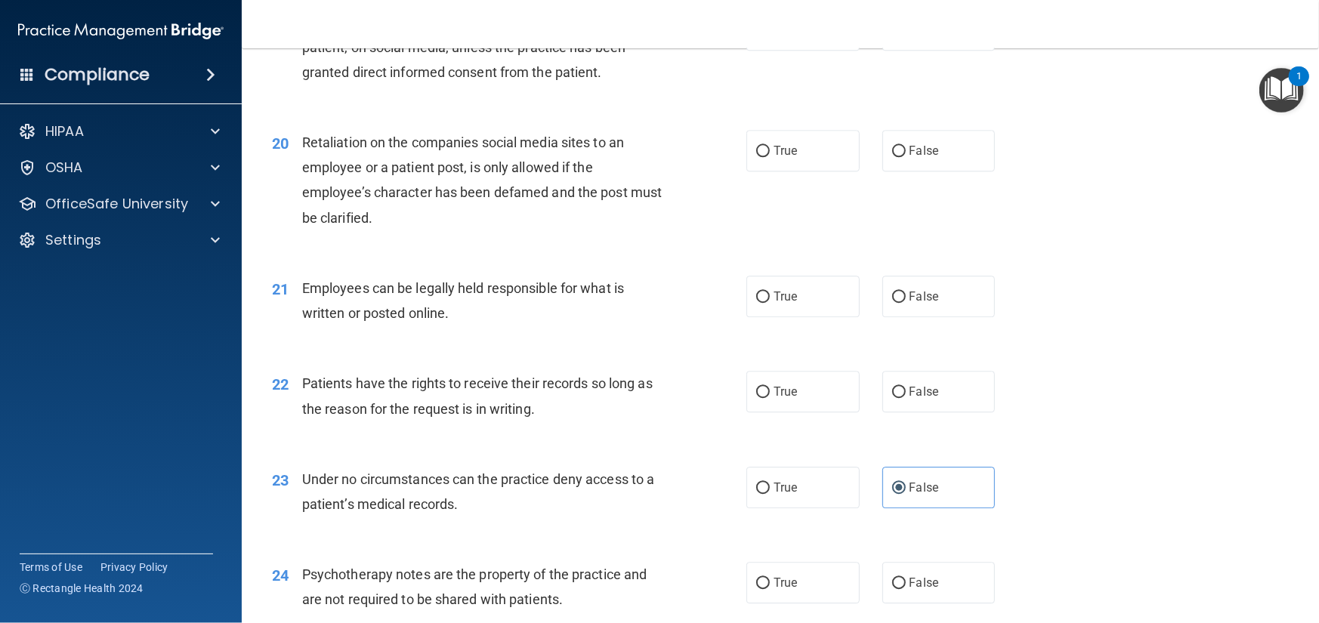
scroll to position [3468, 0]
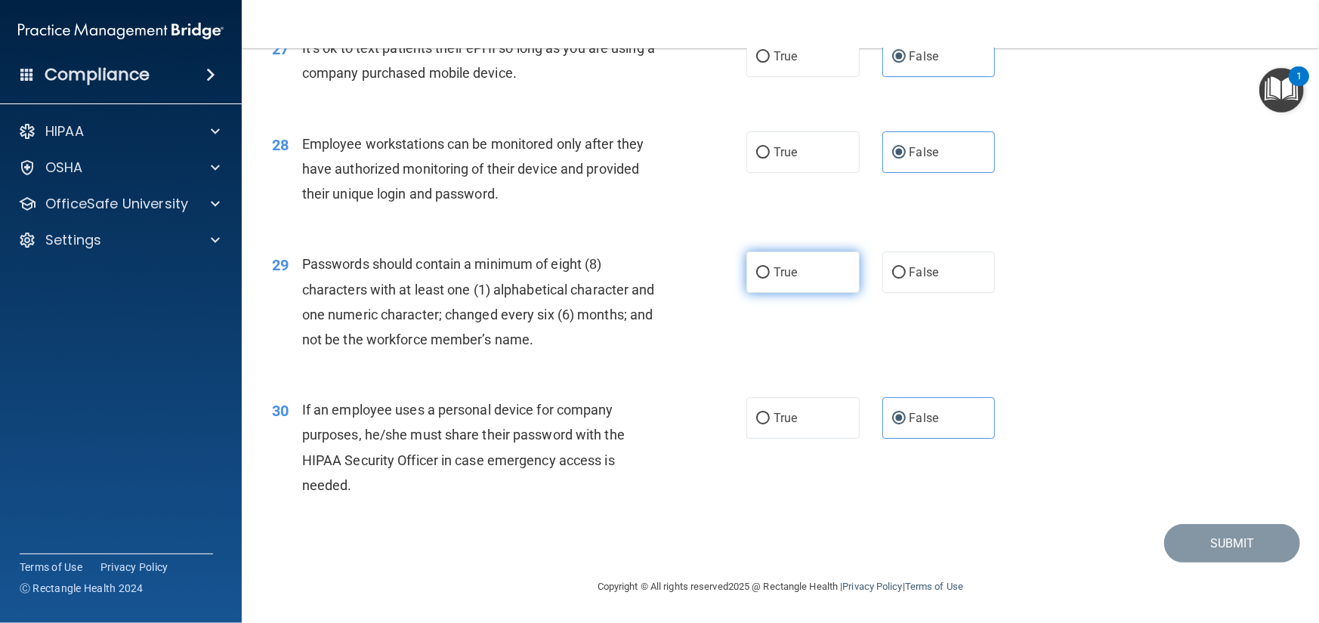
click at [832, 280] on label "True" at bounding box center [802, 273] width 113 height 42
click at [770, 279] on input "True" at bounding box center [763, 272] width 14 height 11
radio input "true"
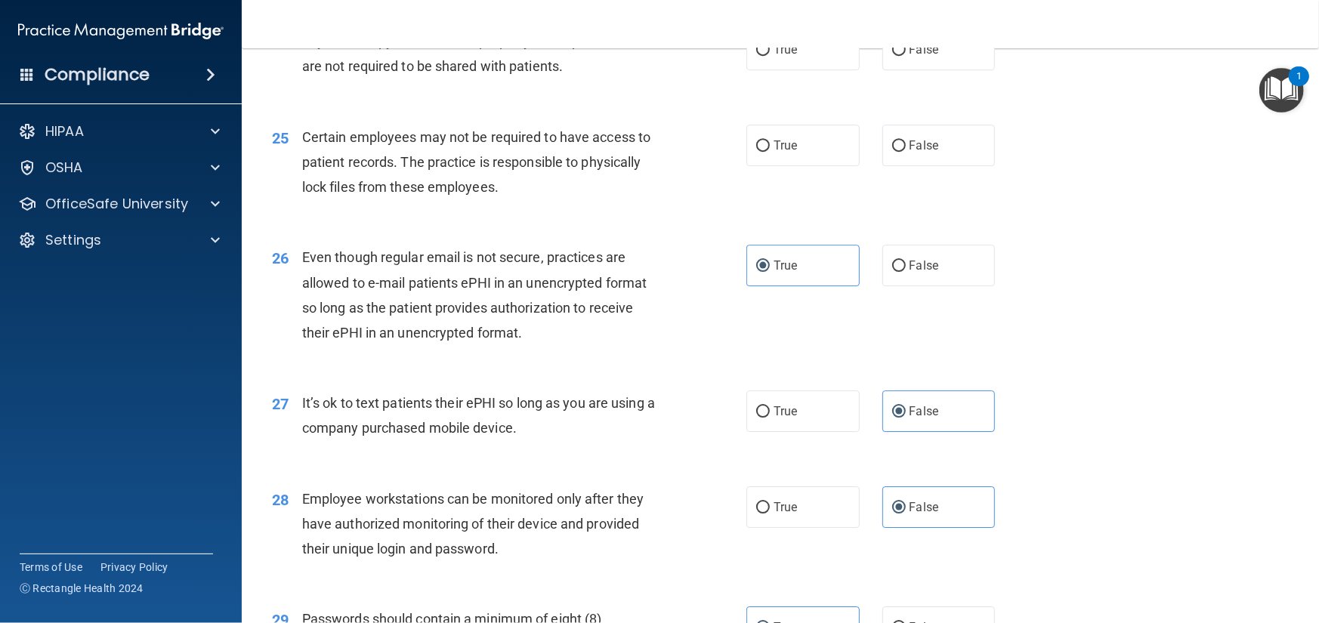
scroll to position [2939, 0]
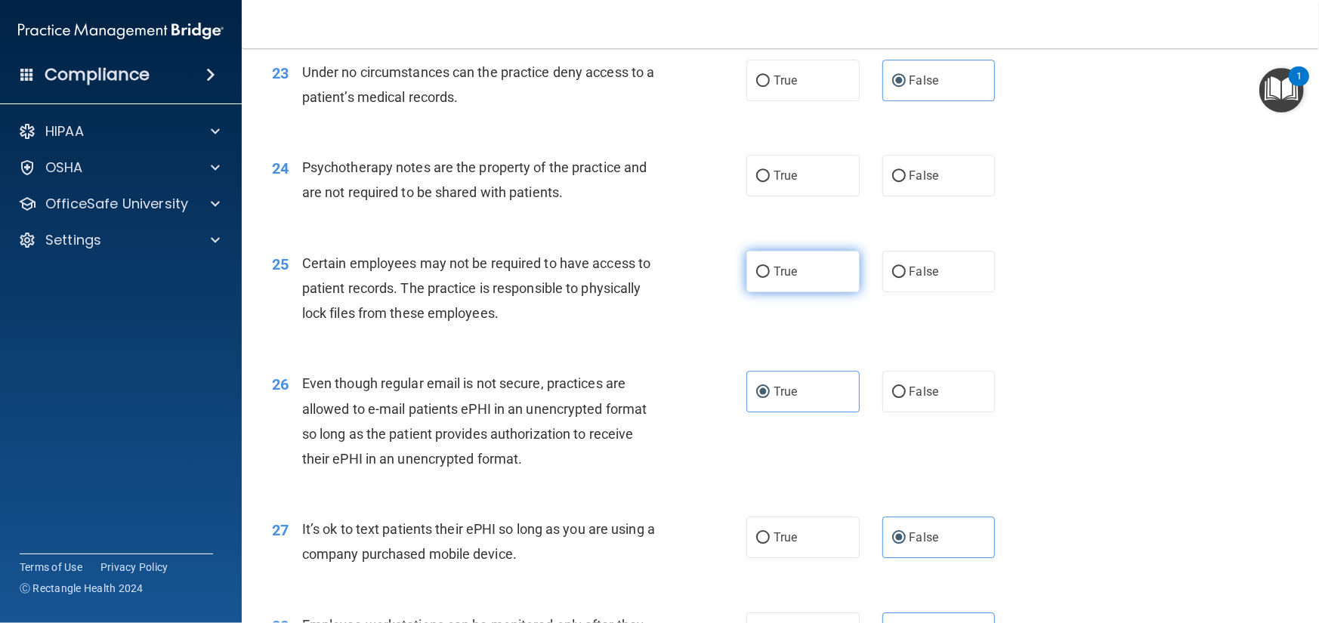
click at [791, 279] on span "True" at bounding box center [785, 271] width 23 height 14
click at [770, 278] on input "True" at bounding box center [763, 272] width 14 height 11
radio input "true"
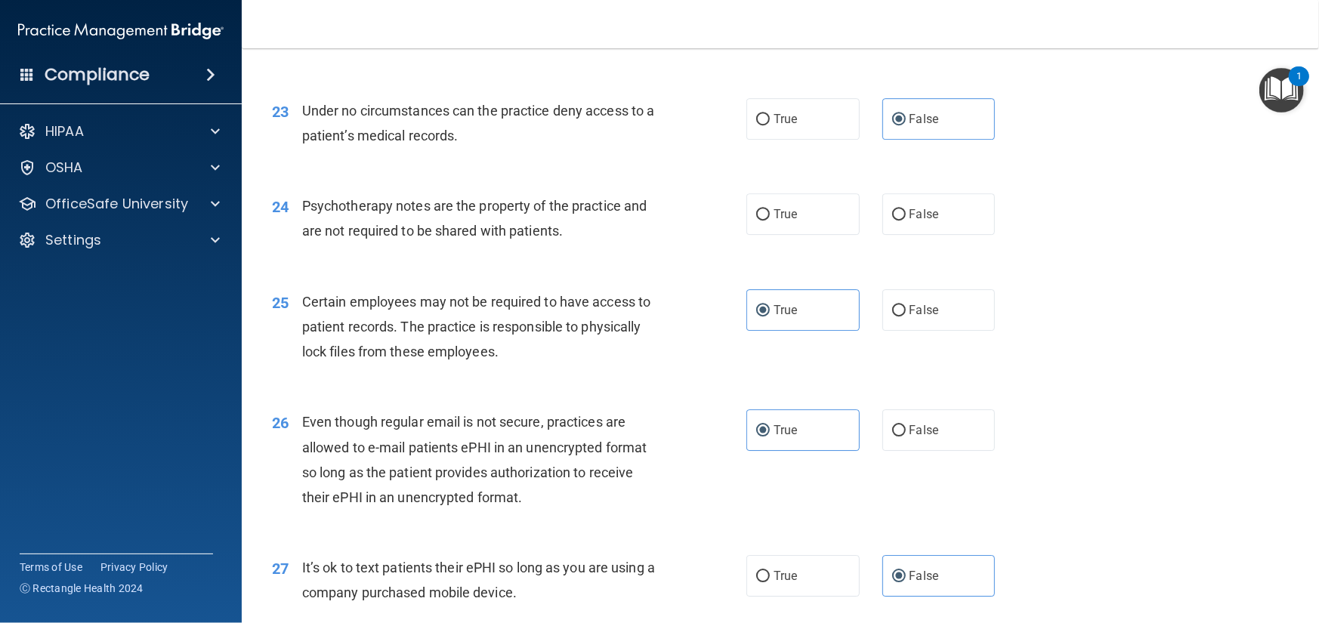
scroll to position [2864, 0]
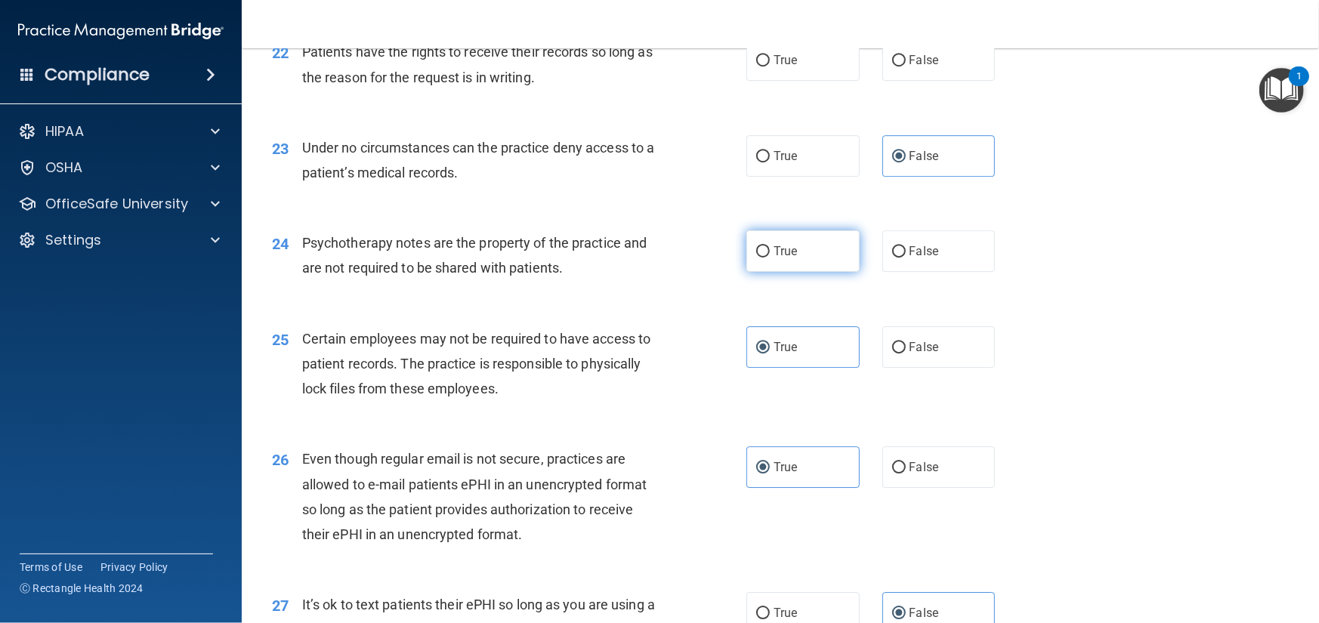
click at [778, 272] on label "True" at bounding box center [802, 251] width 113 height 42
click at [770, 258] on input "True" at bounding box center [763, 251] width 14 height 11
radio input "true"
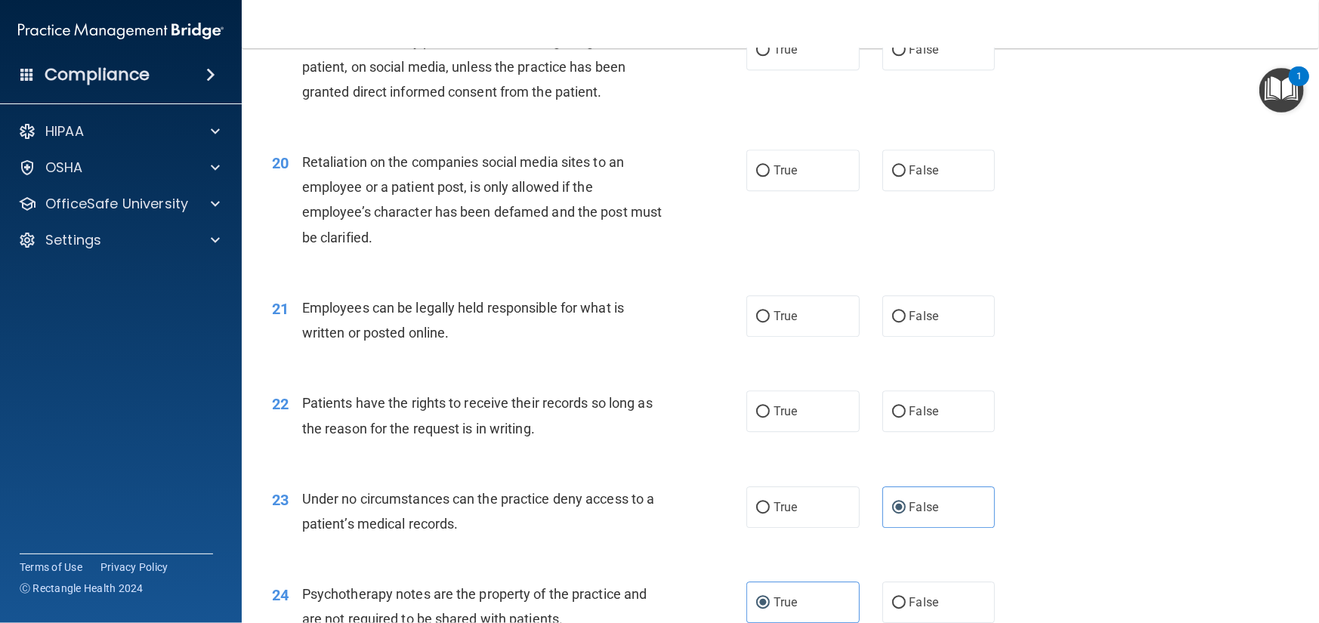
scroll to position [2486, 0]
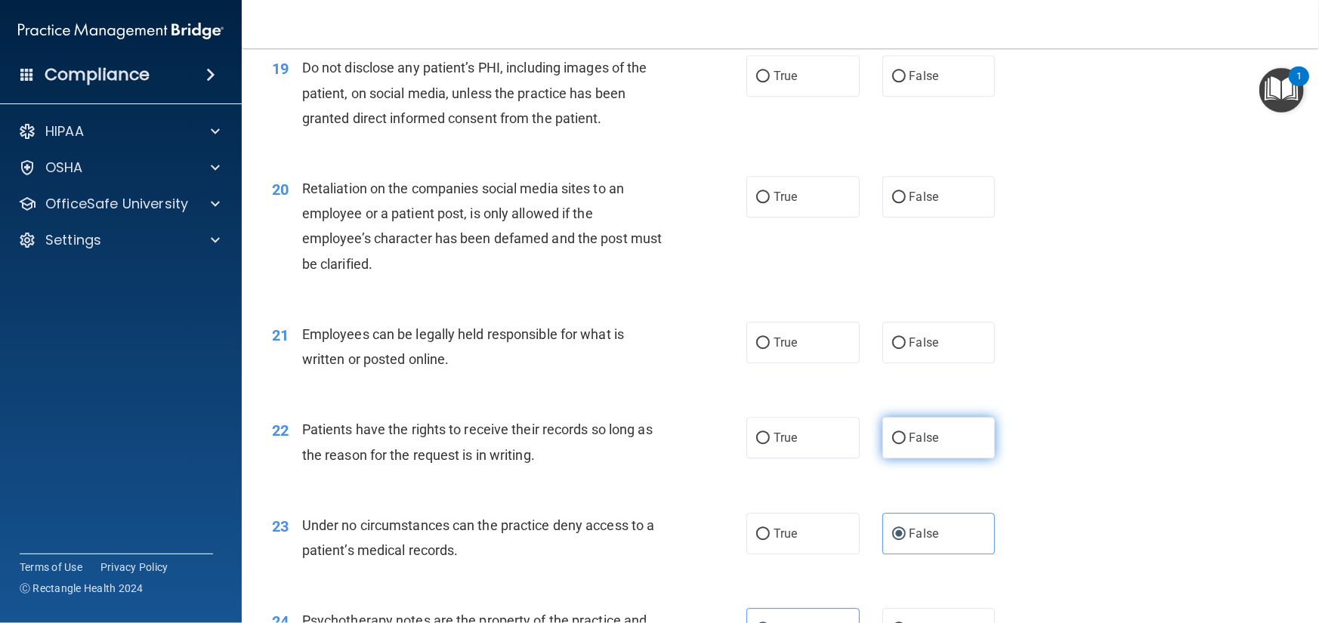
click at [929, 459] on label "False" at bounding box center [938, 438] width 113 height 42
click at [906, 444] on input "False" at bounding box center [899, 438] width 14 height 11
radio input "true"
click at [788, 363] on label "True" at bounding box center [802, 343] width 113 height 42
click at [770, 349] on input "True" at bounding box center [763, 343] width 14 height 11
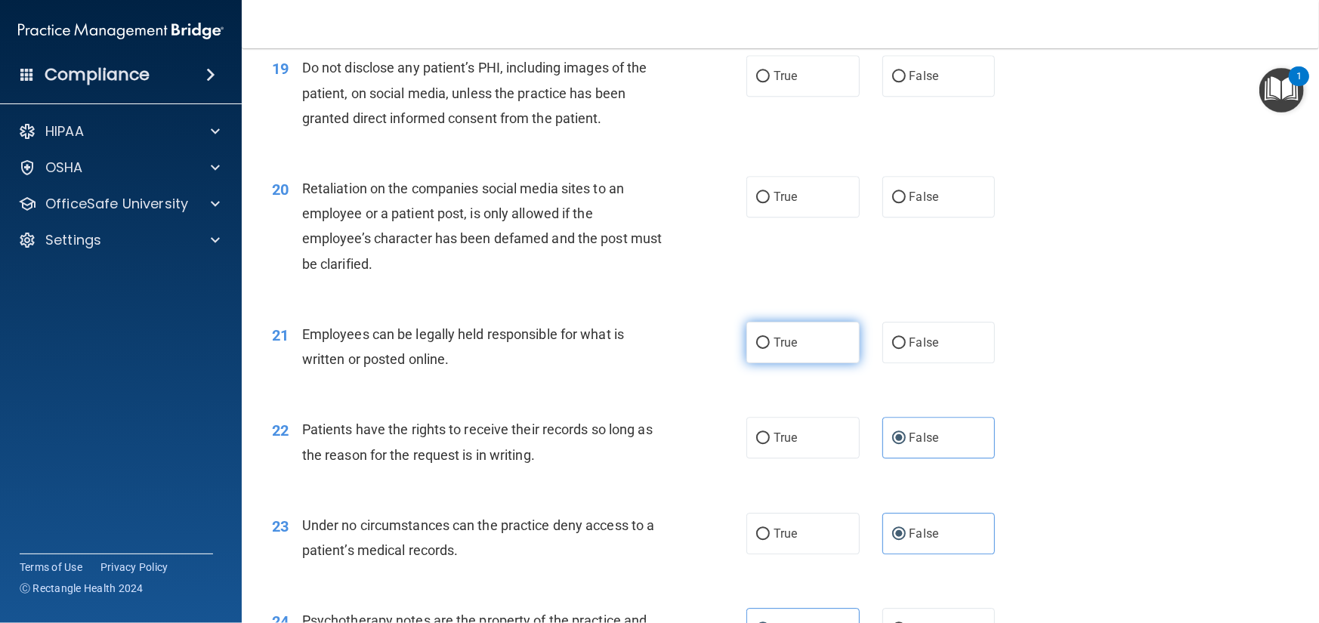
radio input "true"
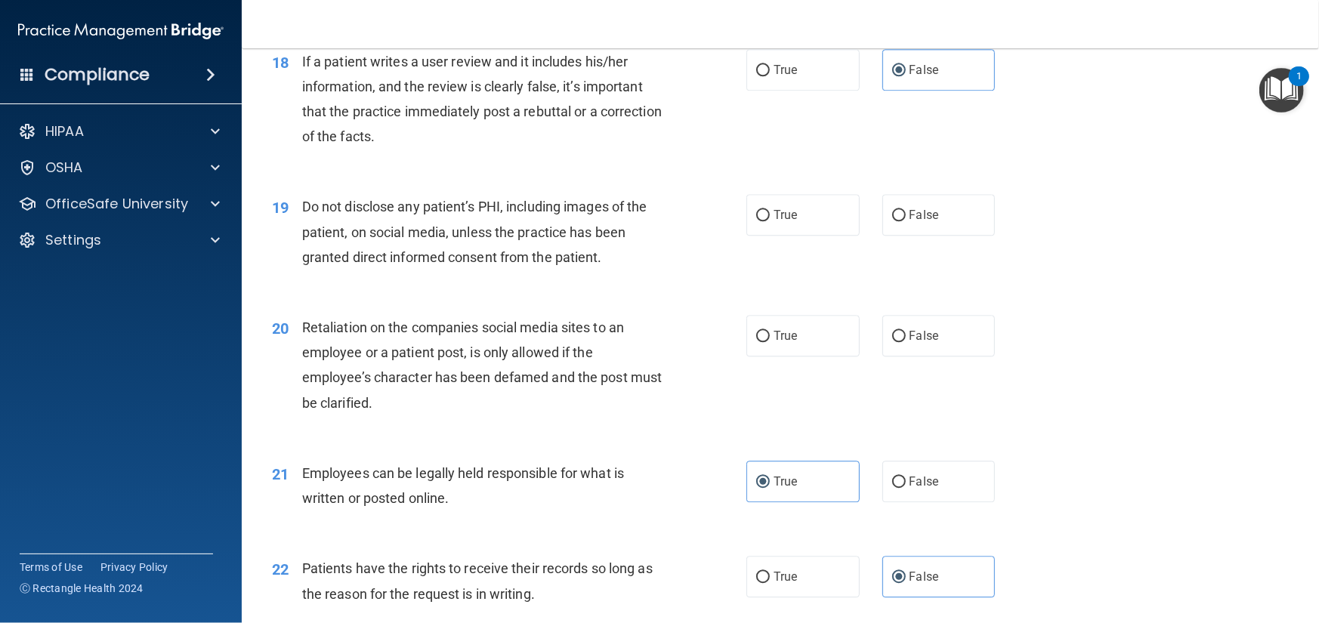
scroll to position [2335, 0]
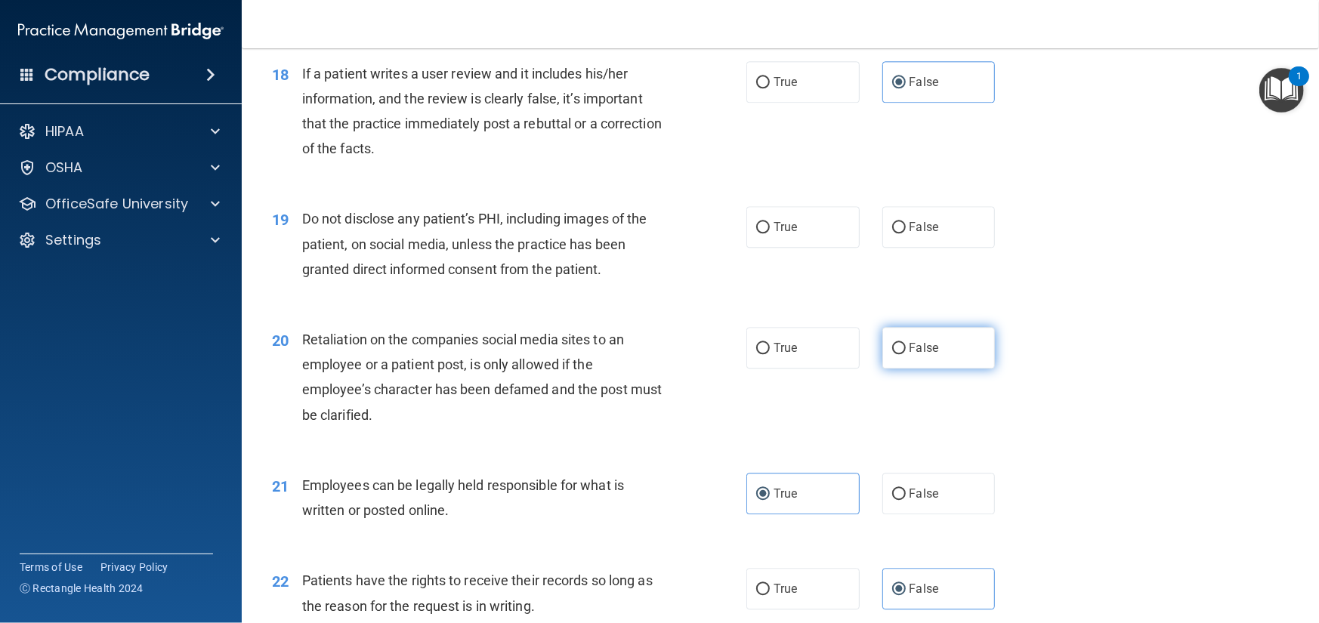
click at [923, 369] on label "False" at bounding box center [938, 348] width 113 height 42
click at [906, 354] on input "False" at bounding box center [899, 348] width 14 height 11
radio input "true"
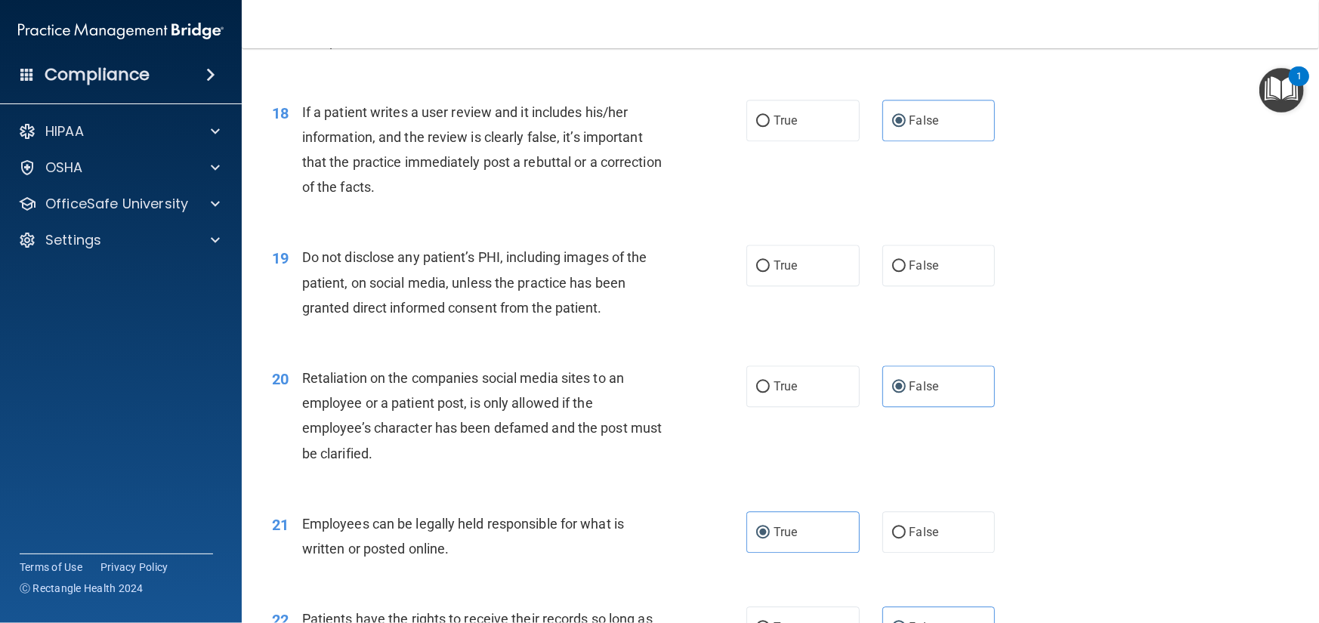
scroll to position [2260, 0]
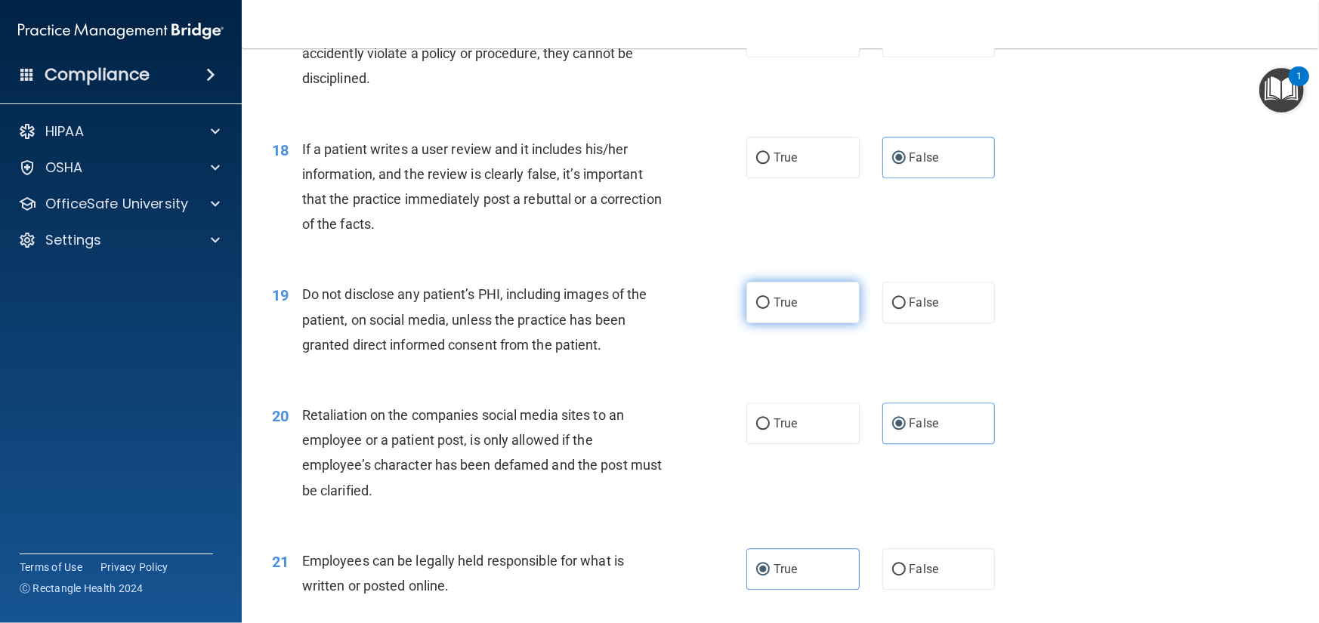
click at [777, 323] on label "True" at bounding box center [802, 303] width 113 height 42
click at [770, 309] on input "True" at bounding box center [763, 303] width 14 height 11
radio input "true"
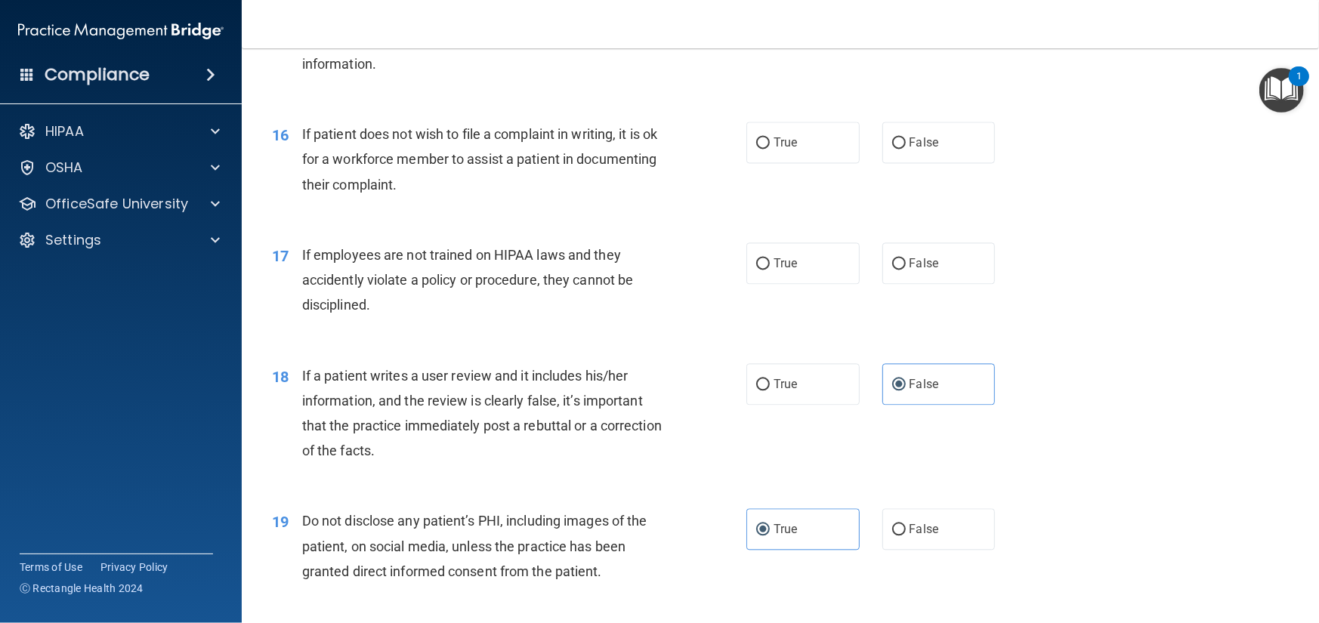
scroll to position [1957, 0]
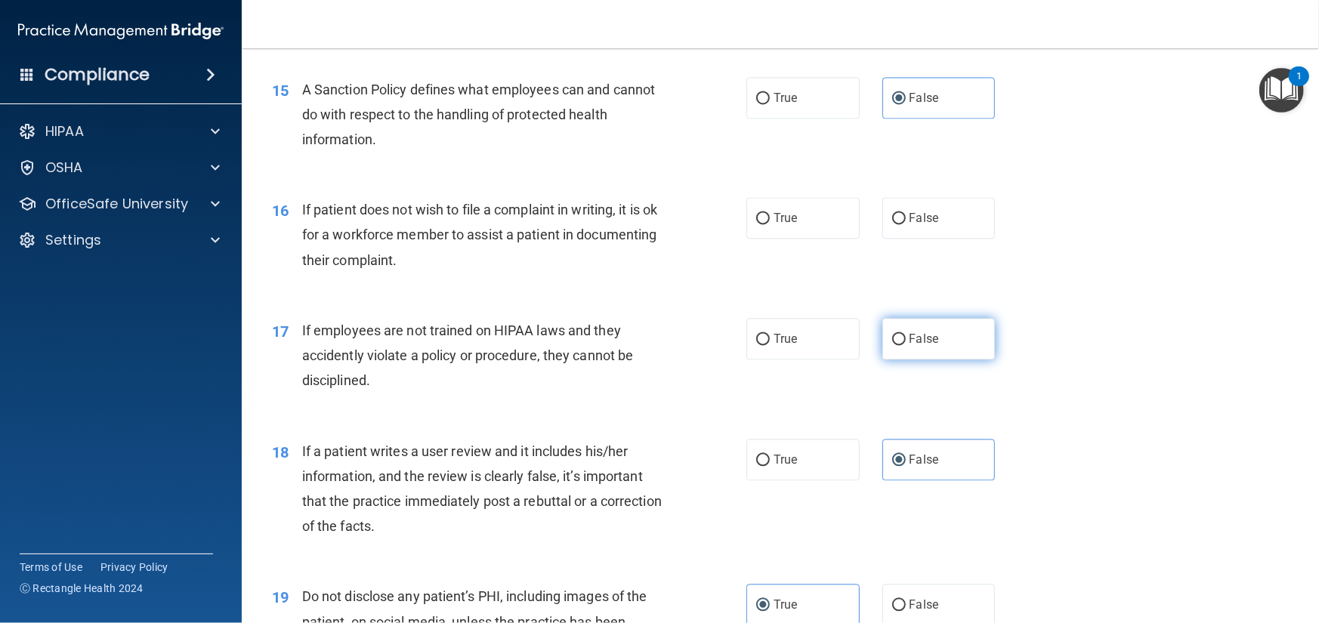
click at [934, 360] on label "False" at bounding box center [938, 339] width 113 height 42
click at [906, 345] on input "False" at bounding box center [899, 339] width 14 height 11
radio input "true"
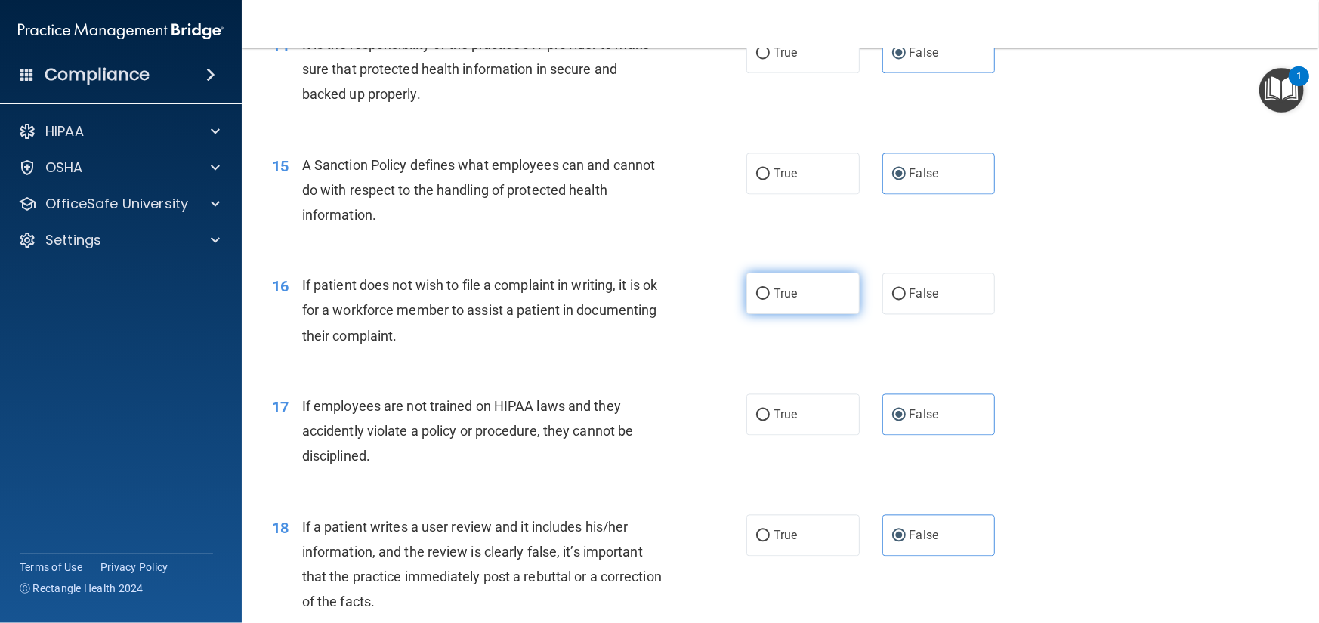
click at [833, 314] on label "True" at bounding box center [802, 294] width 113 height 42
click at [770, 300] on input "True" at bounding box center [763, 294] width 14 height 11
radio input "true"
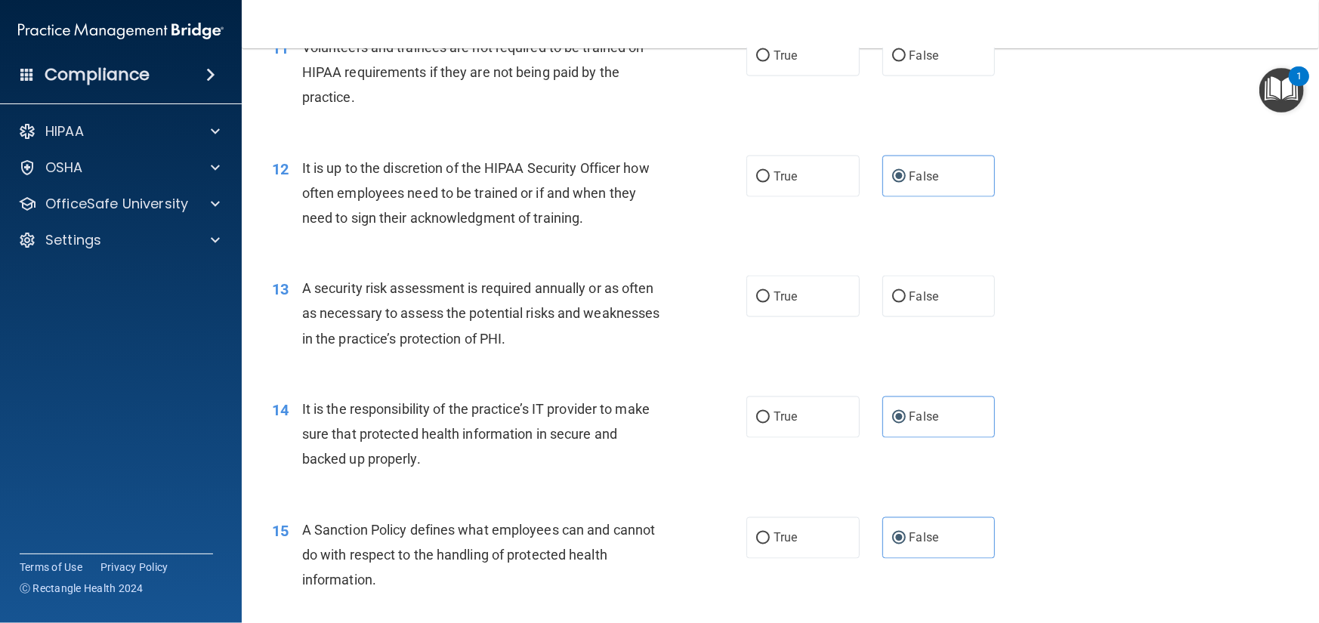
scroll to position [1504, 0]
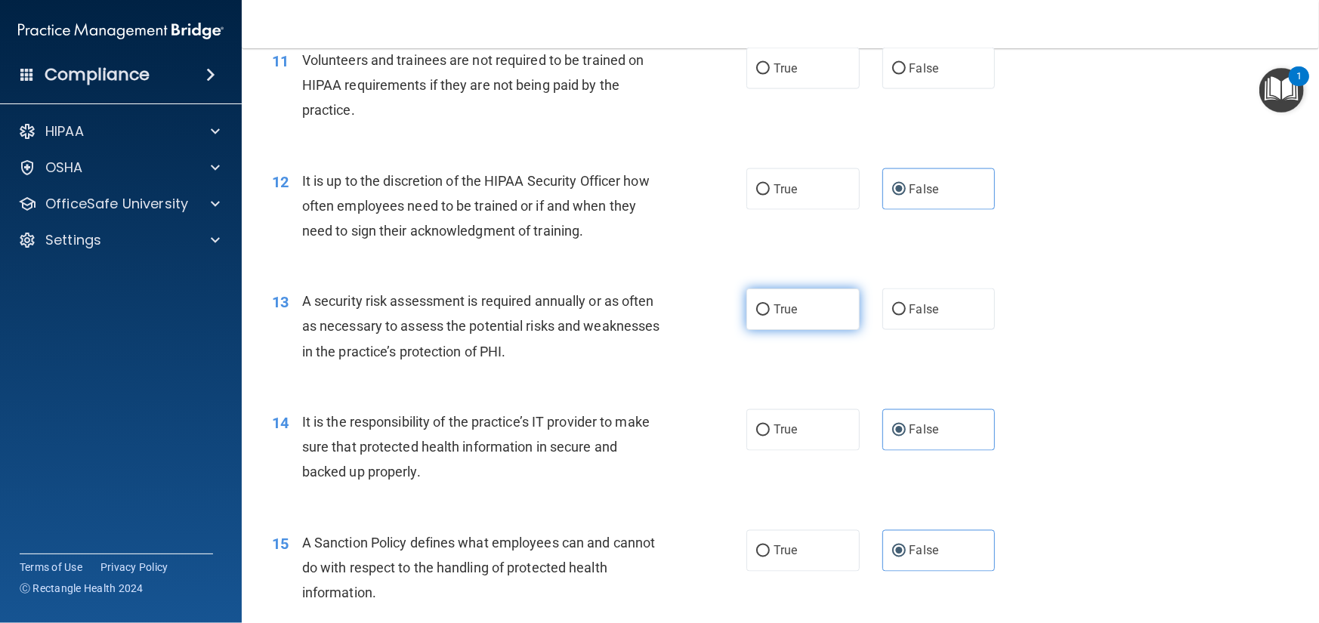
click at [810, 330] on label "True" at bounding box center [802, 310] width 113 height 42
click at [770, 316] on input "True" at bounding box center [763, 309] width 14 height 11
radio input "true"
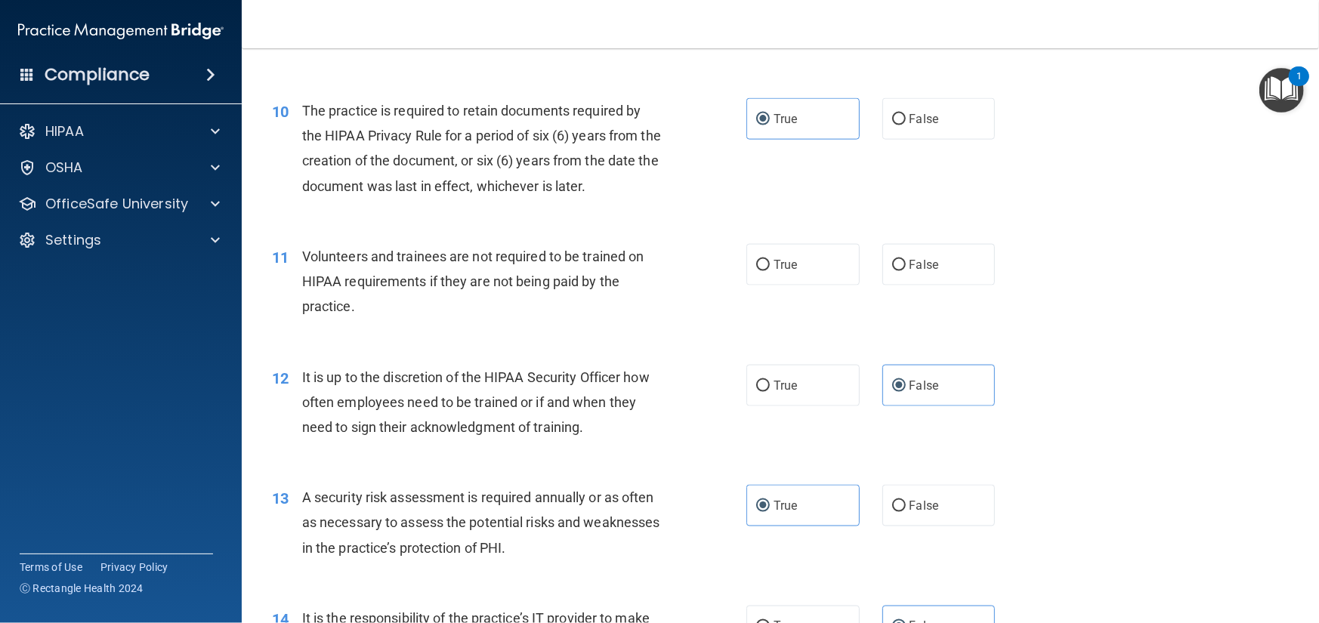
scroll to position [1277, 0]
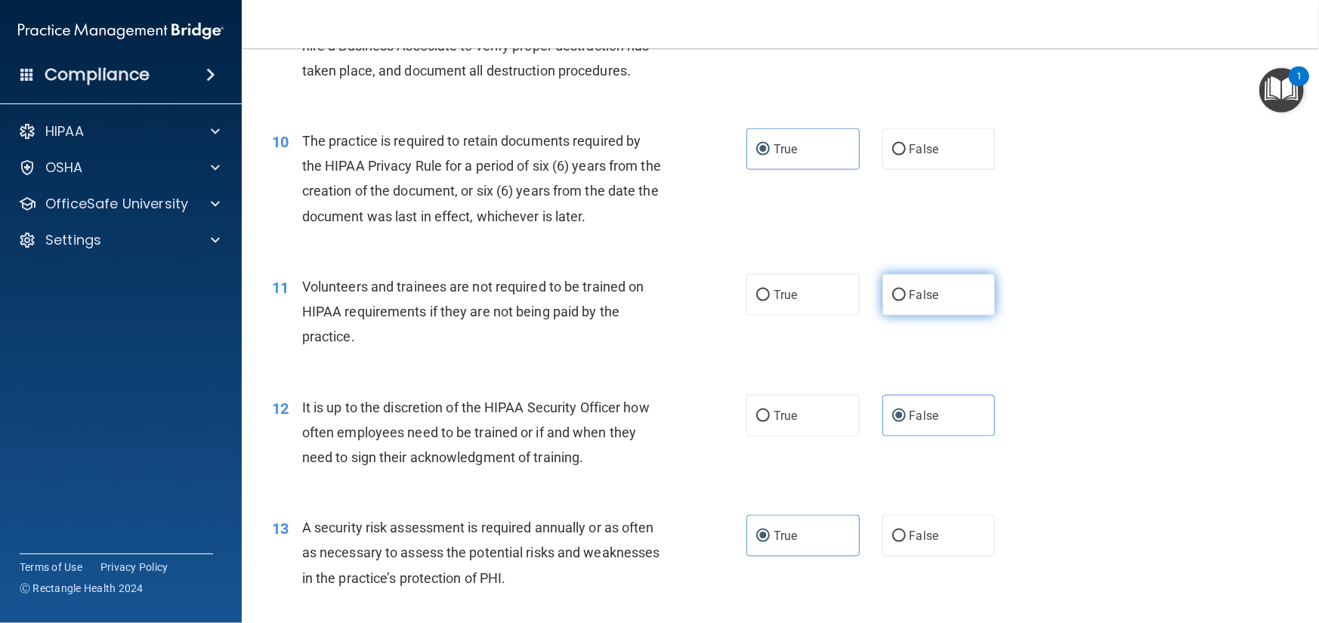
click at [931, 316] on label "False" at bounding box center [938, 295] width 113 height 42
click at [906, 301] on input "False" at bounding box center [899, 295] width 14 height 11
radio input "true"
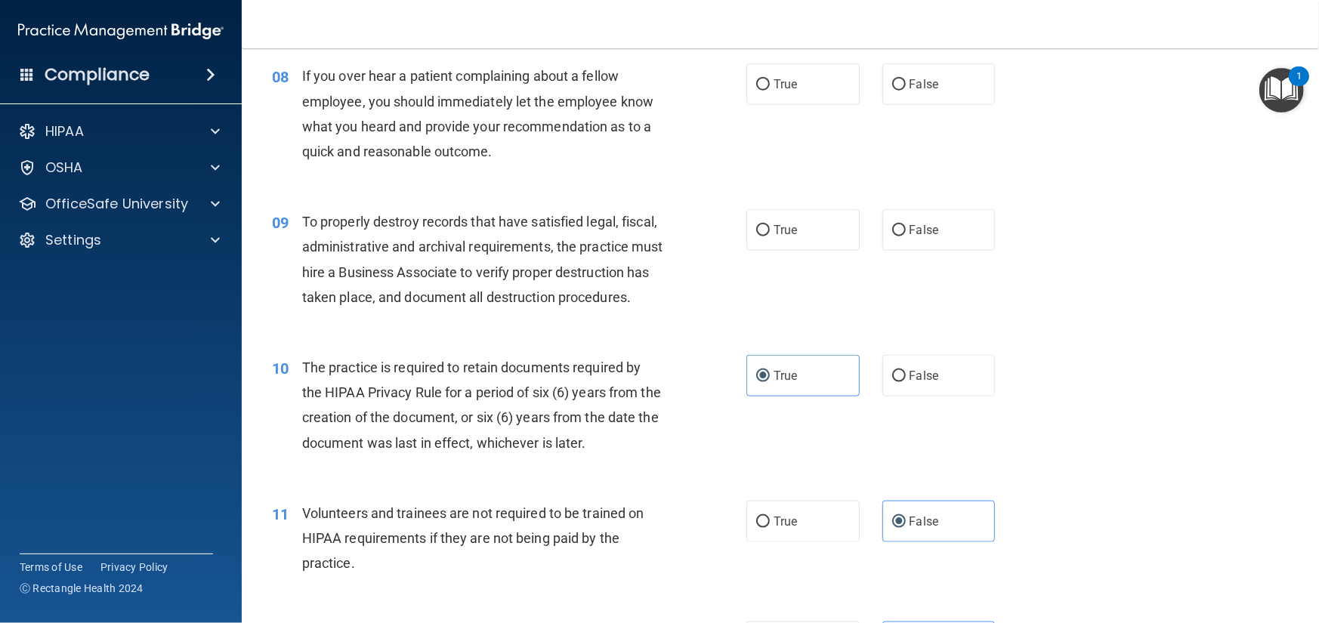
scroll to position [975, 0]
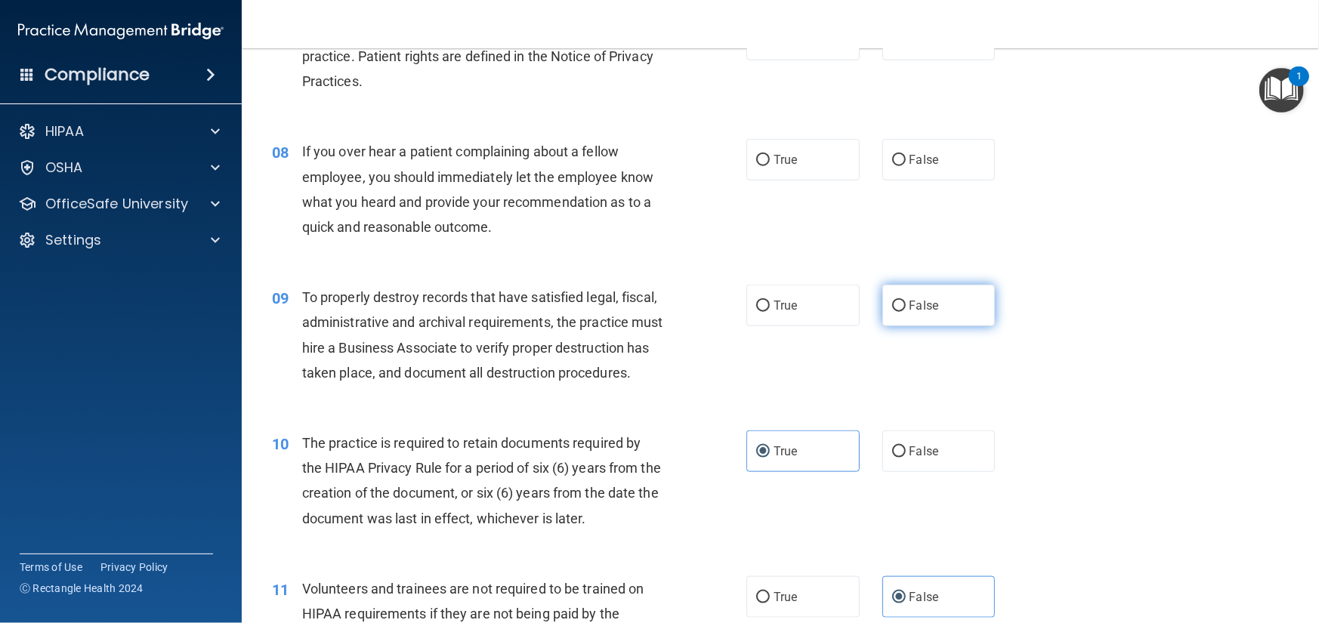
click at [930, 326] on label "False" at bounding box center [938, 306] width 113 height 42
click at [906, 312] on input "False" at bounding box center [899, 306] width 14 height 11
radio input "true"
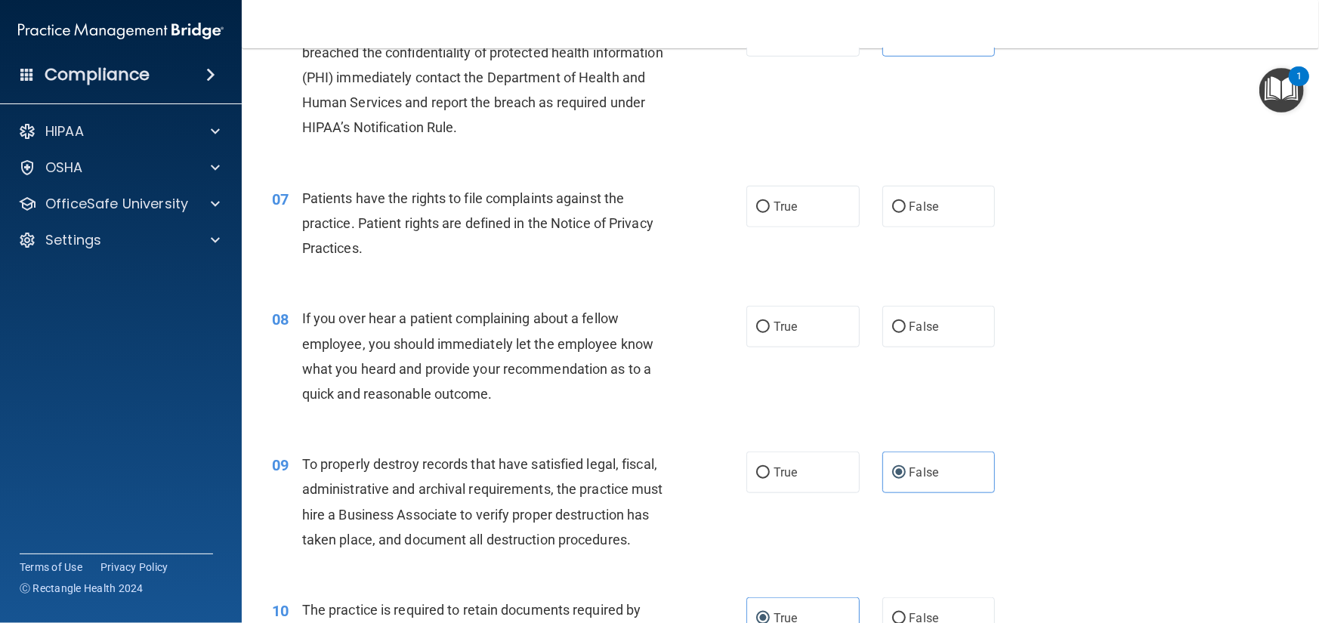
scroll to position [749, 0]
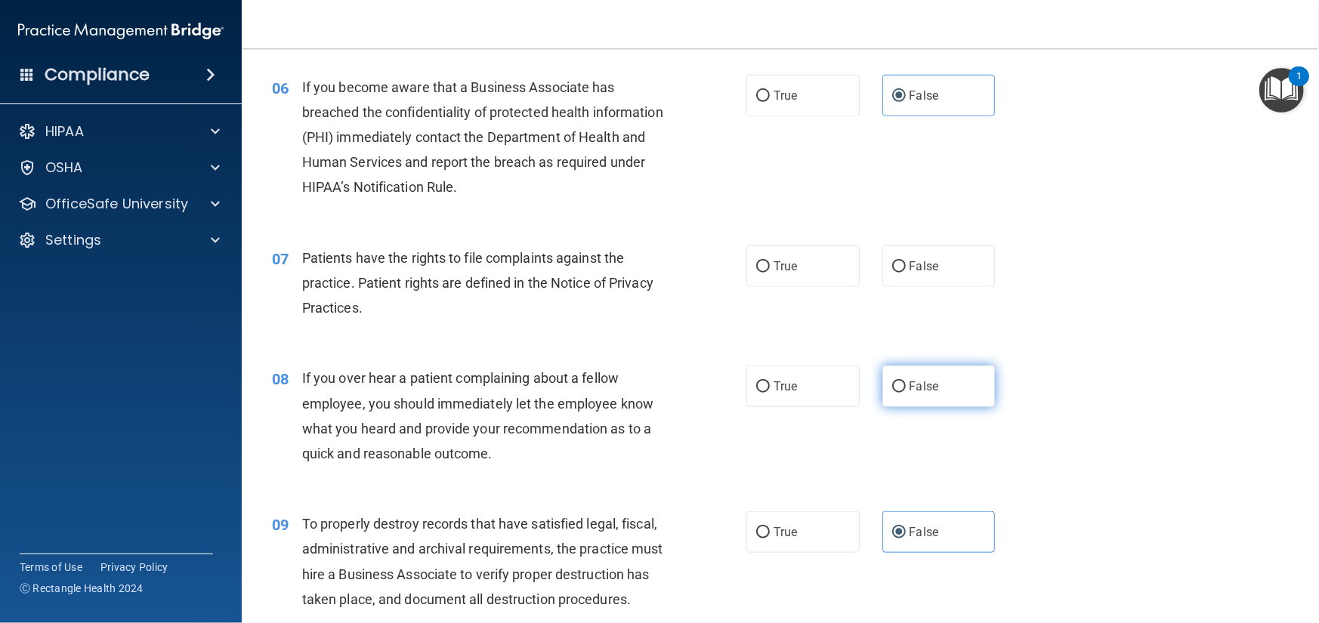
click at [935, 407] on label "False" at bounding box center [938, 387] width 113 height 42
click at [906, 393] on input "False" at bounding box center [899, 387] width 14 height 11
radio input "true"
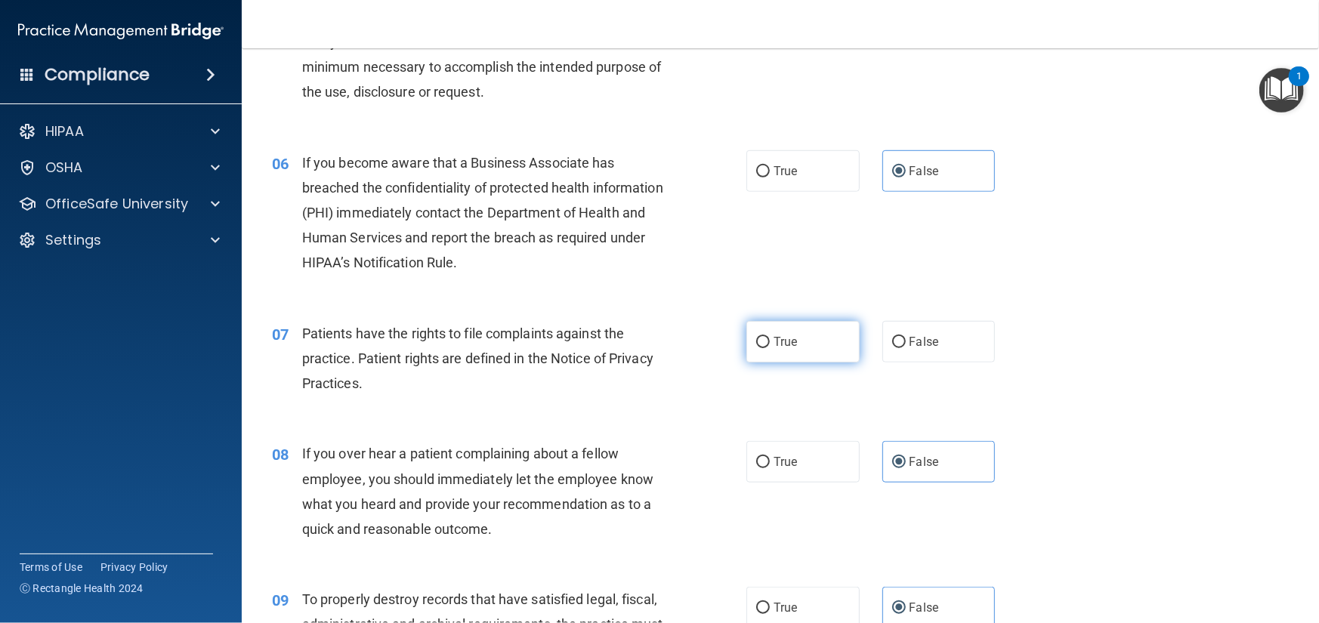
click at [798, 363] on label "True" at bounding box center [802, 342] width 113 height 42
click at [770, 348] on input "True" at bounding box center [763, 342] width 14 height 11
radio input "true"
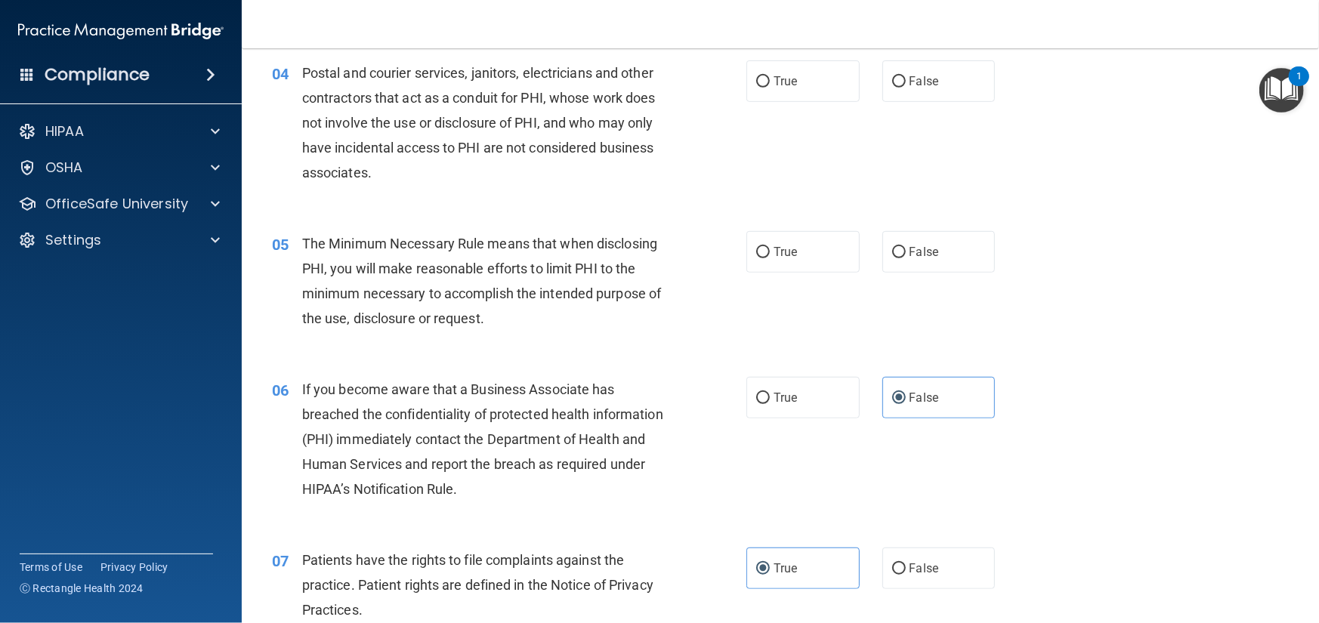
scroll to position [371, 0]
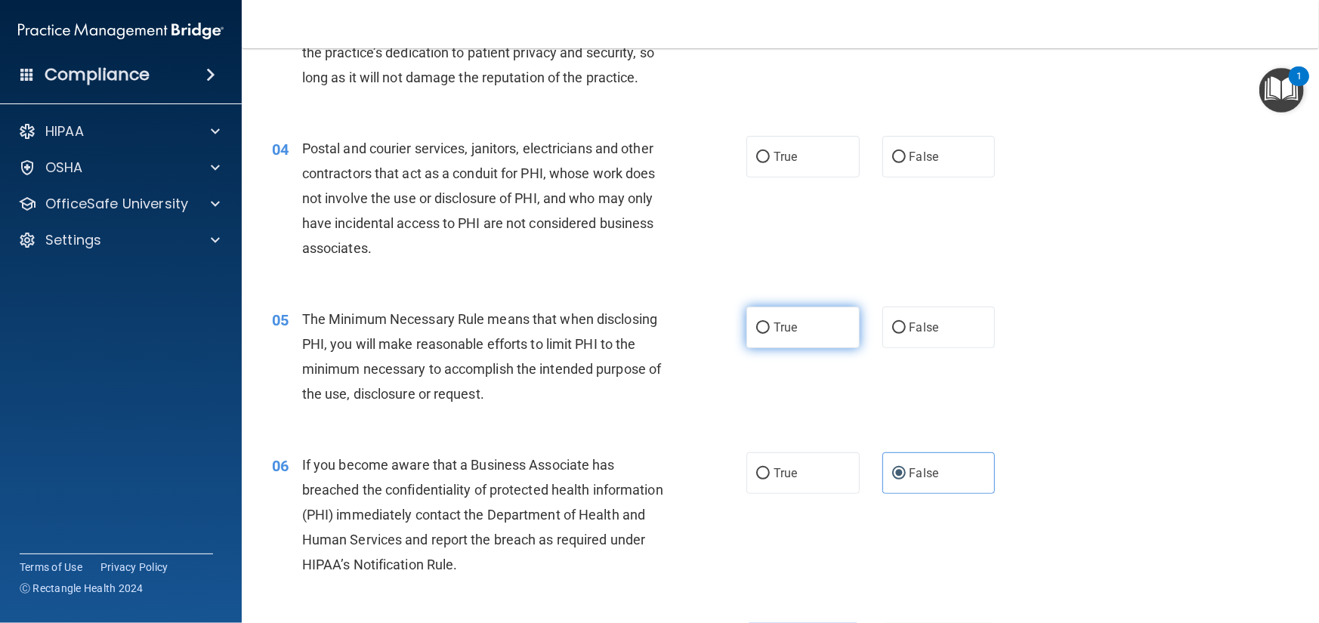
click at [774, 348] on label "True" at bounding box center [802, 328] width 113 height 42
click at [770, 334] on input "True" at bounding box center [763, 328] width 14 height 11
radio input "true"
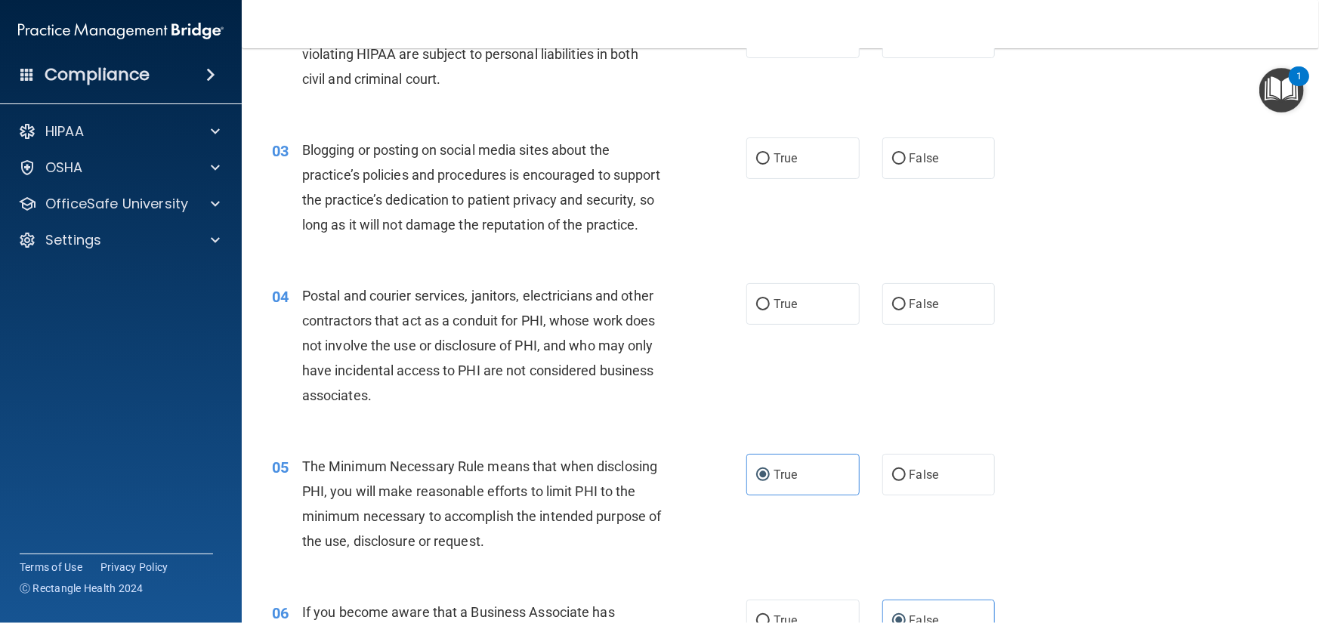
scroll to position [220, 0]
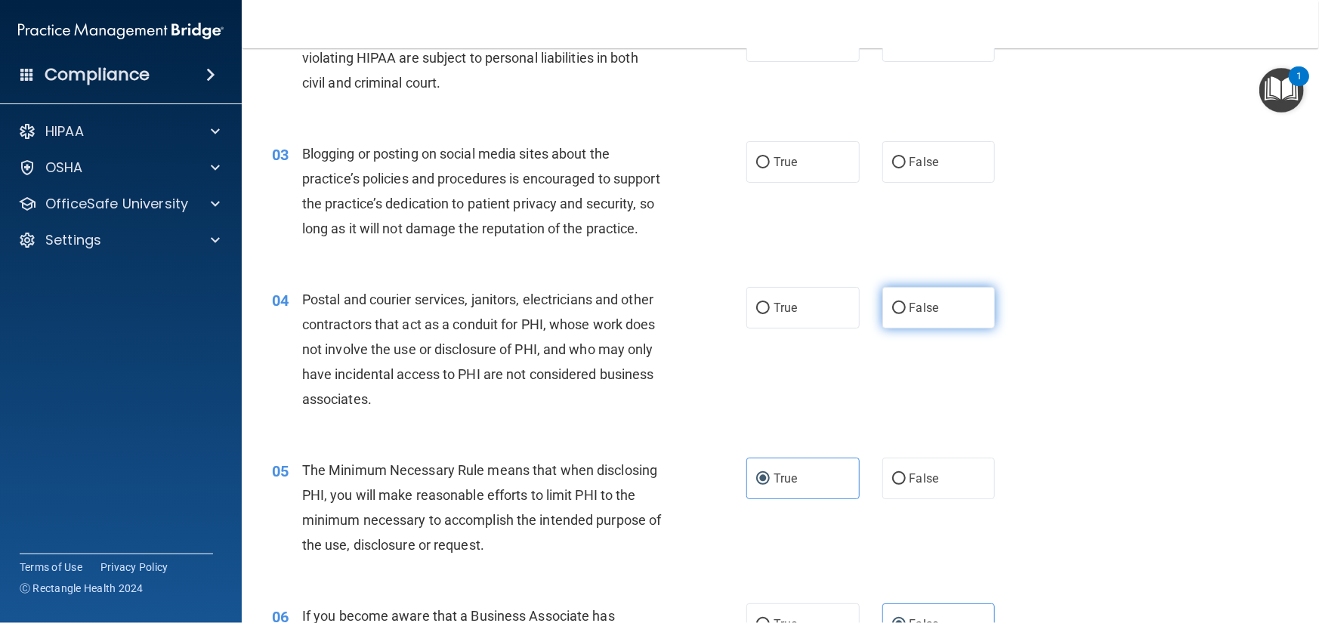
click at [938, 329] on label "False" at bounding box center [938, 308] width 113 height 42
click at [906, 314] on input "False" at bounding box center [899, 308] width 14 height 11
radio input "true"
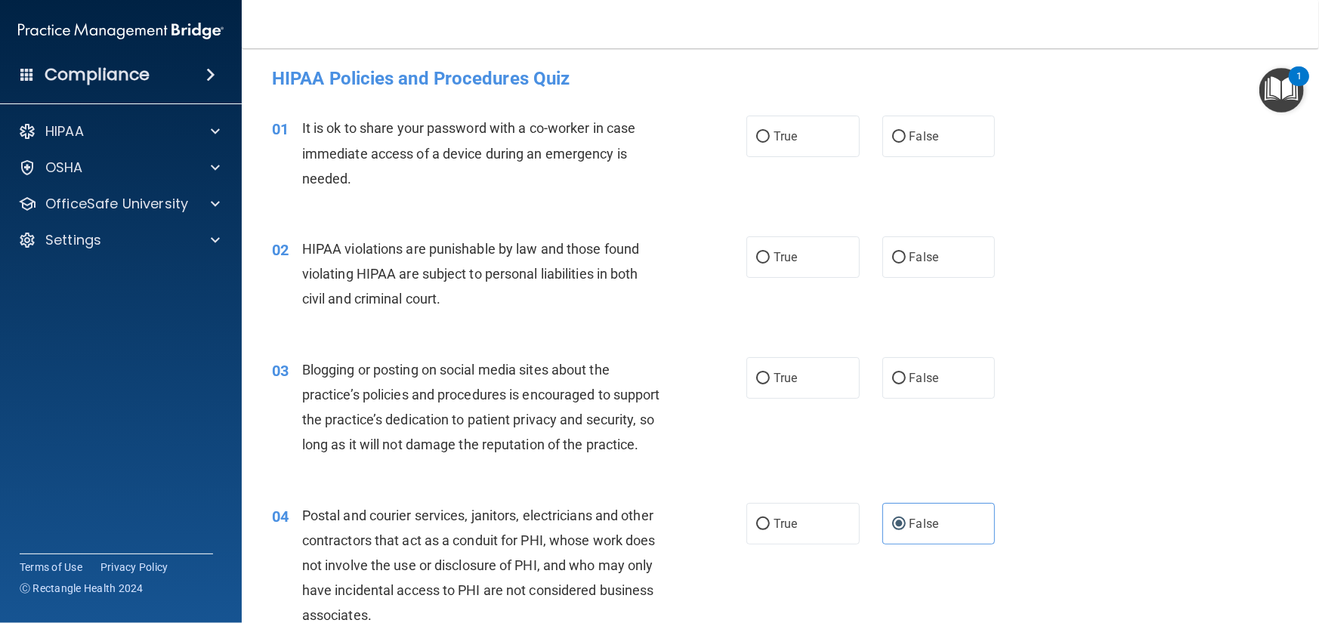
scroll to position [0, 0]
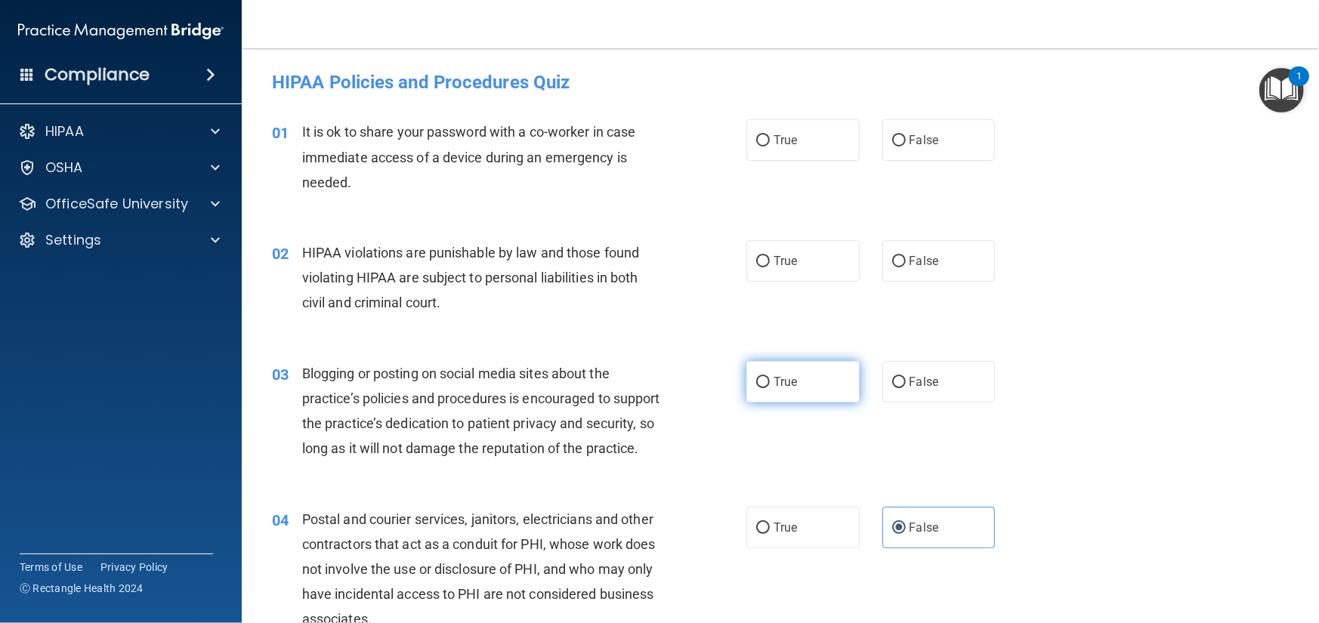
click at [794, 372] on label "True" at bounding box center [802, 382] width 113 height 42
click at [770, 377] on input "True" at bounding box center [763, 382] width 14 height 11
radio input "true"
click at [837, 276] on label "True" at bounding box center [802, 261] width 113 height 42
click at [770, 267] on input "True" at bounding box center [763, 261] width 14 height 11
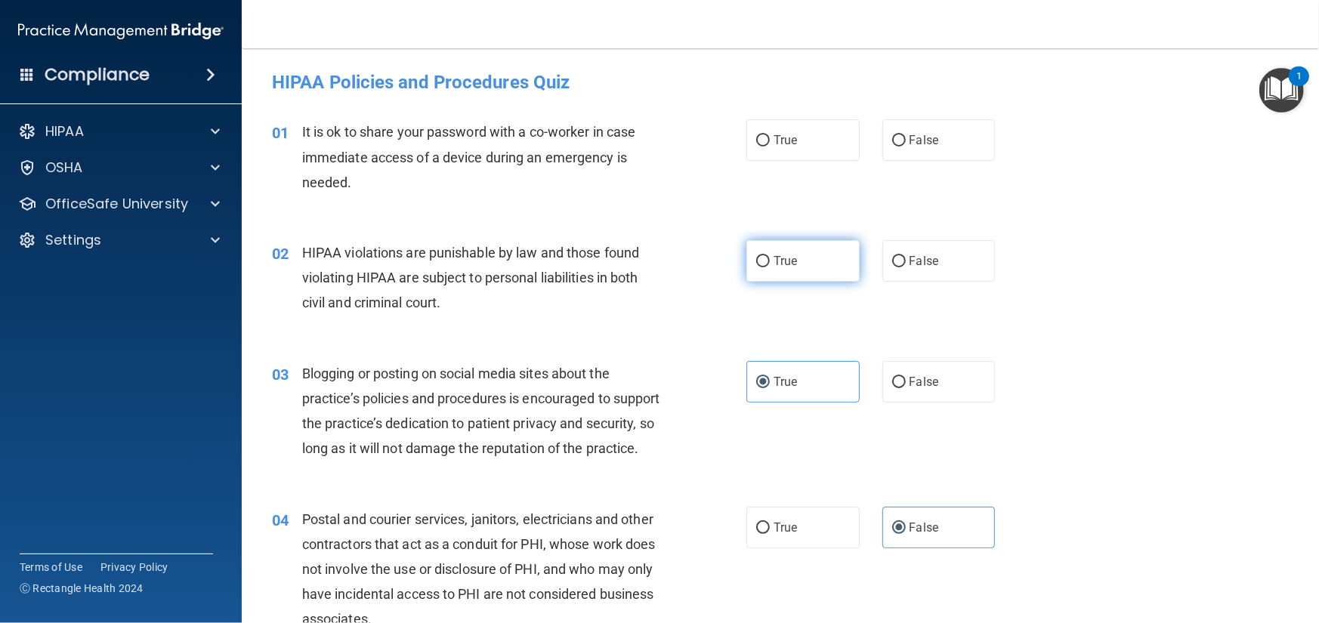
radio input "true"
click at [929, 140] on span "False" at bounding box center [924, 140] width 29 height 14
click at [906, 140] on input "False" at bounding box center [899, 140] width 14 height 11
radio input "true"
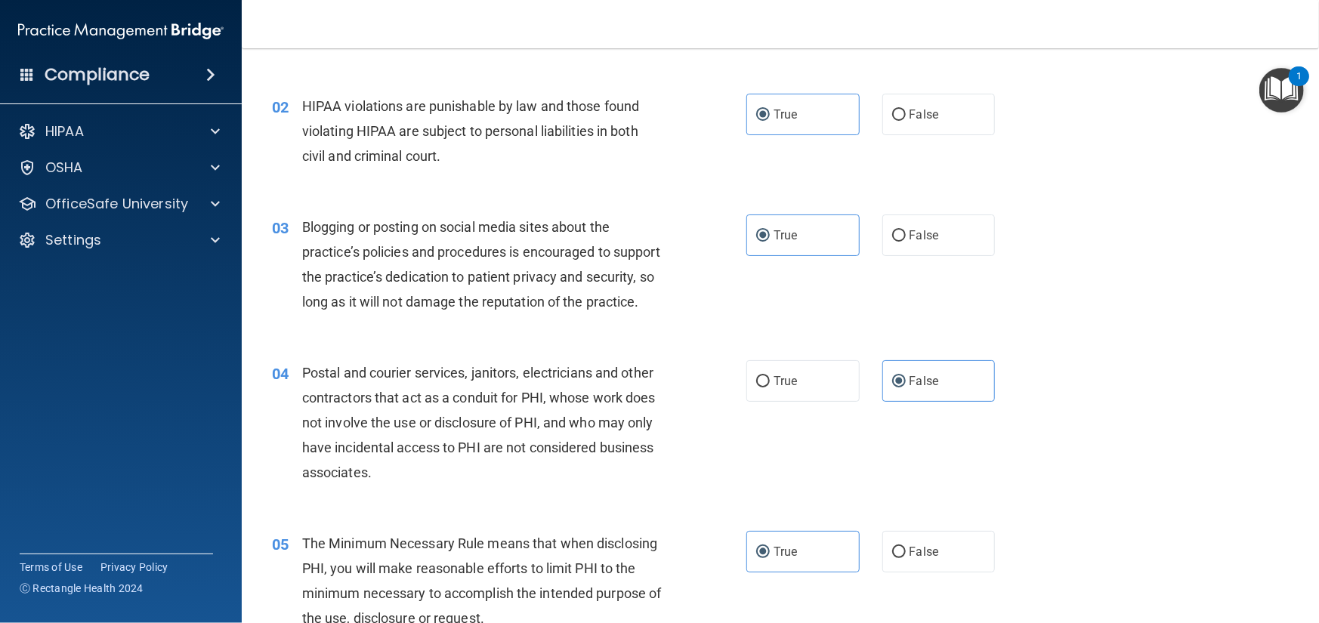
drag, startPoint x: 1091, startPoint y: 192, endPoint x: 1103, endPoint y: 341, distance: 149.3
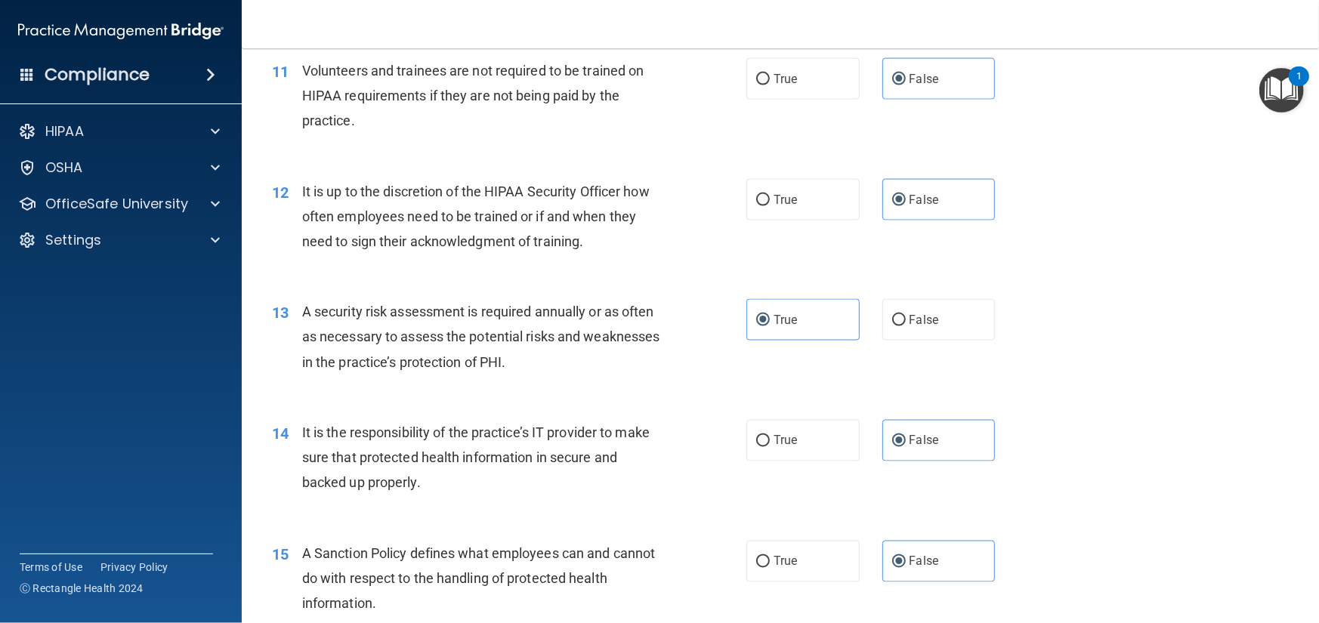
scroll to position [3468, 0]
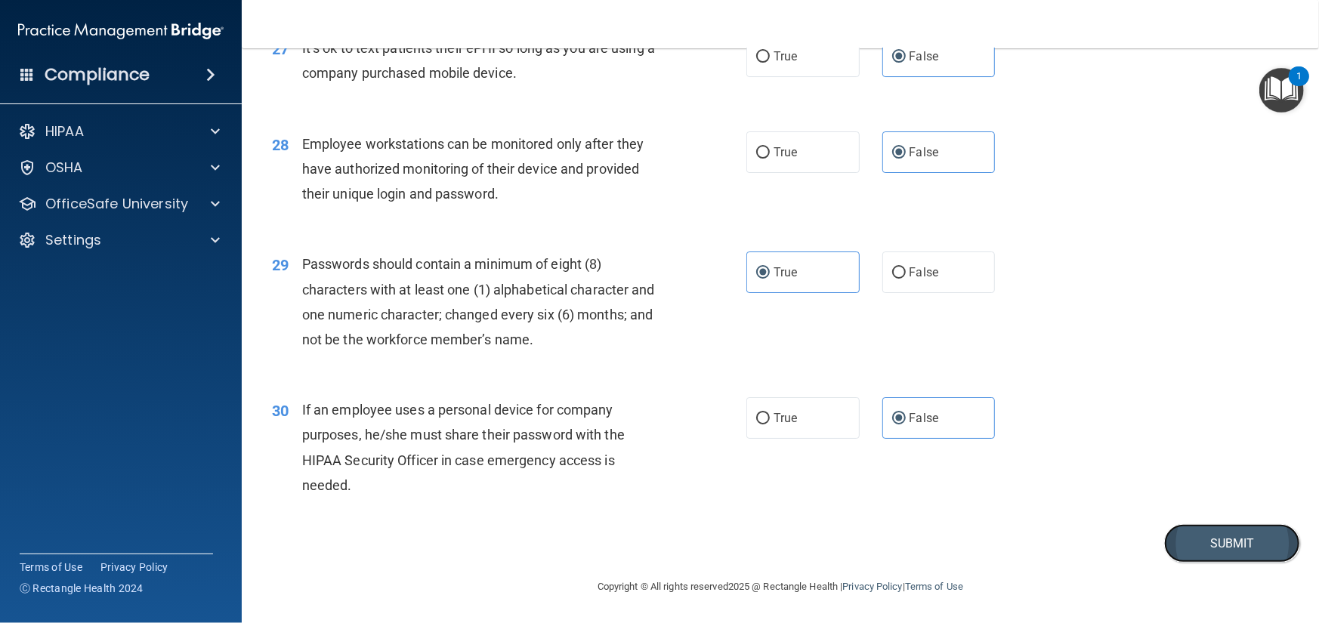
click at [1227, 543] on button "Submit" at bounding box center [1232, 543] width 136 height 39
click at [1236, 545] on button "Submit" at bounding box center [1232, 543] width 136 height 39
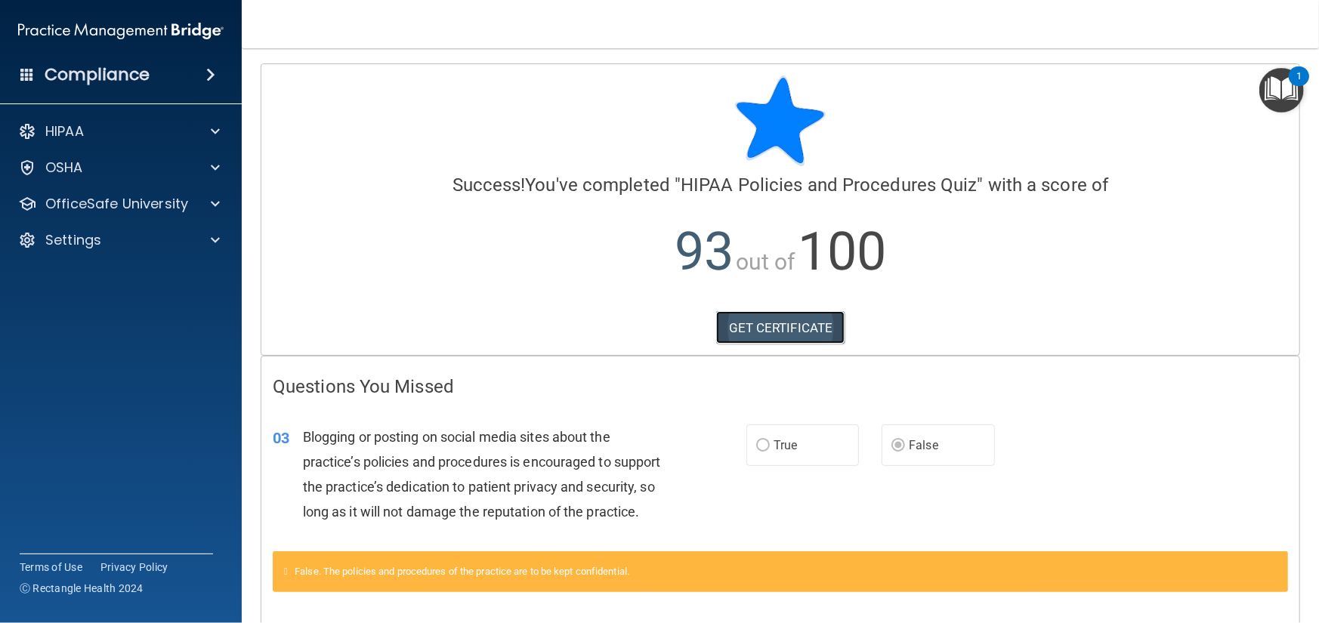
click at [788, 338] on link "GET CERTIFICATE" at bounding box center [780, 327] width 129 height 33
click at [162, 210] on p "OfficeSafe University" at bounding box center [116, 204] width 143 height 18
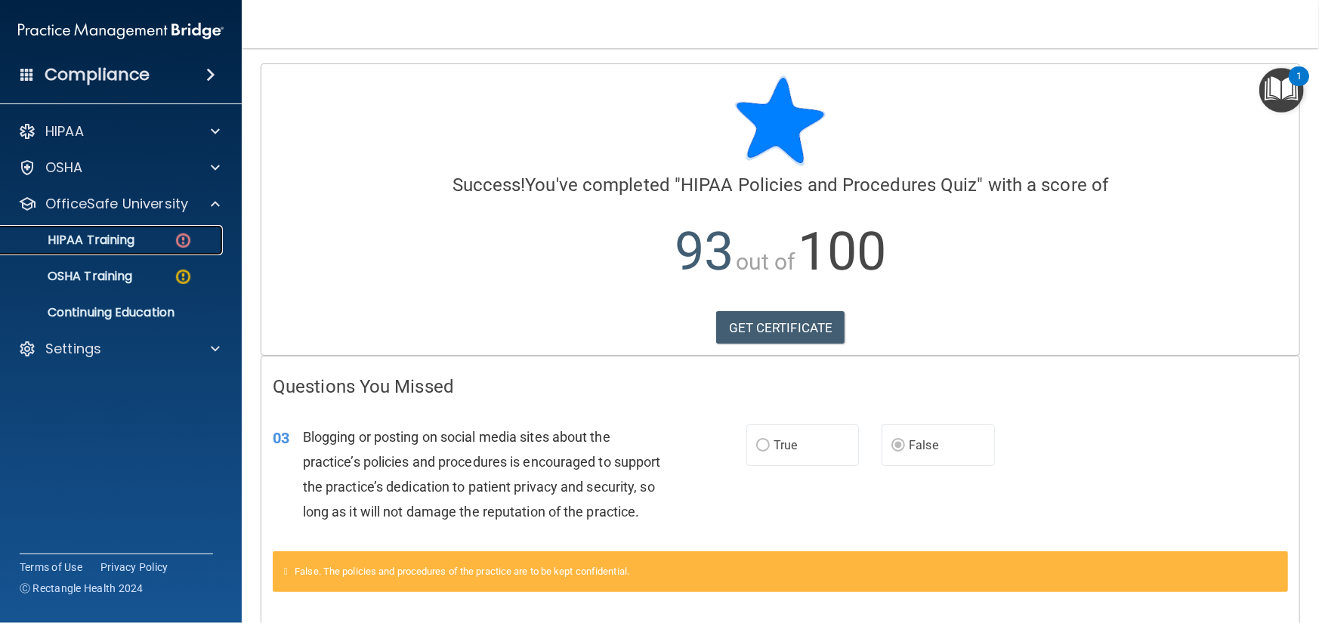
click at [158, 235] on div "HIPAA Training" at bounding box center [113, 240] width 206 height 15
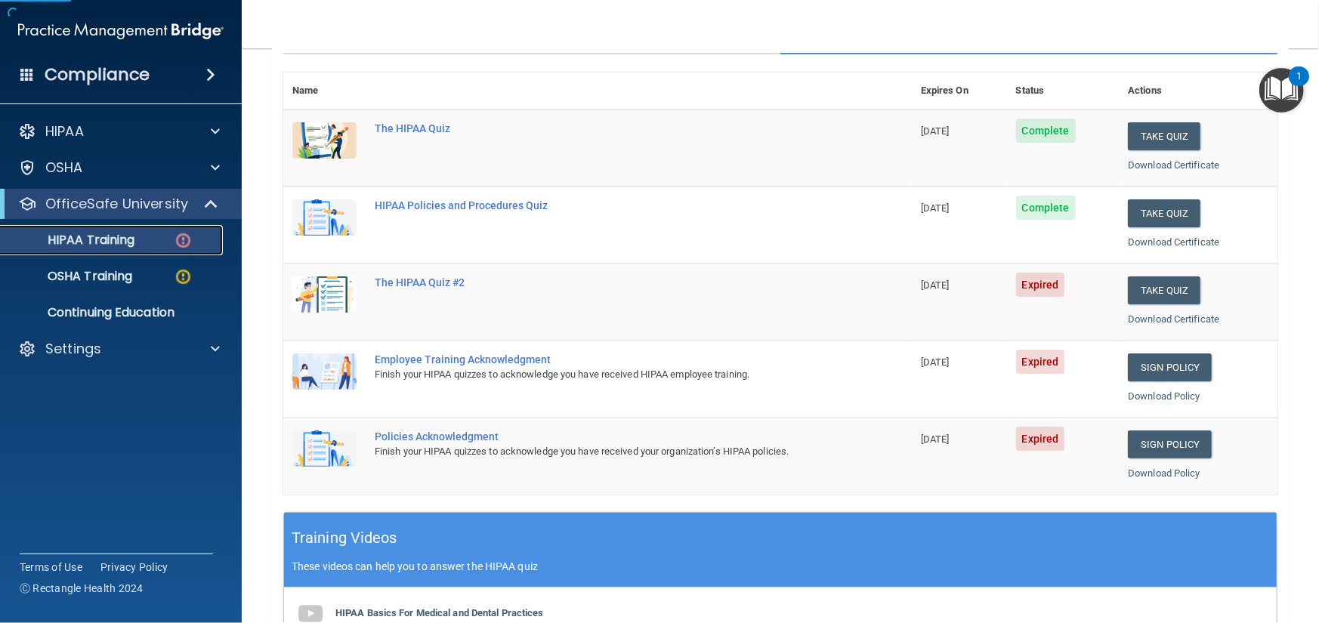
scroll to position [227, 0]
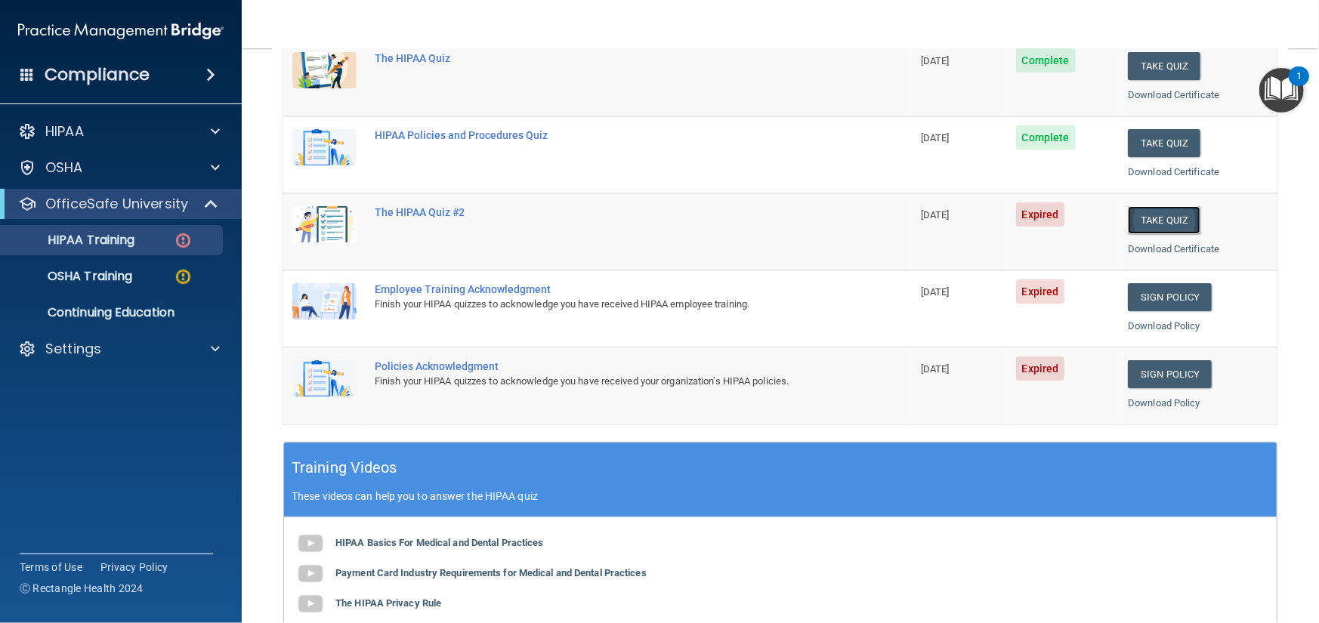
click at [1153, 219] on button "Take Quiz" at bounding box center [1164, 220] width 73 height 28
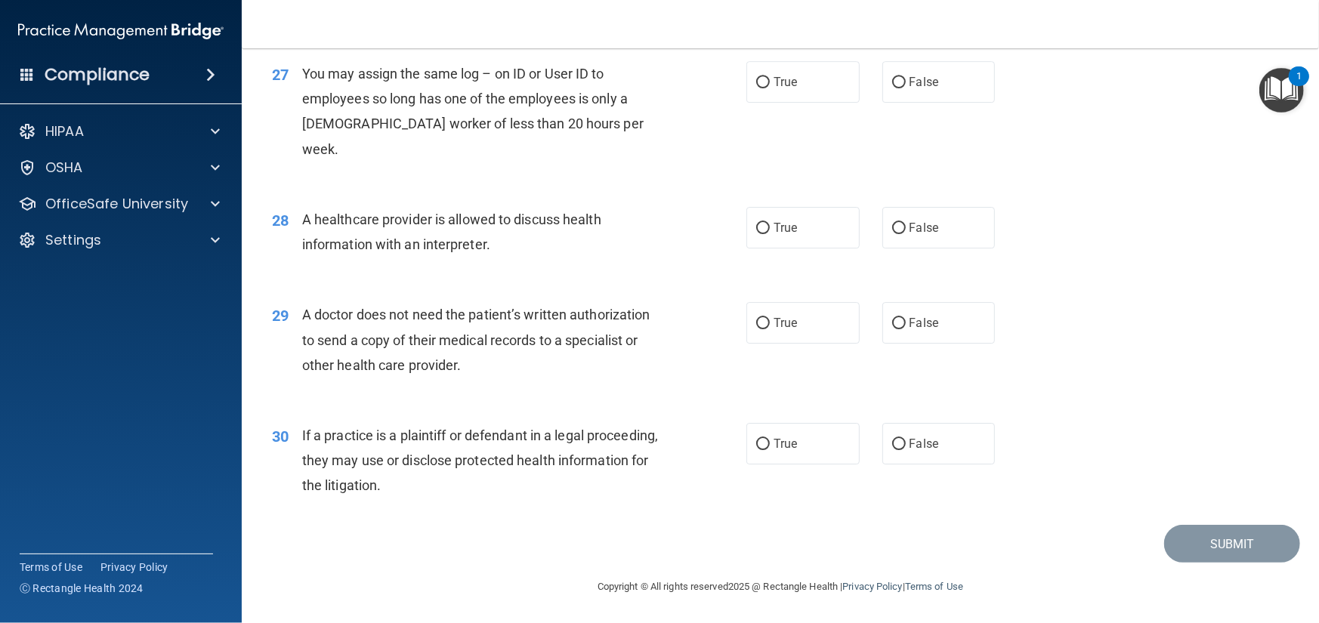
scroll to position [3168, 0]
click at [783, 440] on span "True" at bounding box center [785, 444] width 23 height 14
click at [770, 440] on input "True" at bounding box center [763, 444] width 14 height 11
radio input "true"
click at [774, 320] on span "True" at bounding box center [785, 323] width 23 height 14
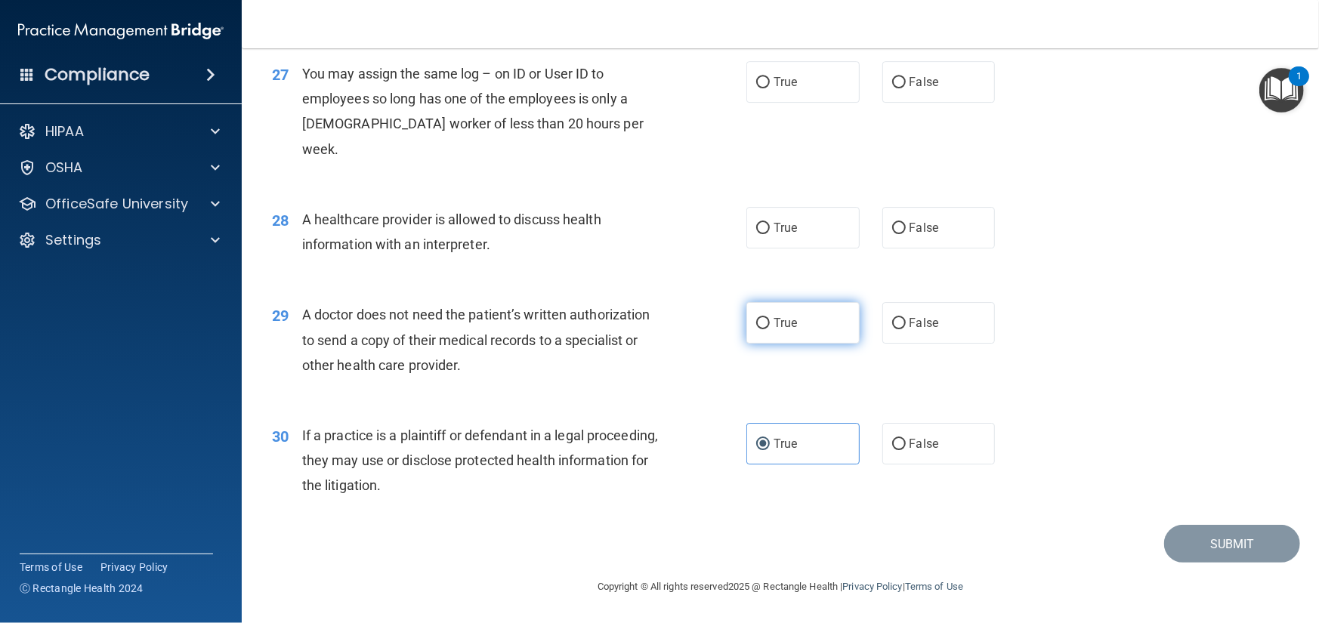
click at [770, 320] on input "True" at bounding box center [763, 323] width 14 height 11
radio input "true"
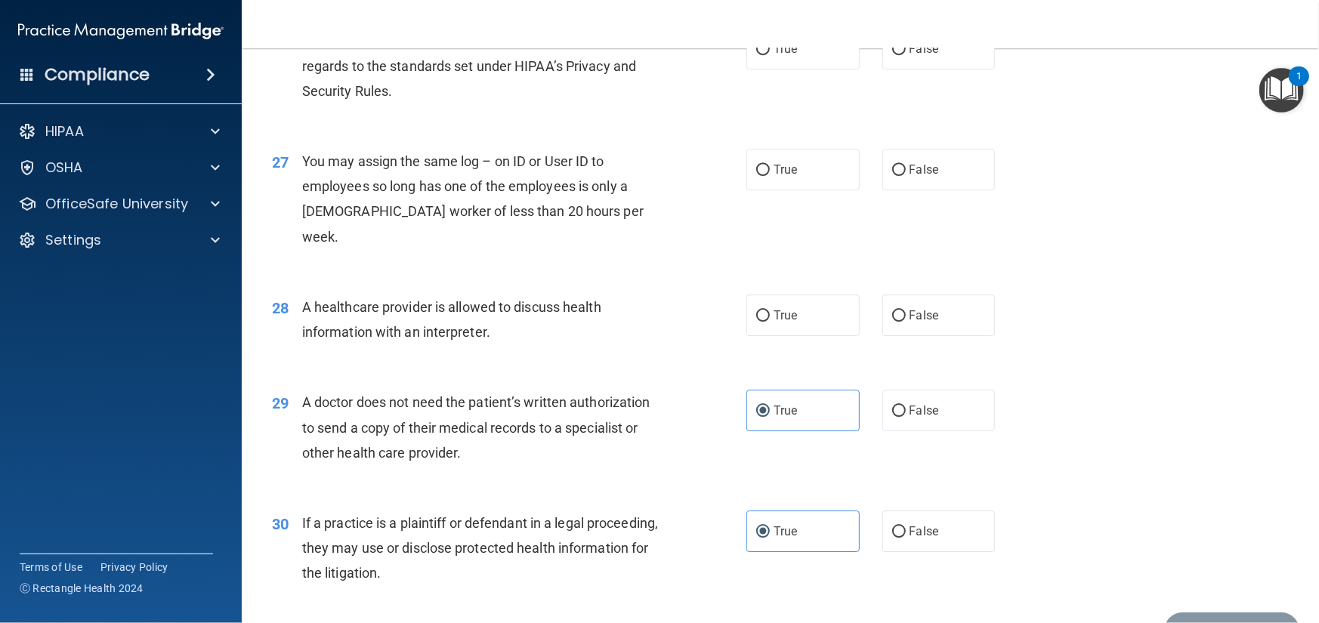
scroll to position [3017, 0]
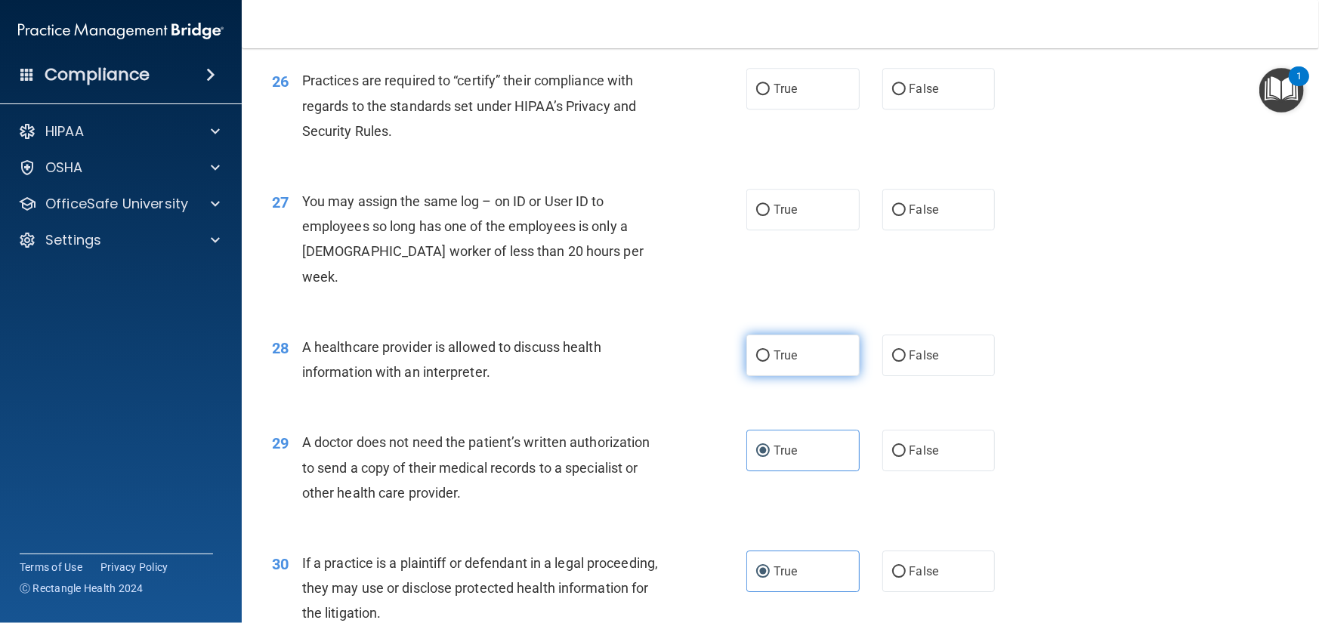
click at [758, 362] on input "True" at bounding box center [763, 356] width 14 height 11
radio input "true"
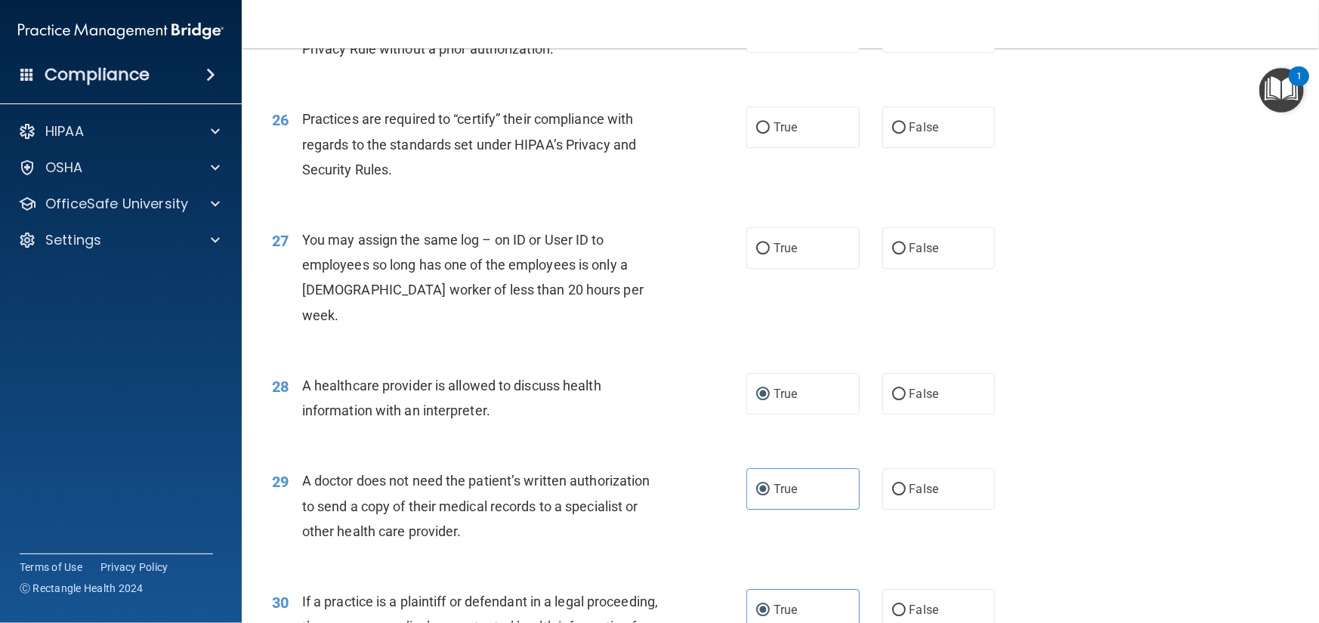
scroll to position [2941, 0]
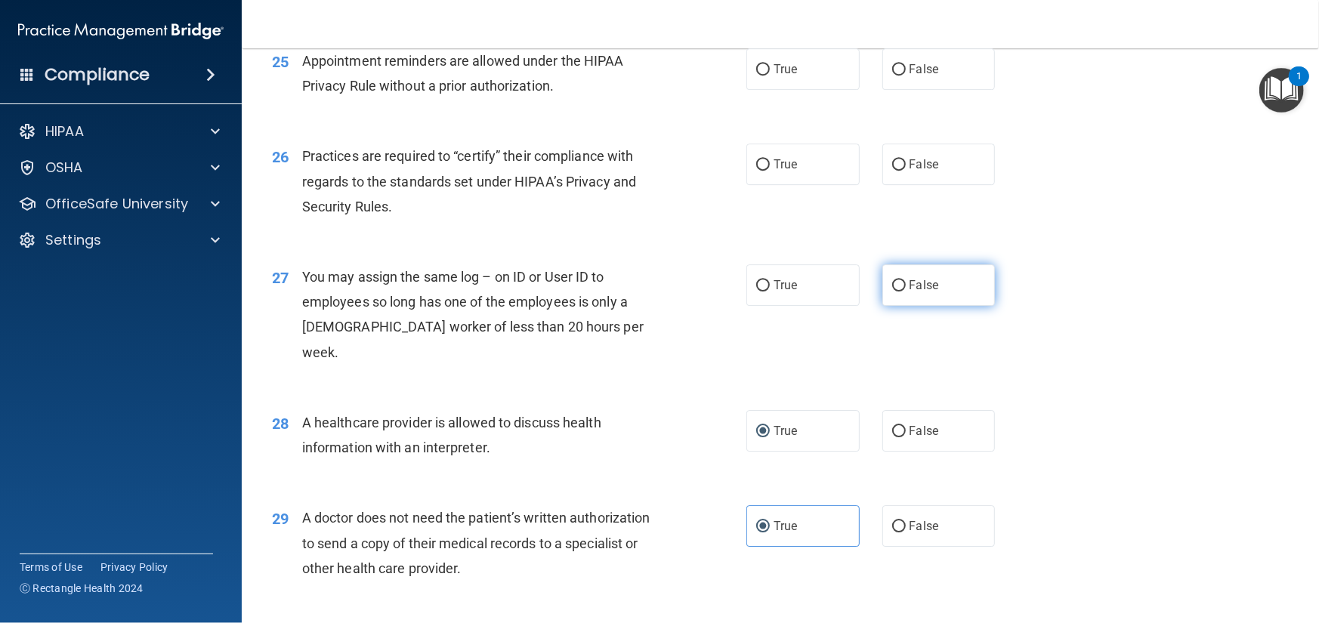
click at [918, 292] on span "False" at bounding box center [924, 285] width 29 height 14
click at [906, 292] on input "False" at bounding box center [899, 285] width 14 height 11
radio input "true"
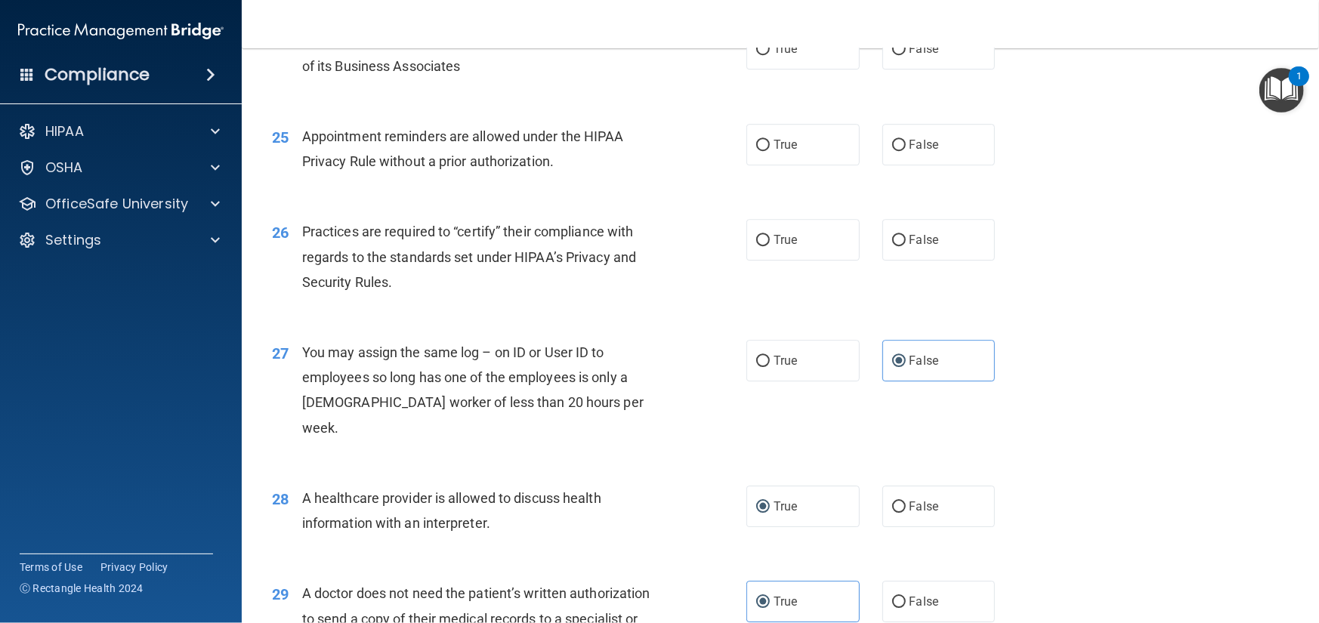
scroll to position [2790, 0]
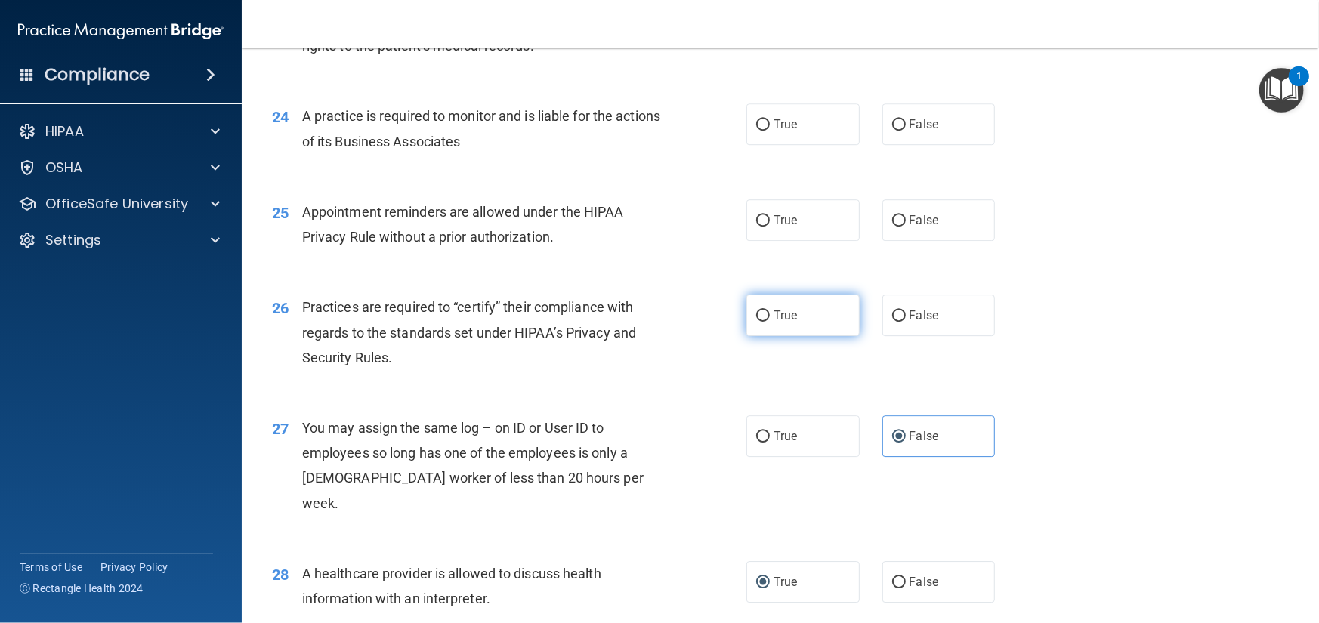
click at [797, 336] on label "True" at bounding box center [802, 316] width 113 height 42
click at [770, 322] on input "True" at bounding box center [763, 315] width 14 height 11
radio input "true"
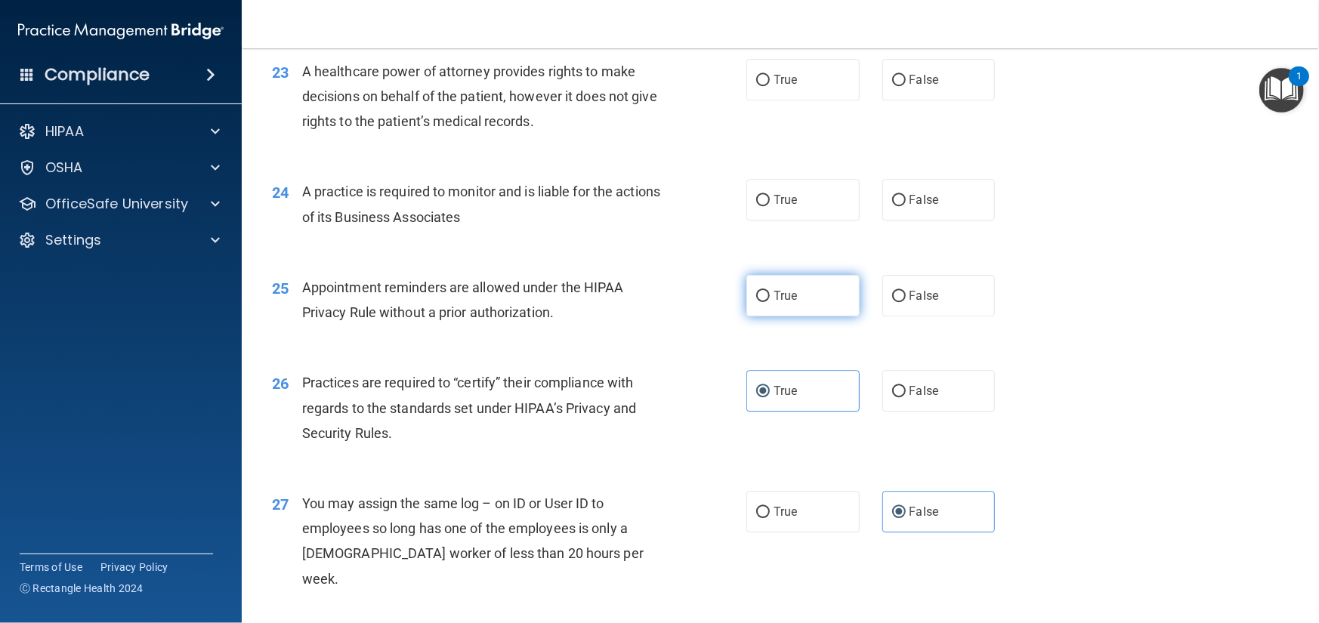
click at [799, 317] on label "True" at bounding box center [802, 296] width 113 height 42
click at [770, 302] on input "True" at bounding box center [763, 296] width 14 height 11
radio input "true"
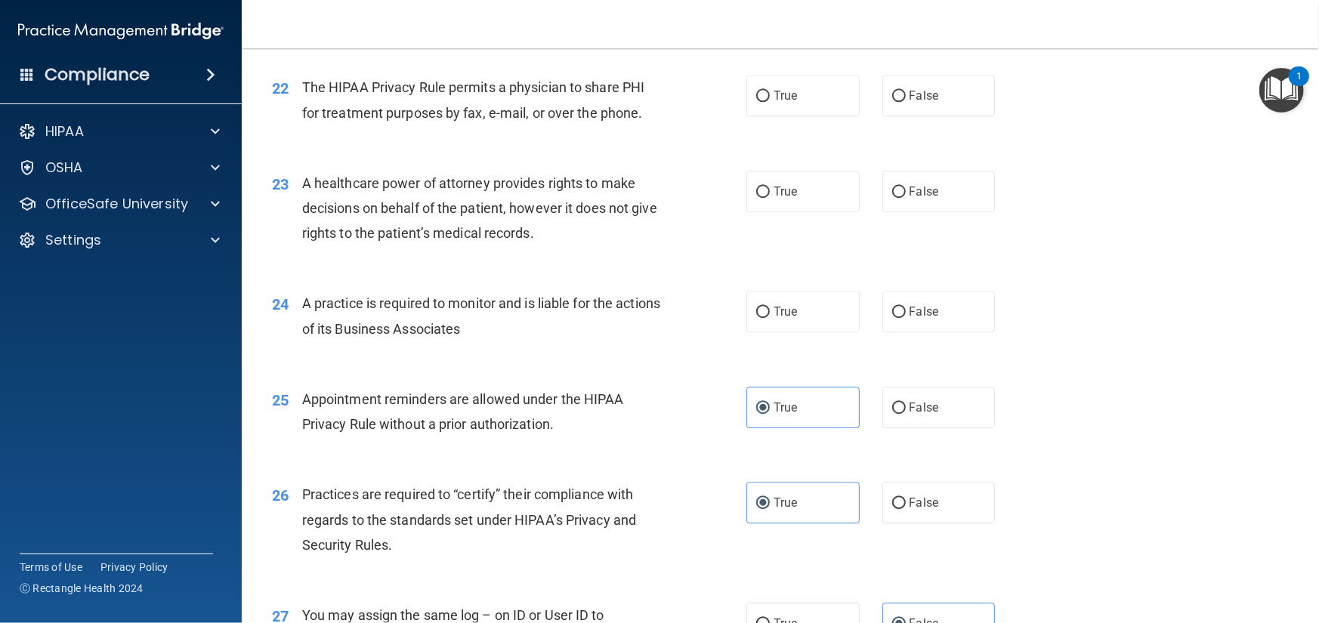
scroll to position [2563, 0]
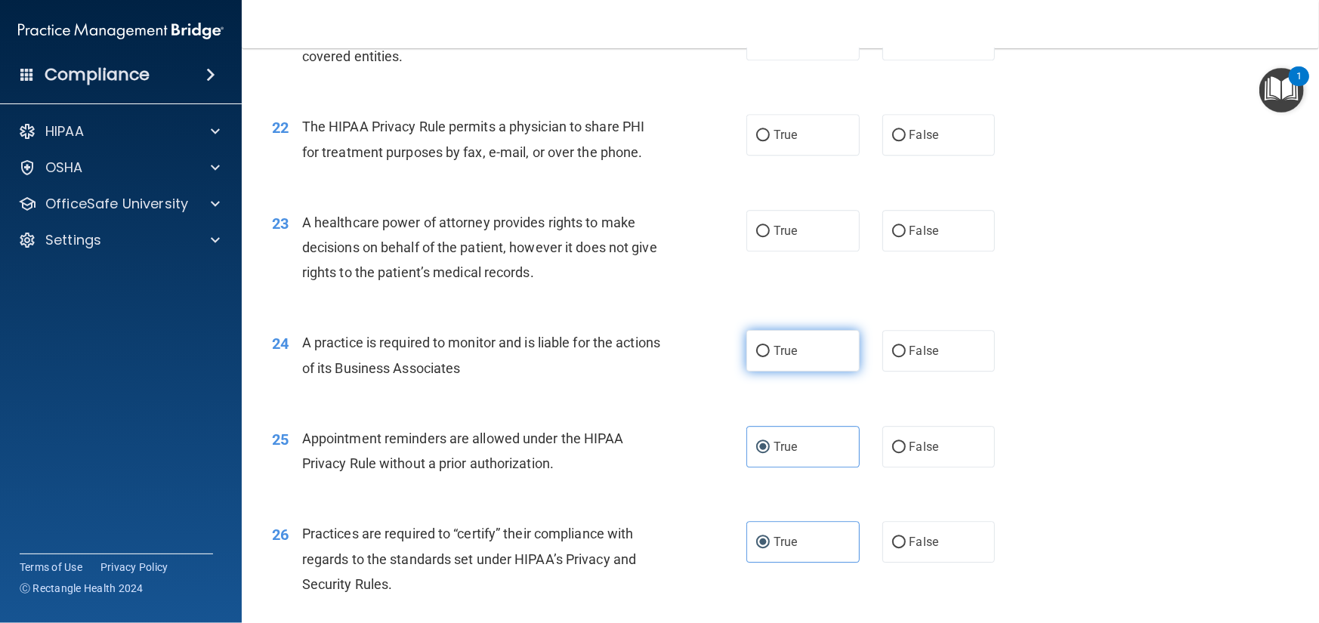
click at [803, 372] on label "True" at bounding box center [802, 351] width 113 height 42
click at [770, 357] on input "True" at bounding box center [763, 351] width 14 height 11
radio input "true"
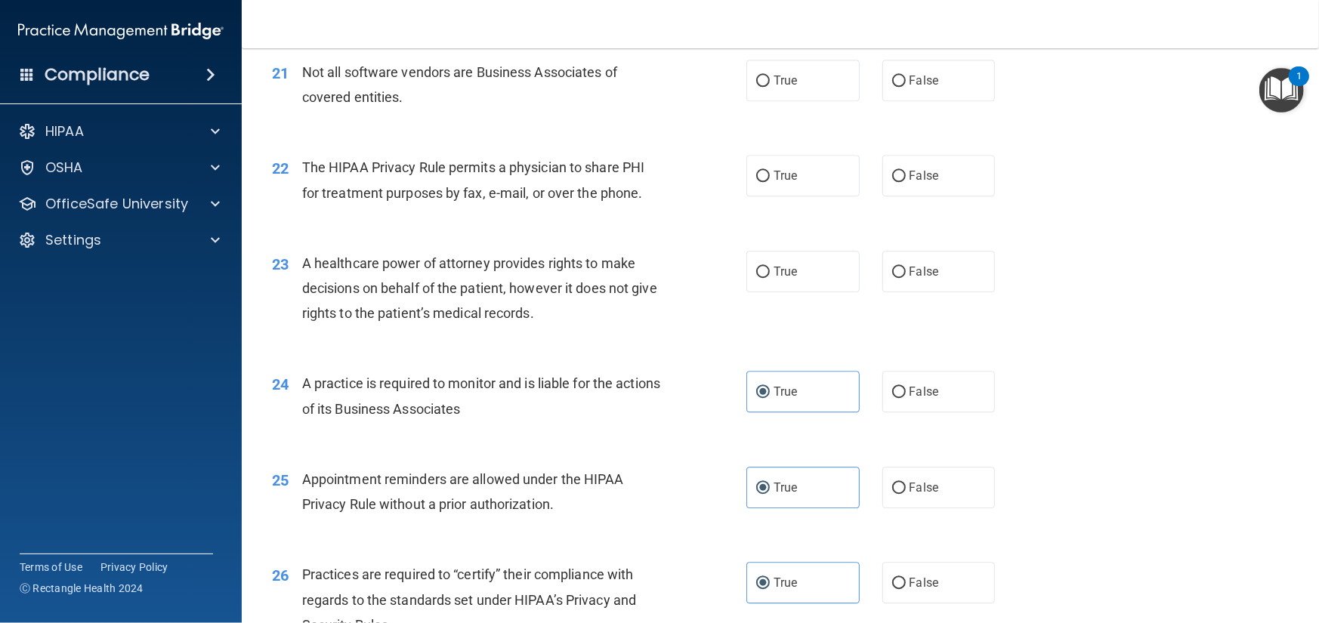
scroll to position [2488, 0]
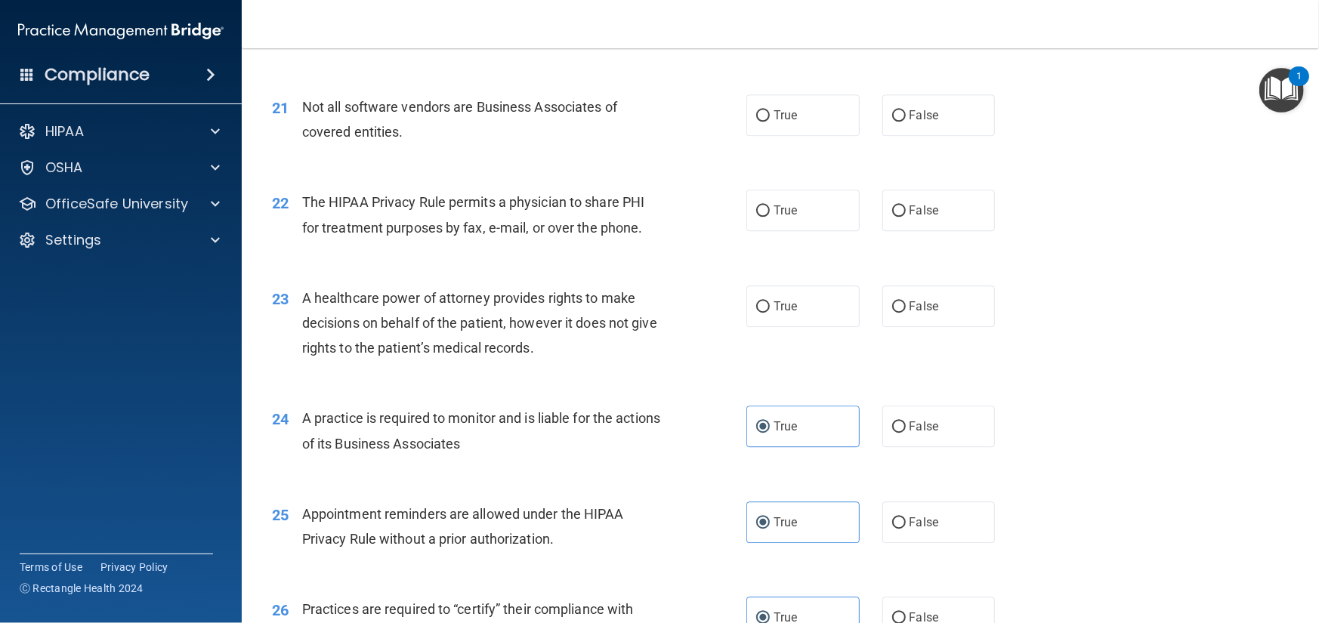
click at [856, 327] on div "True False" at bounding box center [881, 307] width 271 height 42
click at [832, 327] on label "True" at bounding box center [802, 307] width 113 height 42
click at [770, 313] on input "True" at bounding box center [763, 306] width 14 height 11
radio input "true"
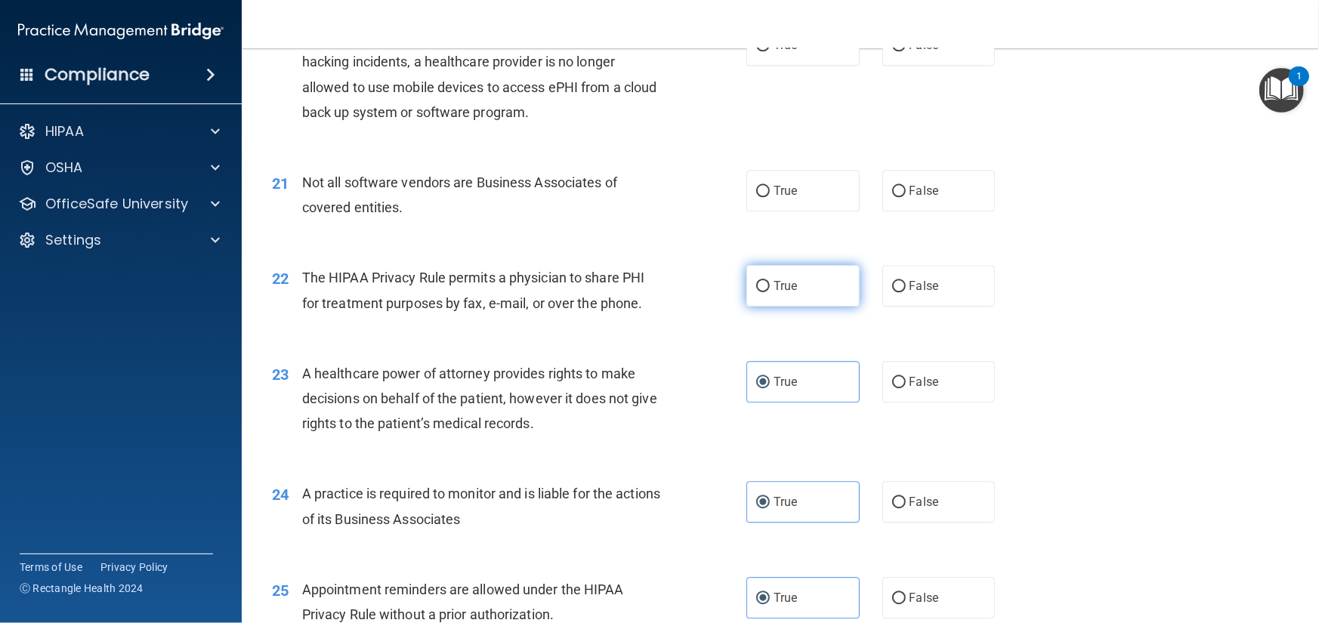
click at [801, 307] on label "True" at bounding box center [802, 286] width 113 height 42
click at [770, 292] on input "True" at bounding box center [763, 286] width 14 height 11
radio input "true"
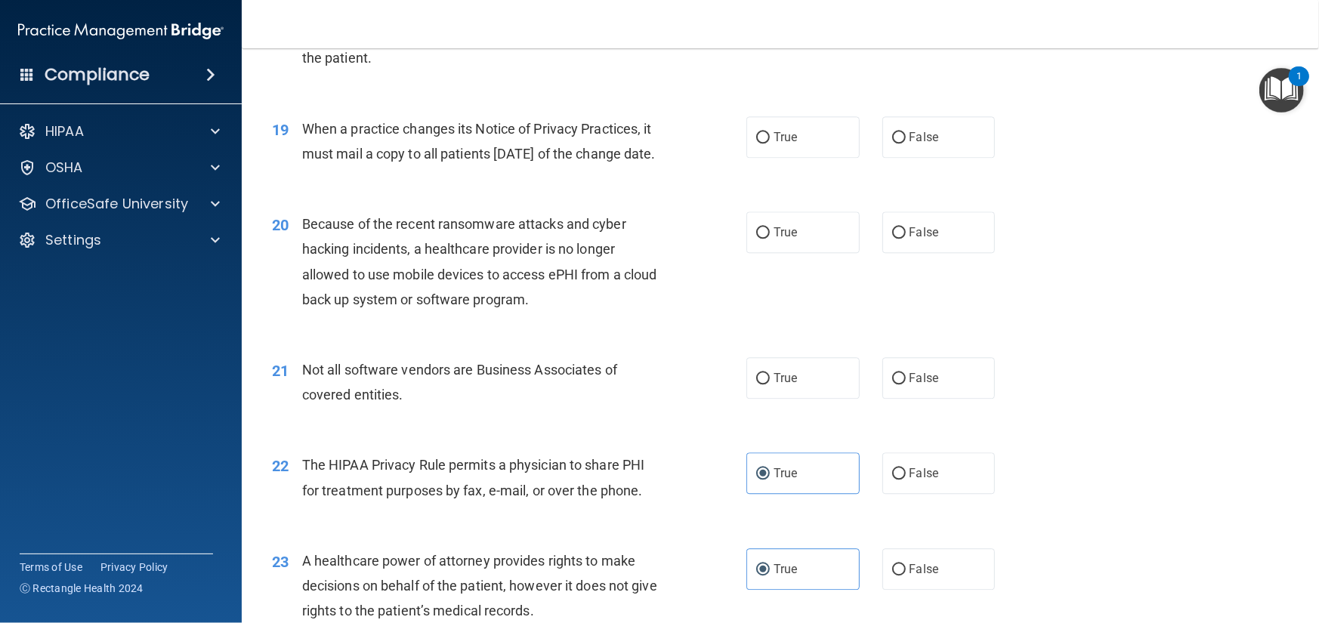
scroll to position [2186, 0]
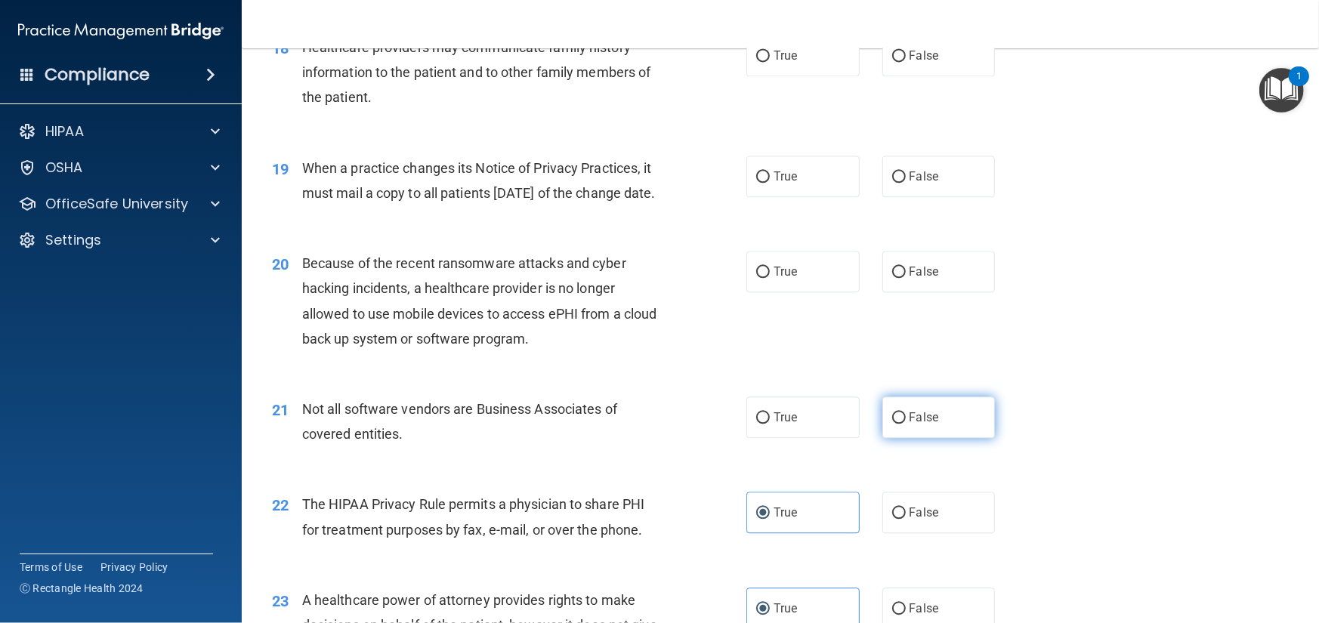
drag, startPoint x: 815, startPoint y: 464, endPoint x: 876, endPoint y: 475, distance: 61.5
click at [814, 438] on label "True" at bounding box center [802, 418] width 113 height 42
click at [770, 424] on input "True" at bounding box center [763, 417] width 14 height 11
radio input "true"
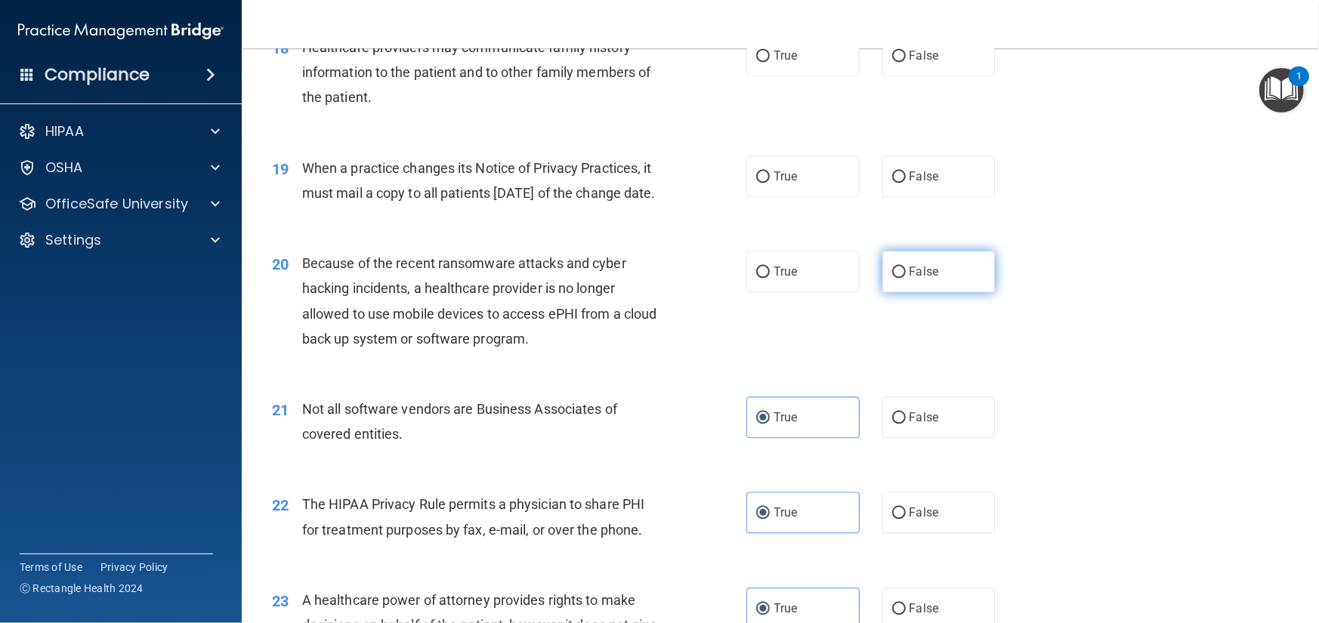
click at [944, 292] on label "False" at bounding box center [938, 272] width 113 height 42
click at [906, 278] on input "False" at bounding box center [899, 272] width 14 height 11
radio input "true"
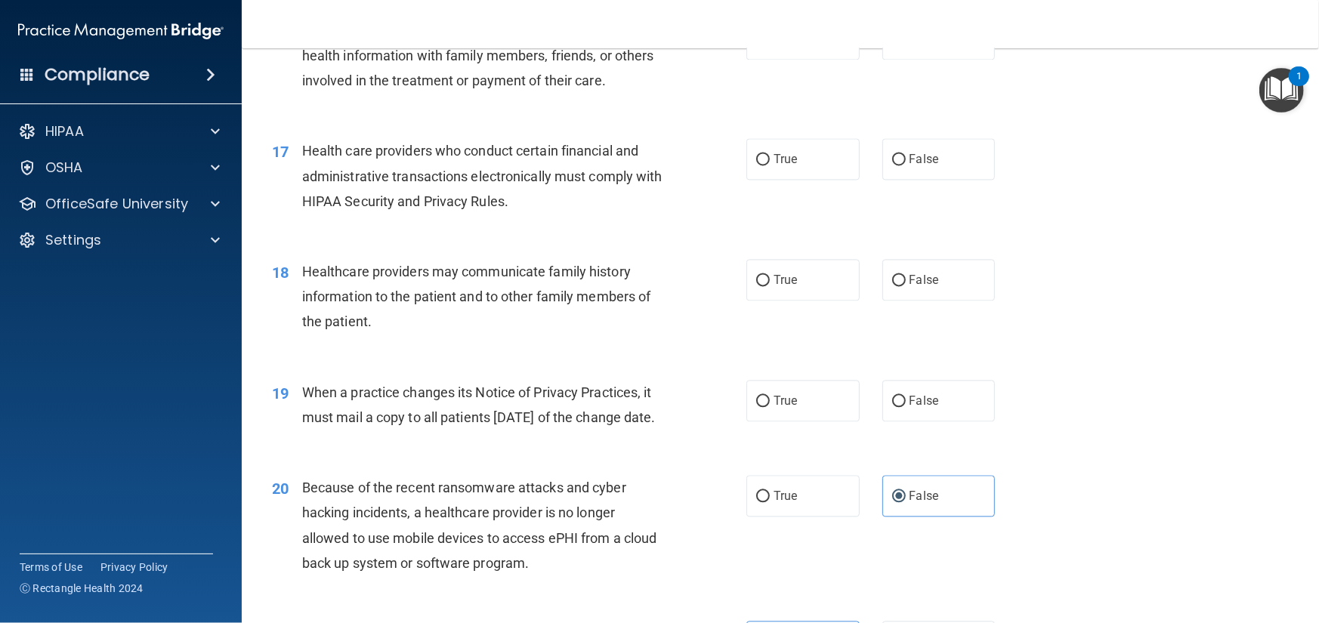
scroll to position [1959, 0]
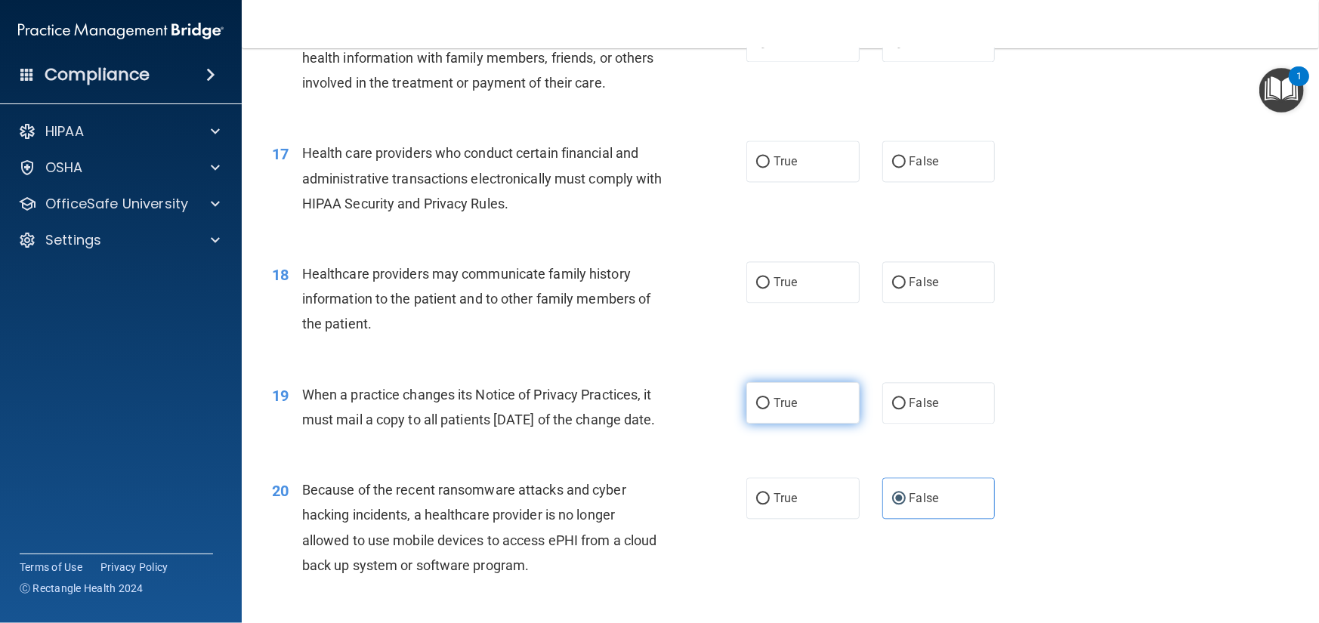
click at [801, 424] on label "True" at bounding box center [802, 403] width 113 height 42
click at [770, 409] on input "True" at bounding box center [763, 403] width 14 height 11
radio input "true"
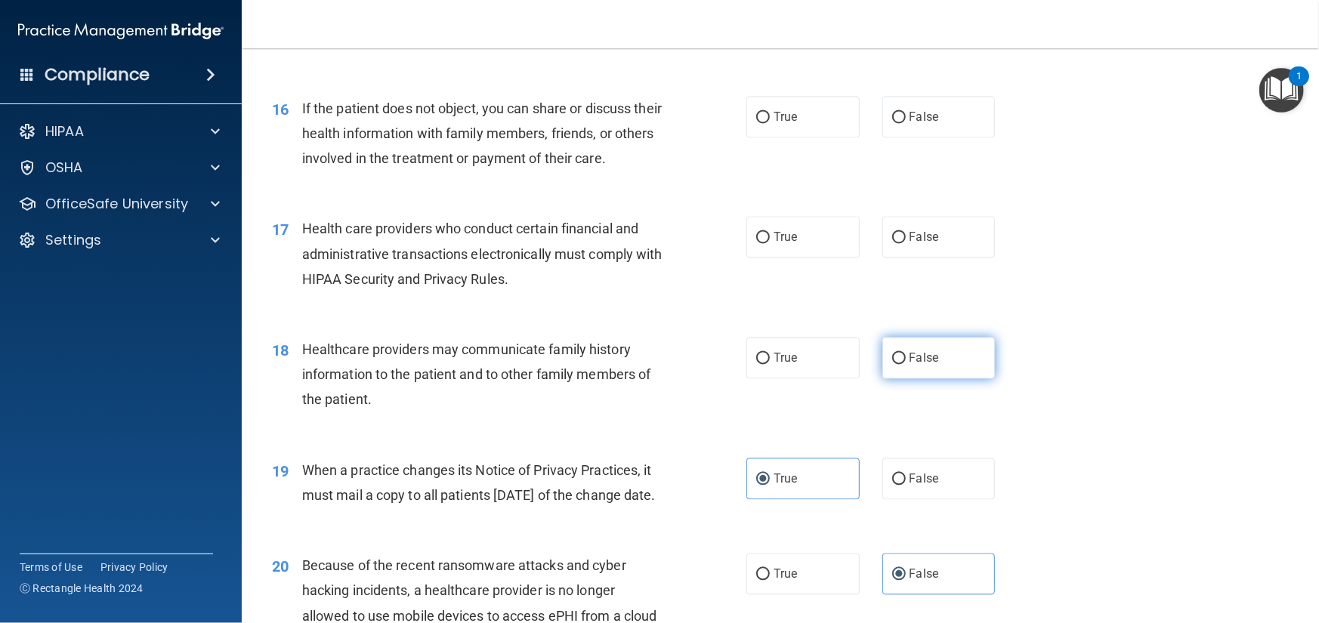
click at [917, 365] on span "False" at bounding box center [924, 358] width 29 height 14
click at [906, 364] on input "False" at bounding box center [899, 358] width 14 height 11
radio input "true"
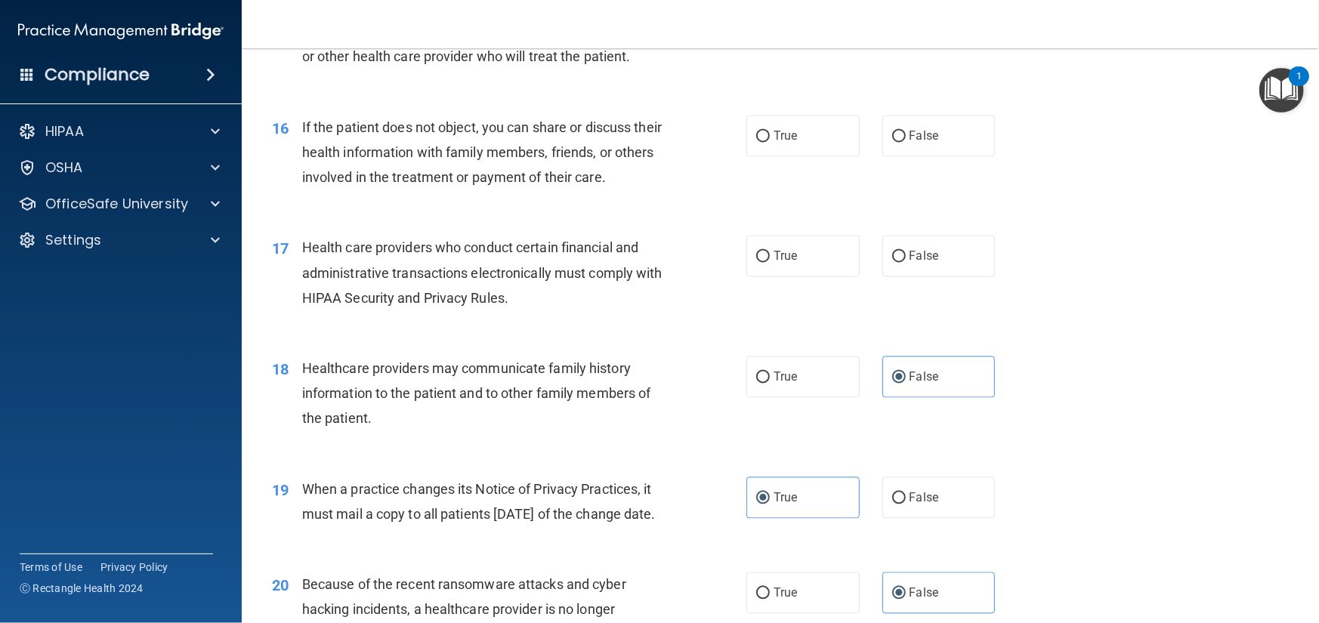
scroll to position [1808, 0]
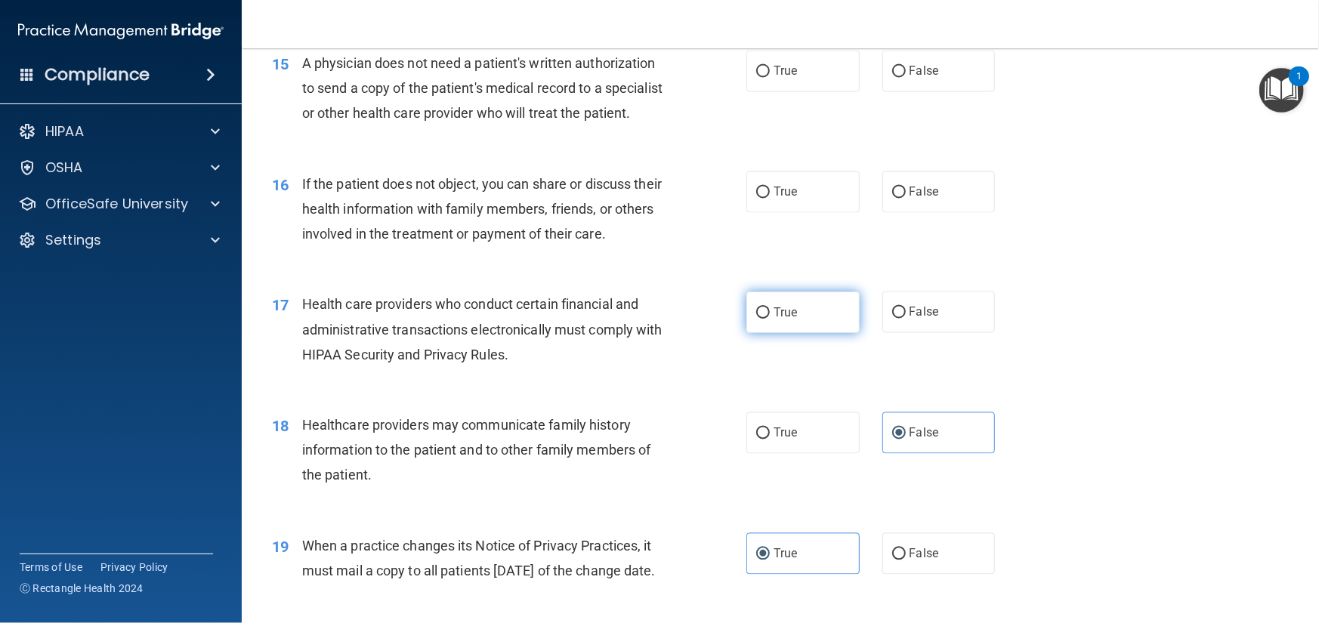
click at [778, 333] on label "True" at bounding box center [802, 313] width 113 height 42
click at [770, 319] on input "True" at bounding box center [763, 312] width 14 height 11
radio input "true"
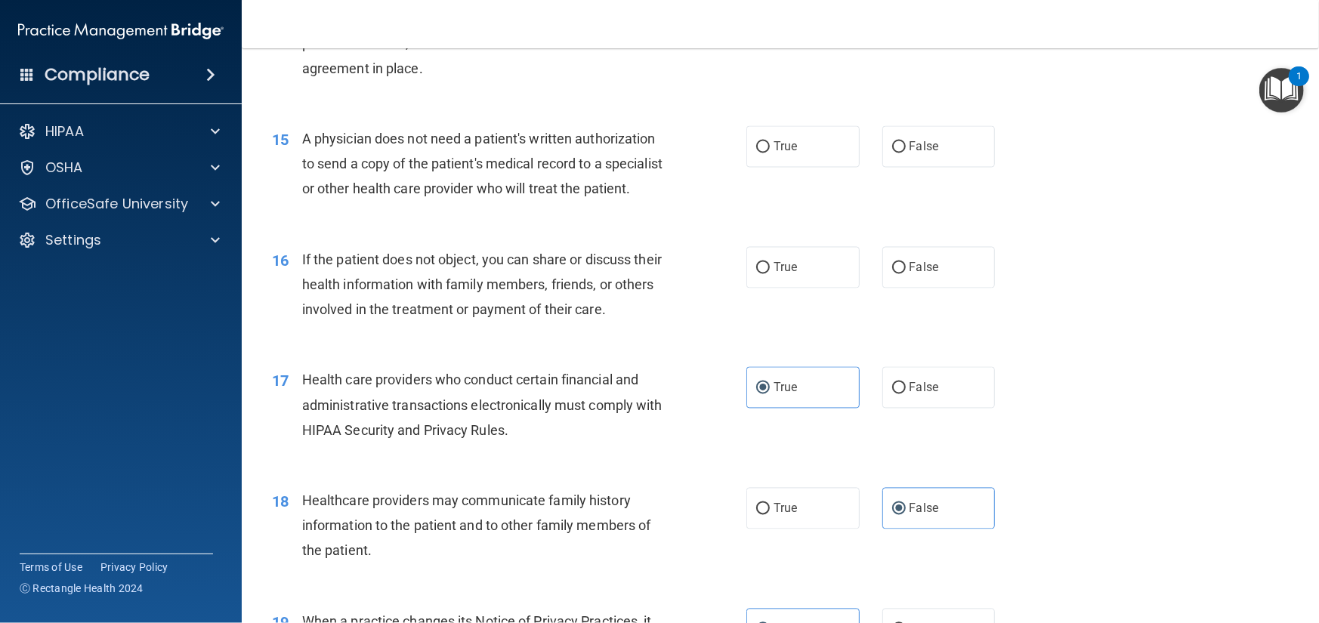
scroll to position [1657, 0]
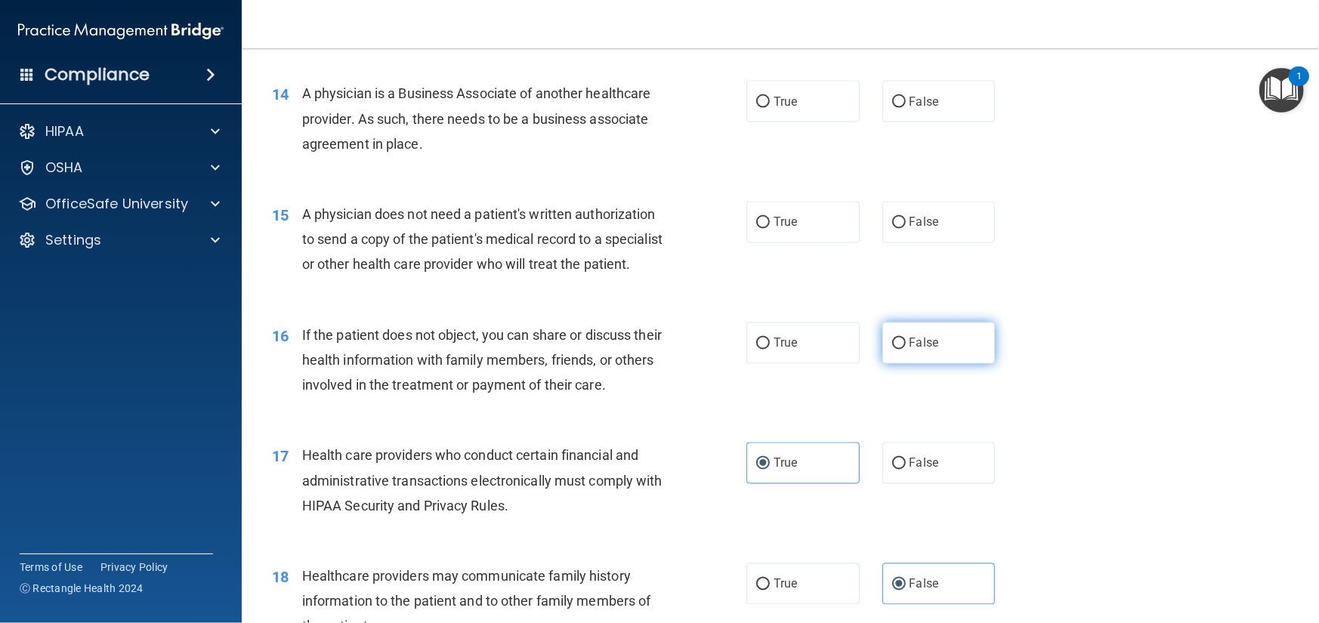
click at [925, 351] on span "False" at bounding box center [924, 343] width 29 height 14
click at [906, 350] on input "False" at bounding box center [899, 343] width 14 height 11
radio input "true"
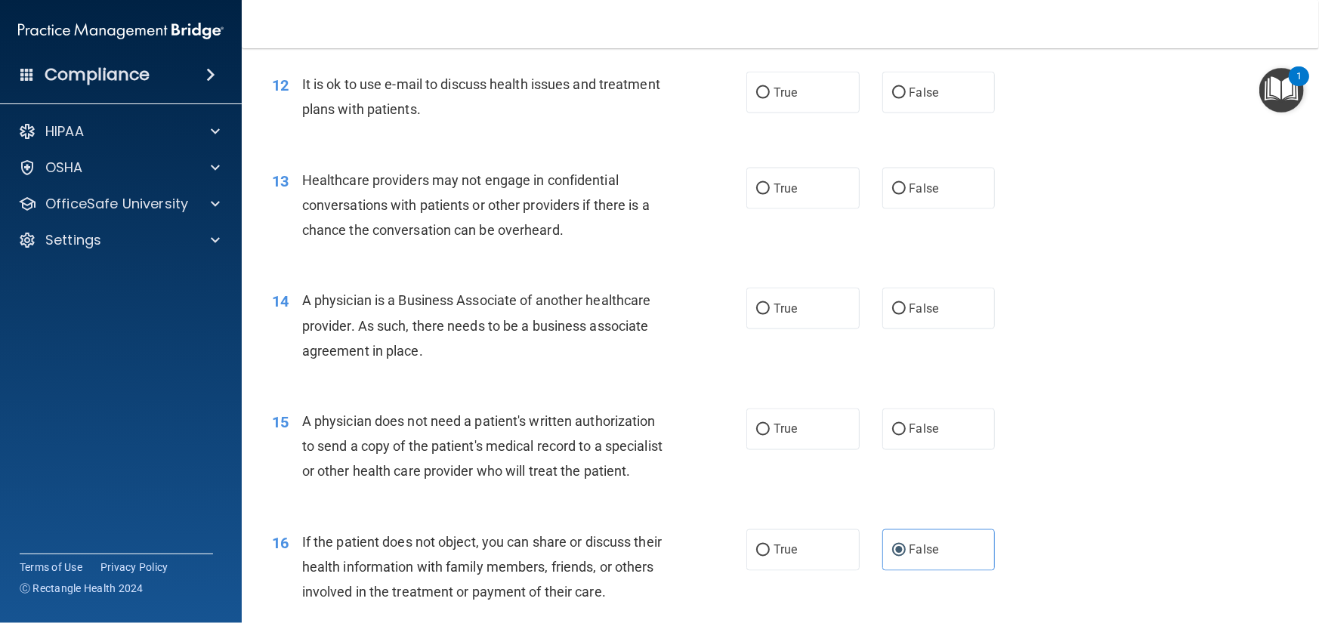
scroll to position [1430, 0]
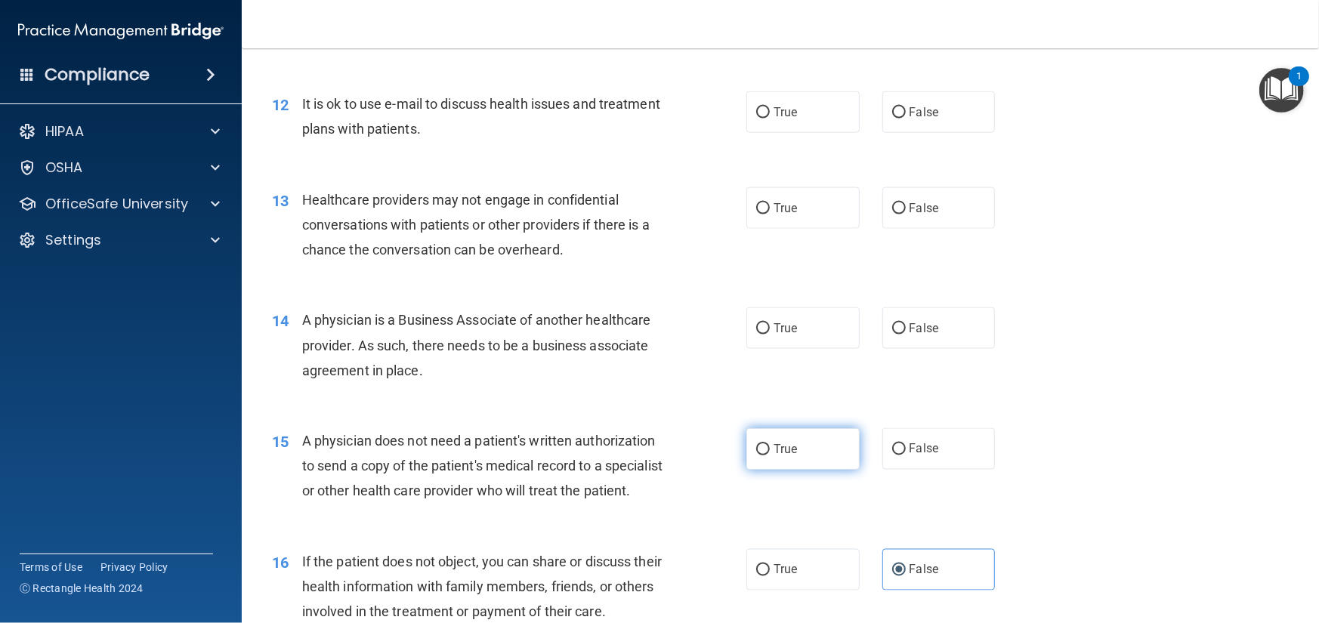
click at [813, 453] on label "True" at bounding box center [802, 449] width 113 height 42
click at [770, 453] on input "True" at bounding box center [763, 449] width 14 height 11
radio input "true"
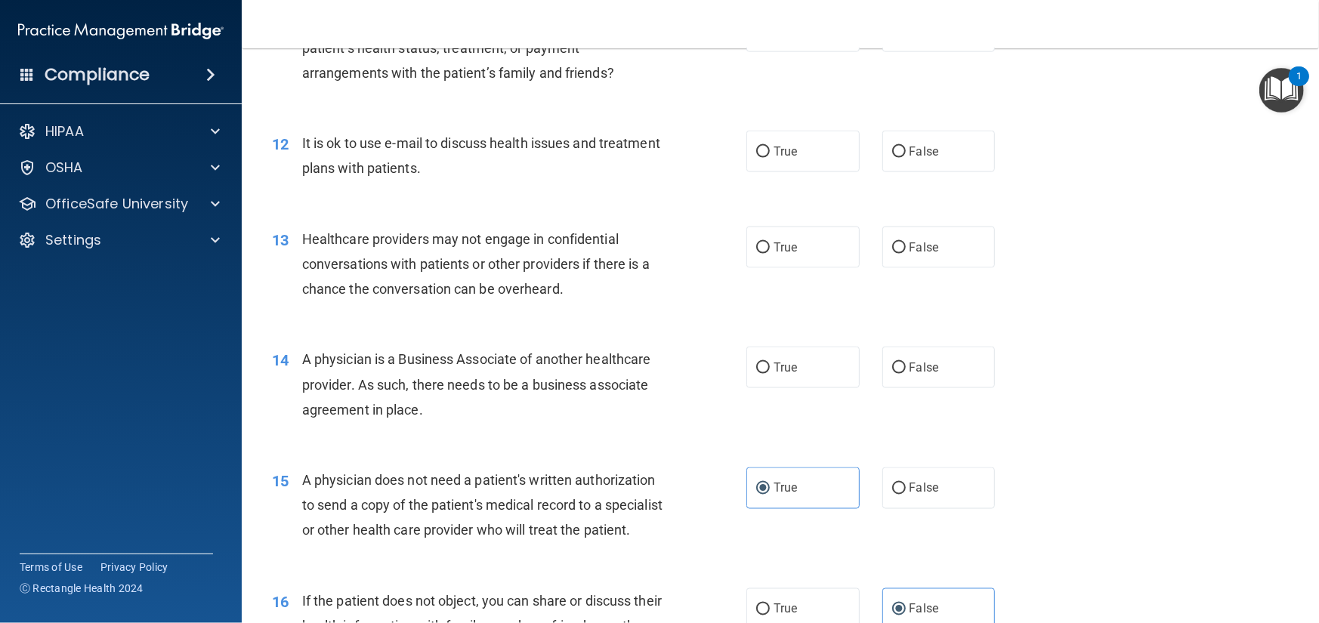
scroll to position [1355, 0]
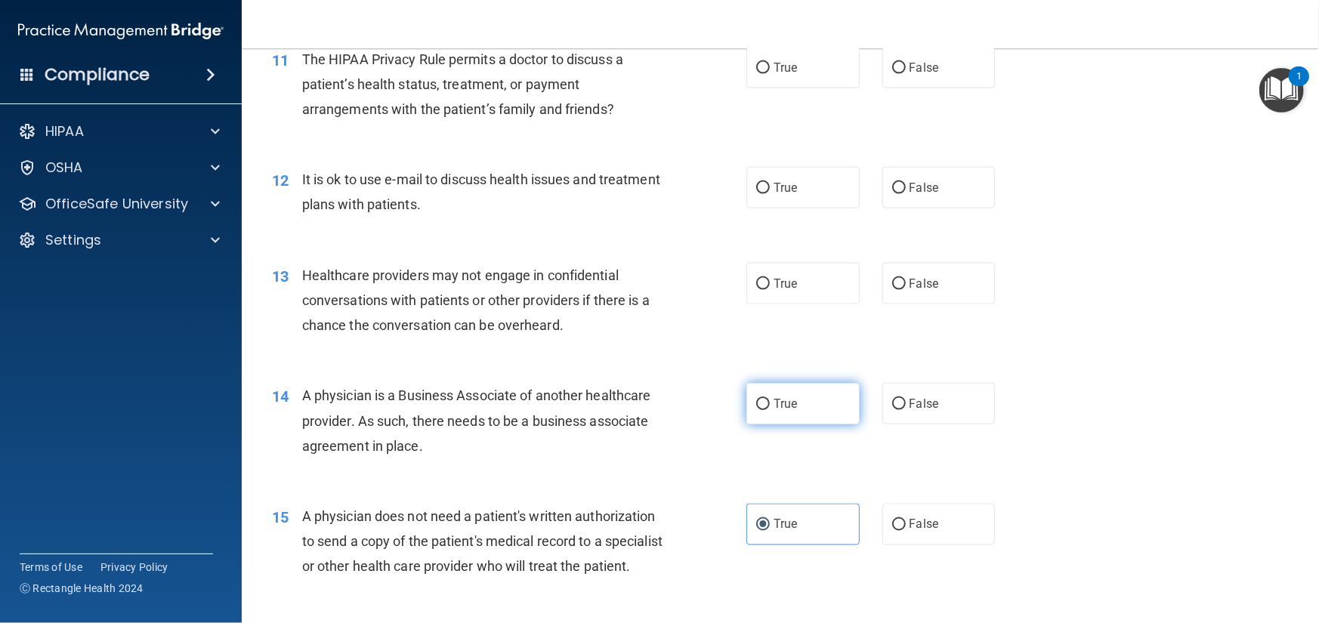
click at [849, 409] on label "True" at bounding box center [802, 404] width 113 height 42
click at [770, 409] on input "True" at bounding box center [763, 404] width 14 height 11
radio input "true"
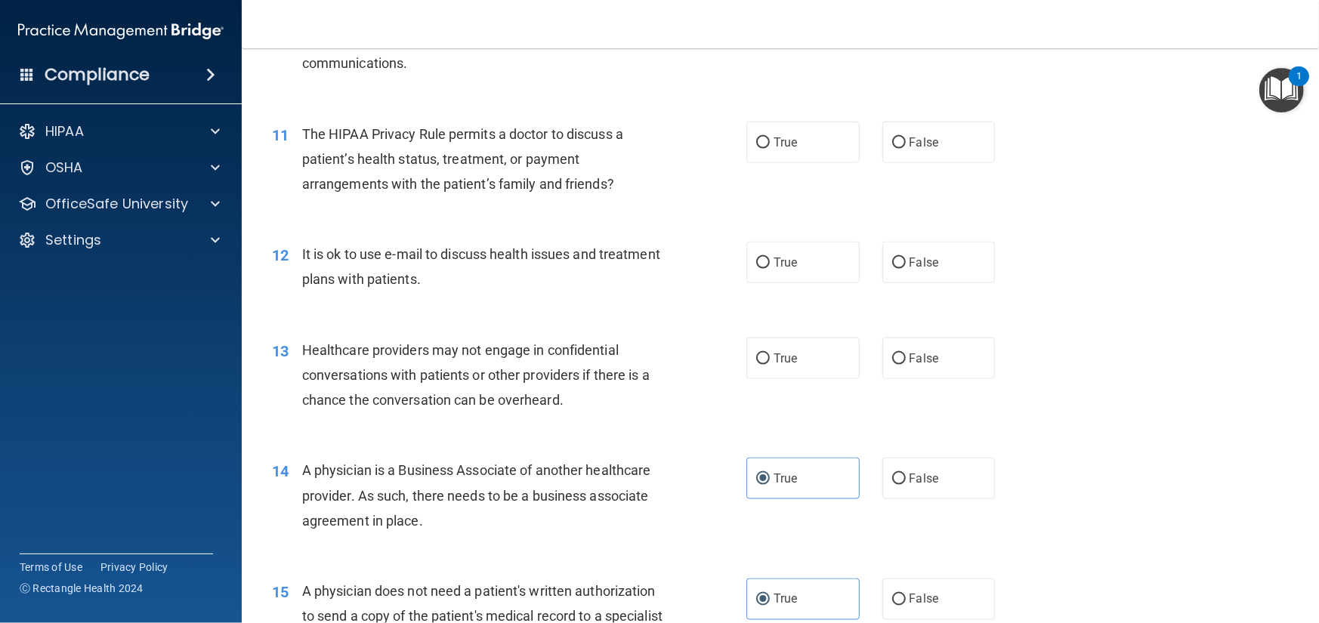
scroll to position [1279, 0]
click at [913, 355] on span "False" at bounding box center [924, 359] width 29 height 14
click at [906, 355] on input "False" at bounding box center [899, 359] width 14 height 11
radio input "true"
click at [816, 351] on label "True" at bounding box center [802, 359] width 113 height 42
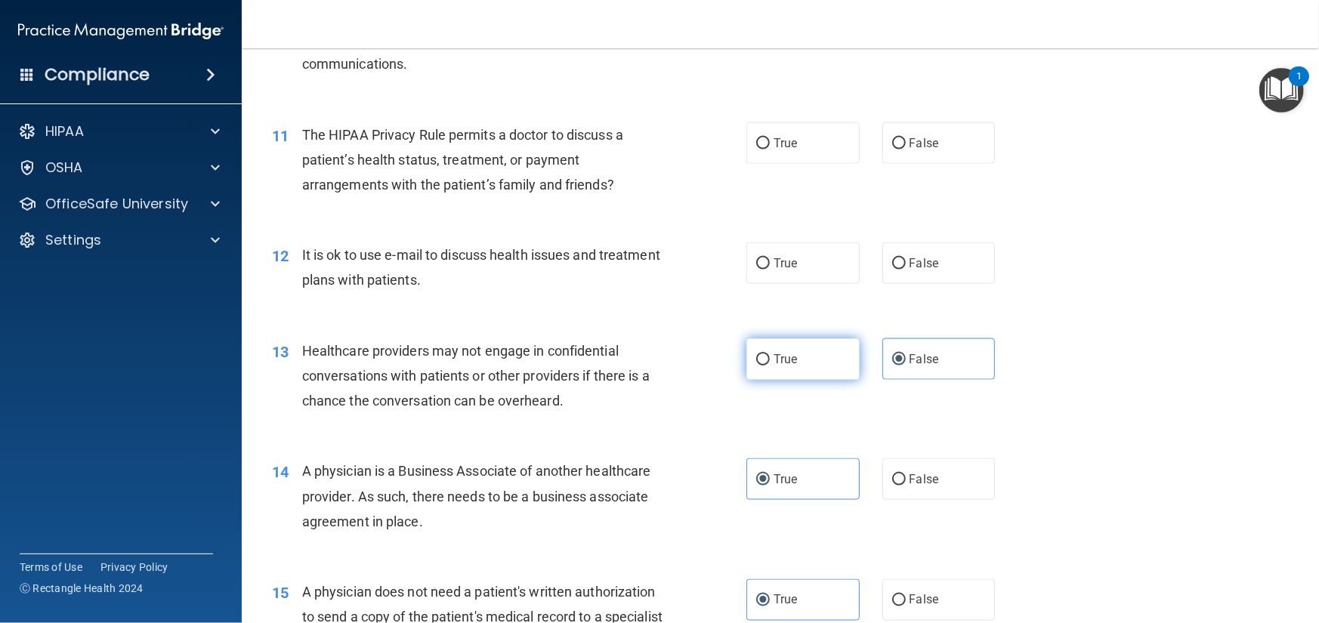
click at [770, 354] on input "True" at bounding box center [763, 359] width 14 height 11
radio input "true"
radio input "false"
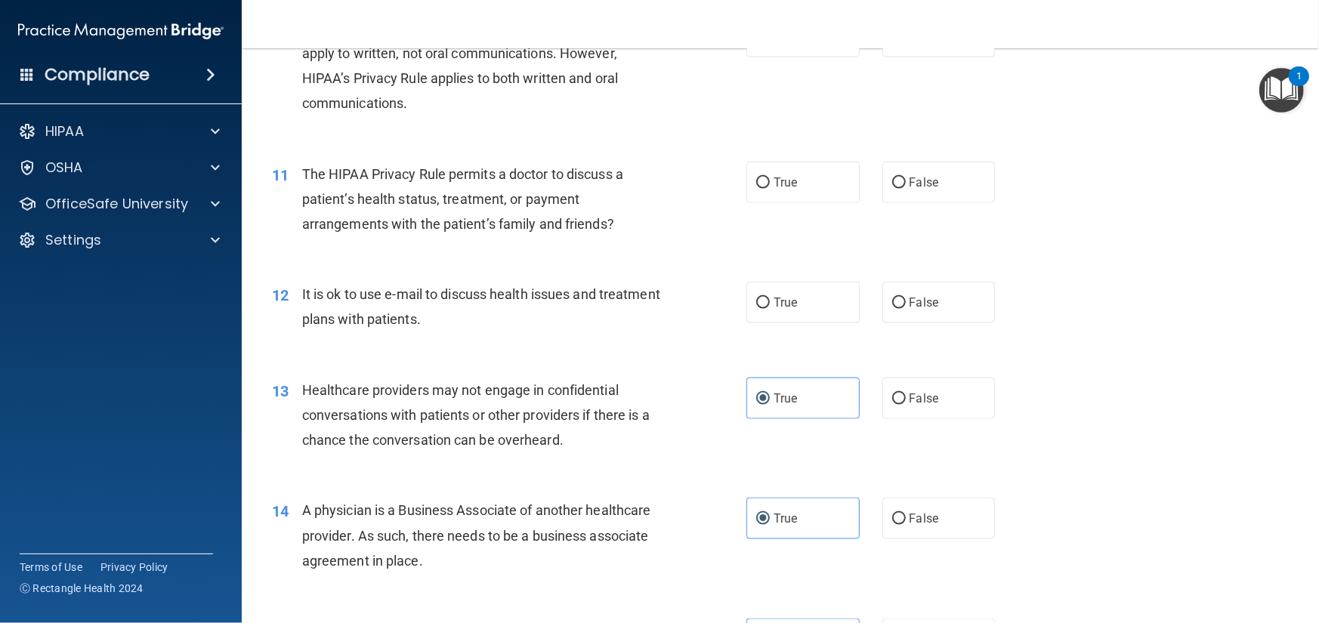
scroll to position [1203, 0]
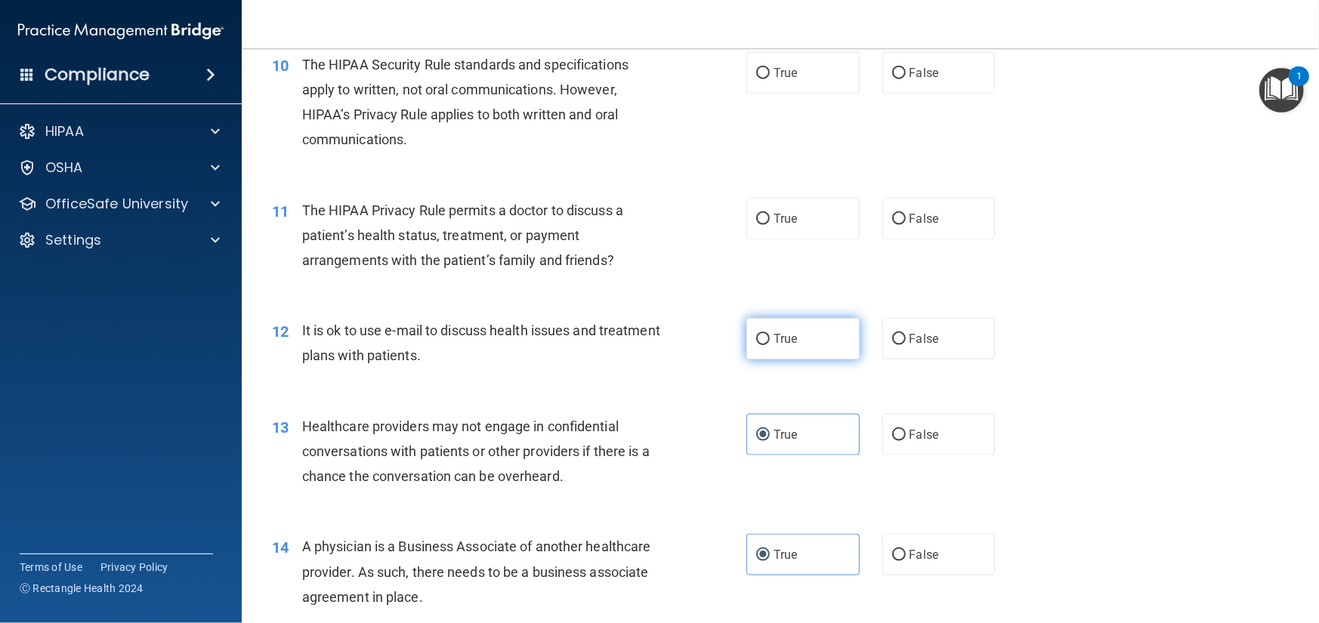
click at [840, 335] on label "True" at bounding box center [802, 339] width 113 height 42
click at [770, 335] on input "True" at bounding box center [763, 339] width 14 height 11
radio input "true"
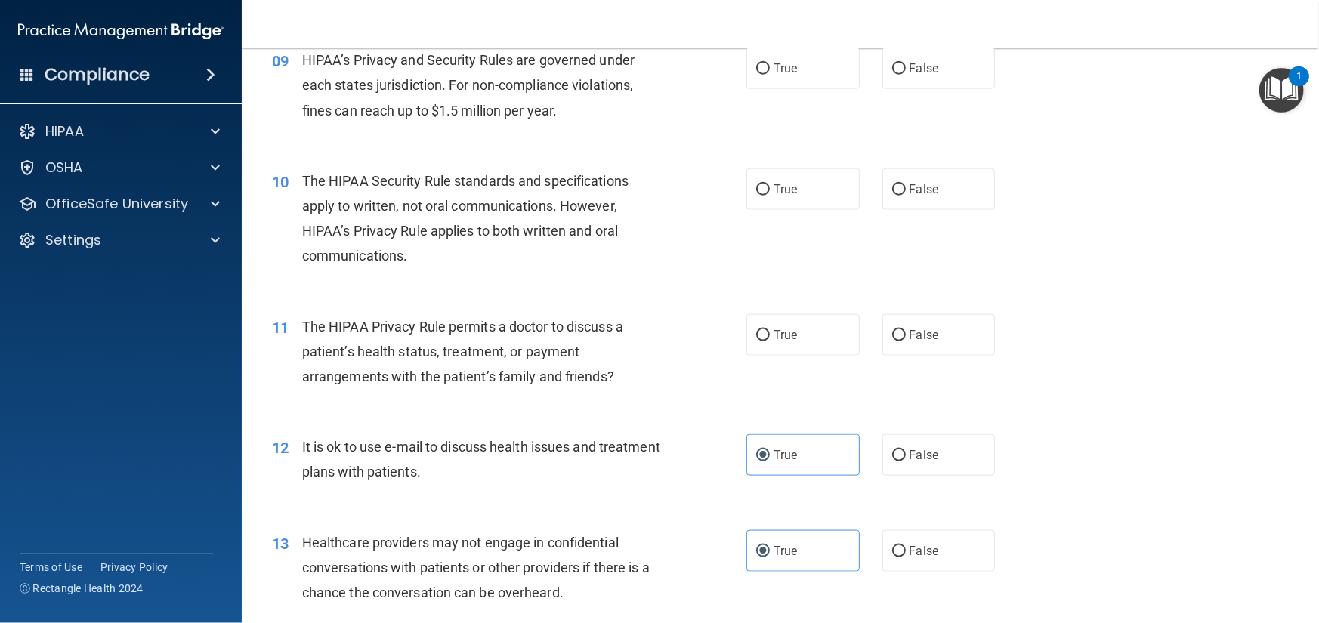
scroll to position [1052, 0]
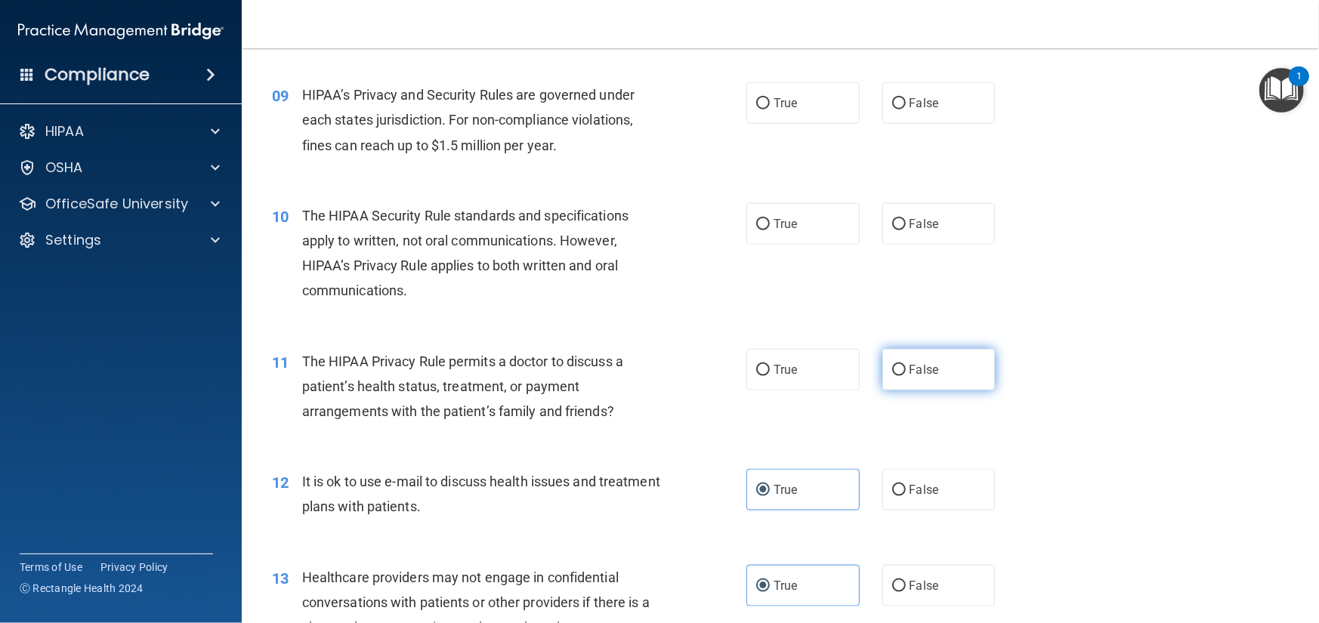
click at [968, 362] on label "False" at bounding box center [938, 370] width 113 height 42
click at [906, 365] on input "False" at bounding box center [899, 370] width 14 height 11
radio input "true"
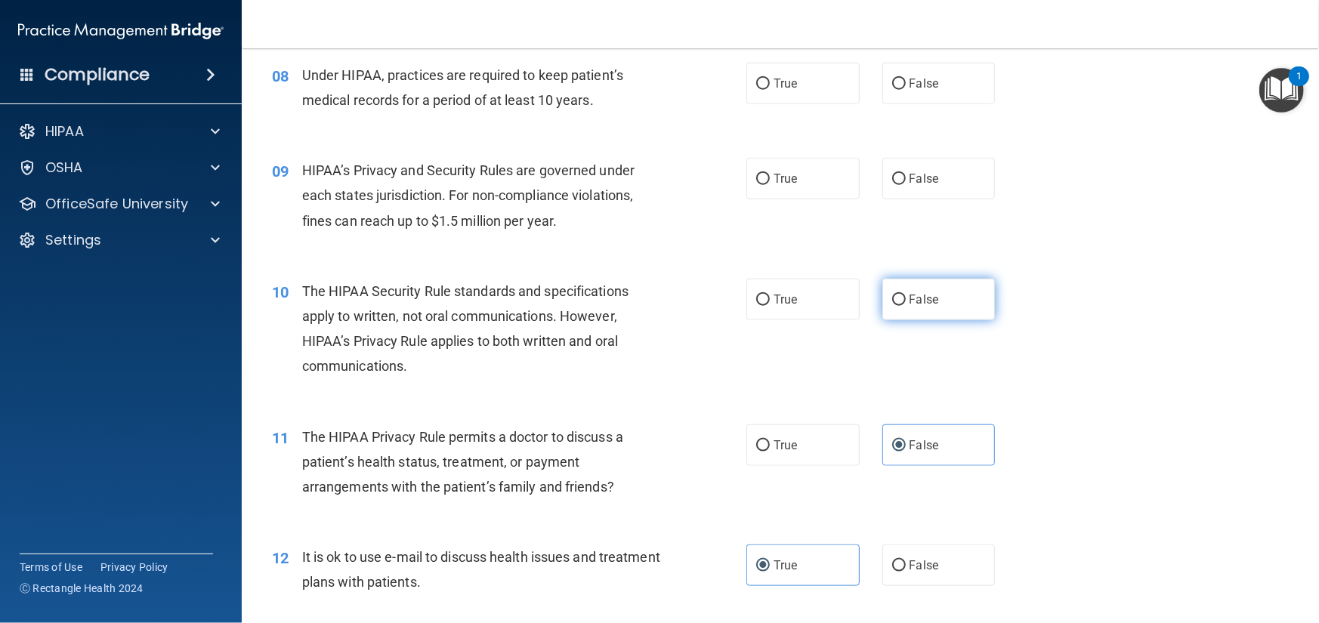
click at [944, 313] on label "False" at bounding box center [938, 300] width 113 height 42
click at [906, 306] on input "False" at bounding box center [899, 300] width 14 height 11
radio input "true"
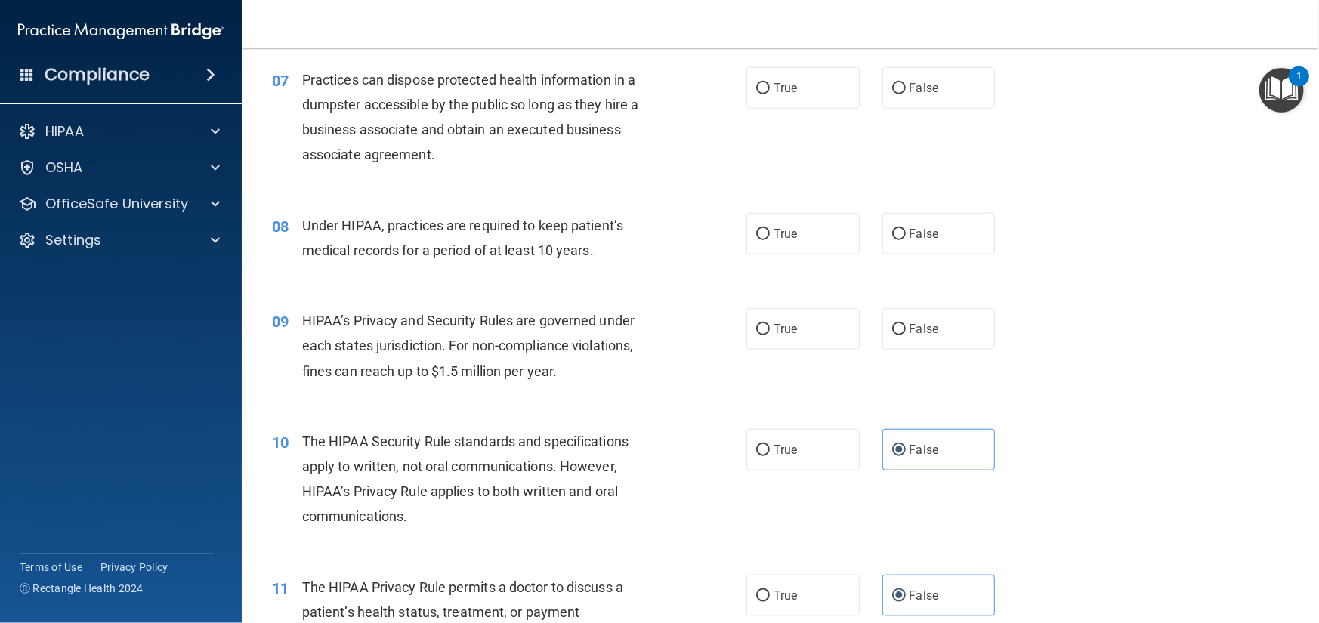
scroll to position [826, 0]
click at [774, 326] on span "True" at bounding box center [785, 330] width 23 height 14
click at [770, 326] on input "True" at bounding box center [763, 330] width 14 height 11
radio input "true"
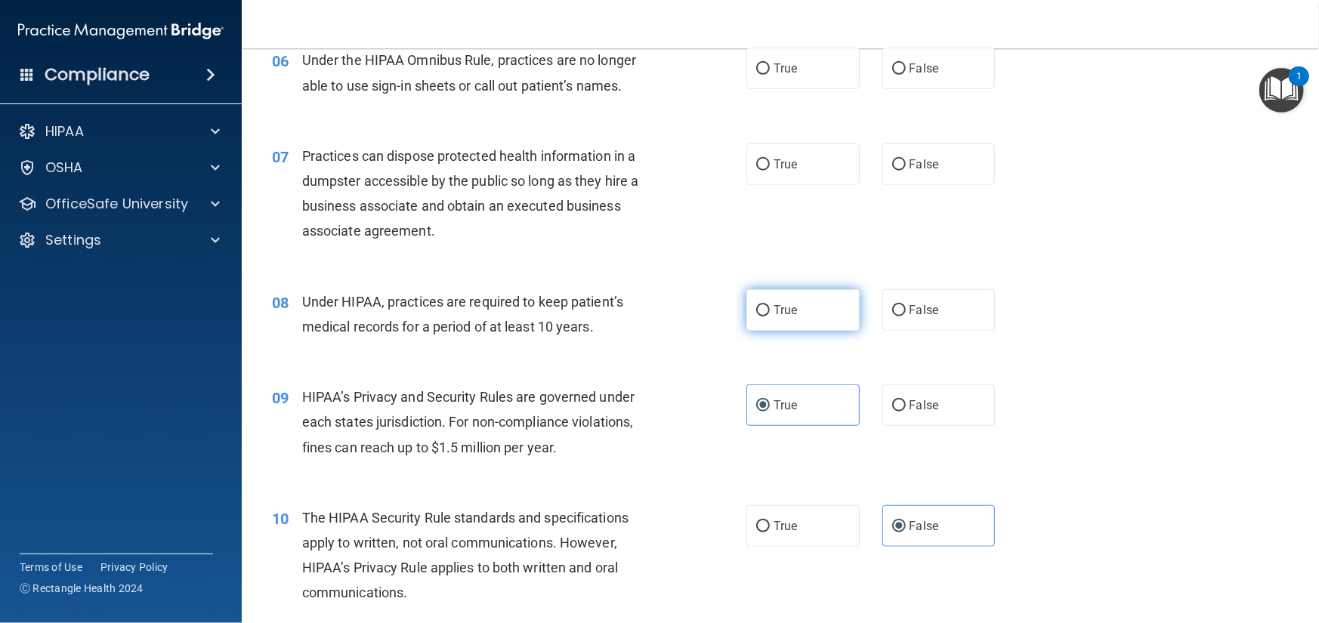
click at [818, 314] on label "True" at bounding box center [802, 310] width 113 height 42
click at [770, 314] on input "True" at bounding box center [763, 310] width 14 height 11
radio input "true"
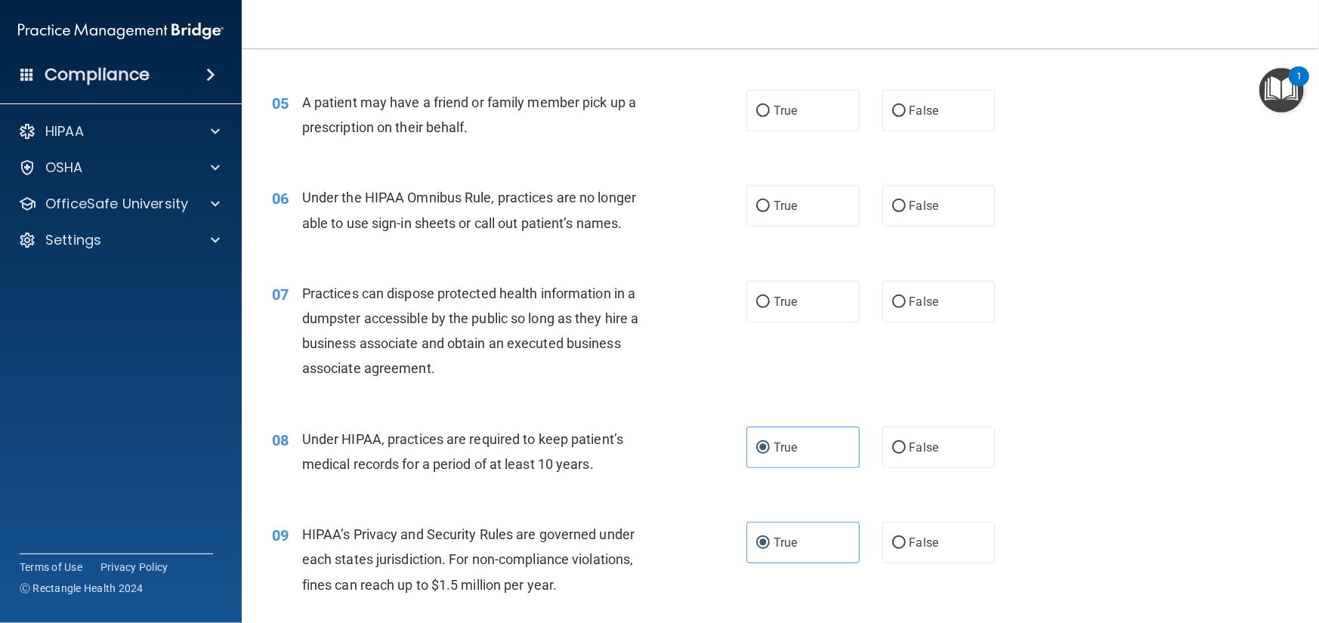
scroll to position [599, 0]
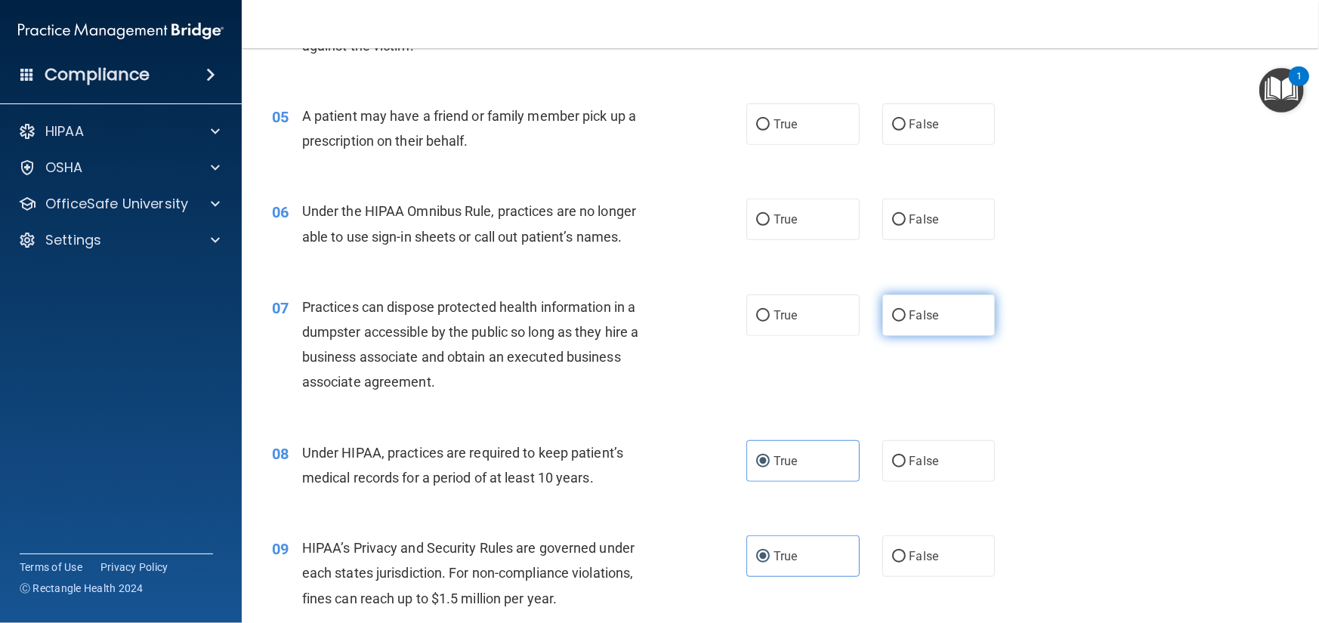
click at [911, 313] on span "False" at bounding box center [924, 315] width 29 height 14
click at [906, 313] on input "False" at bounding box center [899, 315] width 14 height 11
radio input "true"
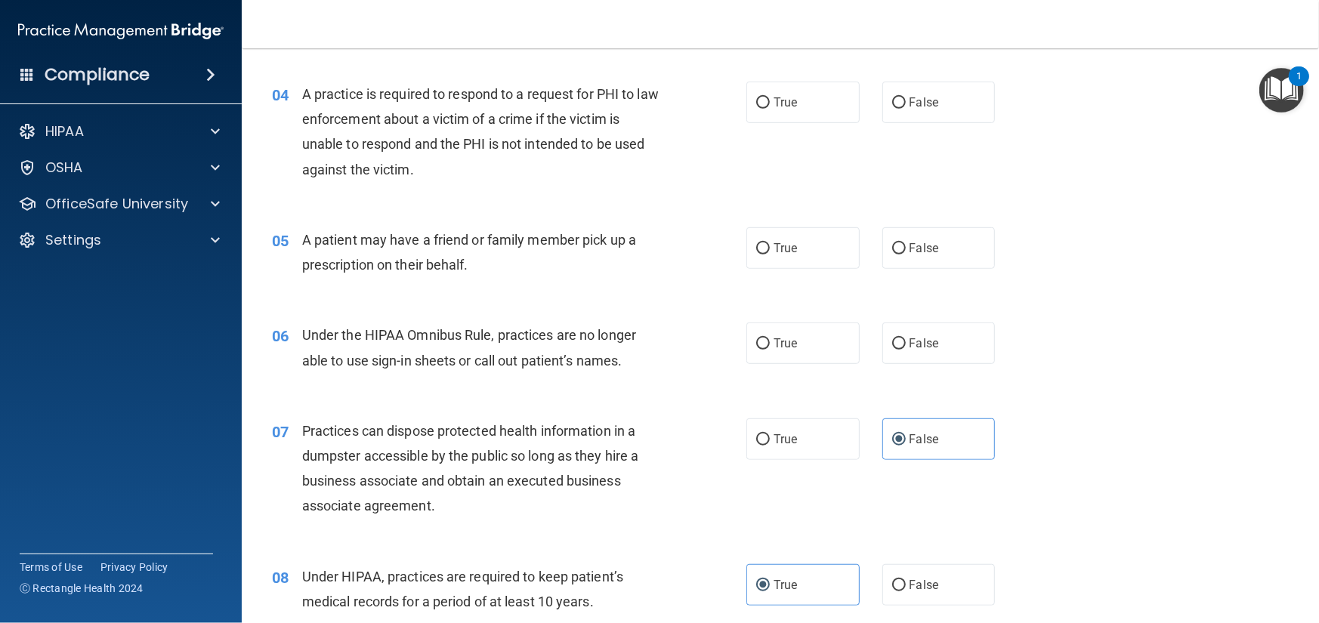
scroll to position [448, 0]
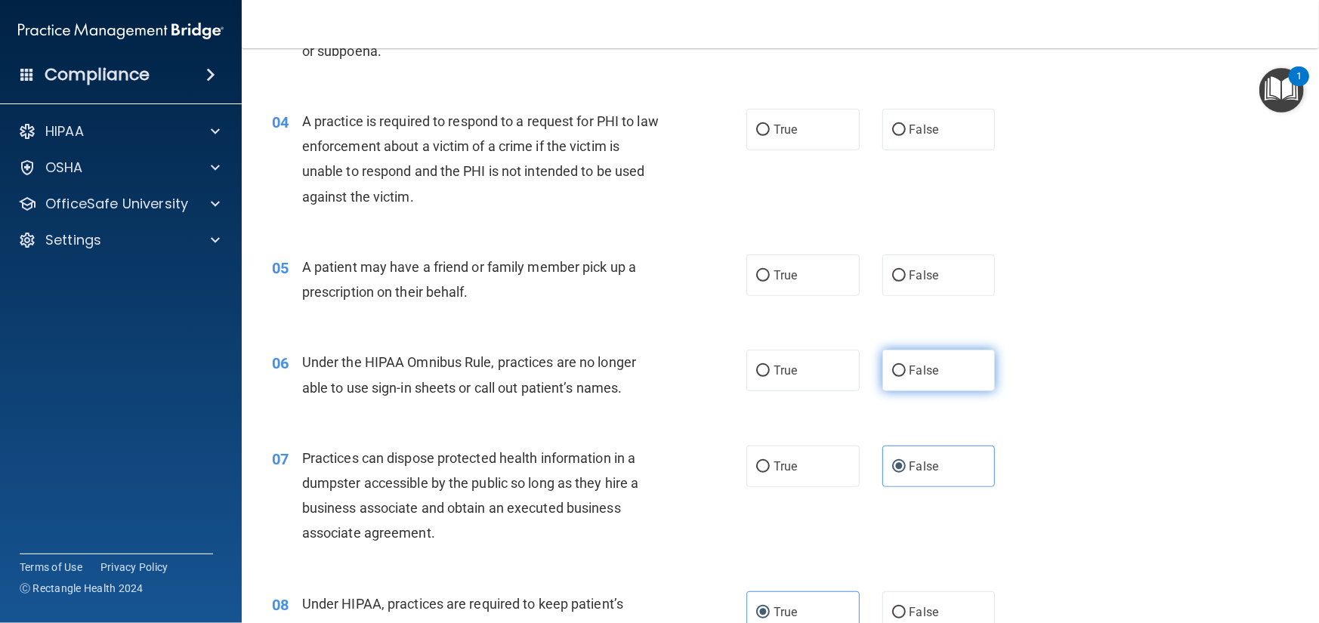
click at [929, 377] on span "False" at bounding box center [924, 370] width 29 height 14
click at [906, 377] on input "False" at bounding box center [899, 371] width 14 height 11
radio input "true"
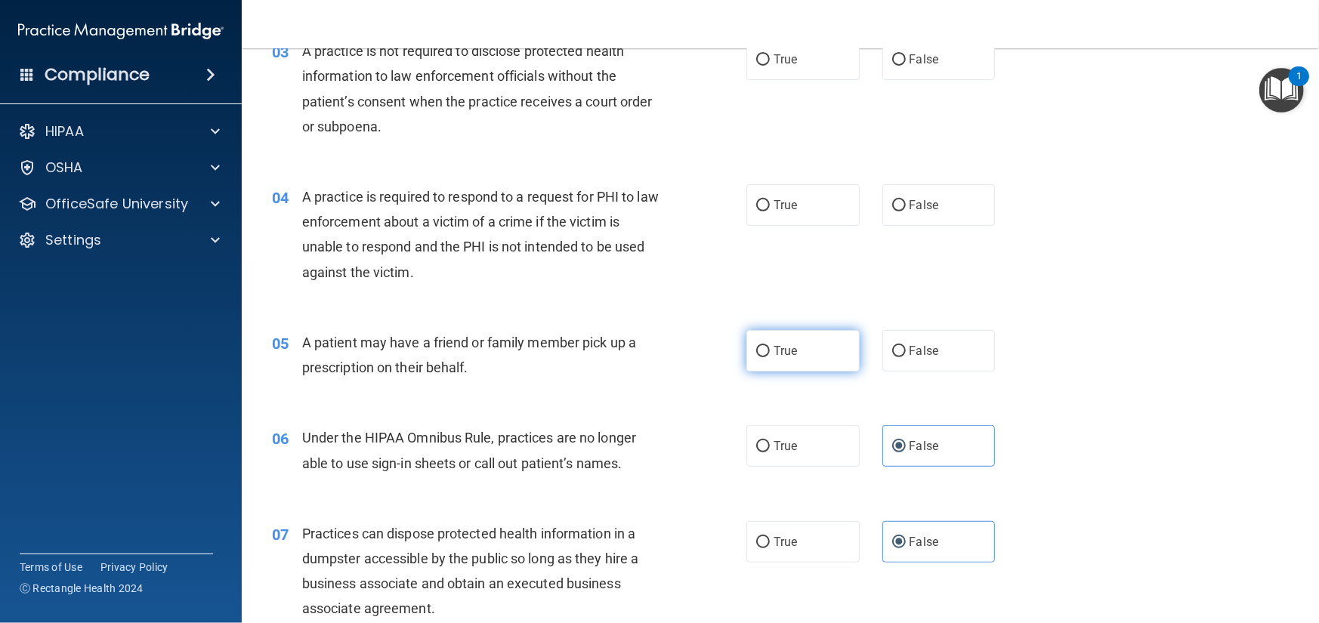
click at [747, 357] on label "True" at bounding box center [802, 351] width 113 height 42
click at [756, 357] on input "True" at bounding box center [763, 351] width 14 height 11
radio input "true"
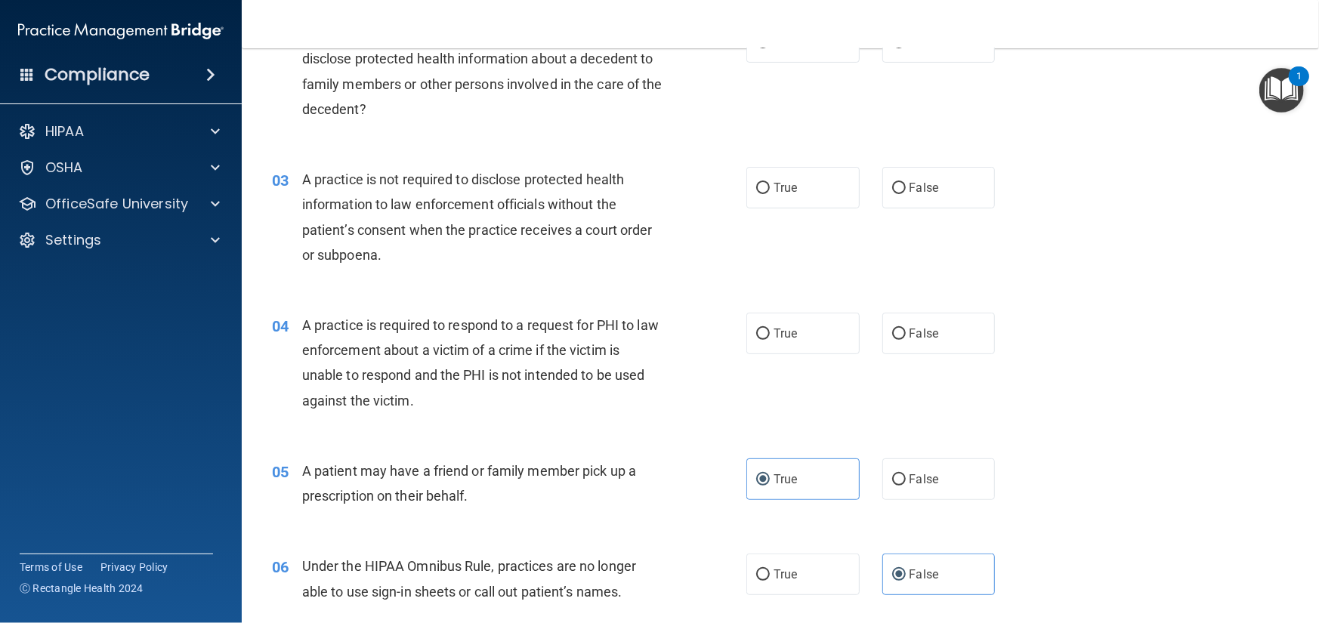
scroll to position [221, 0]
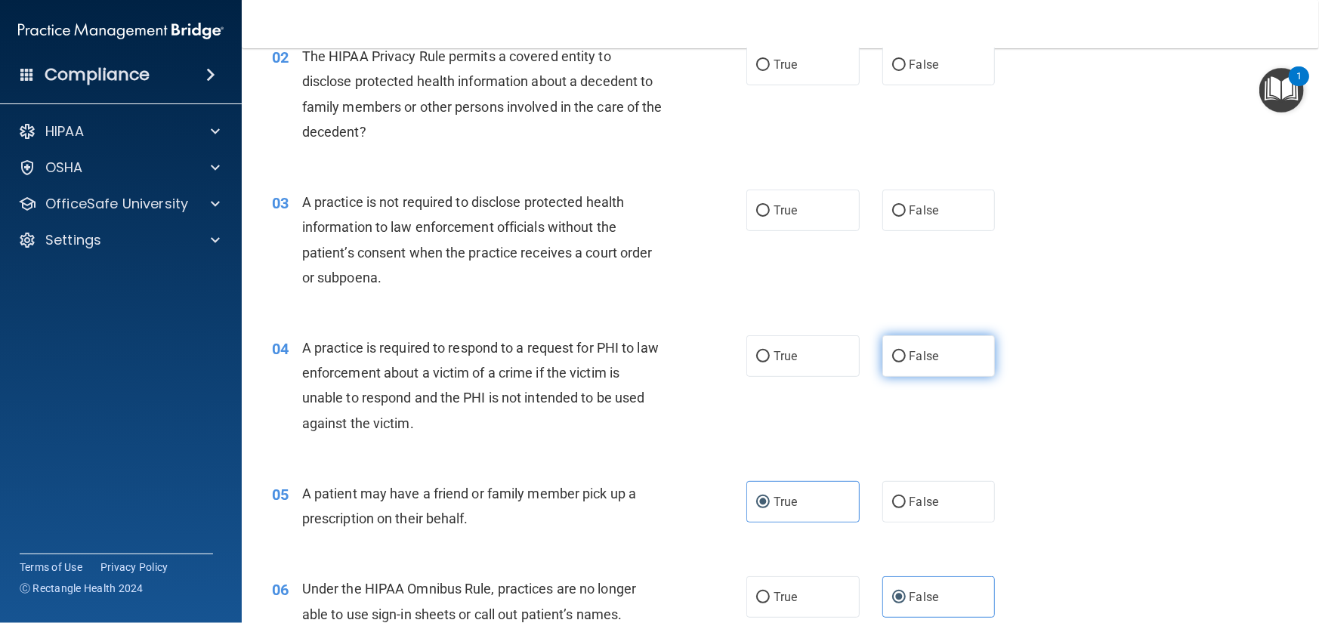
click at [910, 352] on span "False" at bounding box center [924, 356] width 29 height 14
click at [903, 352] on input "False" at bounding box center [899, 356] width 14 height 11
radio input "true"
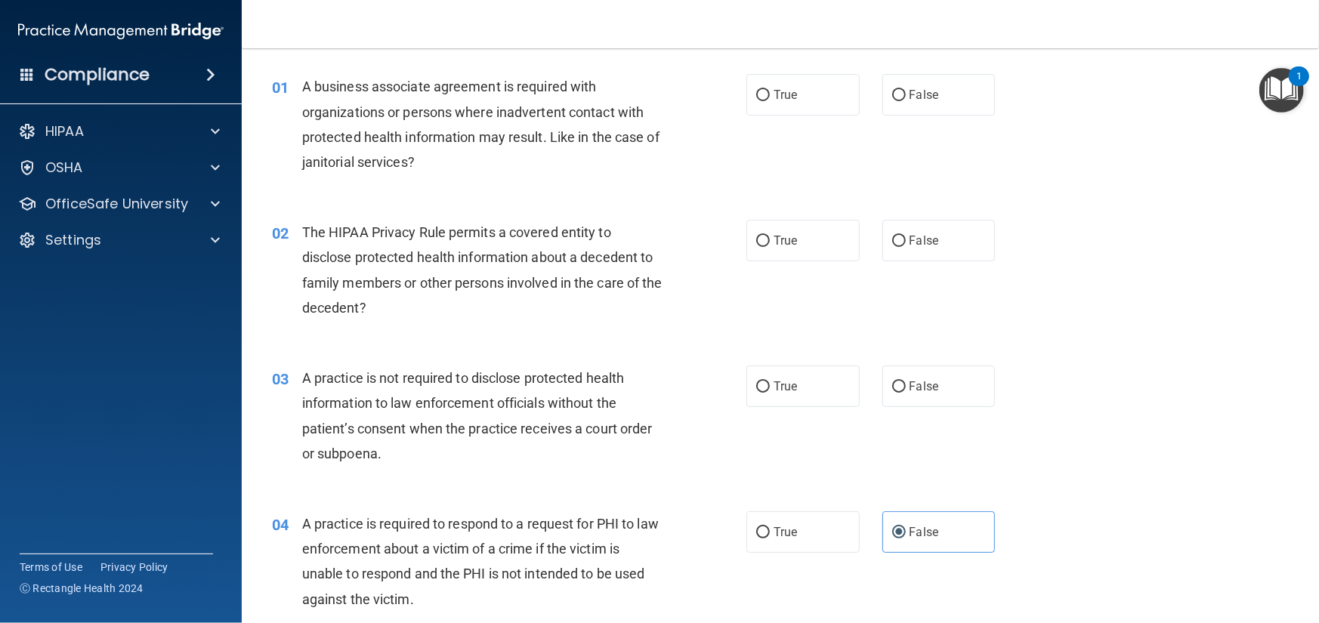
scroll to position [0, 0]
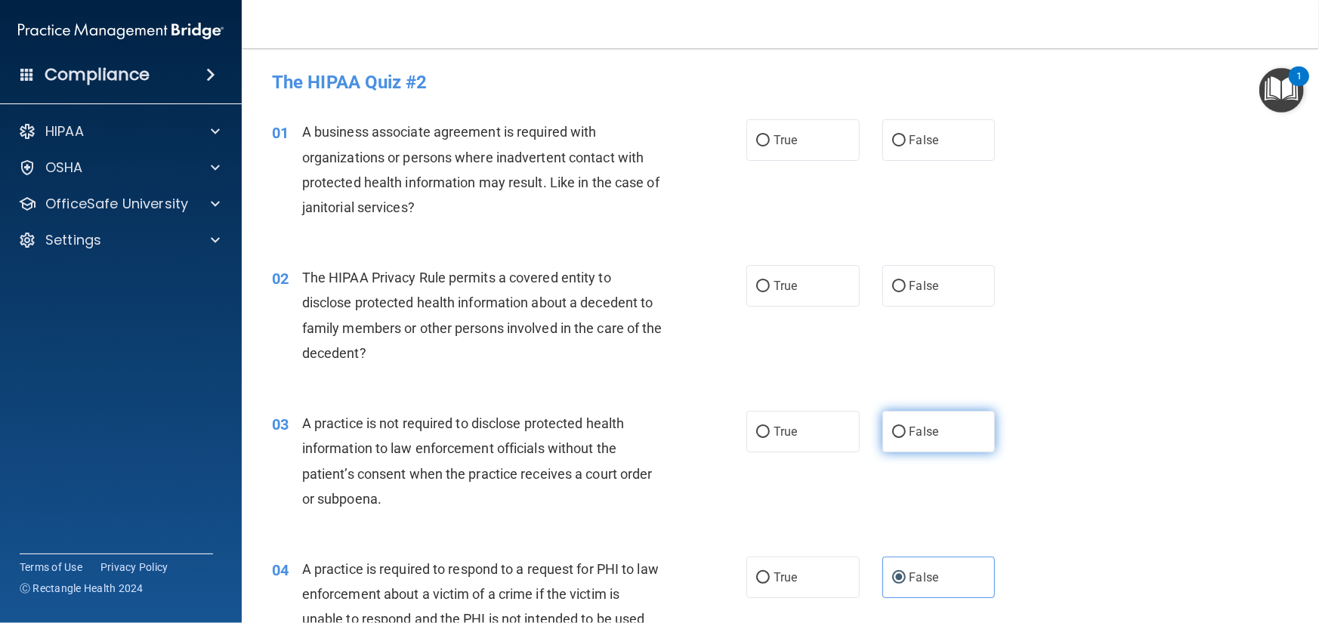
click at [922, 444] on label "False" at bounding box center [938, 432] width 113 height 42
click at [906, 438] on input "False" at bounding box center [899, 432] width 14 height 11
radio input "true"
click at [787, 435] on span "True" at bounding box center [785, 432] width 23 height 14
click at [770, 435] on input "True" at bounding box center [763, 432] width 14 height 11
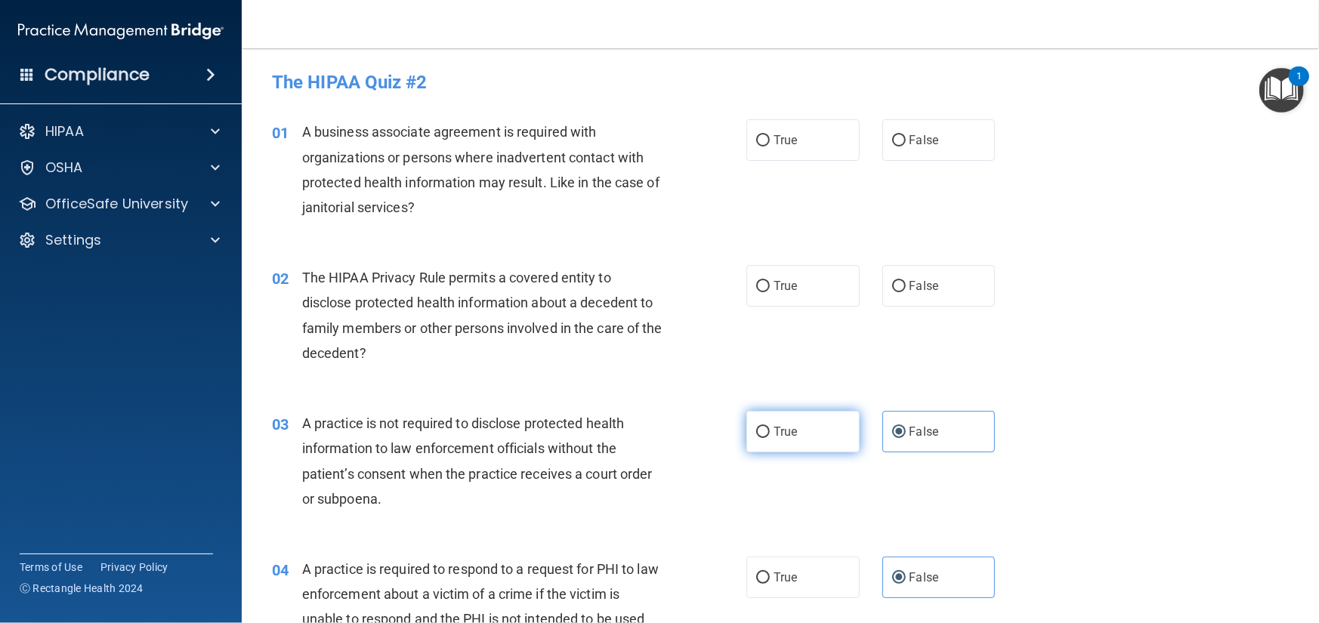
radio input "true"
click at [915, 440] on label "False" at bounding box center [938, 432] width 113 height 42
click at [906, 438] on input "False" at bounding box center [899, 432] width 14 height 11
radio input "true"
radio input "false"
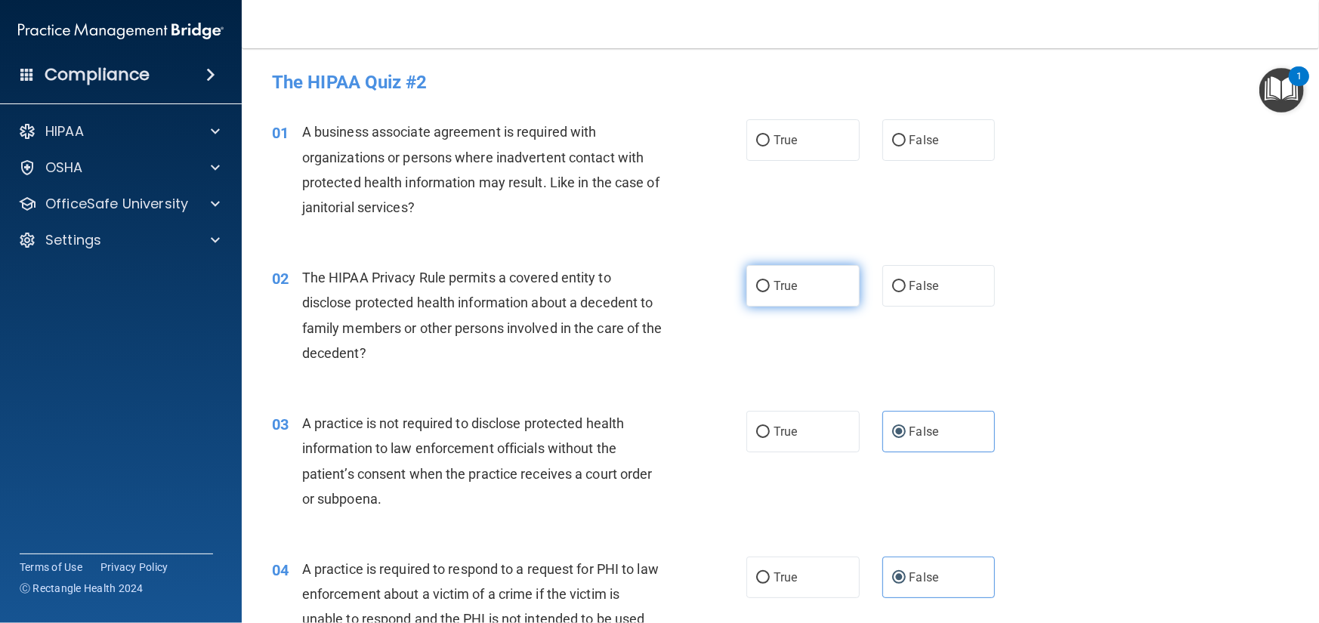
click at [816, 298] on label "True" at bounding box center [802, 286] width 113 height 42
click at [770, 292] on input "True" at bounding box center [763, 286] width 14 height 11
radio input "true"
click at [907, 149] on label "False" at bounding box center [938, 140] width 113 height 42
click at [906, 147] on input "False" at bounding box center [899, 140] width 14 height 11
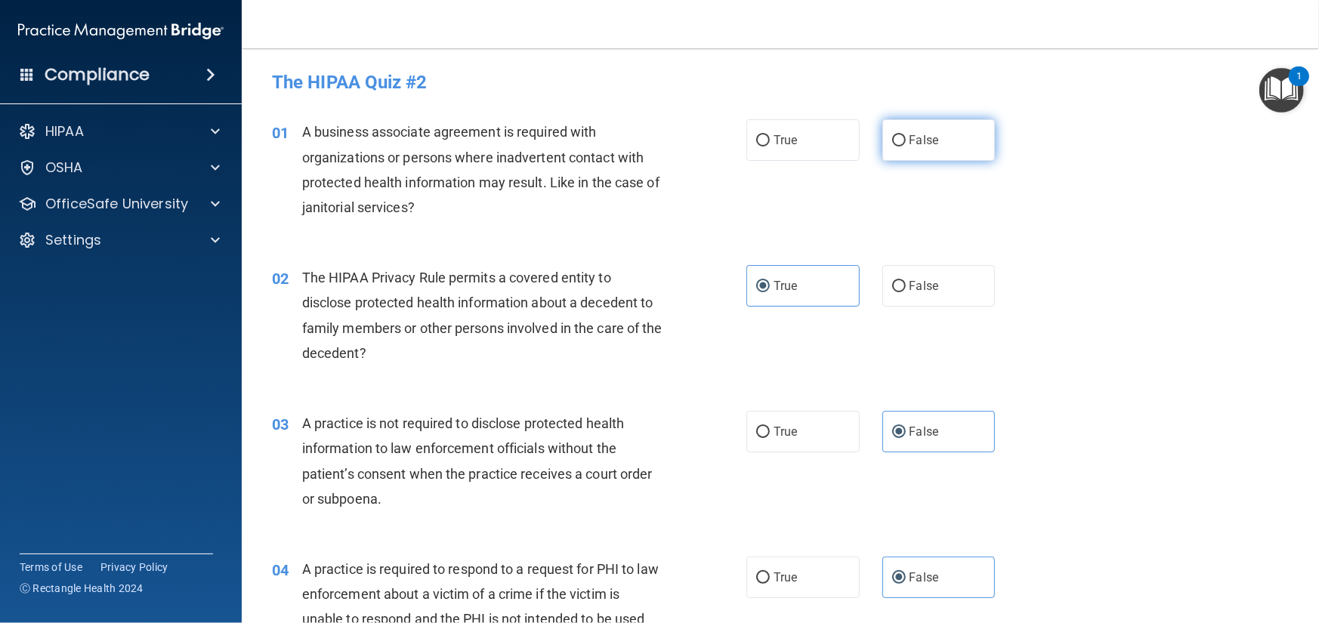
radio input "true"
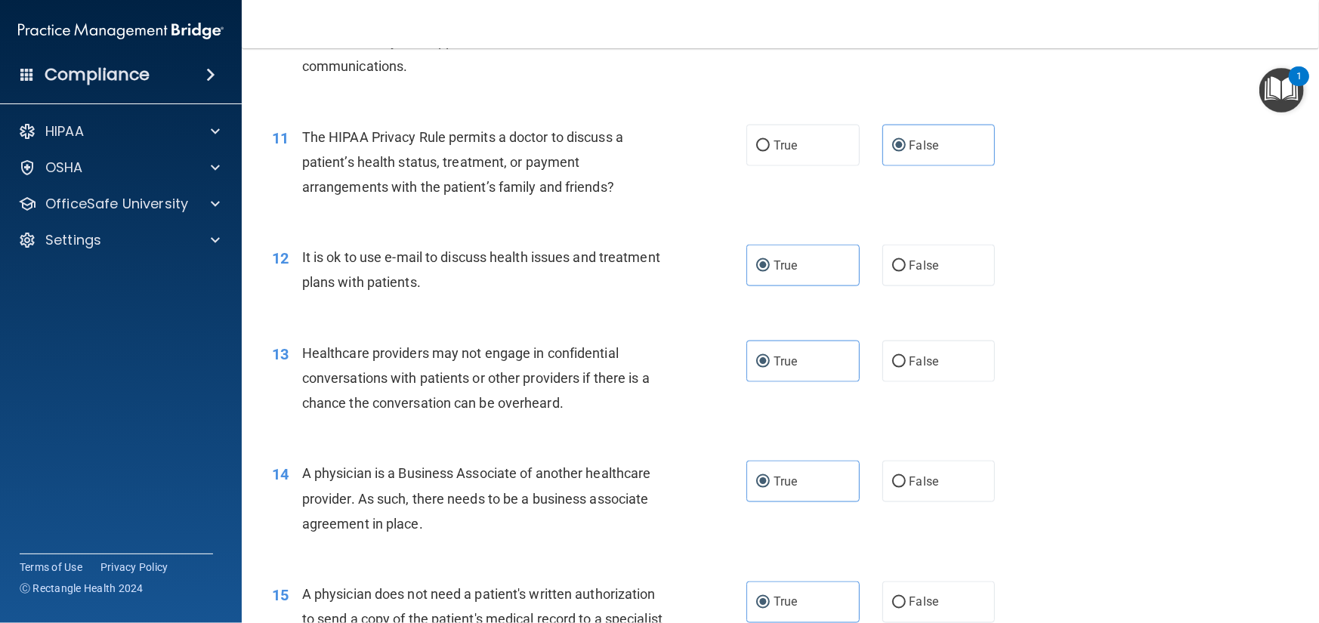
scroll to position [3168, 0]
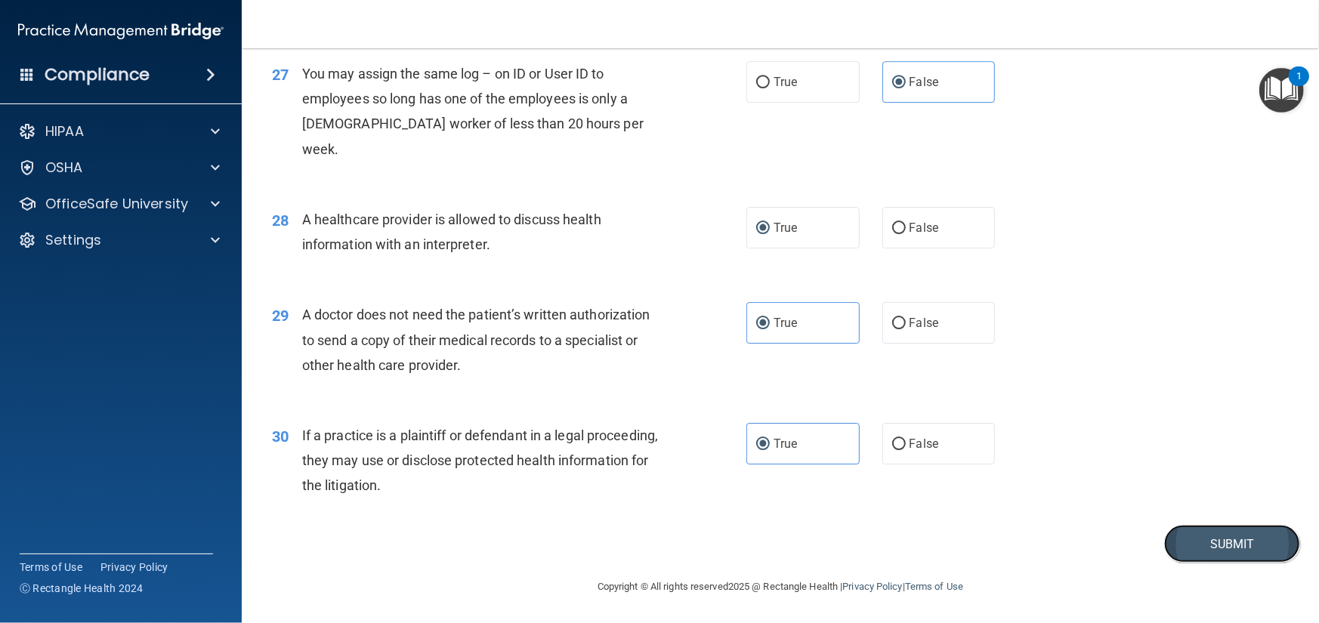
click at [1224, 550] on button "Submit" at bounding box center [1232, 544] width 136 height 39
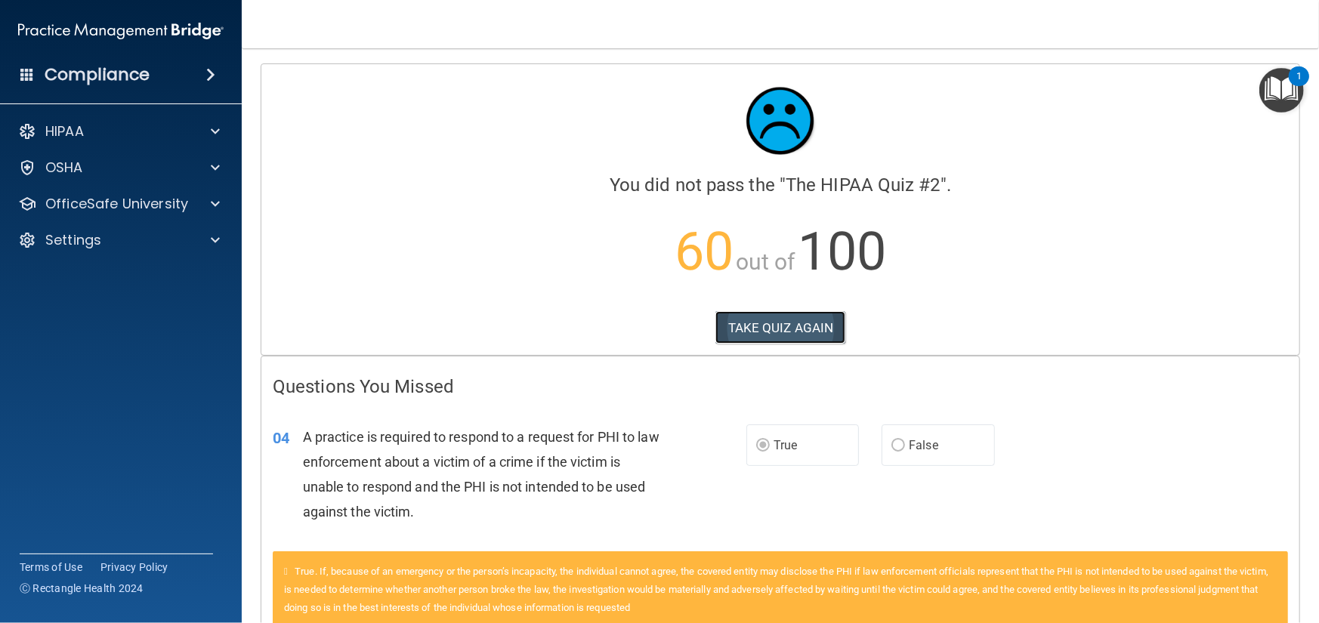
click at [770, 317] on button "TAKE QUIZ AGAIN" at bounding box center [780, 327] width 131 height 33
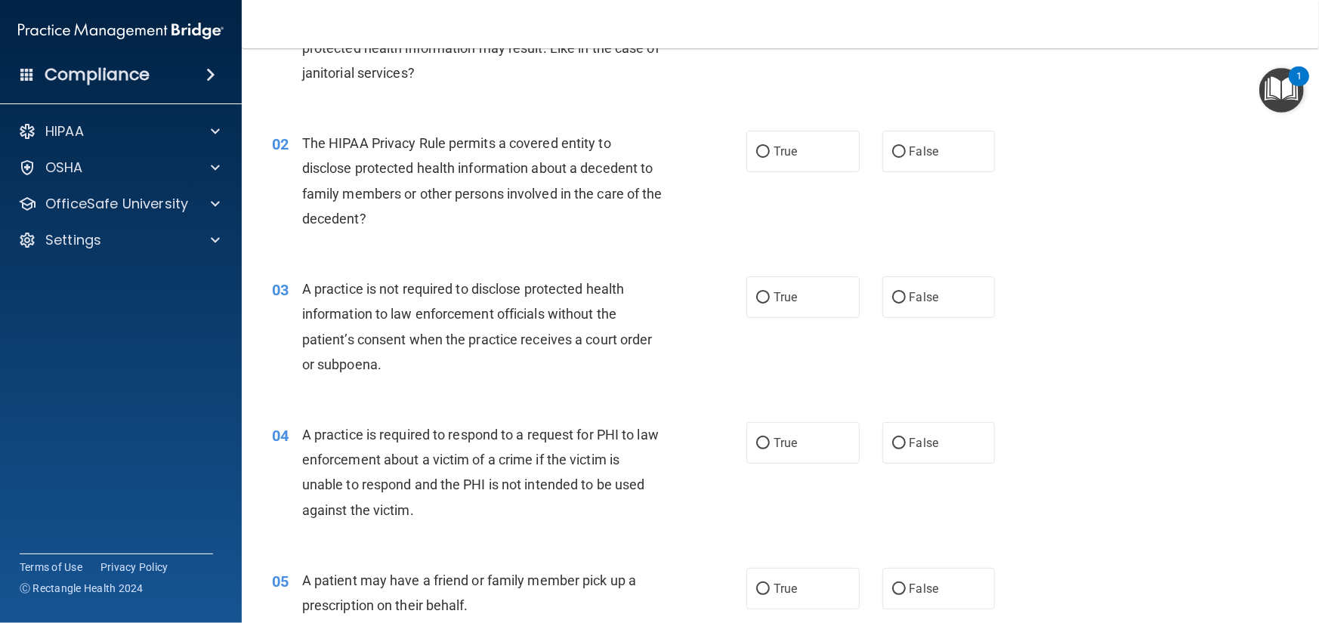
scroll to position [151, 0]
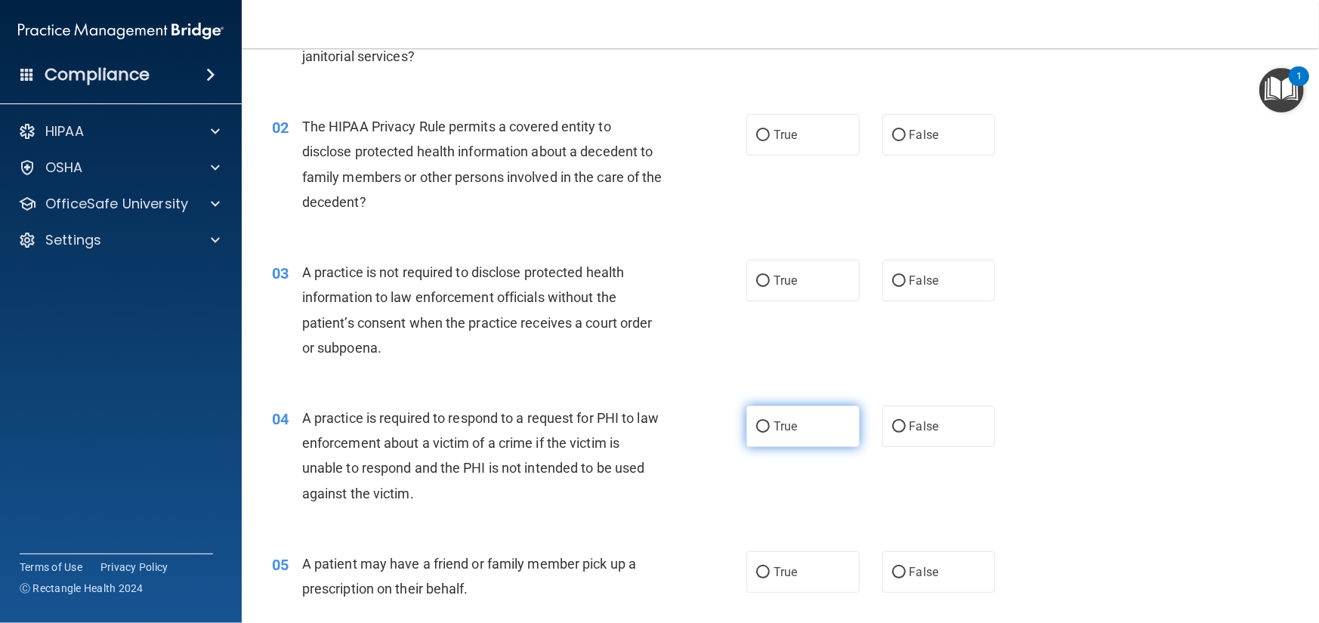
click at [789, 419] on span "True" at bounding box center [785, 426] width 23 height 14
click at [770, 422] on input "True" at bounding box center [763, 427] width 14 height 11
radio input "true"
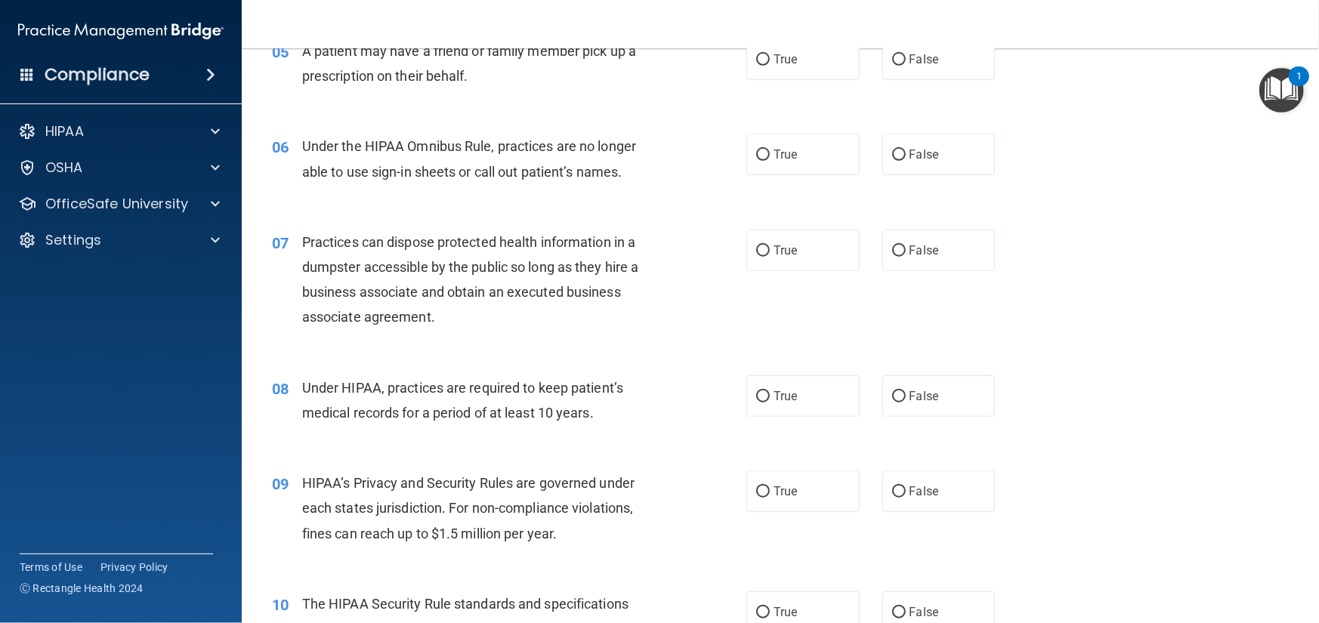
scroll to position [680, 0]
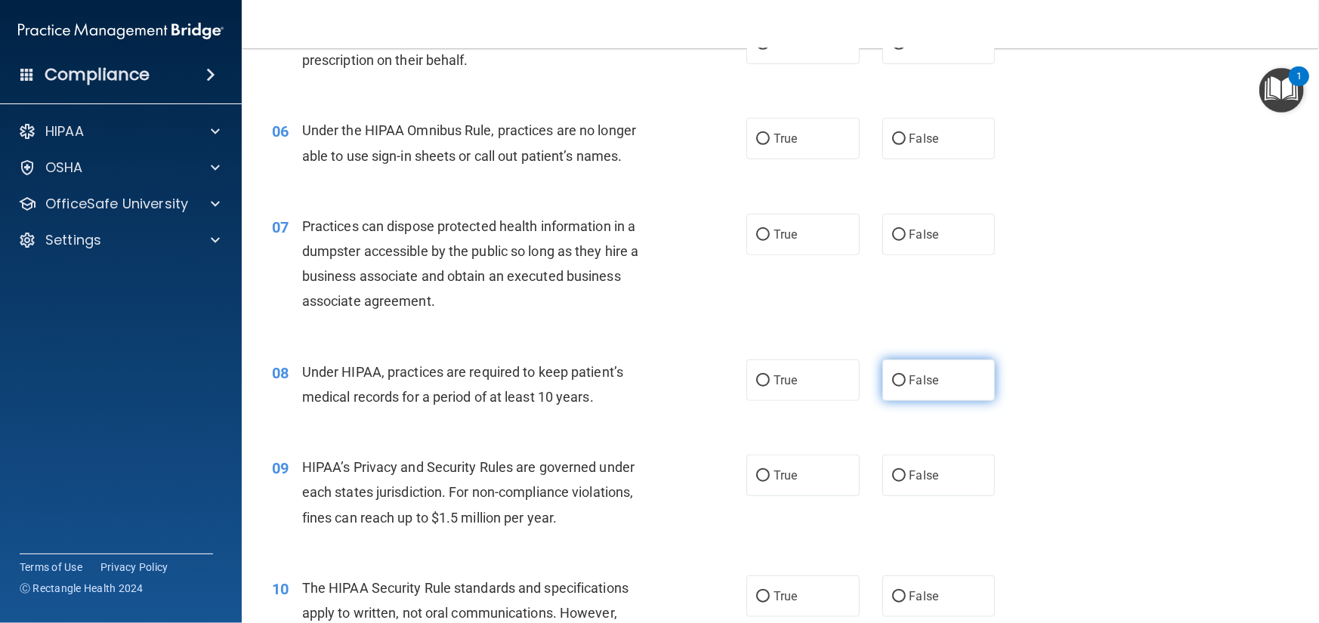
click at [939, 386] on label "False" at bounding box center [938, 381] width 113 height 42
click at [906, 386] on input "False" at bounding box center [899, 380] width 14 height 11
radio input "true"
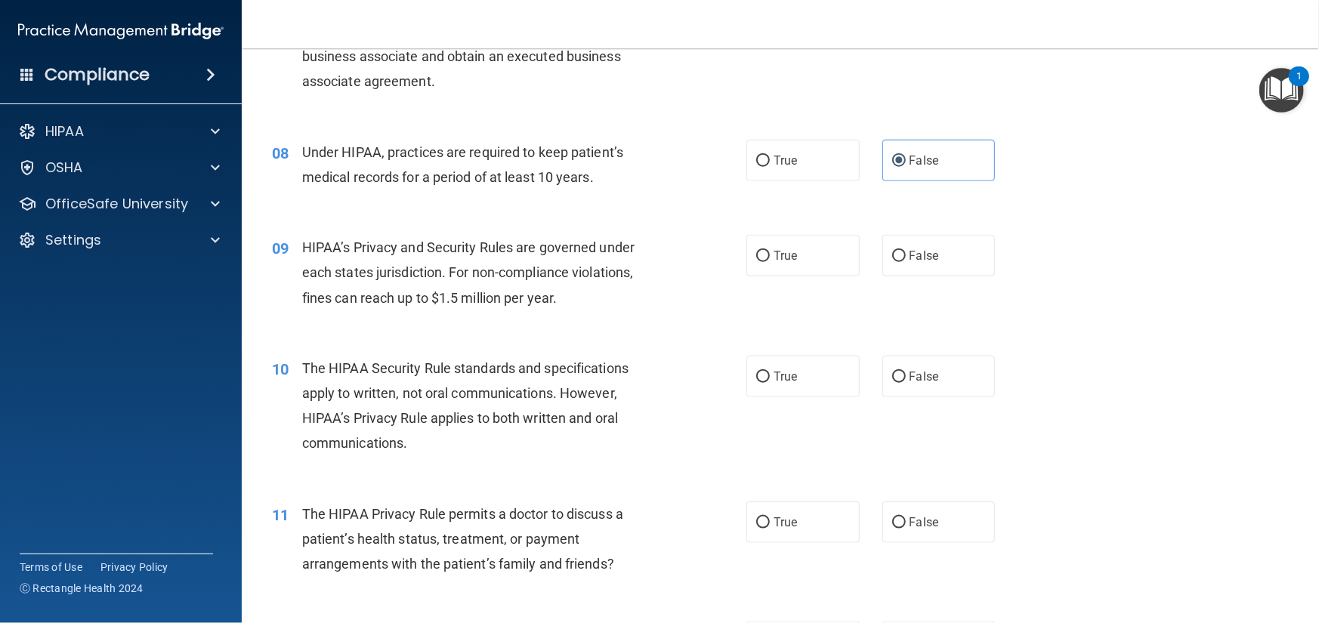
scroll to position [907, 0]
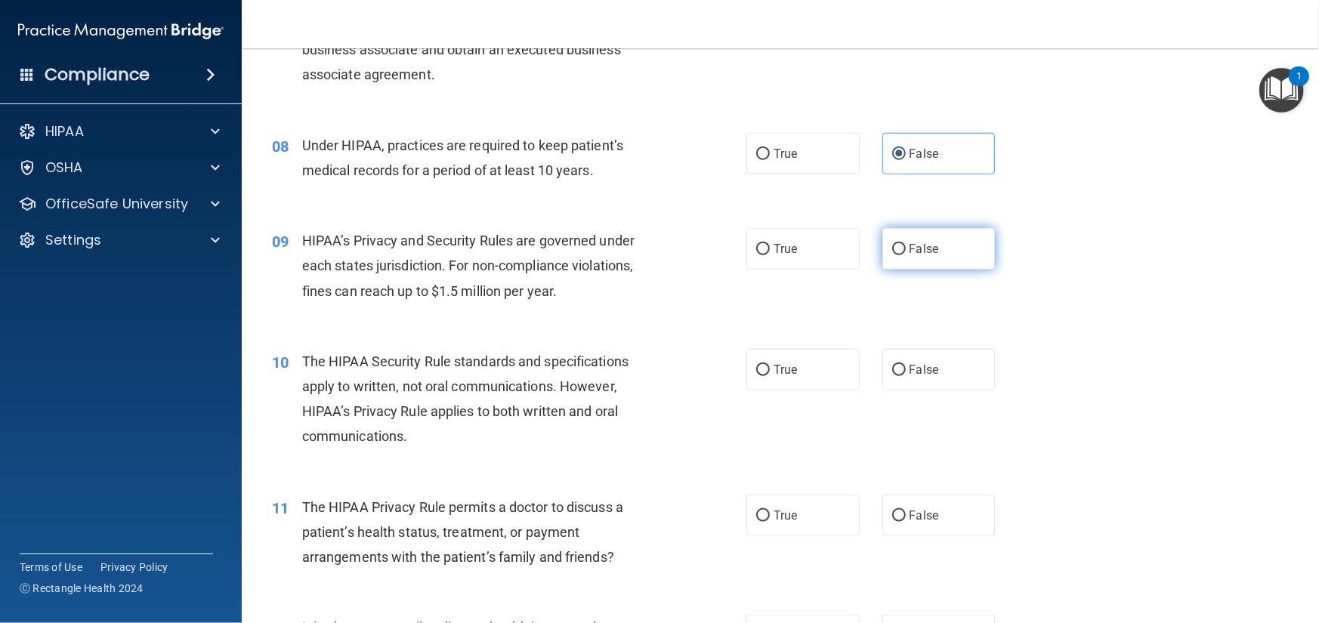
click at [955, 262] on label "False" at bounding box center [938, 249] width 113 height 42
click at [906, 255] on input "False" at bounding box center [899, 249] width 14 height 11
radio input "true"
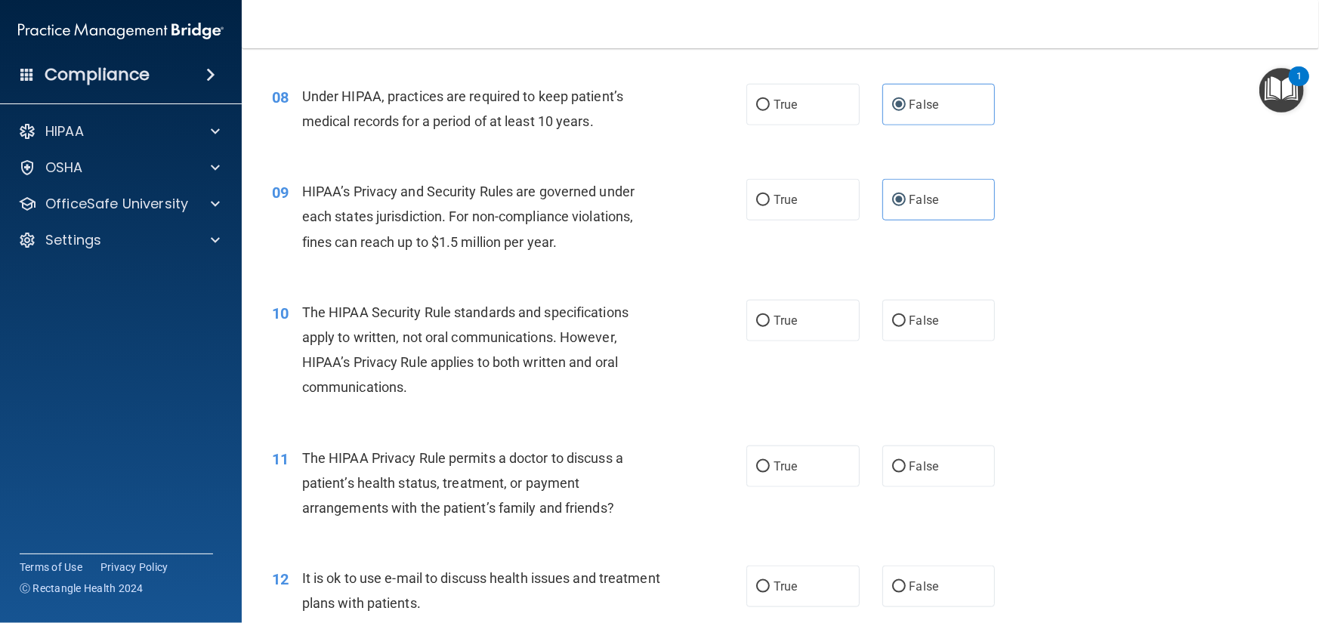
scroll to position [982, 0]
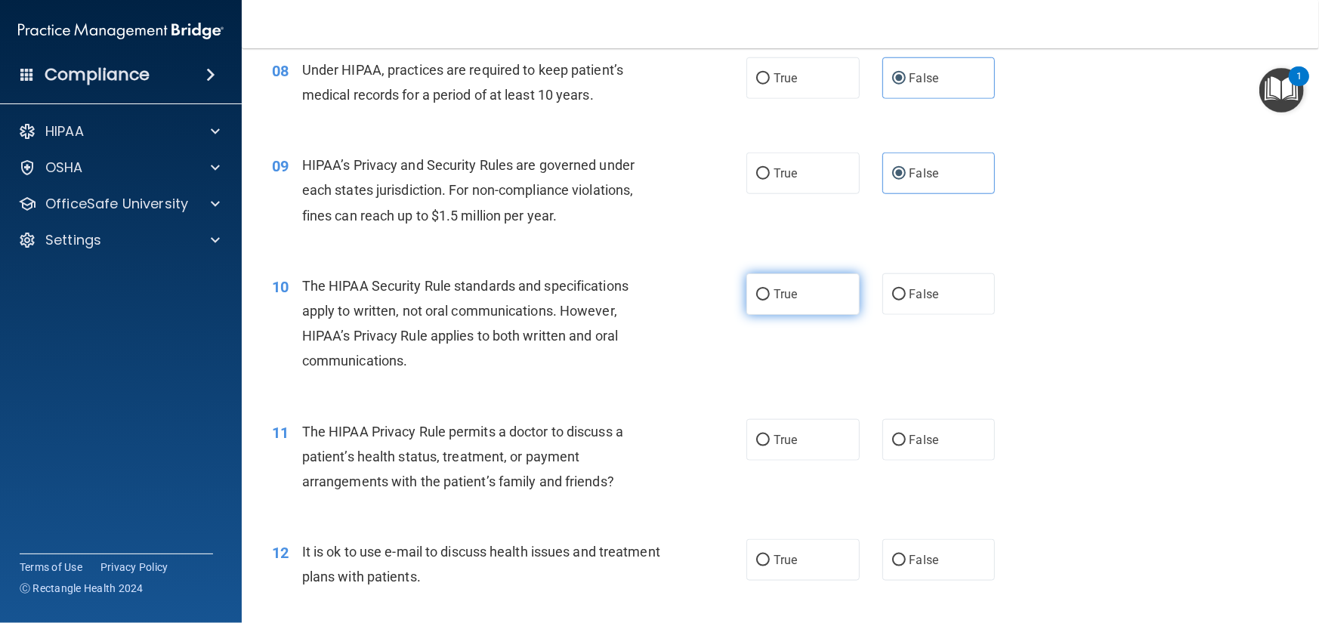
click at [818, 300] on label "True" at bounding box center [802, 294] width 113 height 42
click at [770, 300] on input "True" at bounding box center [763, 294] width 14 height 11
radio input "true"
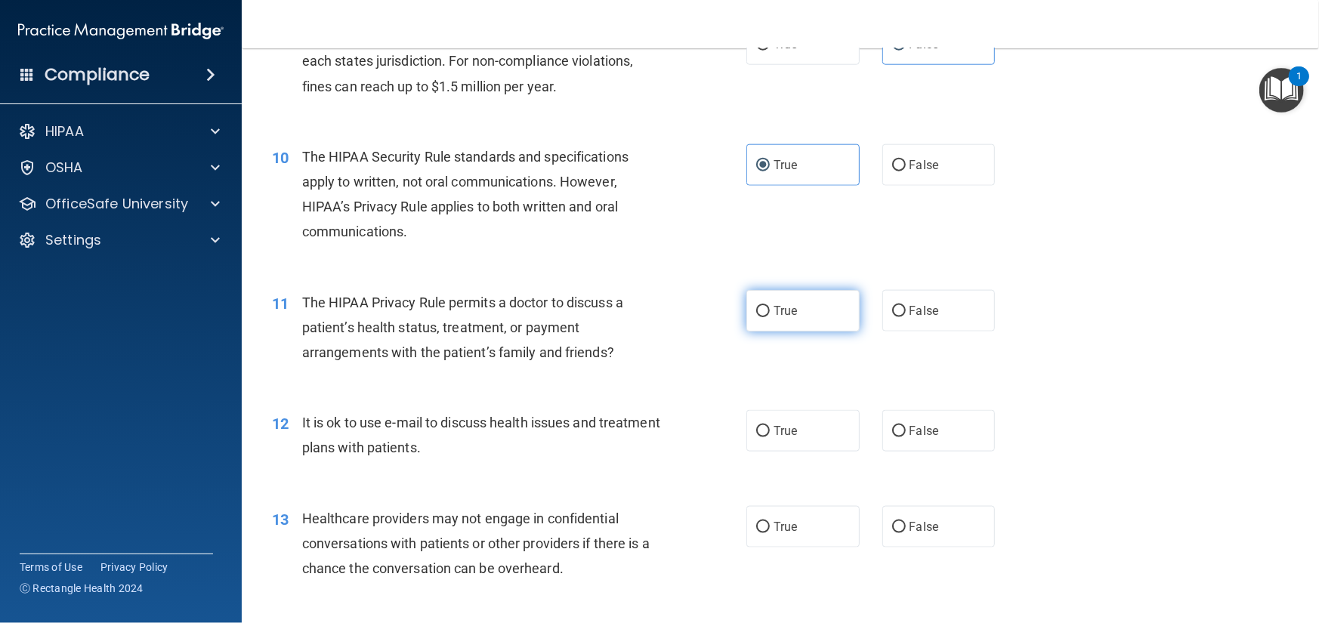
scroll to position [1133, 0]
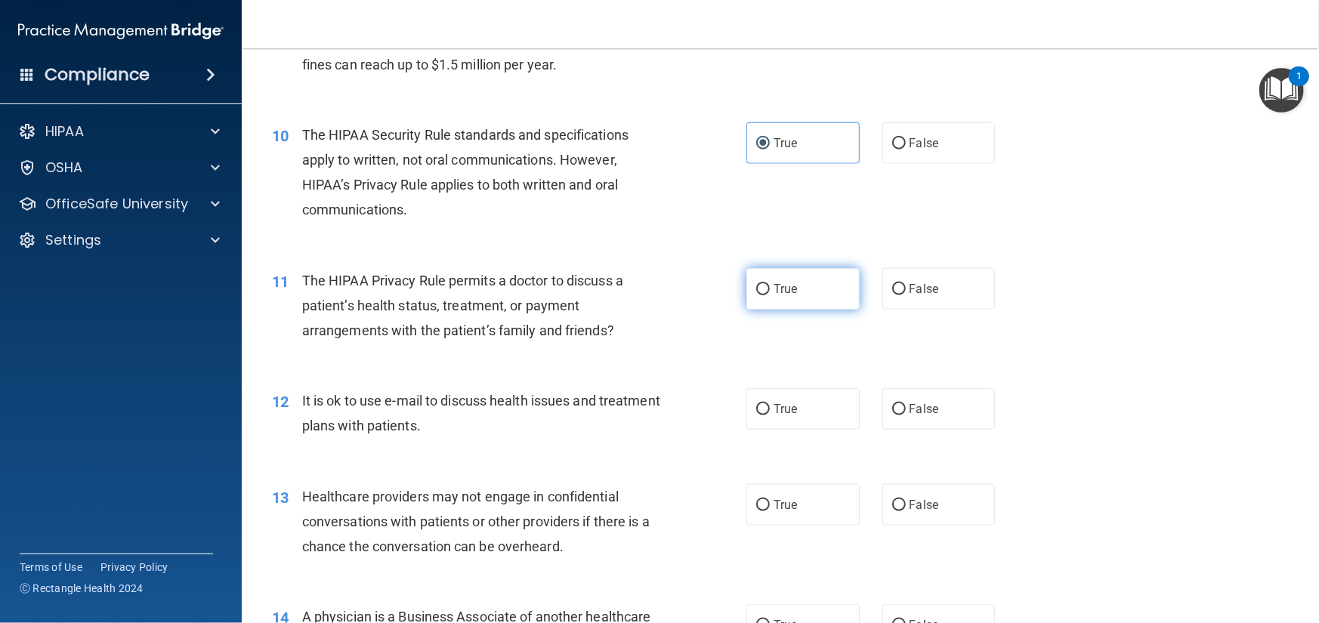
click at [778, 297] on label "True" at bounding box center [802, 289] width 113 height 42
click at [770, 295] on input "True" at bounding box center [763, 289] width 14 height 11
radio input "true"
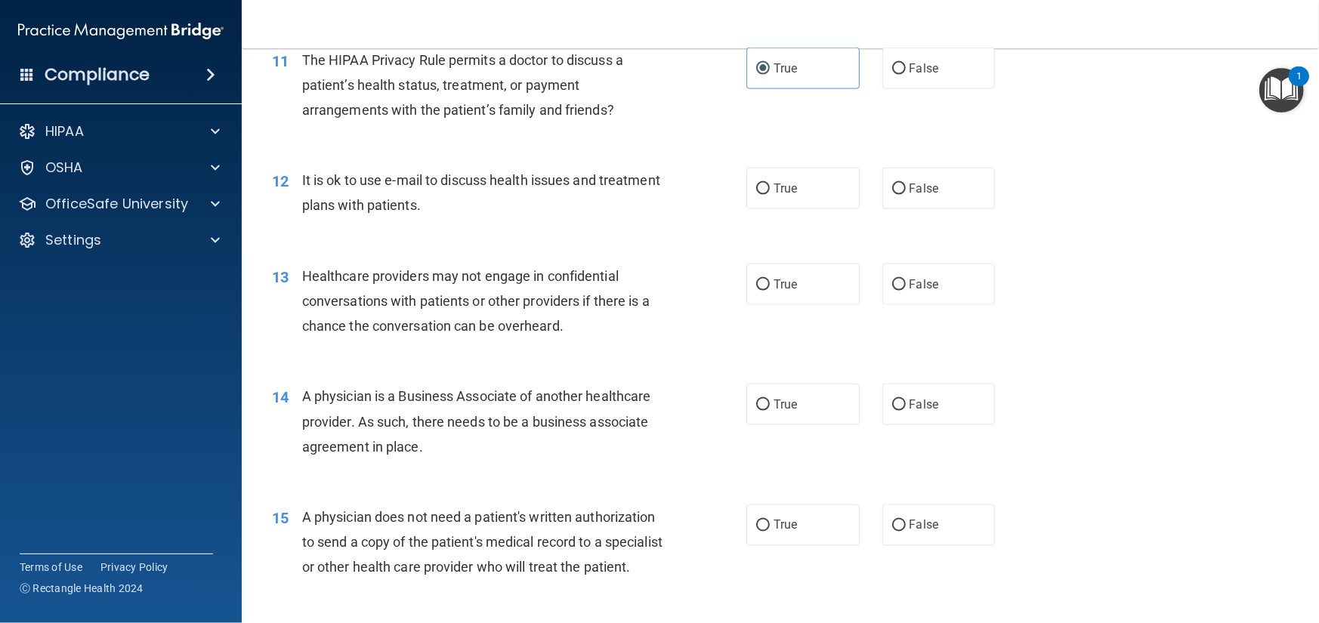
scroll to position [1360, 0]
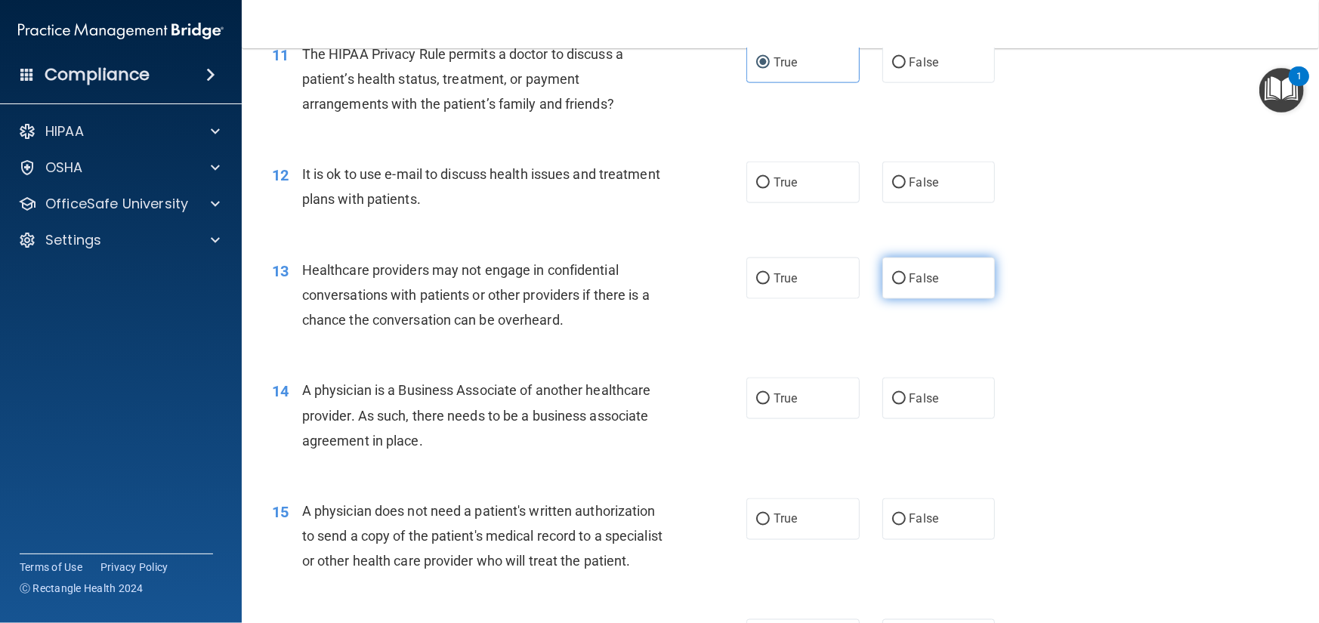
click at [908, 292] on label "False" at bounding box center [938, 279] width 113 height 42
click at [906, 285] on input "False" at bounding box center [899, 278] width 14 height 11
radio input "true"
click at [926, 408] on label "False" at bounding box center [938, 399] width 113 height 42
click at [906, 405] on input "False" at bounding box center [899, 399] width 14 height 11
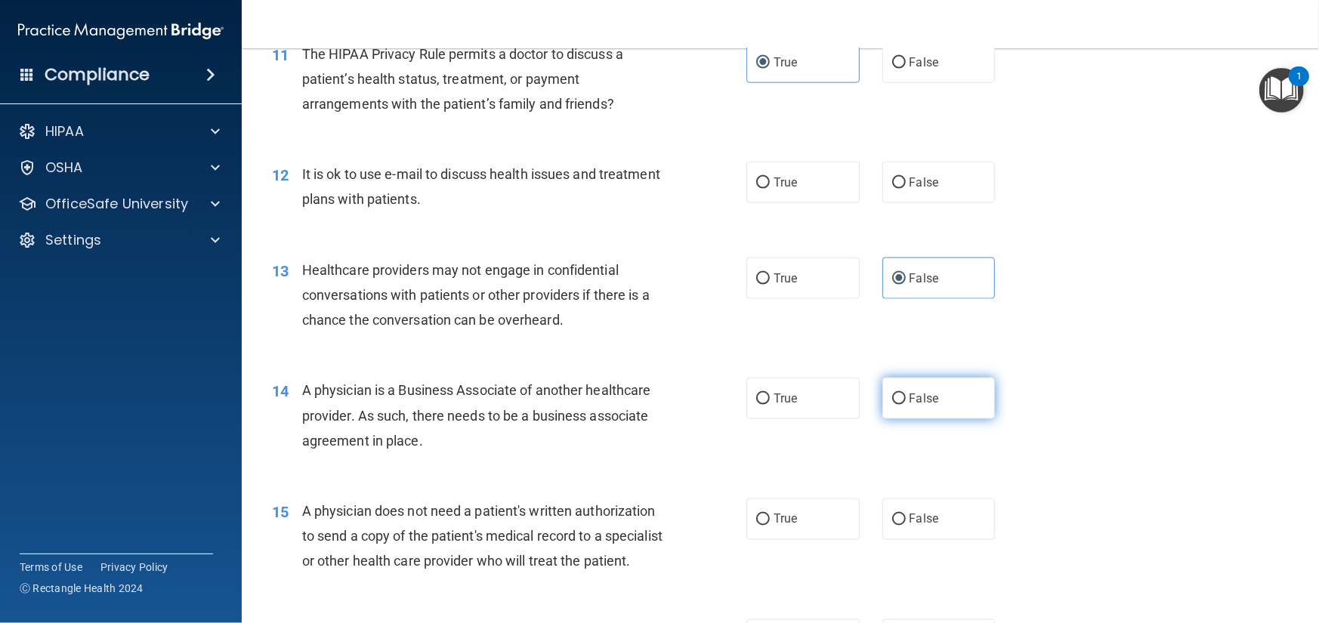
radio input "true"
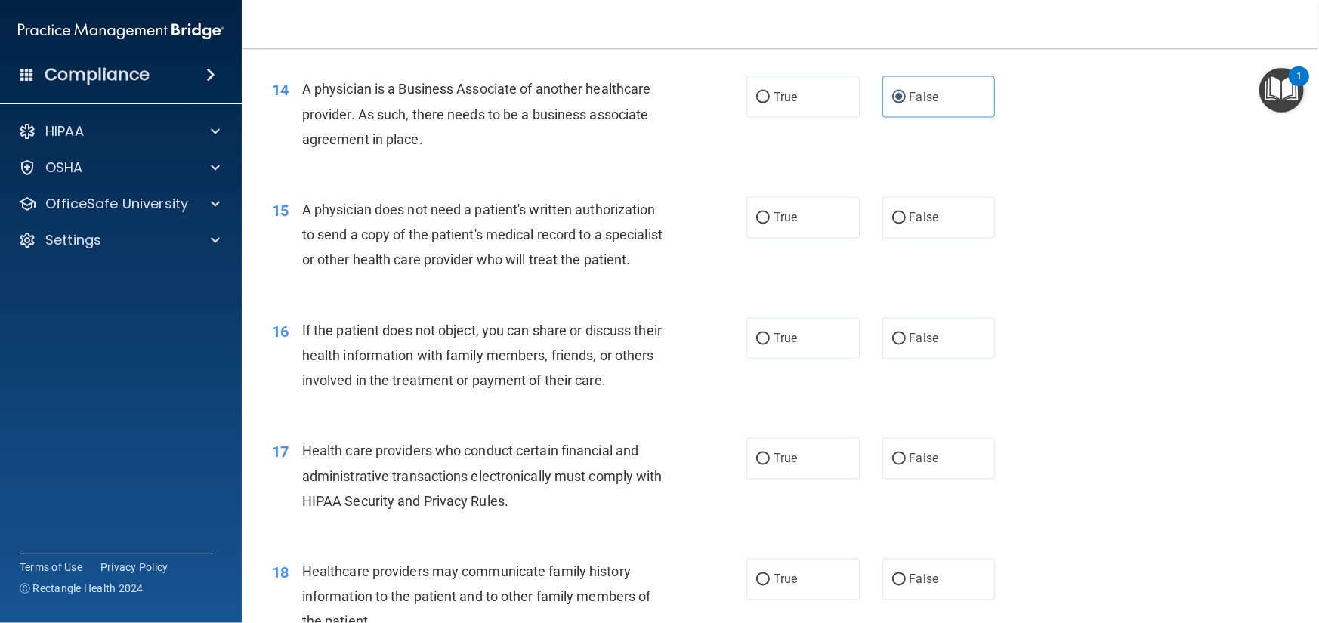
scroll to position [1662, 0]
click at [797, 359] on label "True" at bounding box center [802, 338] width 113 height 42
click at [770, 344] on input "True" at bounding box center [763, 338] width 14 height 11
radio input "true"
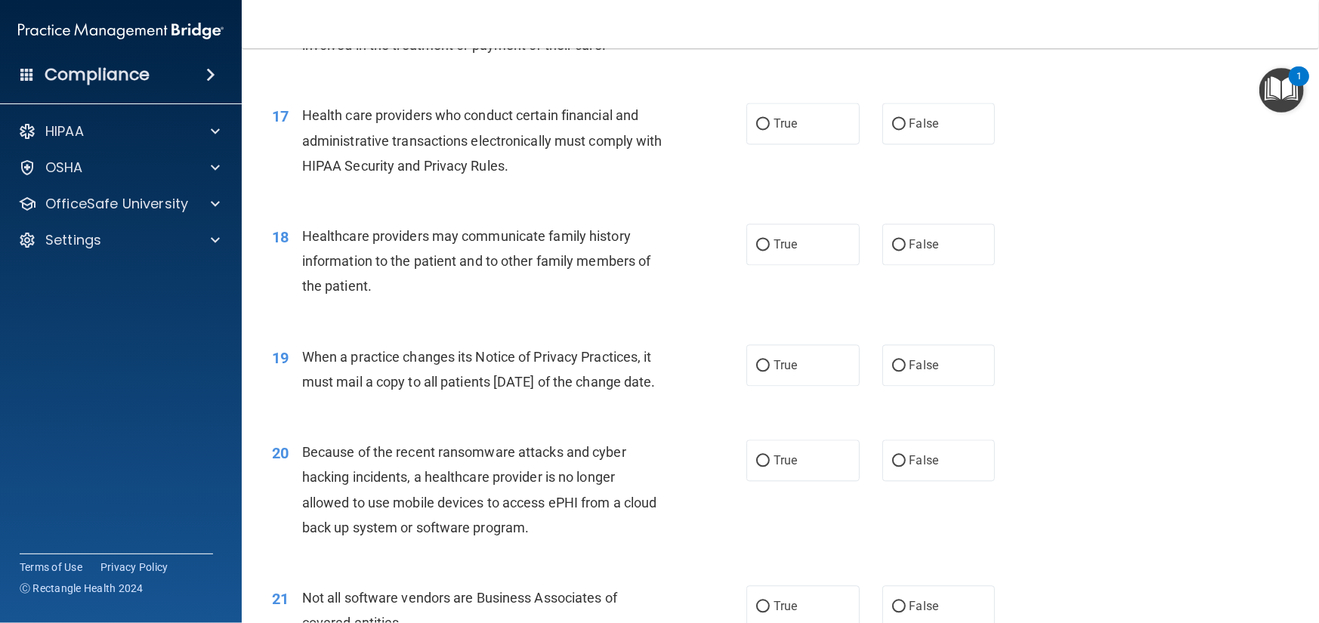
scroll to position [2040, 0]
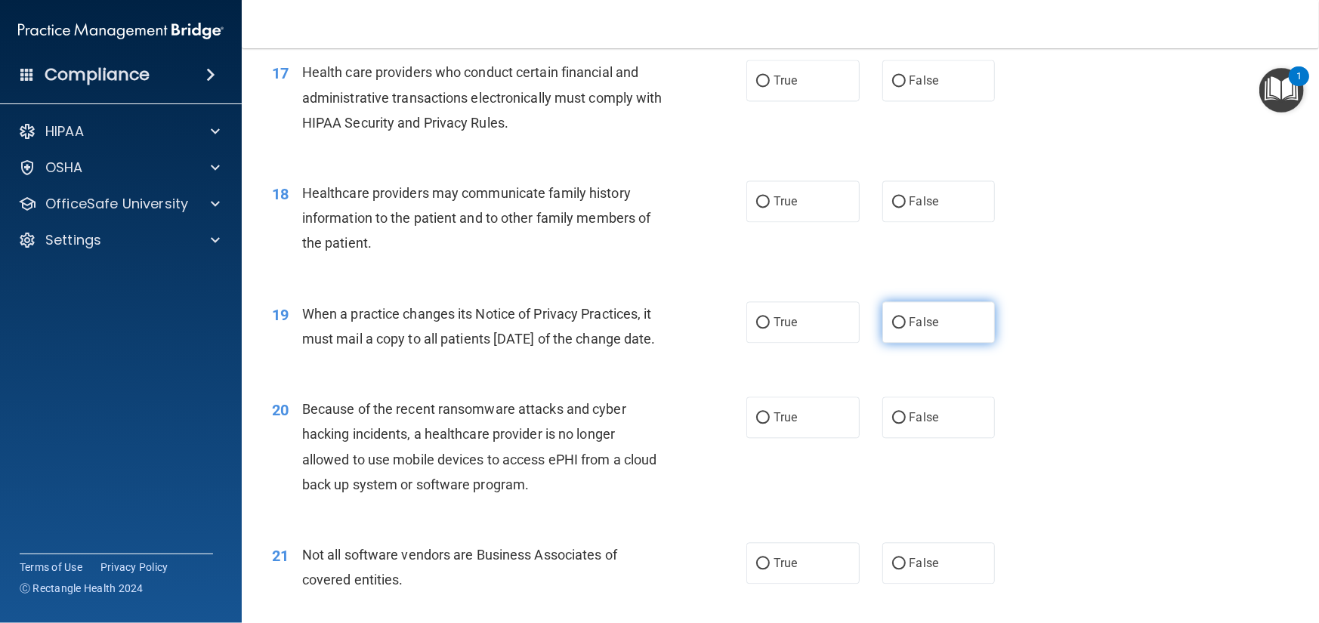
click at [926, 343] on label "False" at bounding box center [938, 322] width 113 height 42
click at [906, 329] on input "False" at bounding box center [899, 322] width 14 height 11
radio input "true"
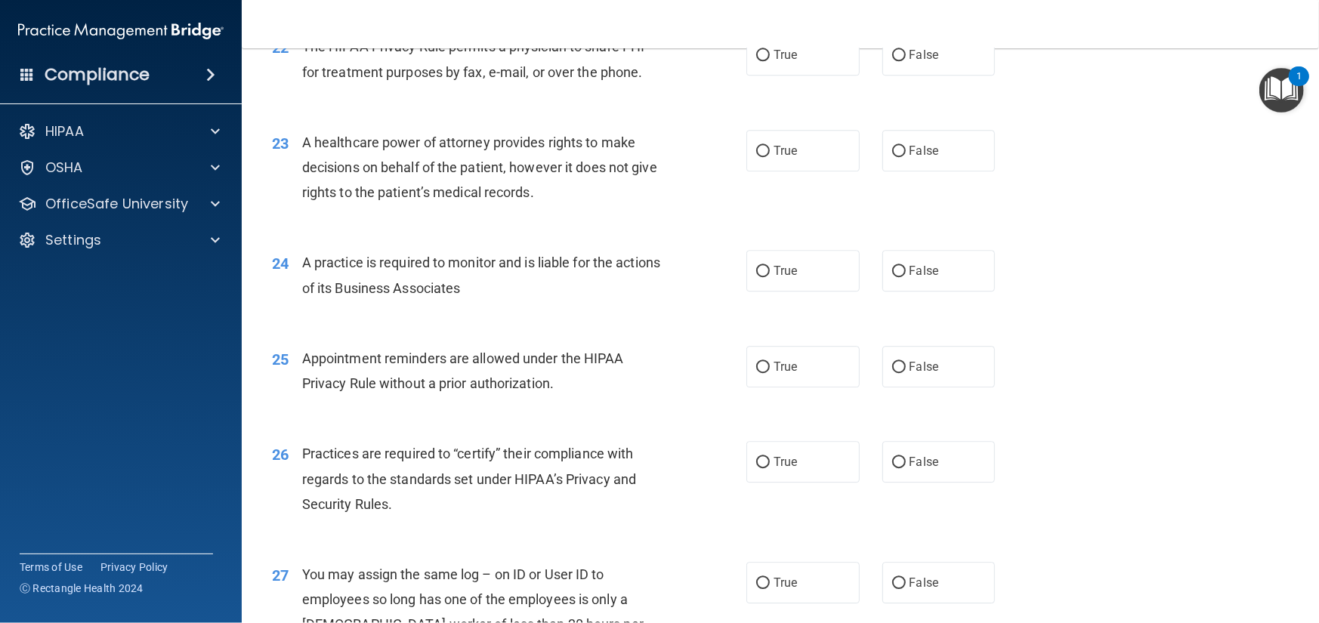
scroll to position [2644, 0]
click at [942, 291] on label "False" at bounding box center [938, 270] width 113 height 42
click at [906, 276] on input "False" at bounding box center [899, 270] width 14 height 11
radio input "true"
click at [940, 171] on label "False" at bounding box center [938, 150] width 113 height 42
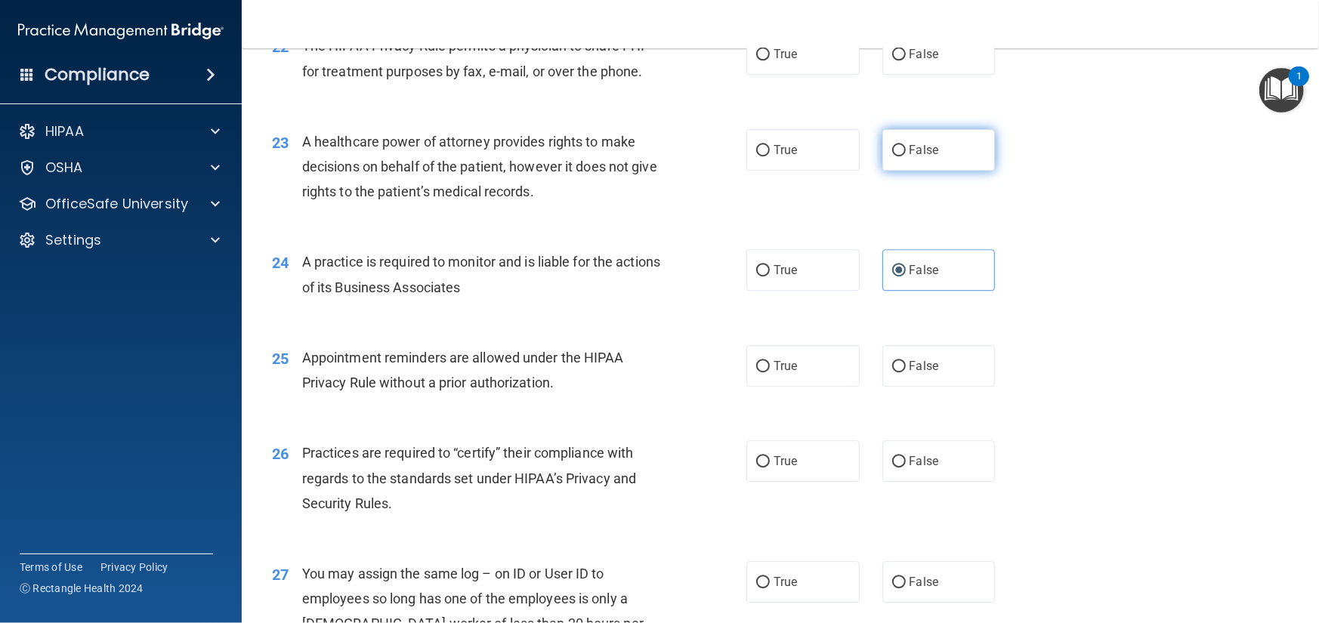
click at [906, 156] on input "False" at bounding box center [899, 150] width 14 height 11
radio input "true"
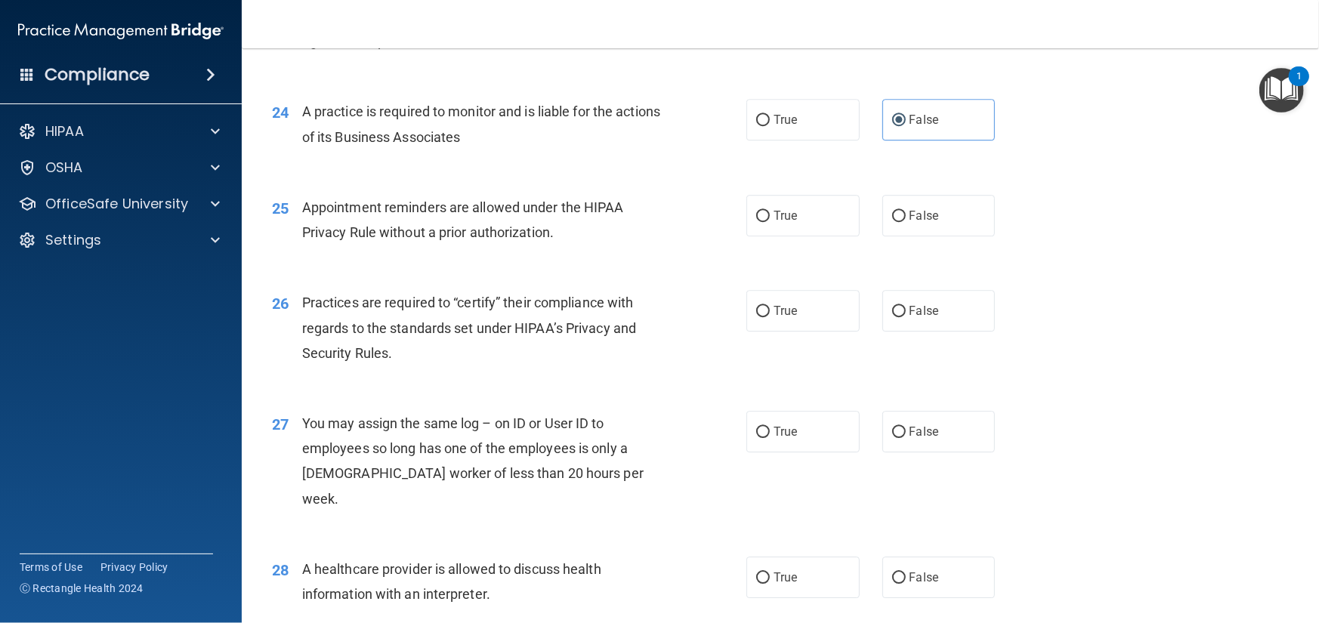
scroll to position [2795, 0]
click at [909, 331] on label "False" at bounding box center [938, 310] width 113 height 42
click at [906, 317] on input "False" at bounding box center [899, 310] width 14 height 11
radio input "true"
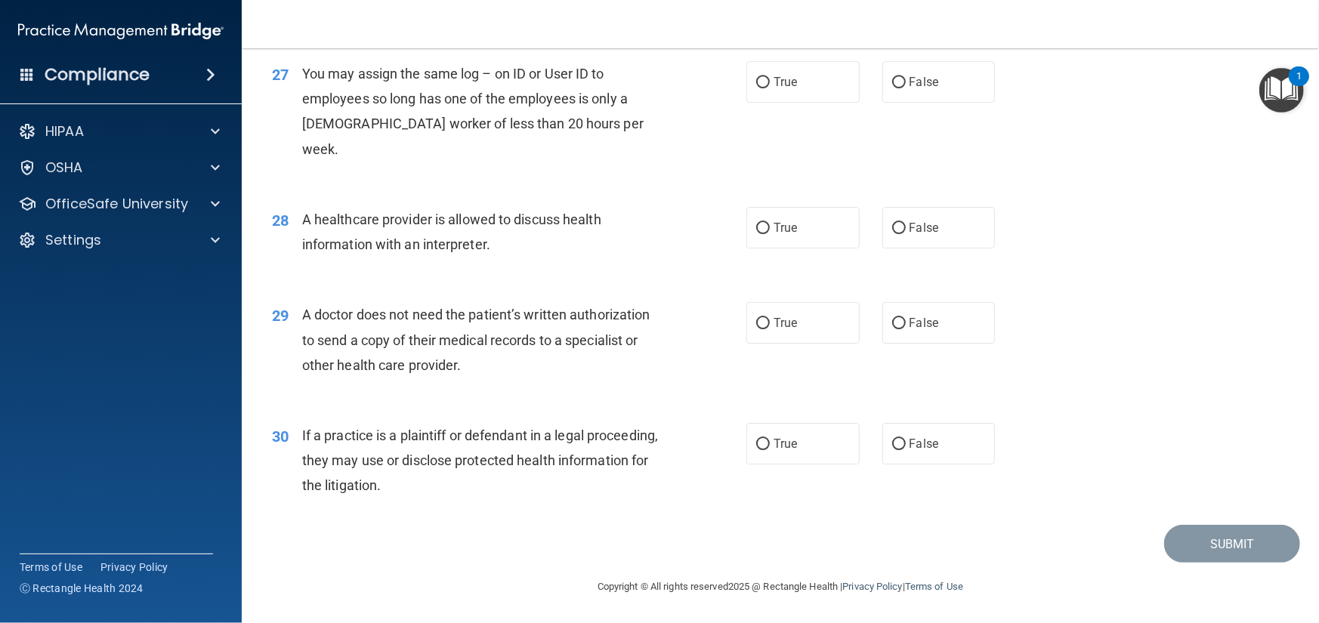
scroll to position [3168, 0]
drag, startPoint x: 1098, startPoint y: 45, endPoint x: 1140, endPoint y: 170, distance: 132.3
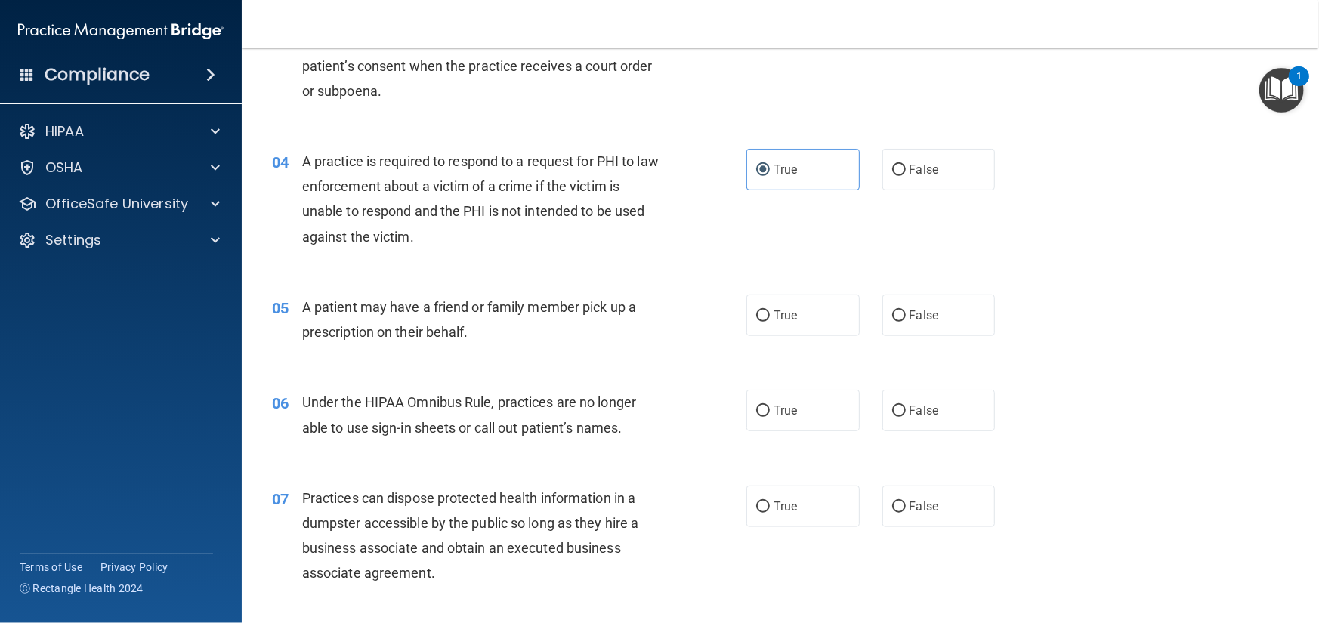
scroll to position [0, 0]
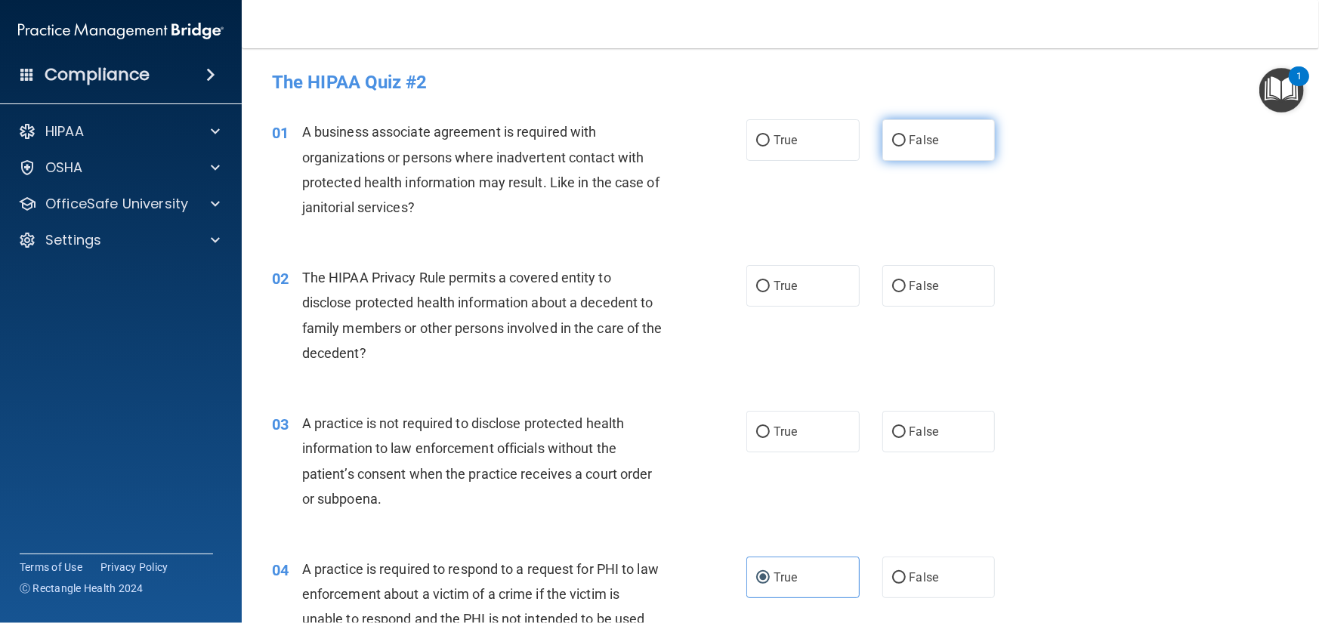
click at [892, 137] on input "False" at bounding box center [899, 140] width 14 height 11
radio input "true"
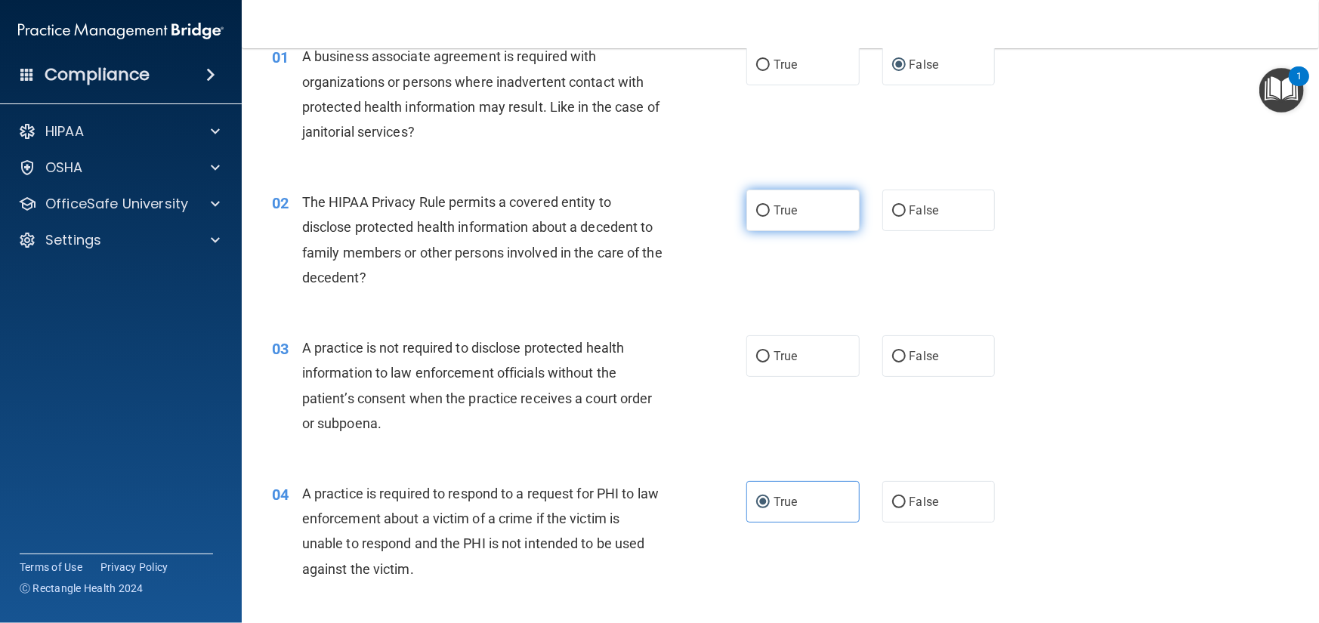
click at [800, 218] on label "True" at bounding box center [802, 211] width 113 height 42
click at [770, 217] on input "True" at bounding box center [763, 210] width 14 height 11
radio input "true"
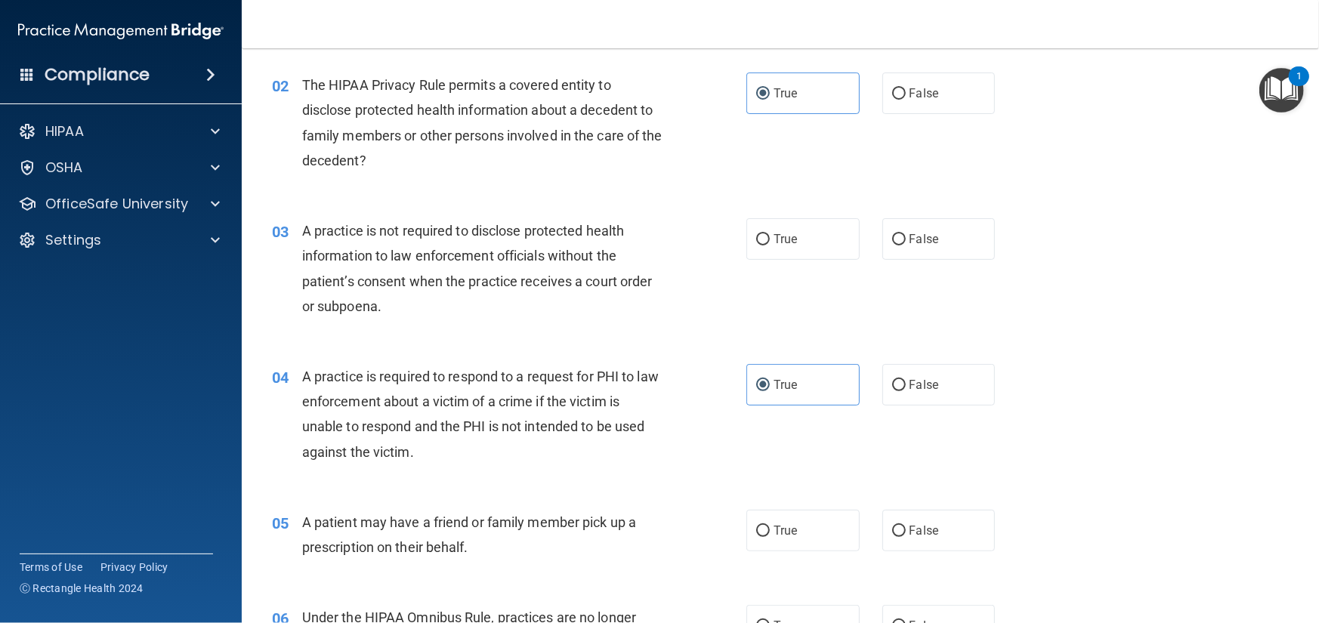
scroll to position [227, 0]
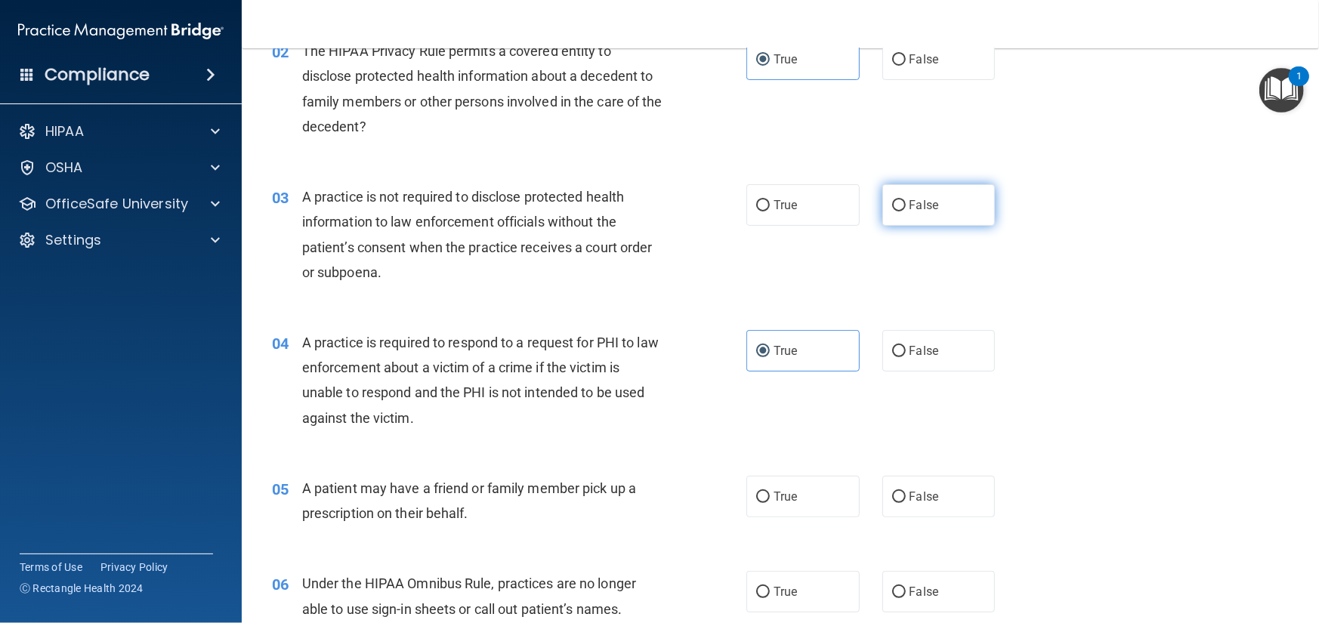
click at [892, 213] on label "False" at bounding box center [938, 205] width 113 height 42
click at [892, 212] on input "False" at bounding box center [899, 205] width 14 height 11
radio input "true"
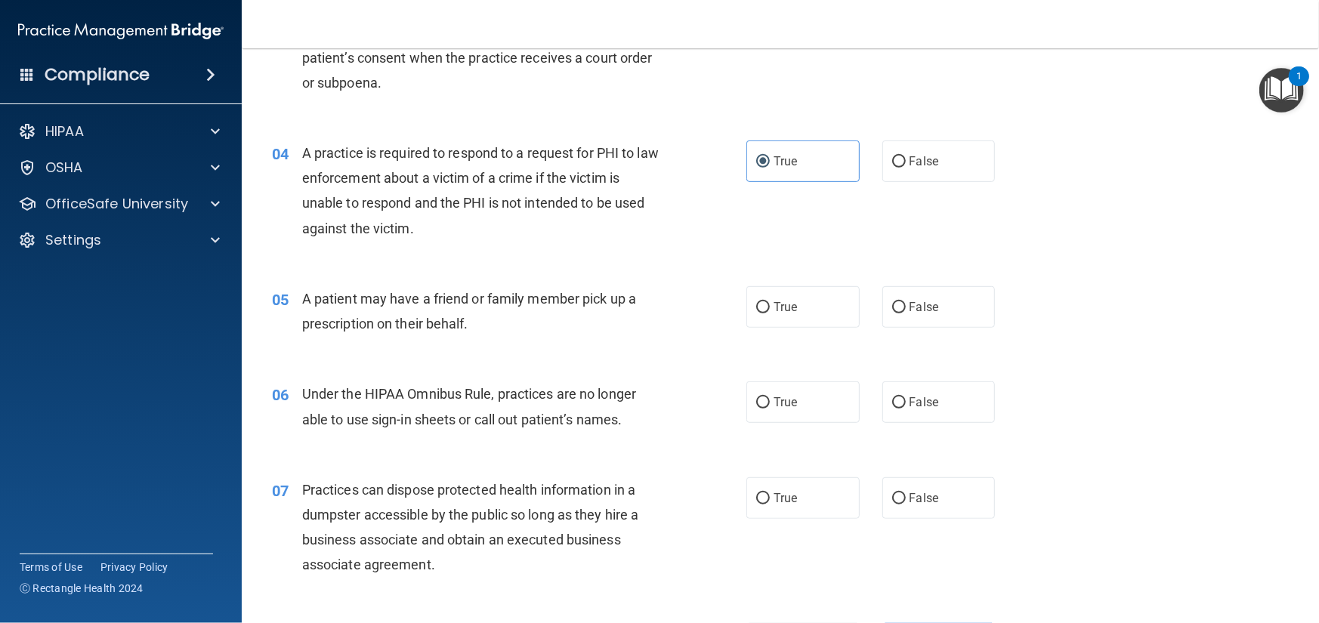
scroll to position [453, 0]
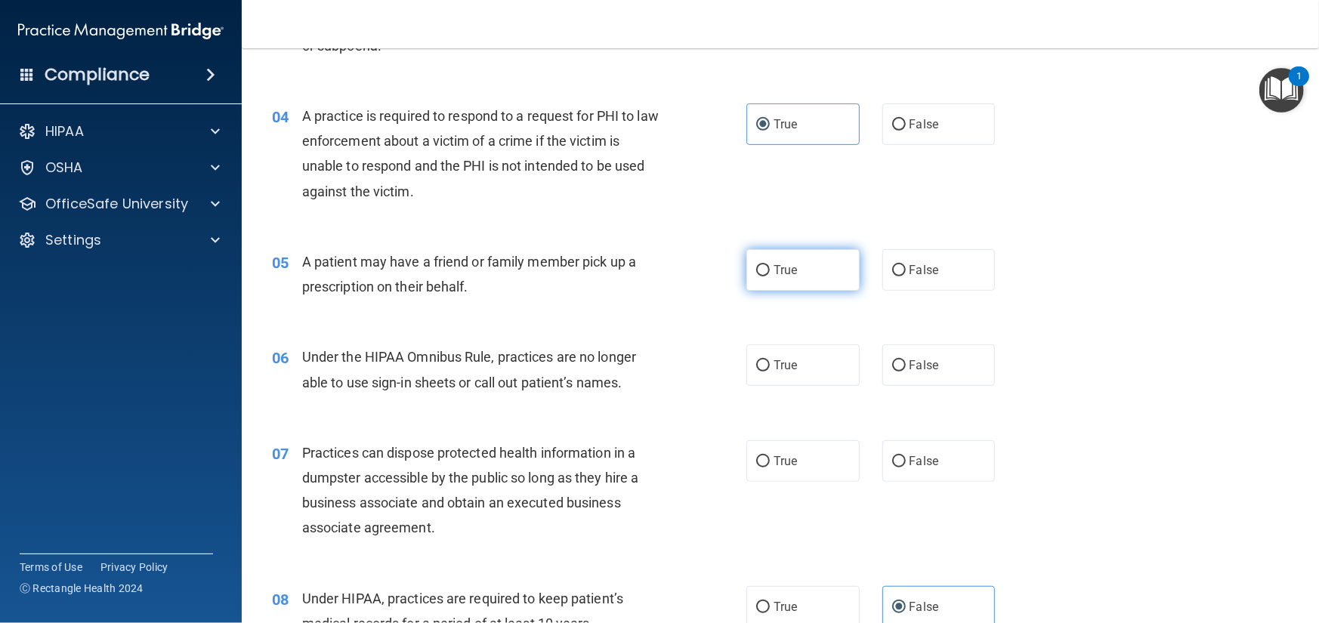
click at [763, 262] on label "True" at bounding box center [802, 270] width 113 height 42
click at [763, 265] on input "True" at bounding box center [763, 270] width 14 height 11
radio input "true"
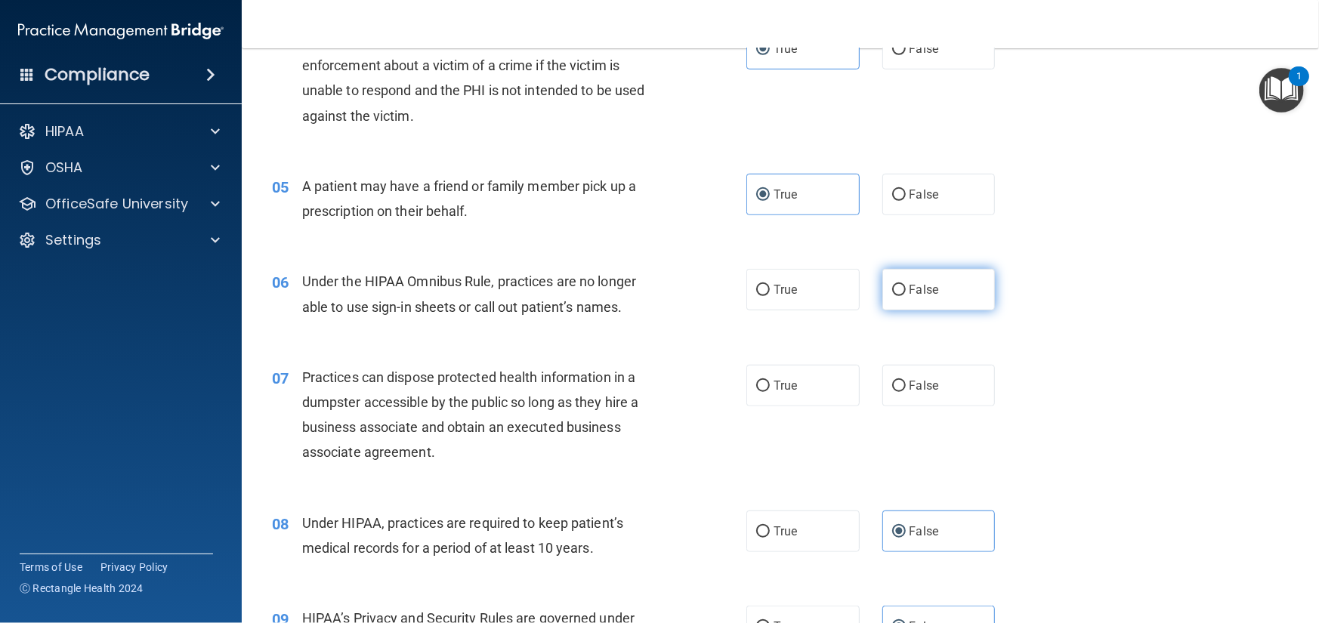
click at [928, 295] on span "False" at bounding box center [924, 290] width 29 height 14
click at [906, 295] on input "False" at bounding box center [899, 290] width 14 height 11
radio input "true"
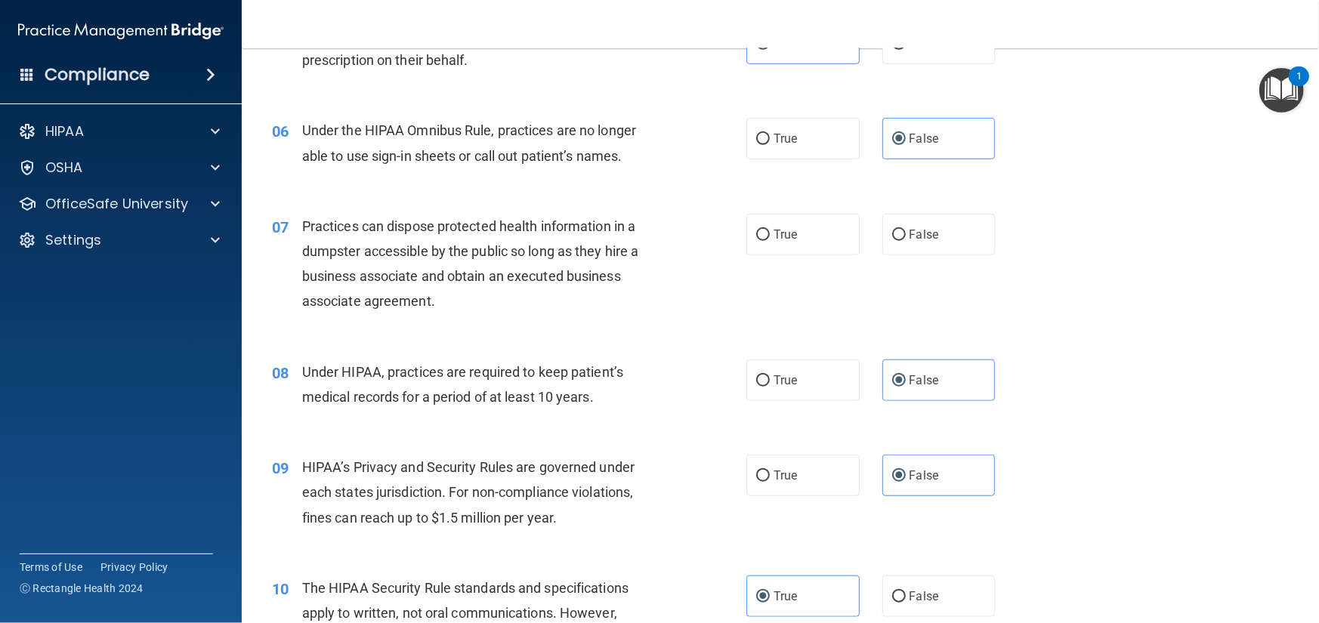
scroll to position [755, 0]
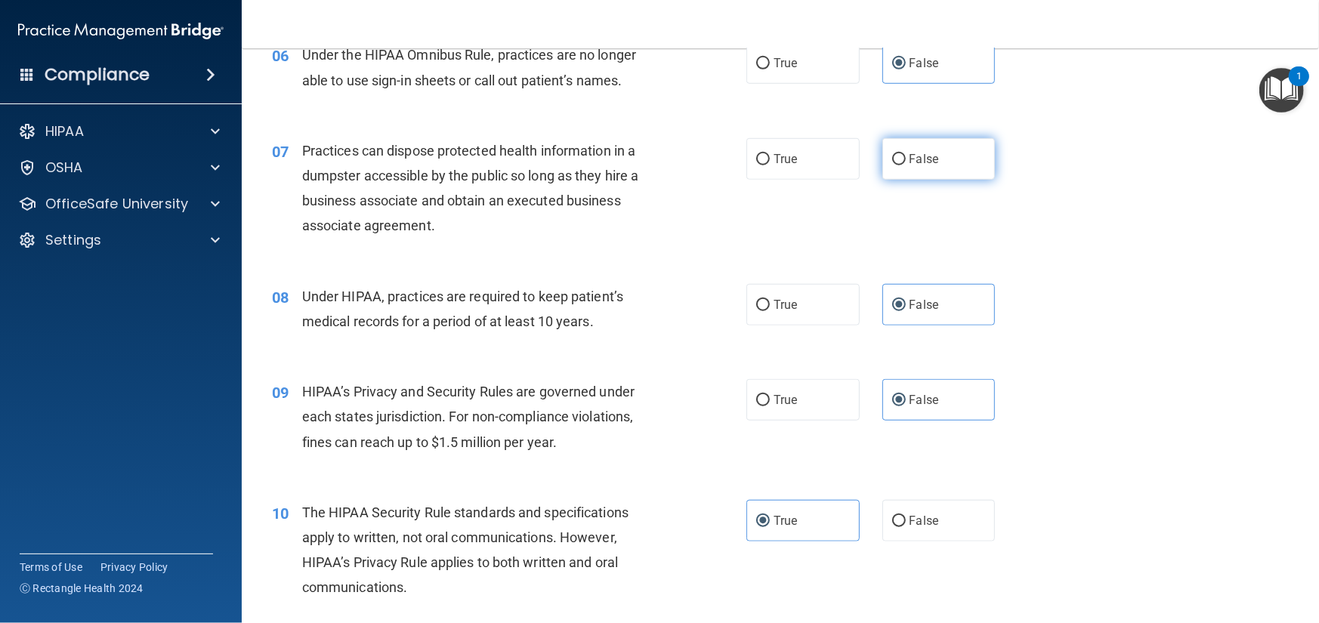
click at [928, 164] on span "False" at bounding box center [924, 159] width 29 height 14
click at [906, 164] on input "False" at bounding box center [899, 159] width 14 height 11
radio input "true"
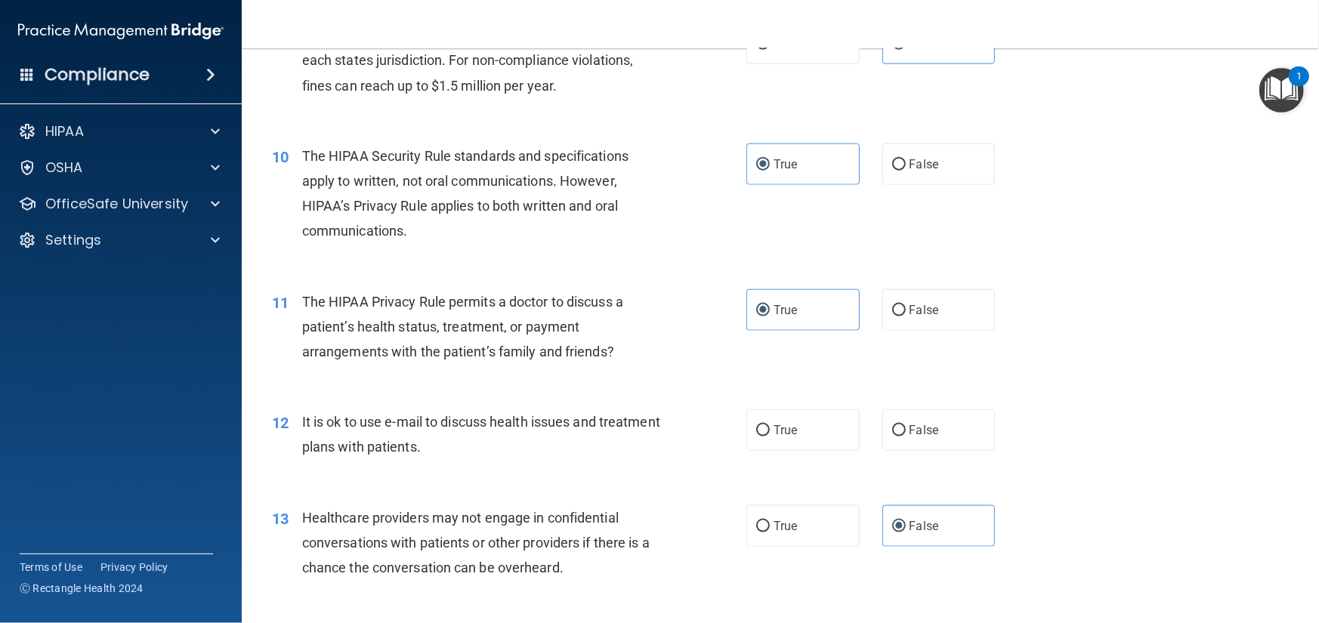
scroll to position [1133, 0]
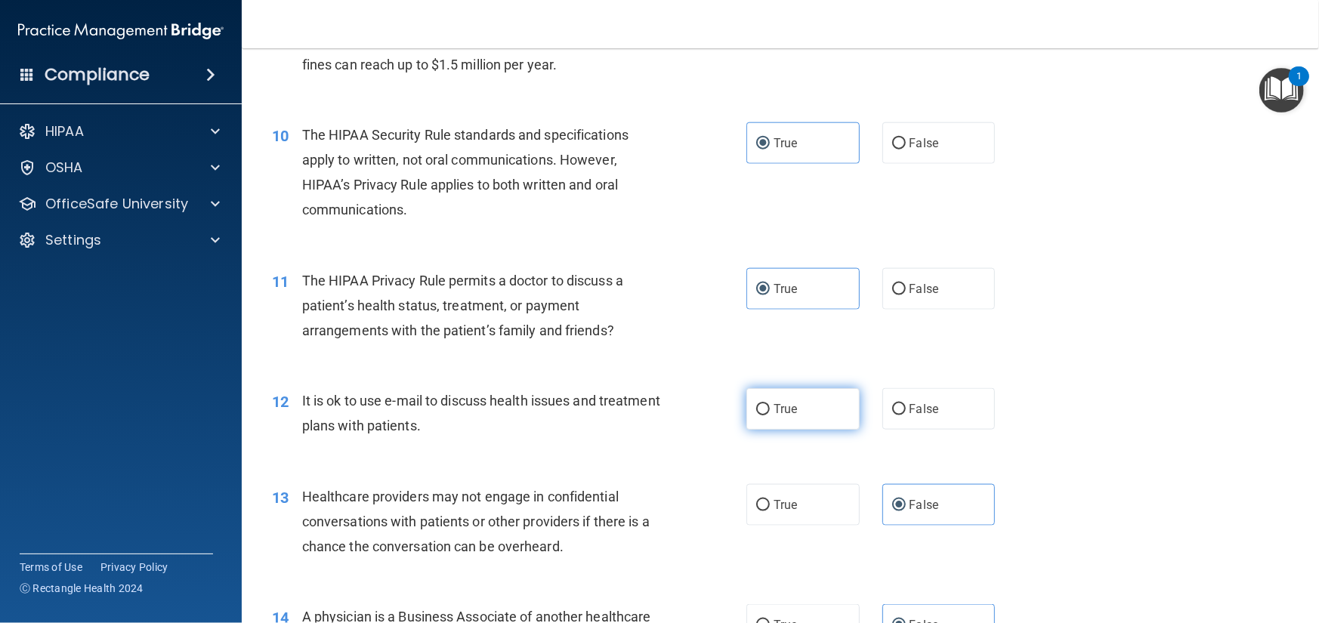
click at [826, 408] on label "True" at bounding box center [802, 409] width 113 height 42
click at [770, 408] on input "True" at bounding box center [763, 409] width 14 height 11
radio input "true"
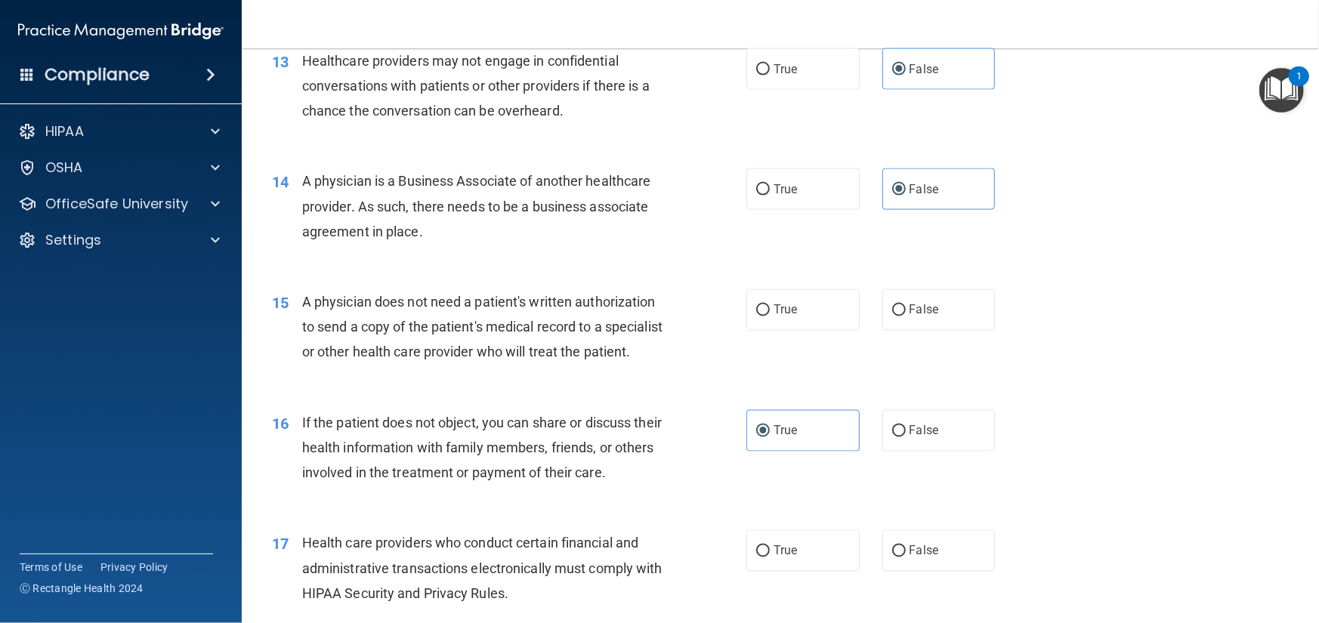
scroll to position [1586, 0]
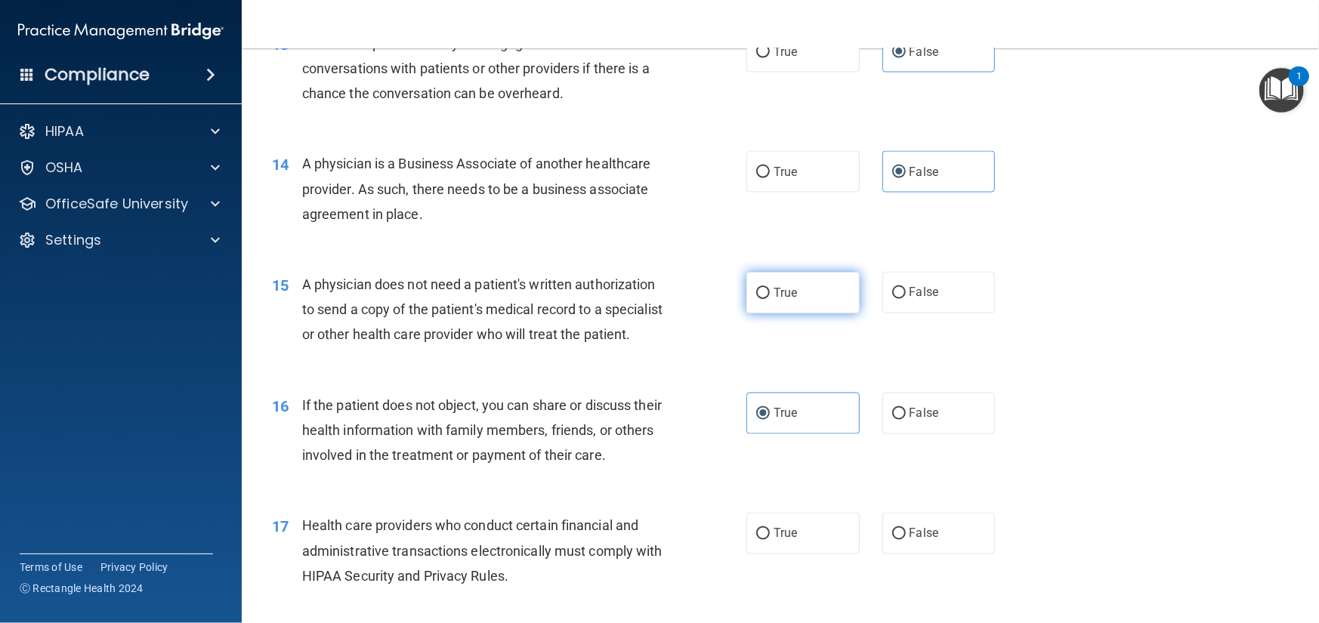
click at [798, 301] on label "True" at bounding box center [802, 293] width 113 height 42
click at [770, 299] on input "True" at bounding box center [763, 293] width 14 height 11
radio input "true"
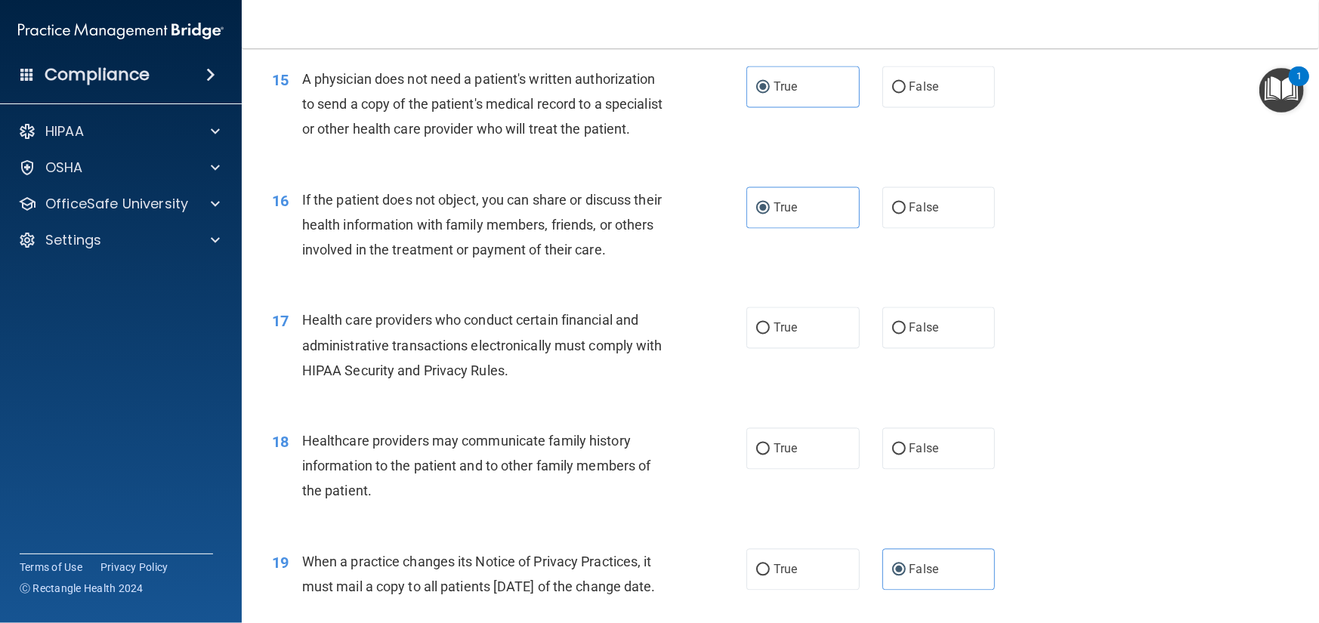
scroll to position [1813, 0]
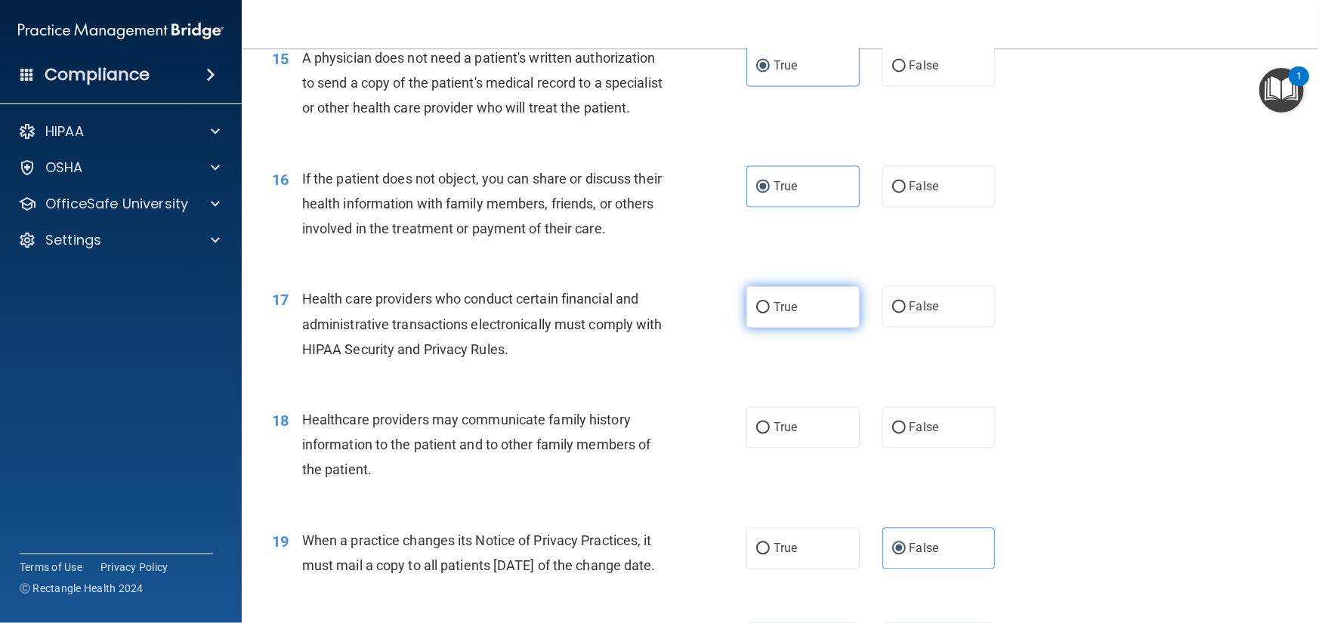
click at [765, 328] on label "True" at bounding box center [802, 307] width 113 height 42
click at [765, 314] on input "True" at bounding box center [763, 307] width 14 height 11
radio input "true"
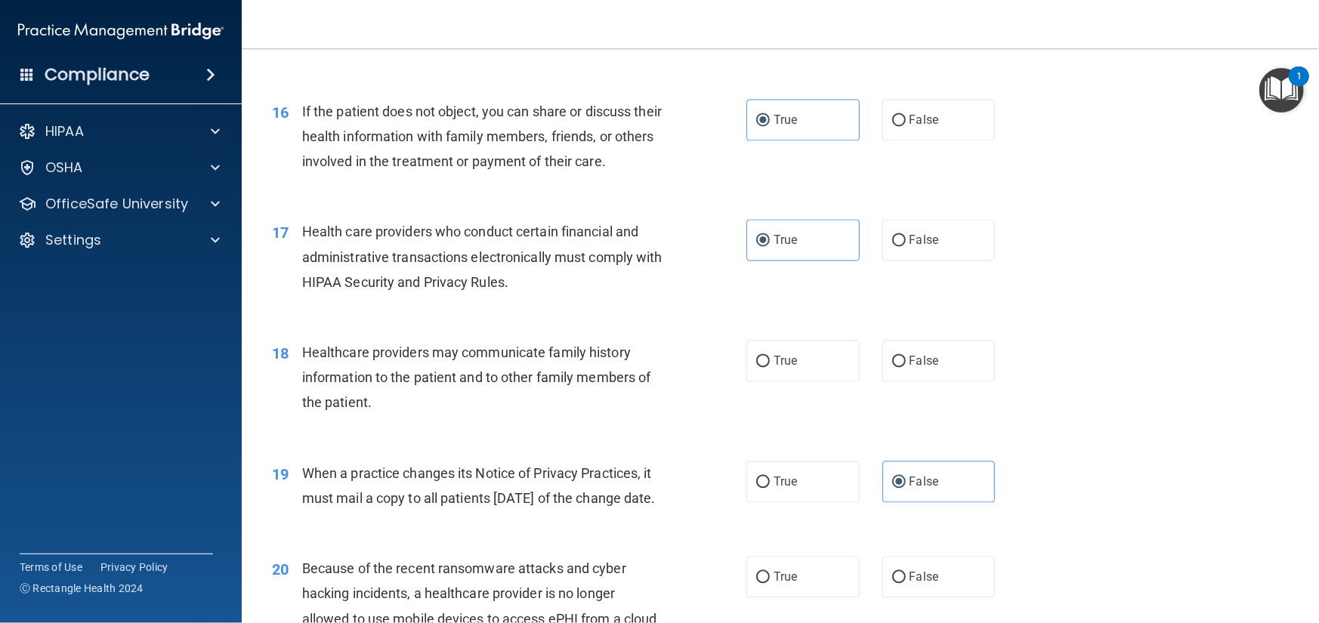
scroll to position [1964, 0]
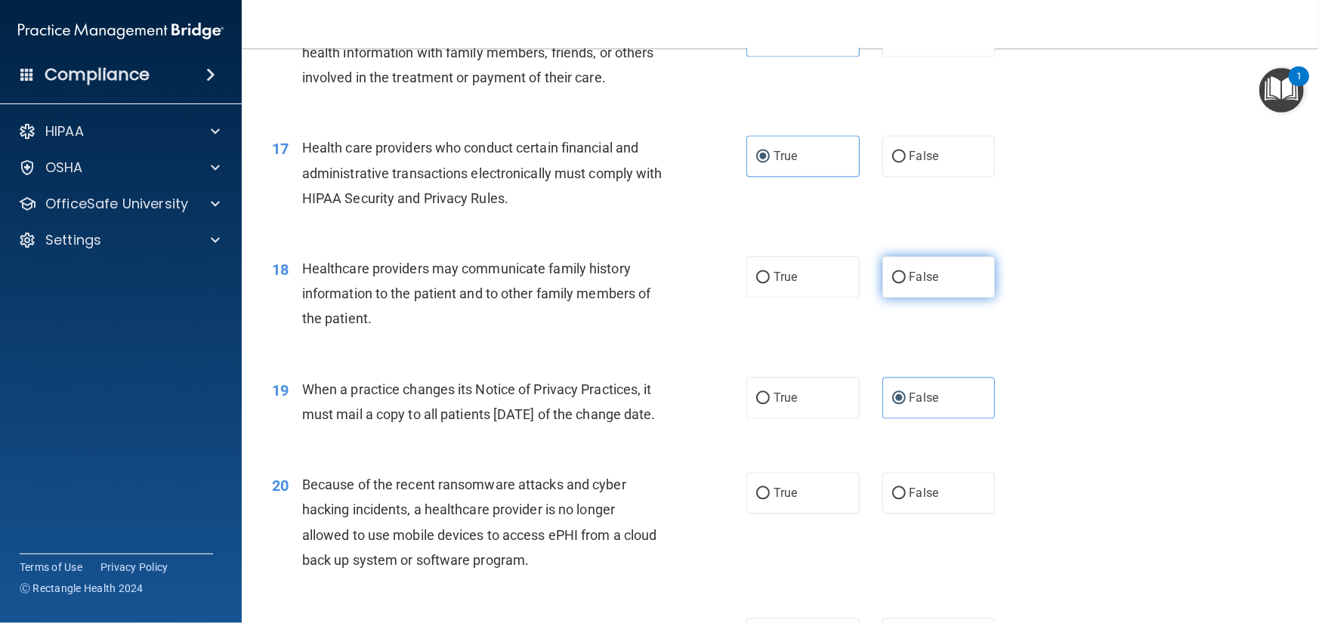
click at [901, 292] on label "False" at bounding box center [938, 277] width 113 height 42
click at [901, 283] on input "False" at bounding box center [899, 277] width 14 height 11
radio input "true"
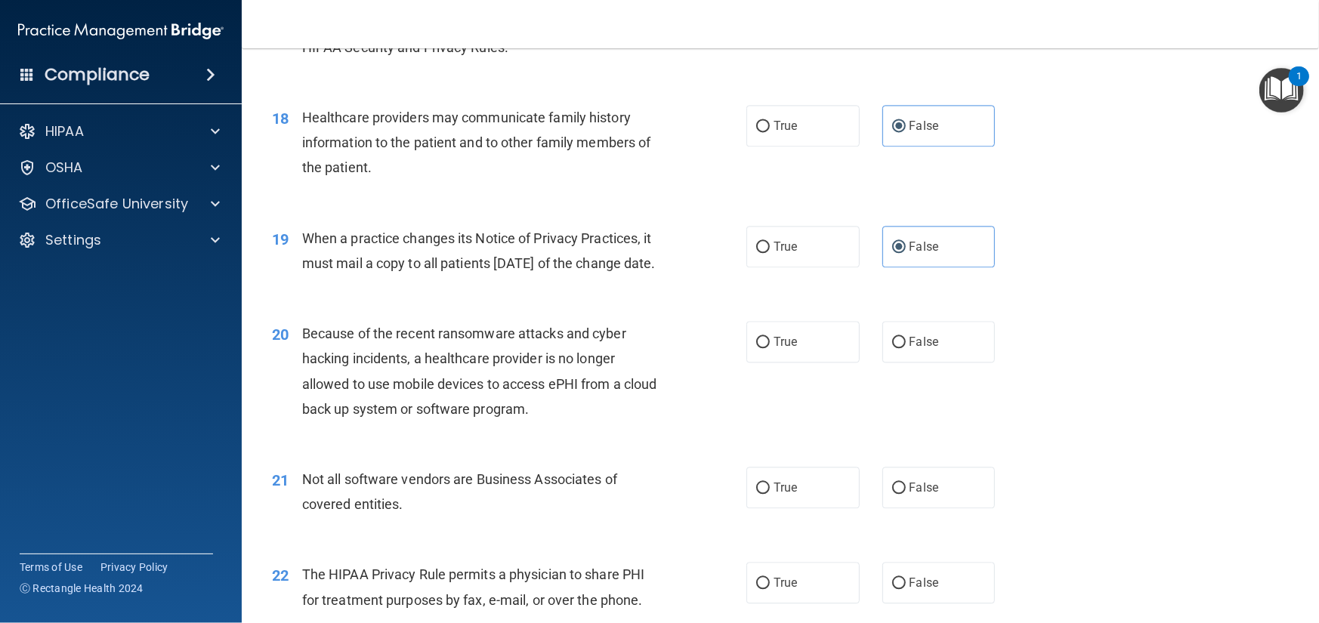
scroll to position [2191, 0]
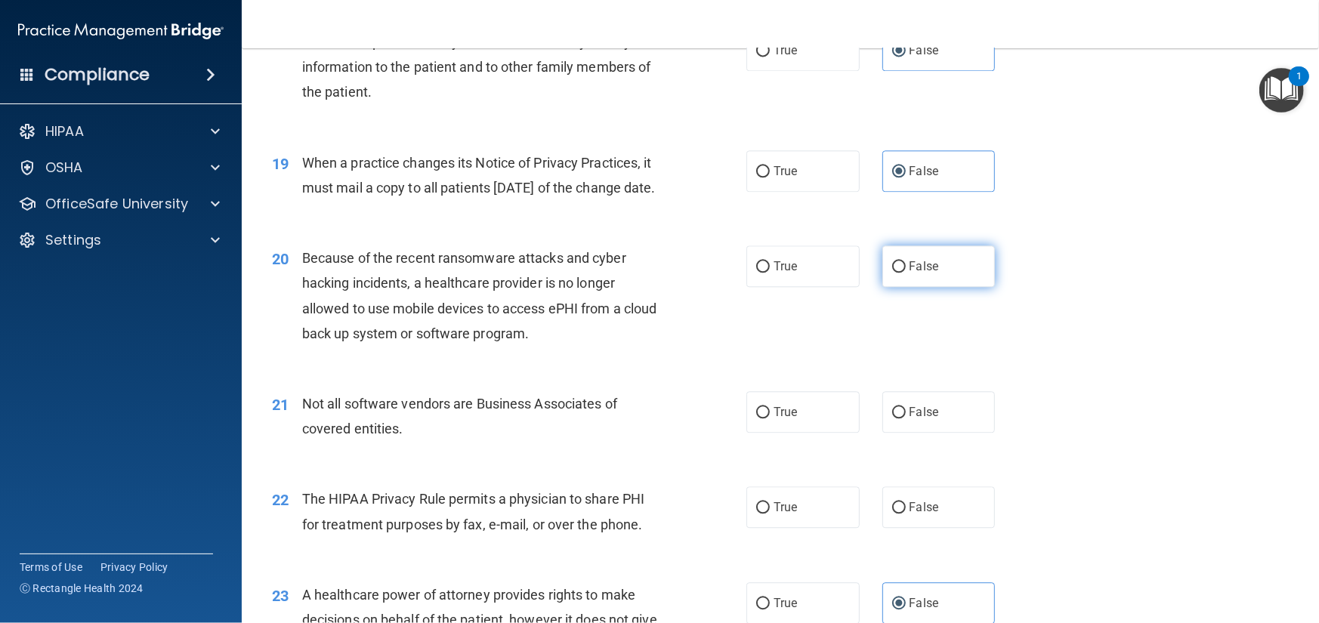
click at [897, 273] on input "False" at bounding box center [899, 266] width 14 height 11
radio input "true"
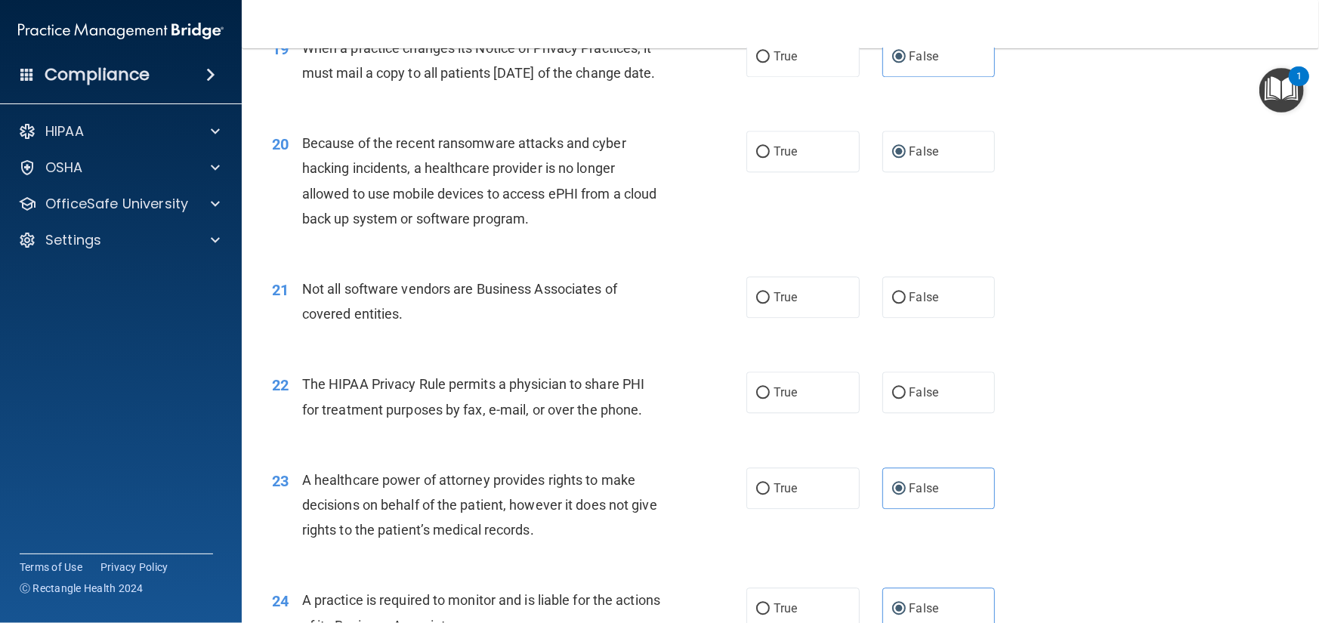
scroll to position [2342, 0]
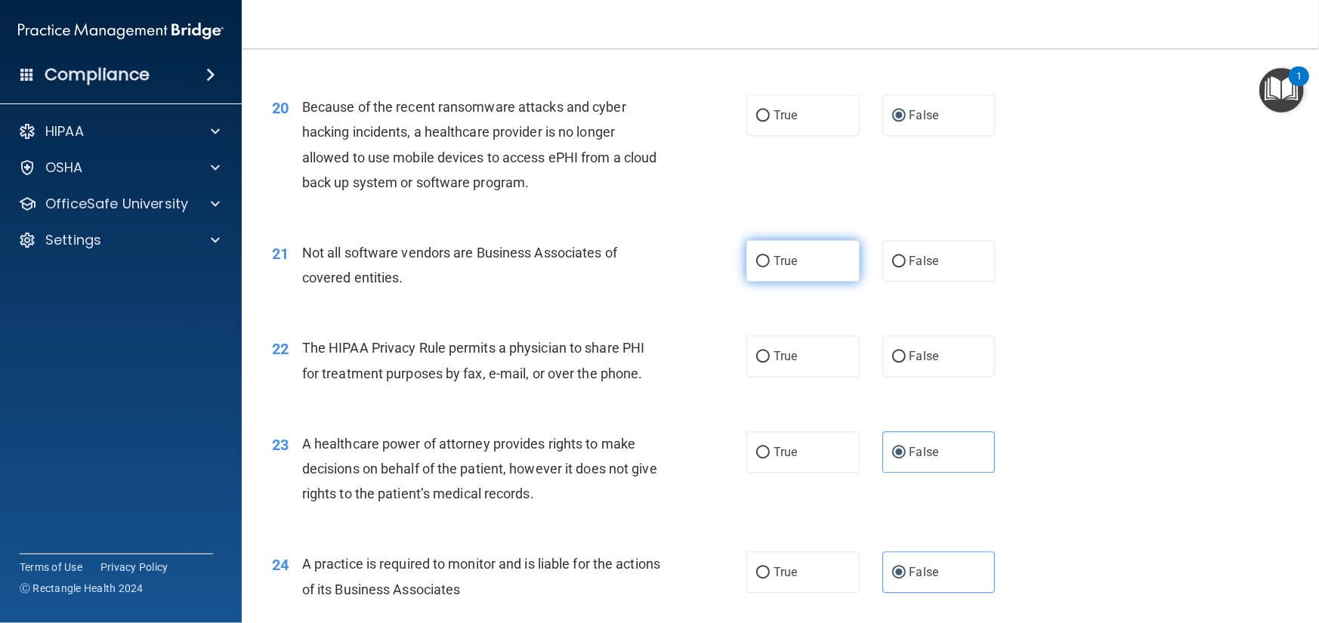
click at [799, 282] on label "True" at bounding box center [802, 261] width 113 height 42
click at [770, 267] on input "True" at bounding box center [763, 261] width 14 height 11
radio input "true"
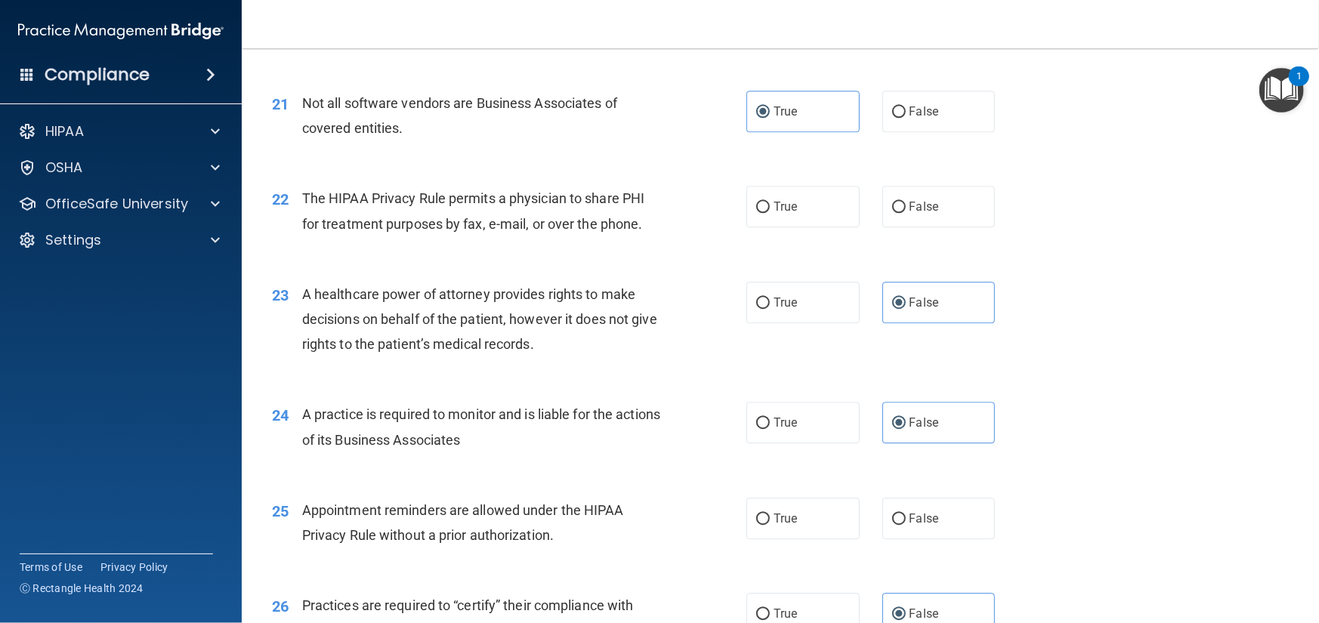
scroll to position [2493, 0]
click at [823, 226] on label "True" at bounding box center [802, 205] width 113 height 42
click at [770, 212] on input "True" at bounding box center [763, 205] width 14 height 11
radio input "true"
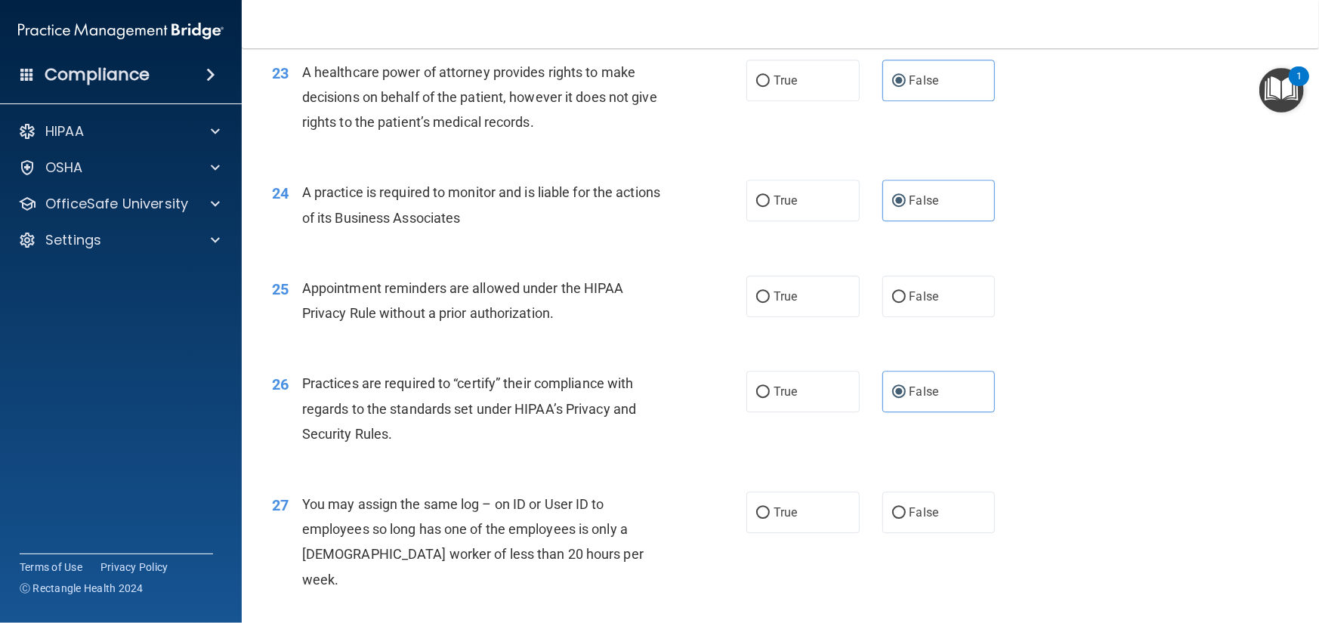
scroll to position [2720, 0]
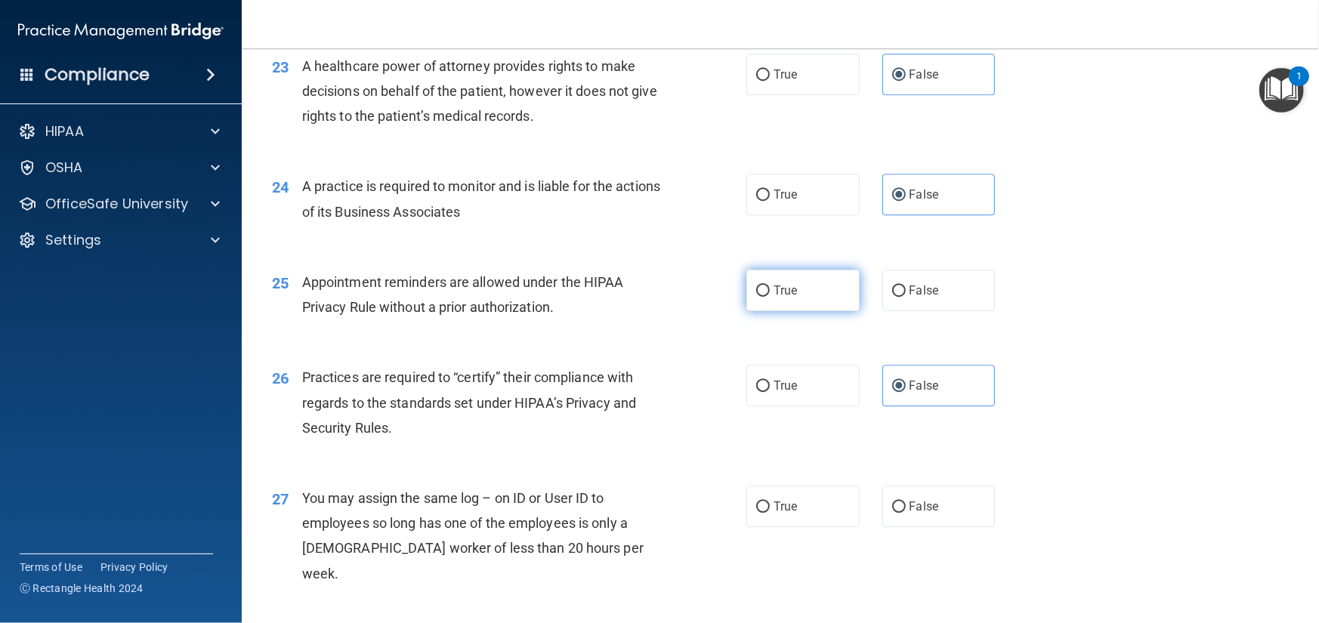
click at [785, 298] on span "True" at bounding box center [785, 290] width 23 height 14
click at [770, 297] on input "True" at bounding box center [763, 291] width 14 height 11
radio input "true"
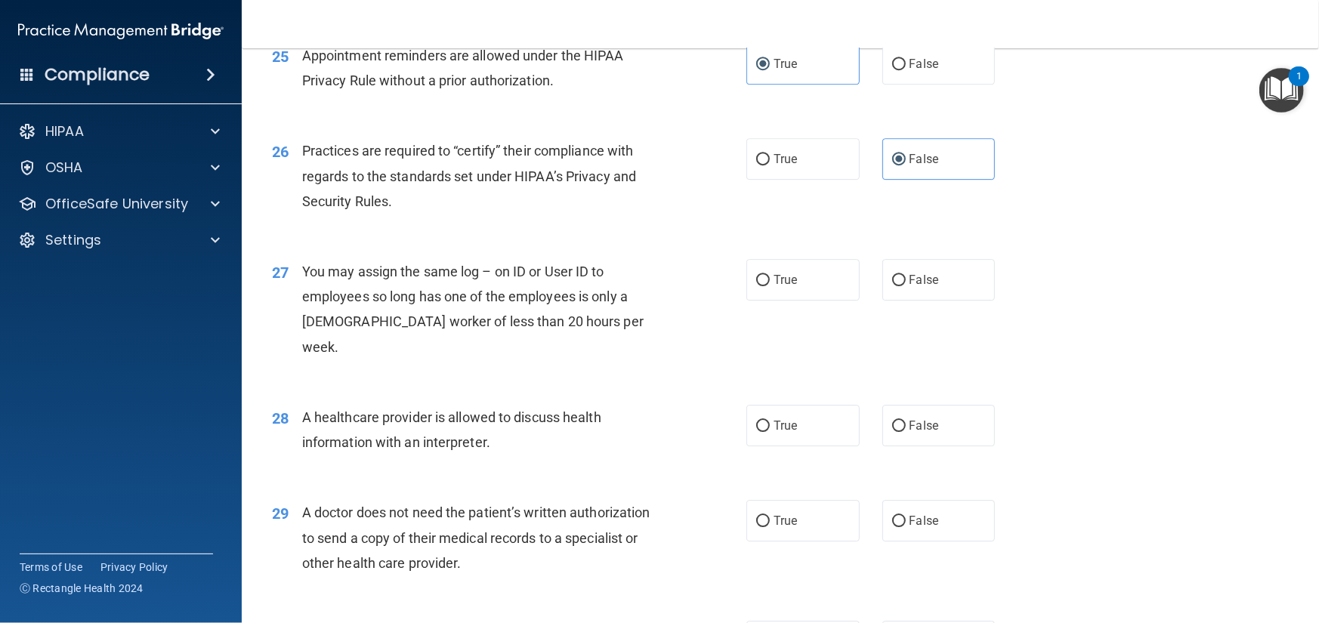
scroll to position [3022, 0]
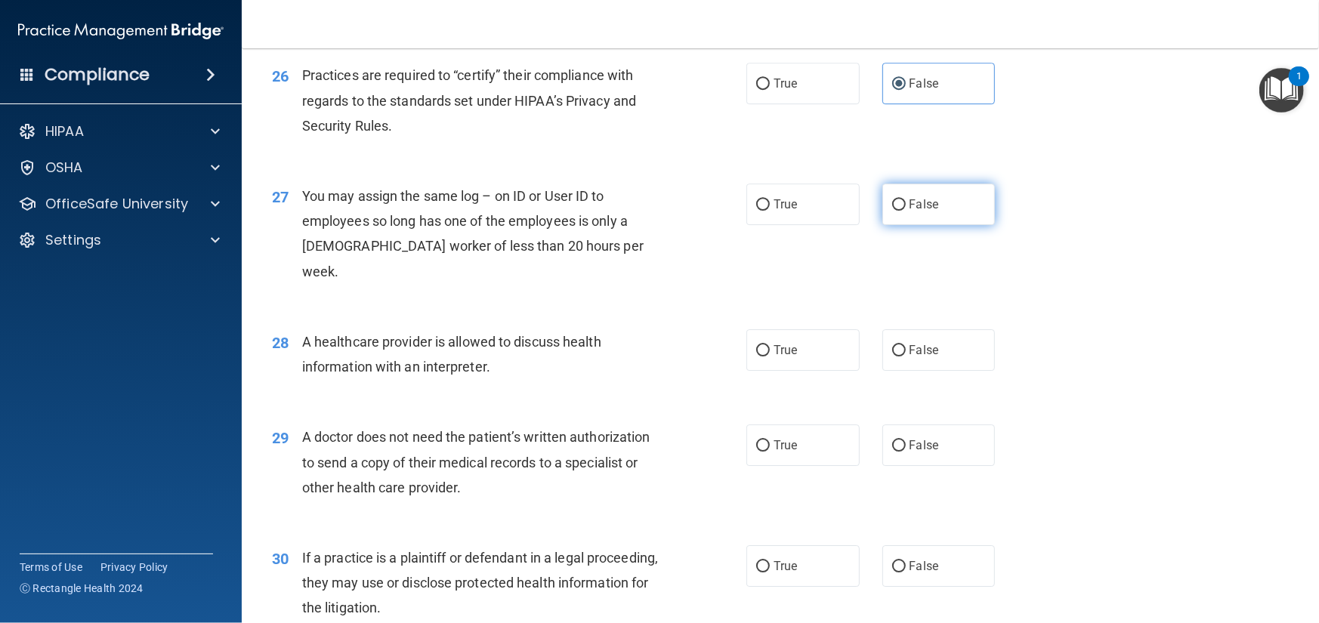
click at [898, 211] on input "False" at bounding box center [899, 204] width 14 height 11
radio input "true"
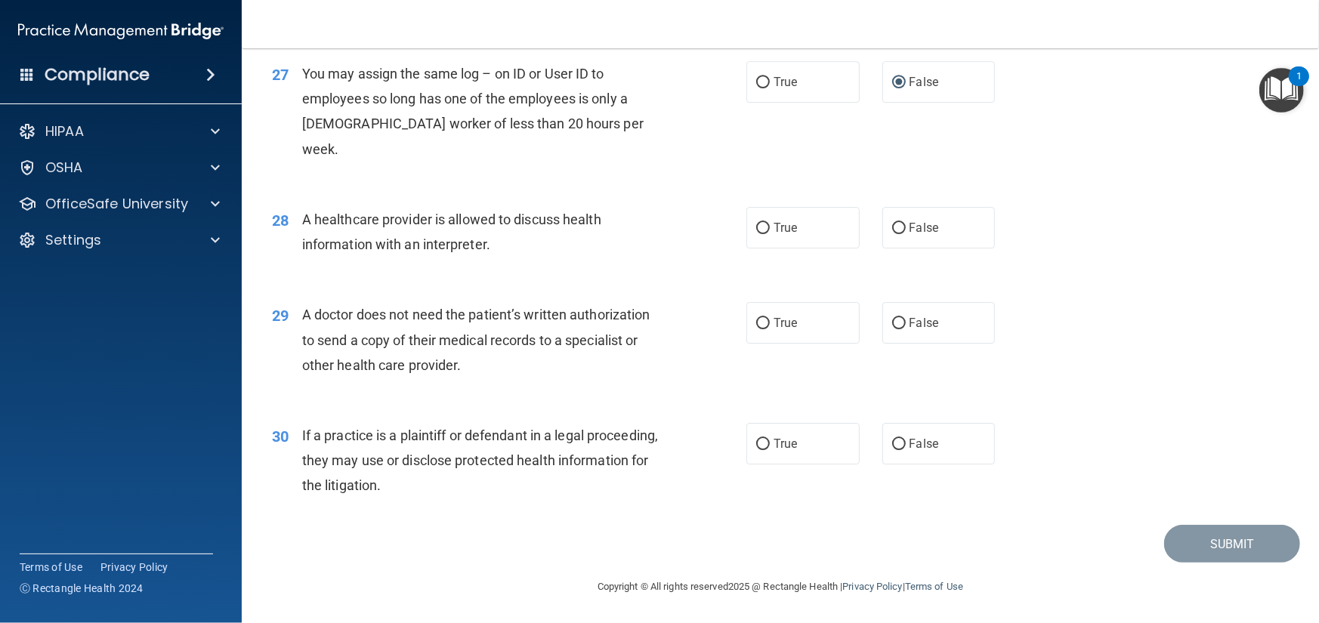
scroll to position [3168, 0]
click at [833, 240] on label "True" at bounding box center [802, 228] width 113 height 42
click at [770, 234] on input "True" at bounding box center [763, 228] width 14 height 11
radio input "true"
click at [813, 327] on label "True" at bounding box center [802, 323] width 113 height 42
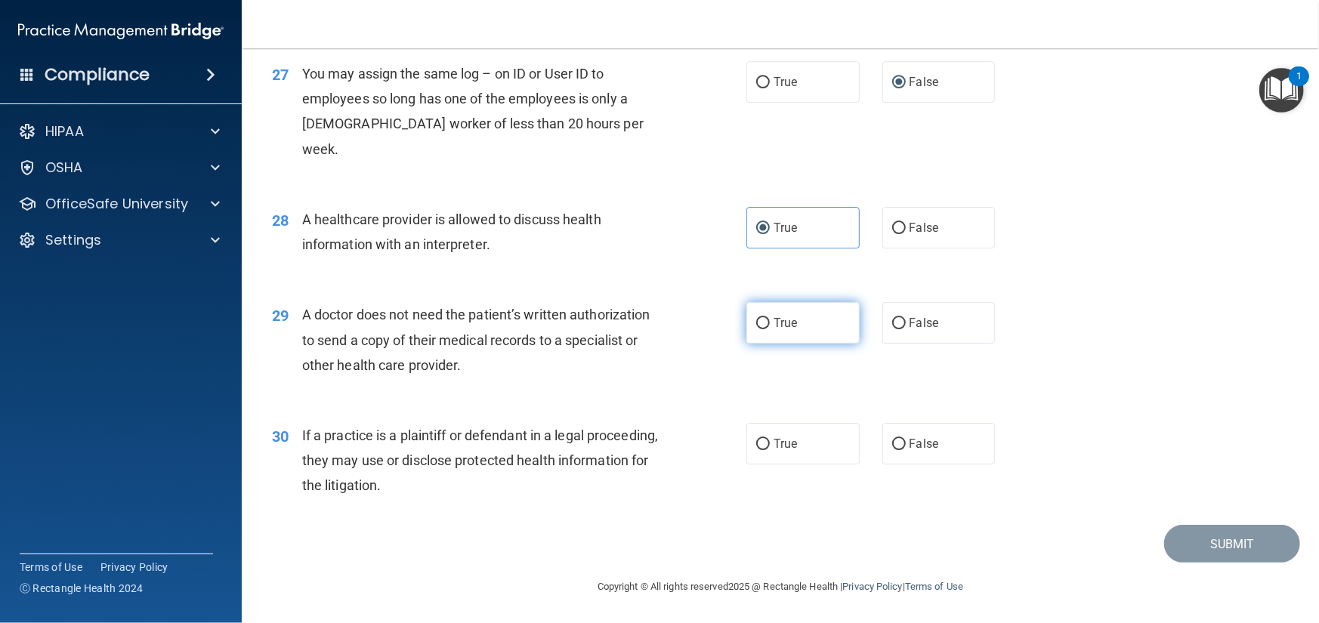
click at [770, 327] on input "True" at bounding box center [763, 323] width 14 height 11
radio input "true"
click at [805, 444] on label "True" at bounding box center [802, 444] width 113 height 42
click at [770, 444] on input "True" at bounding box center [763, 444] width 14 height 11
radio input "true"
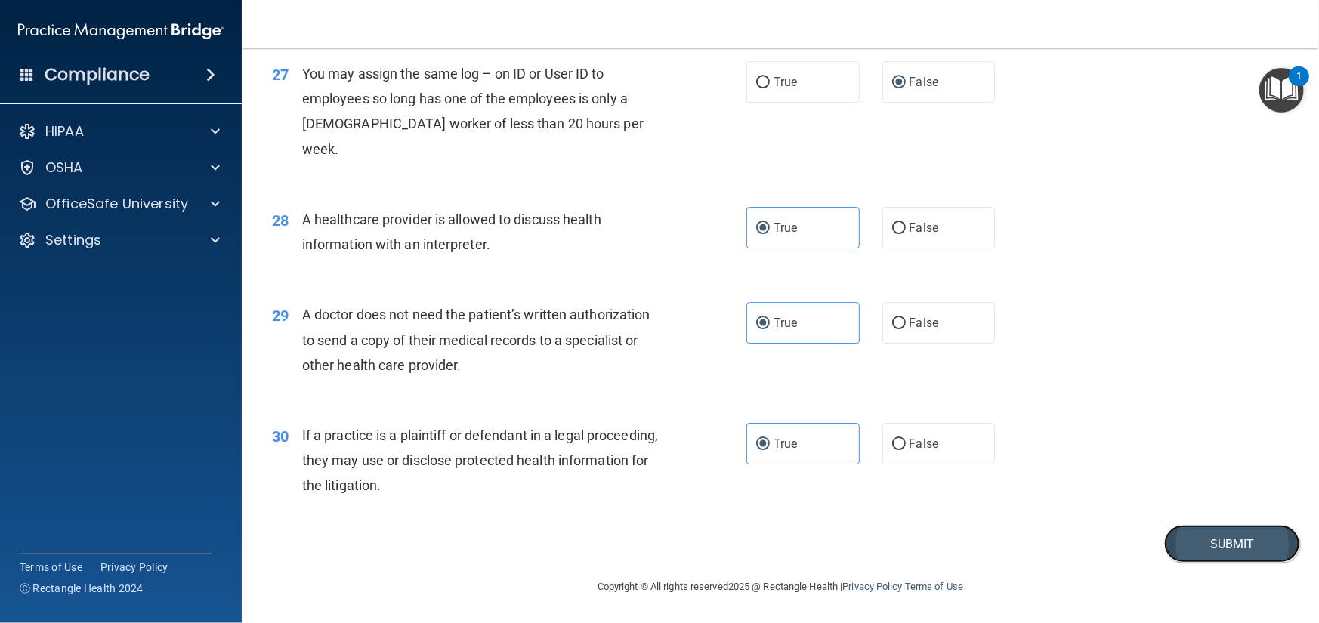
click at [1244, 558] on button "Submit" at bounding box center [1232, 544] width 136 height 39
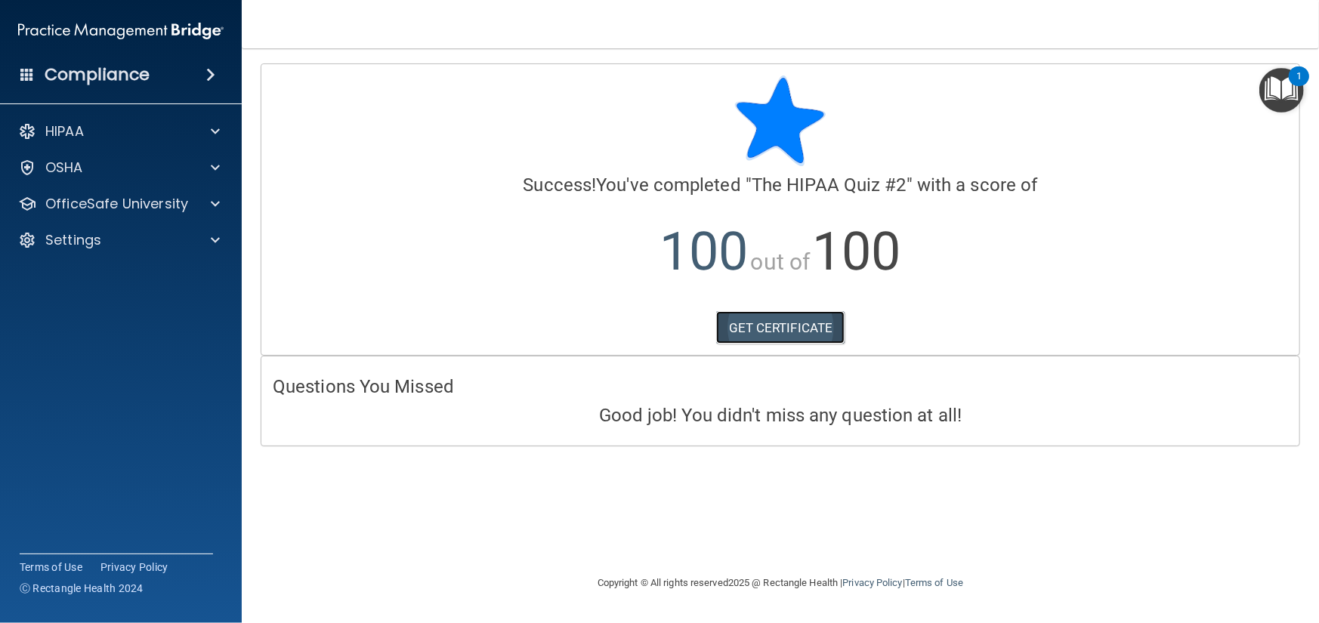
click at [805, 326] on link "GET CERTIFICATE" at bounding box center [780, 327] width 129 height 33
click at [173, 210] on p "OfficeSafe University" at bounding box center [116, 204] width 143 height 18
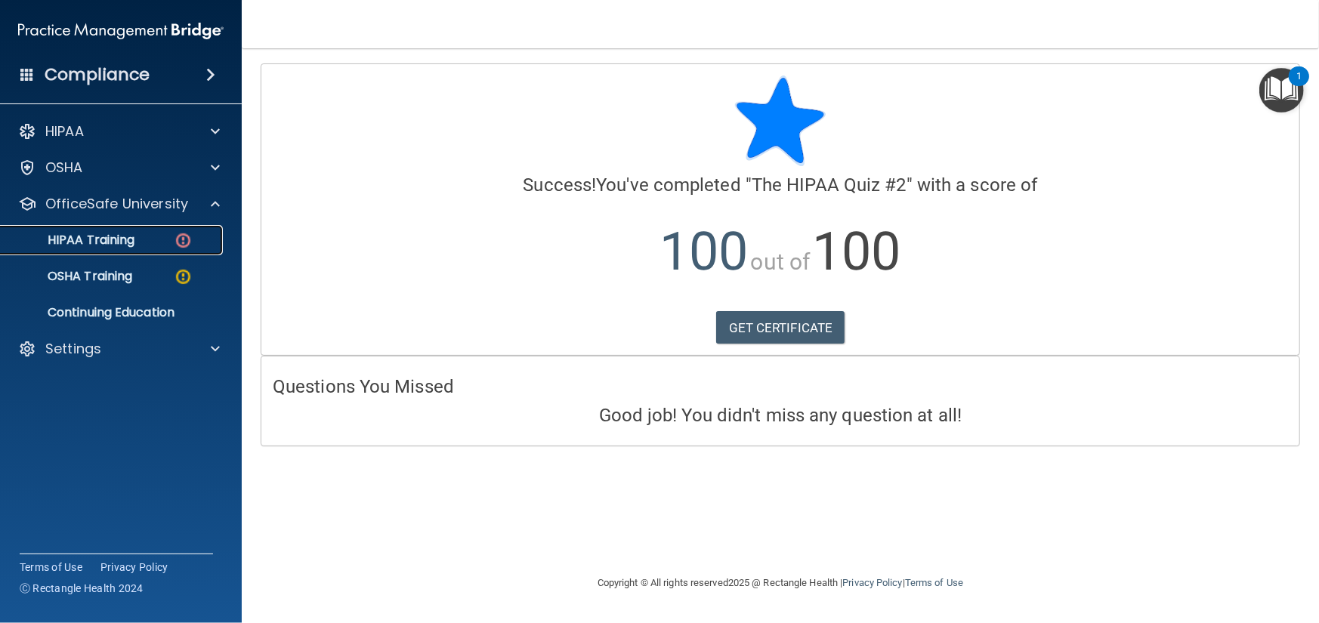
click at [166, 253] on link "HIPAA Training" at bounding box center [104, 240] width 238 height 30
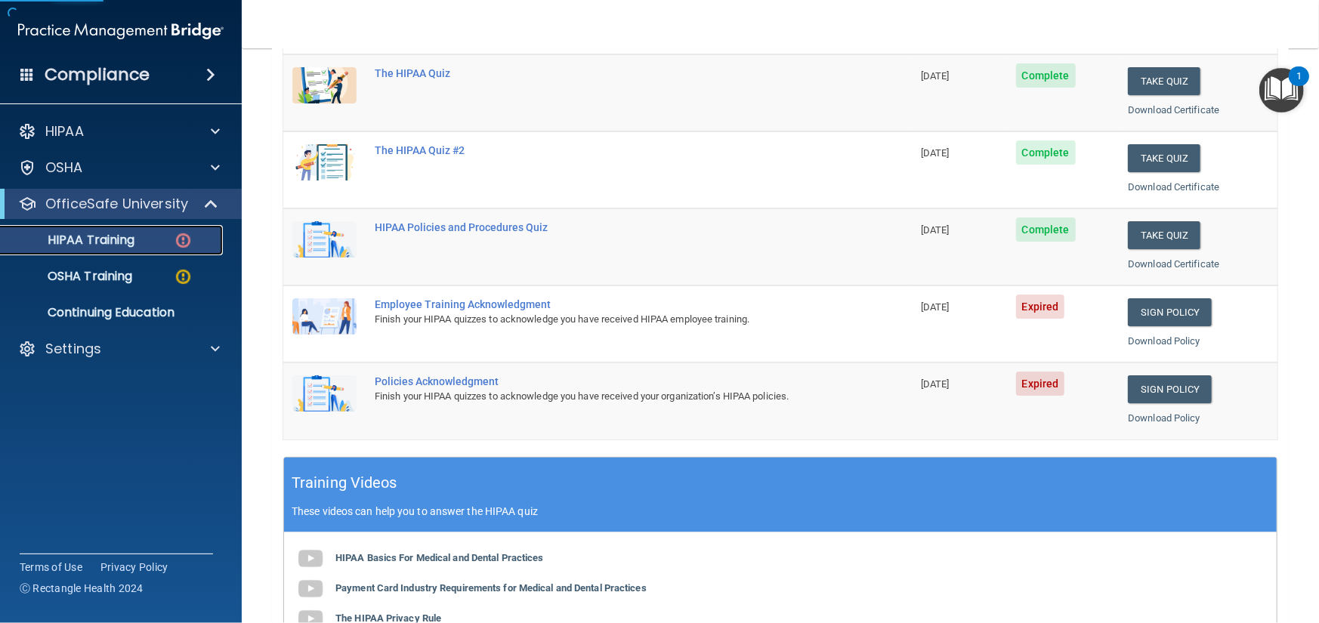
scroll to position [227, 0]
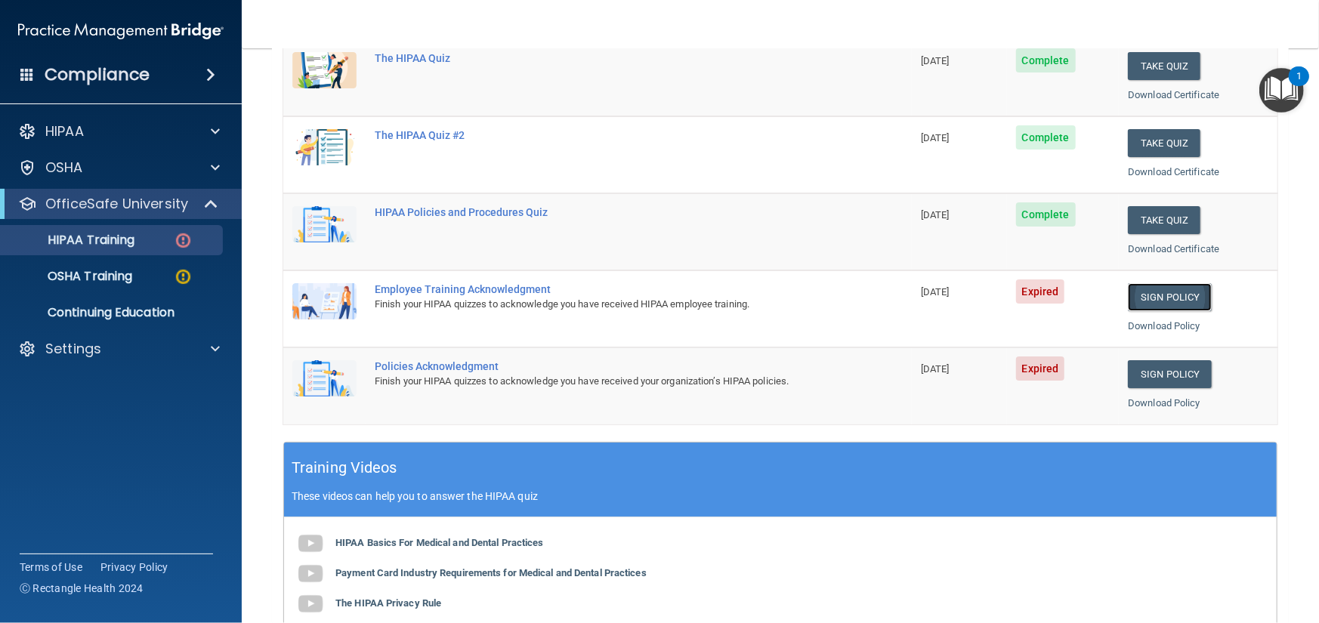
click at [1166, 296] on link "Sign Policy" at bounding box center [1170, 297] width 84 height 28
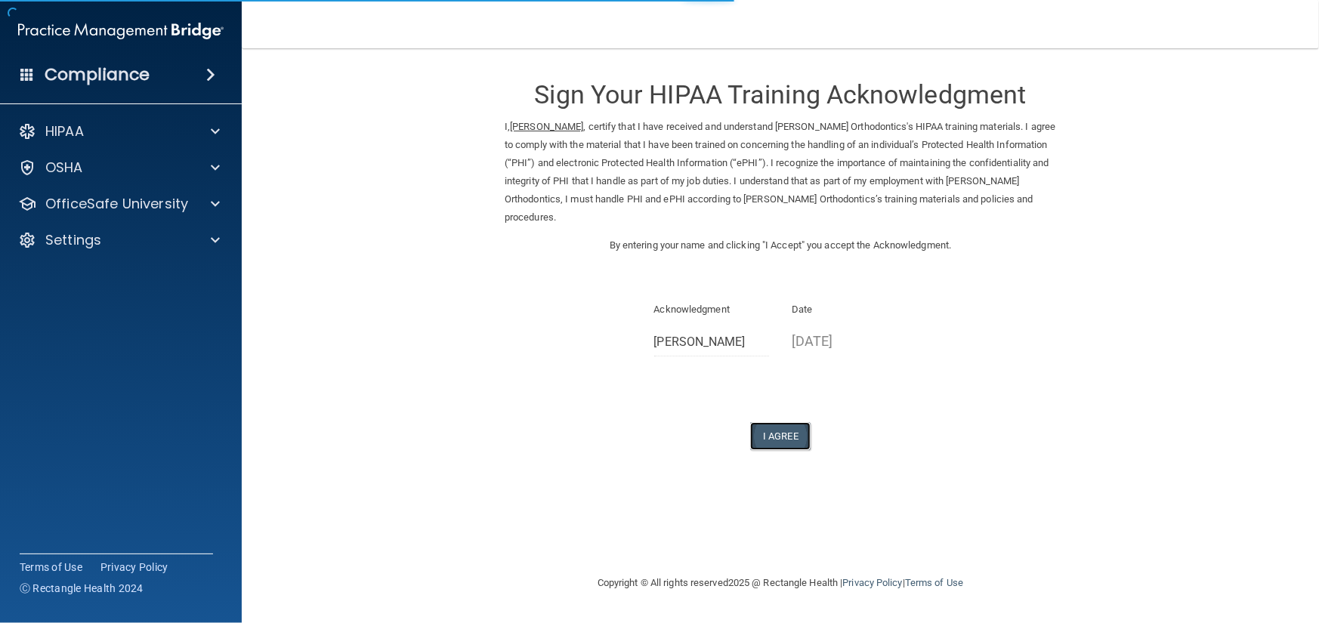
click at [777, 437] on button "I Agree" at bounding box center [780, 436] width 60 height 28
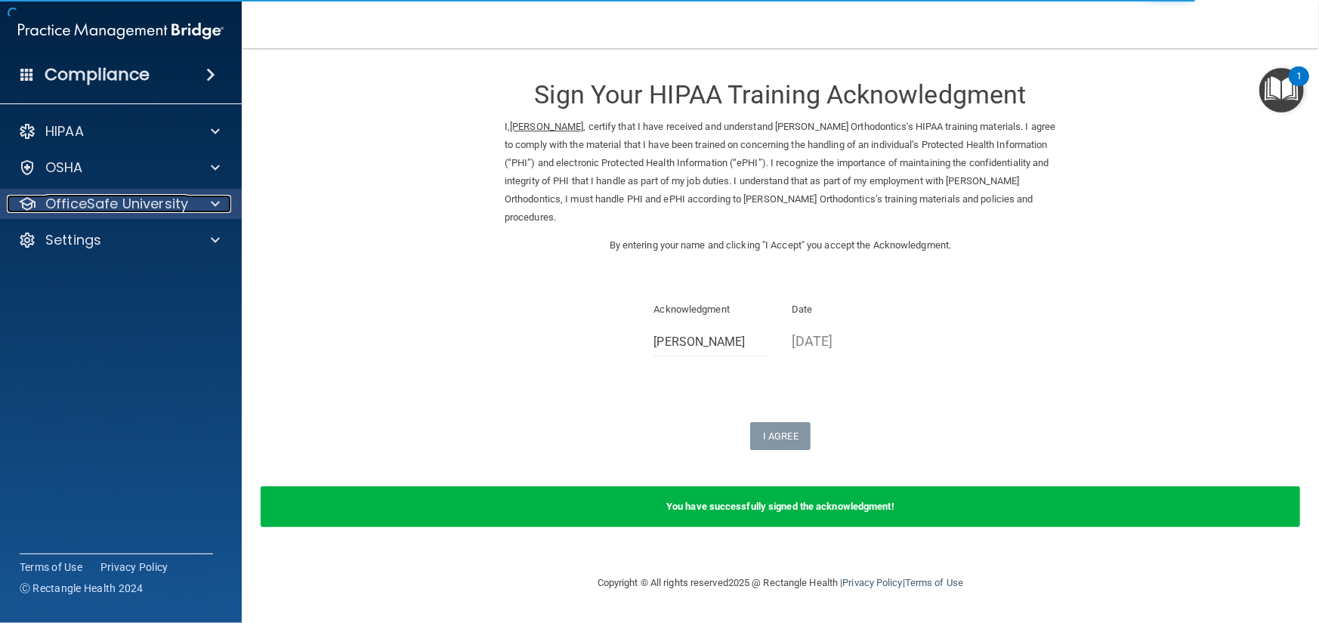
click at [202, 205] on div at bounding box center [213, 204] width 38 height 18
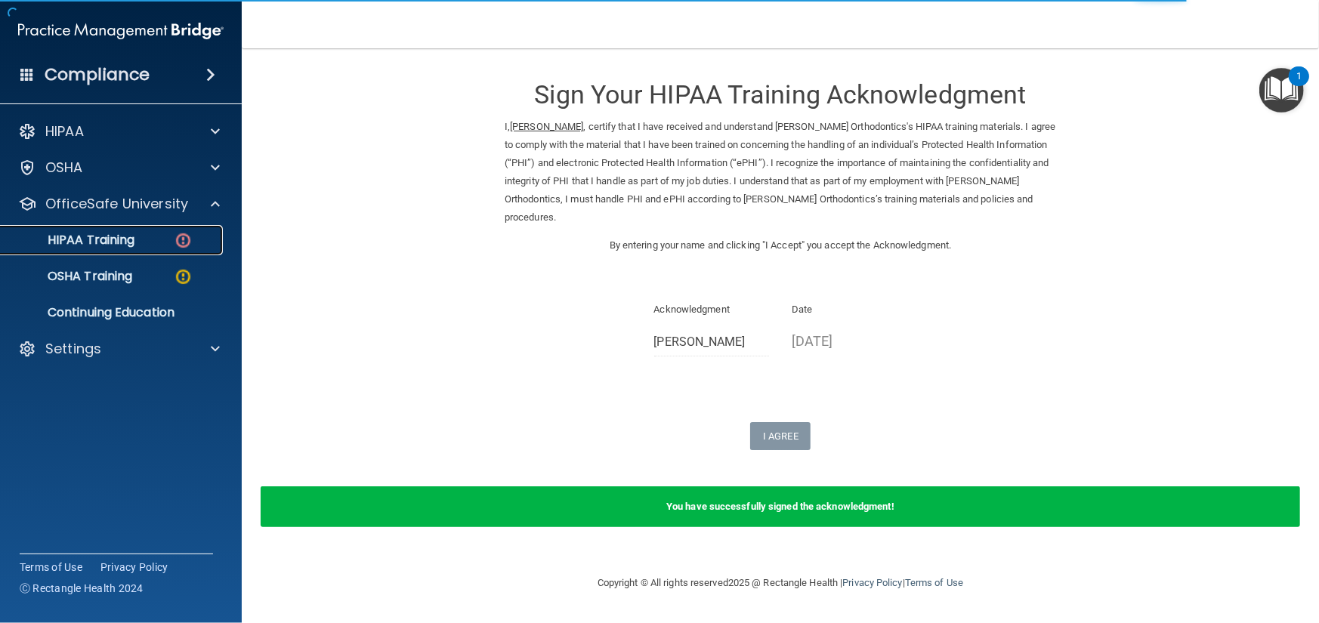
click at [181, 231] on img at bounding box center [183, 240] width 19 height 19
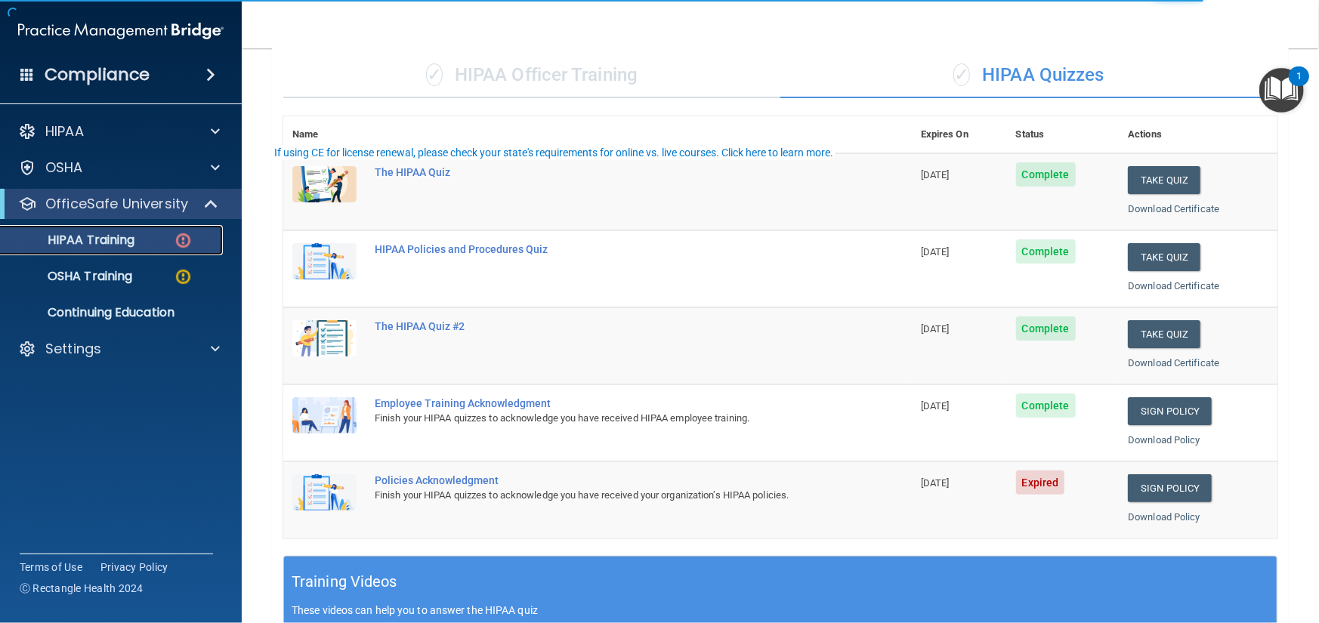
scroll to position [227, 0]
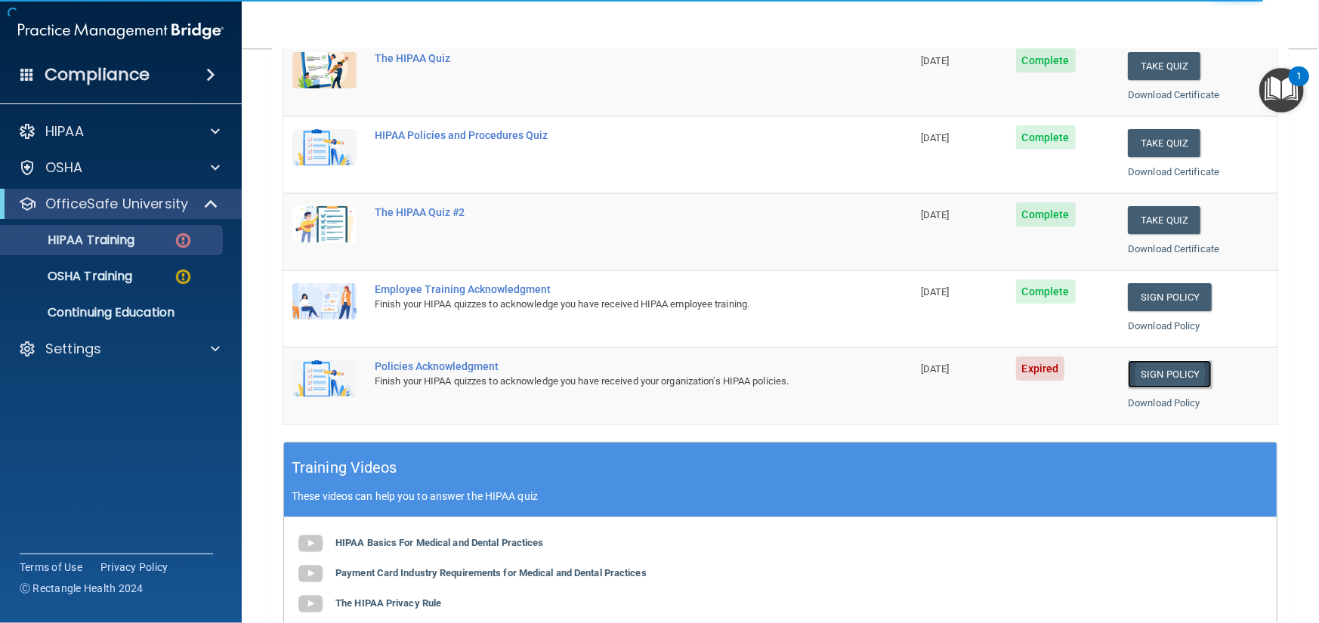
click at [1182, 377] on link "Sign Policy" at bounding box center [1170, 374] width 84 height 28
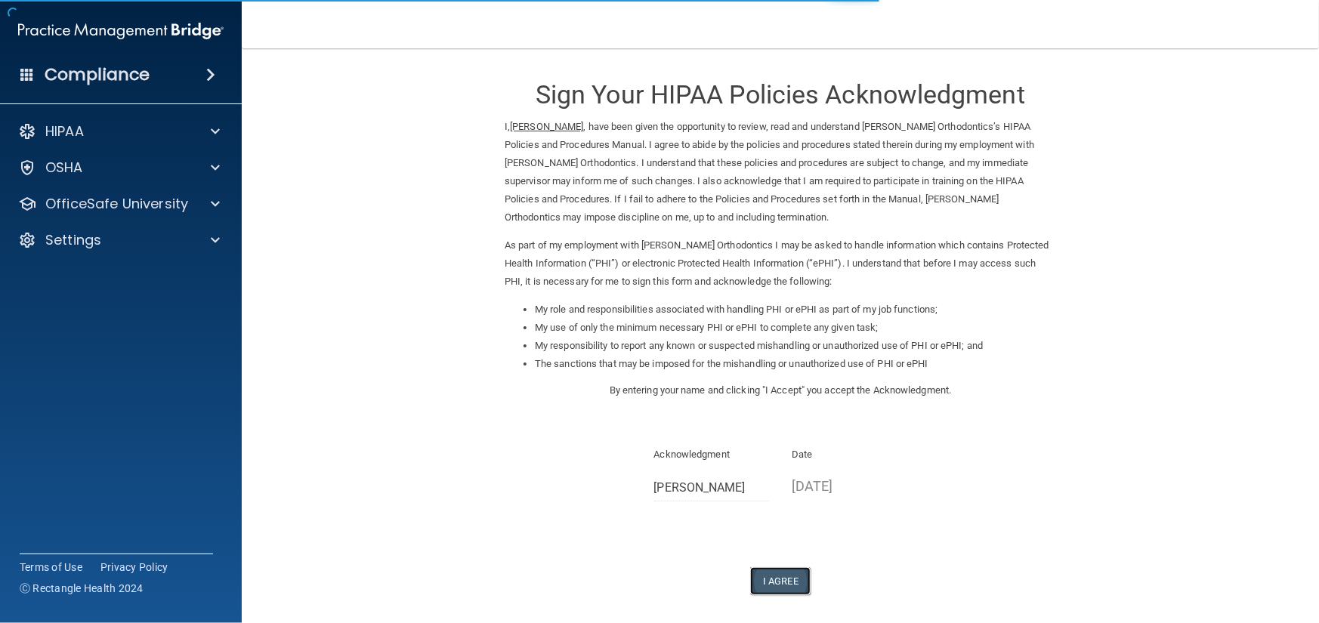
click at [772, 582] on button "I Agree" at bounding box center [780, 581] width 60 height 28
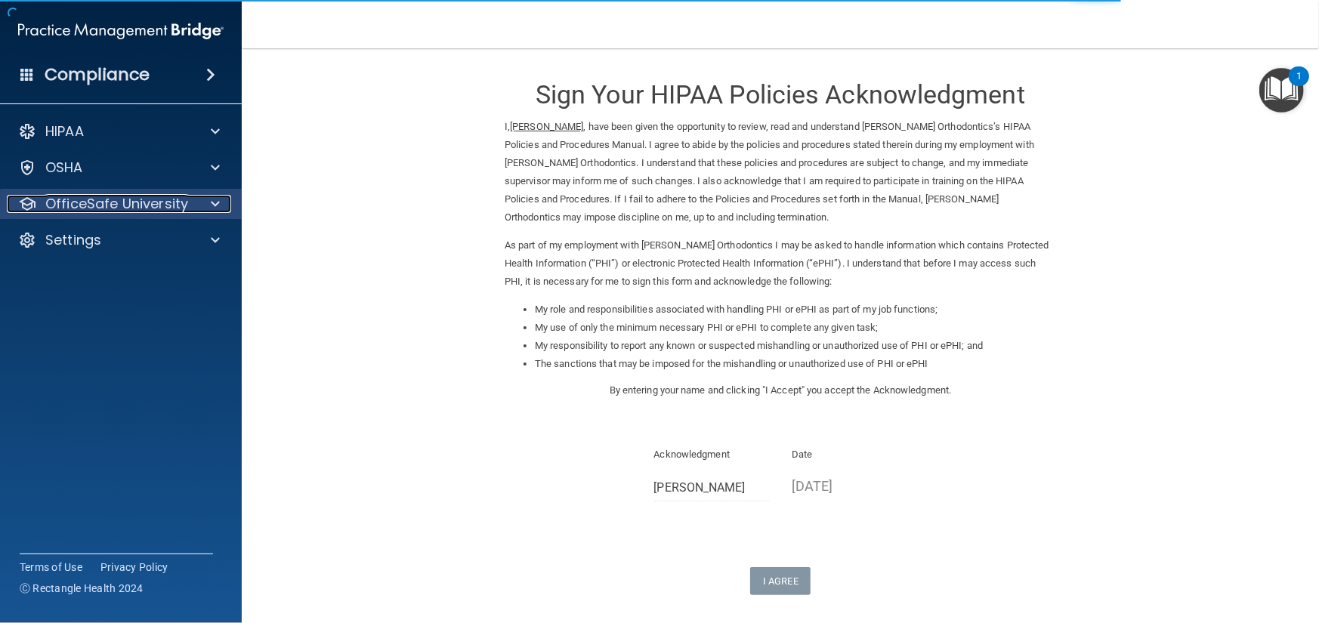
click at [154, 210] on p "OfficeSafe University" at bounding box center [116, 204] width 143 height 18
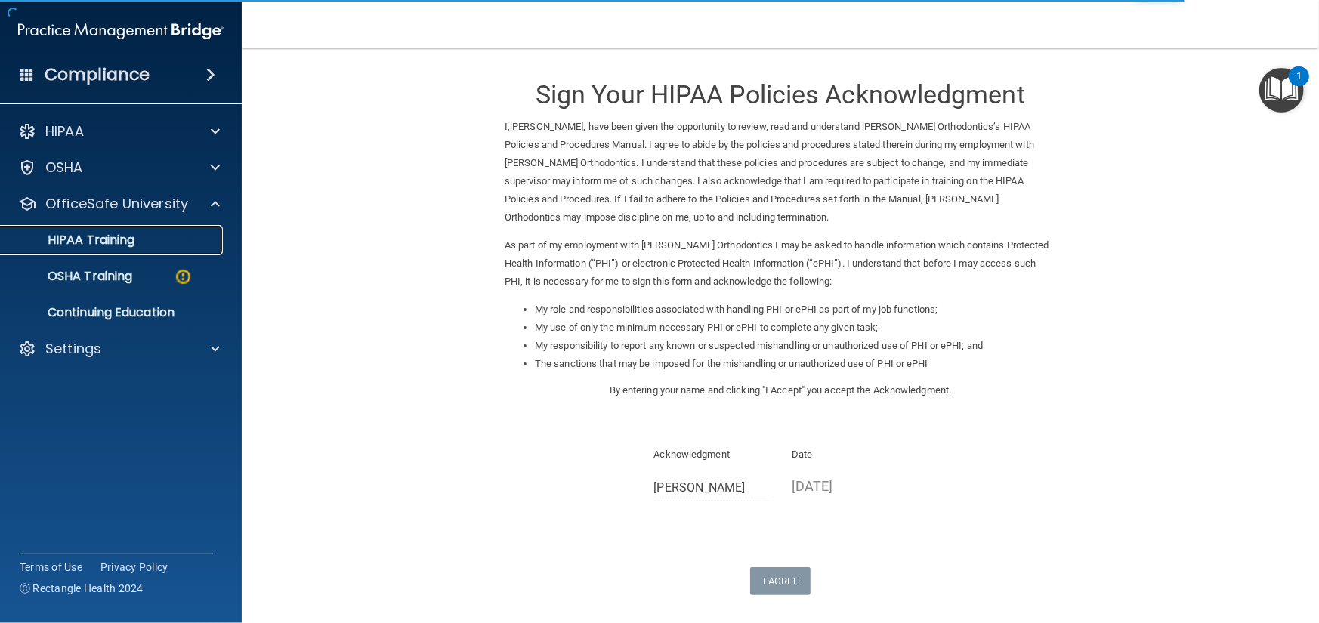
click at [110, 236] on p "HIPAA Training" at bounding box center [72, 240] width 125 height 15
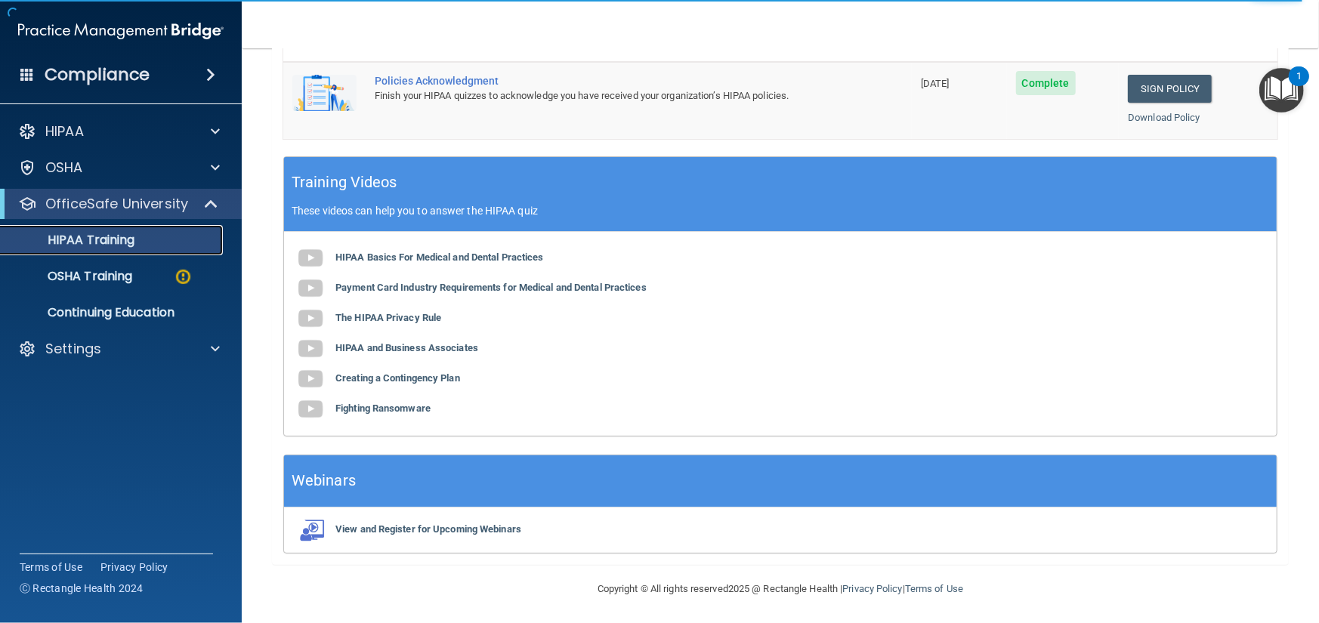
scroll to position [210, 0]
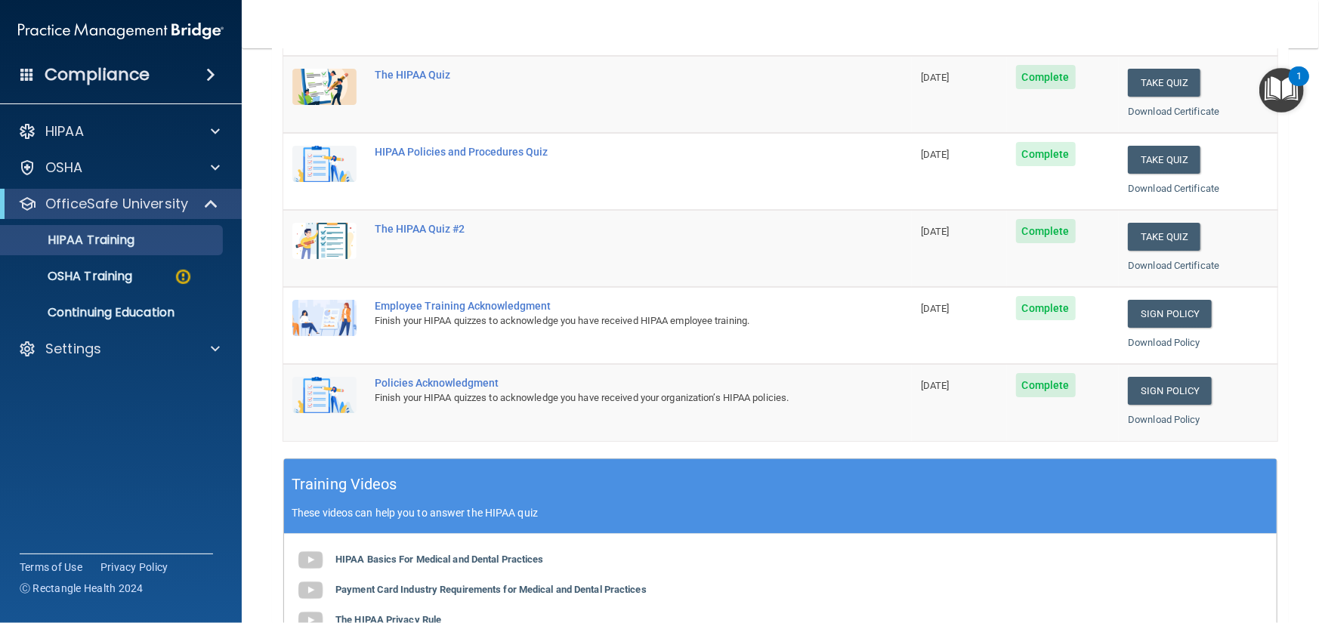
drag, startPoint x: 206, startPoint y: 422, endPoint x: 244, endPoint y: 360, distance: 72.6
click at [208, 421] on accordion "HIPAA Documents and Policies Report an Incident Business Associates Emergency P…" at bounding box center [121, 268] width 243 height 317
click at [128, 270] on p "OSHA Training" at bounding box center [71, 276] width 122 height 15
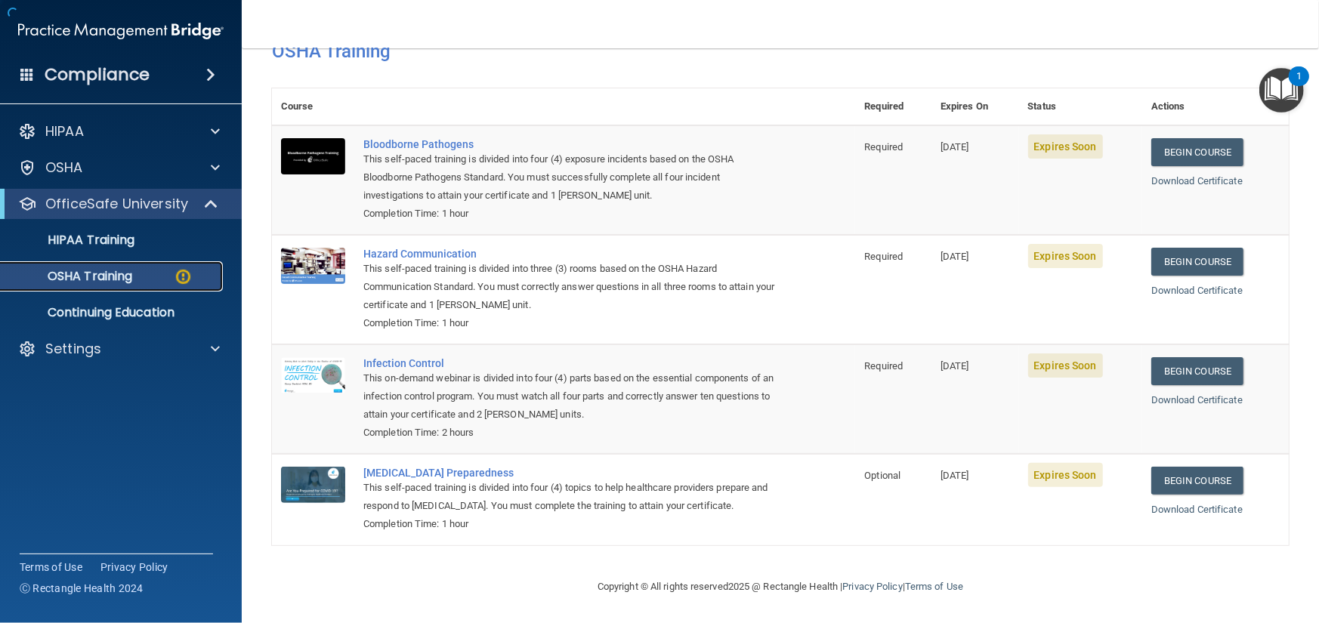
scroll to position [90, 0]
